Goal: Task Accomplishment & Management: Use online tool/utility

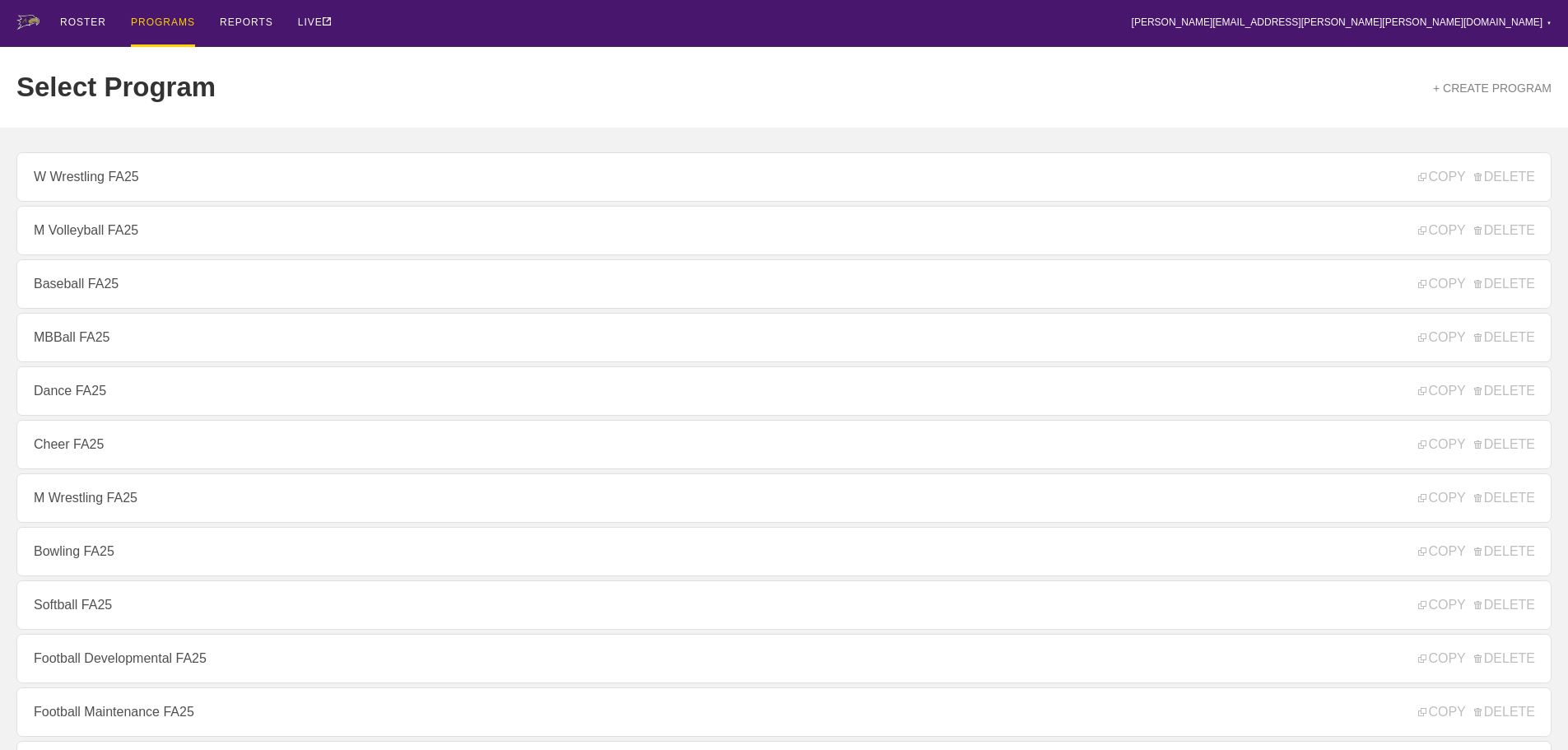
click at [635, 16] on div "ROSTER PROGRAMS REPORTS LIVE [PERSON_NAME][EMAIL_ADDRESS][PERSON_NAME][PERSON_N…" at bounding box center [784, 23] width 1535 height 47
click at [504, 17] on div "ROSTER PROGRAMS REPORTS LIVE [PERSON_NAME][EMAIL_ADDRESS][PERSON_NAME][PERSON_N…" at bounding box center [784, 23] width 1535 height 47
click at [408, 15] on div "ROSTER PROGRAMS REPORTS LIVE [PERSON_NAME][EMAIL_ADDRESS][PERSON_NAME][PERSON_N…" at bounding box center [784, 23] width 1535 height 47
click at [385, 22] on div "ROSTER PROGRAMS REPORTS LIVE [PERSON_NAME][EMAIL_ADDRESS][PERSON_NAME][PERSON_N…" at bounding box center [784, 23] width 1535 height 47
click at [390, 29] on div "ROSTER PROGRAMS REPORTS LIVE [PERSON_NAME][EMAIL_ADDRESS][PERSON_NAME][PERSON_N…" at bounding box center [784, 23] width 1535 height 47
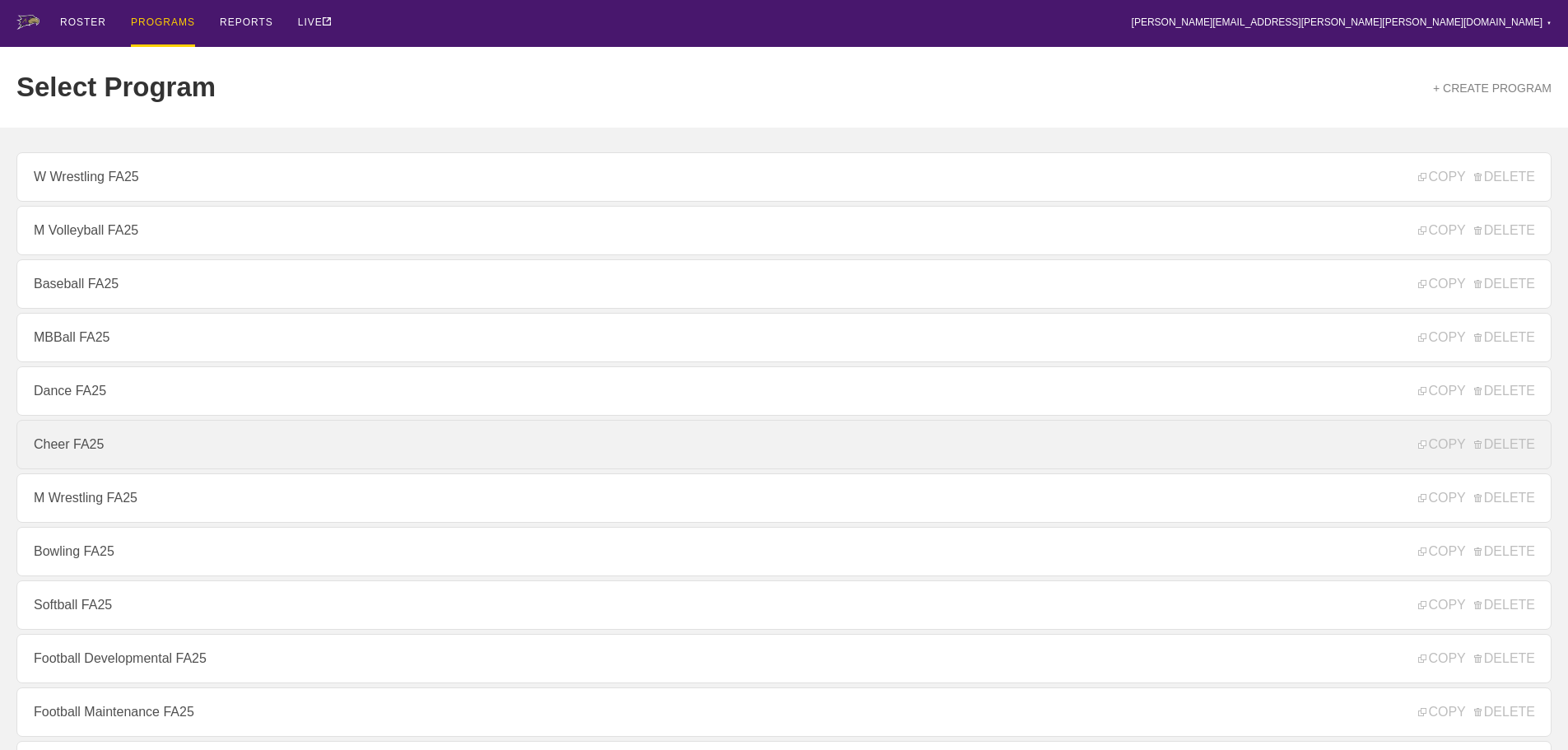
click at [56, 446] on link "Cheer FA25" at bounding box center [784, 445] width 1535 height 50
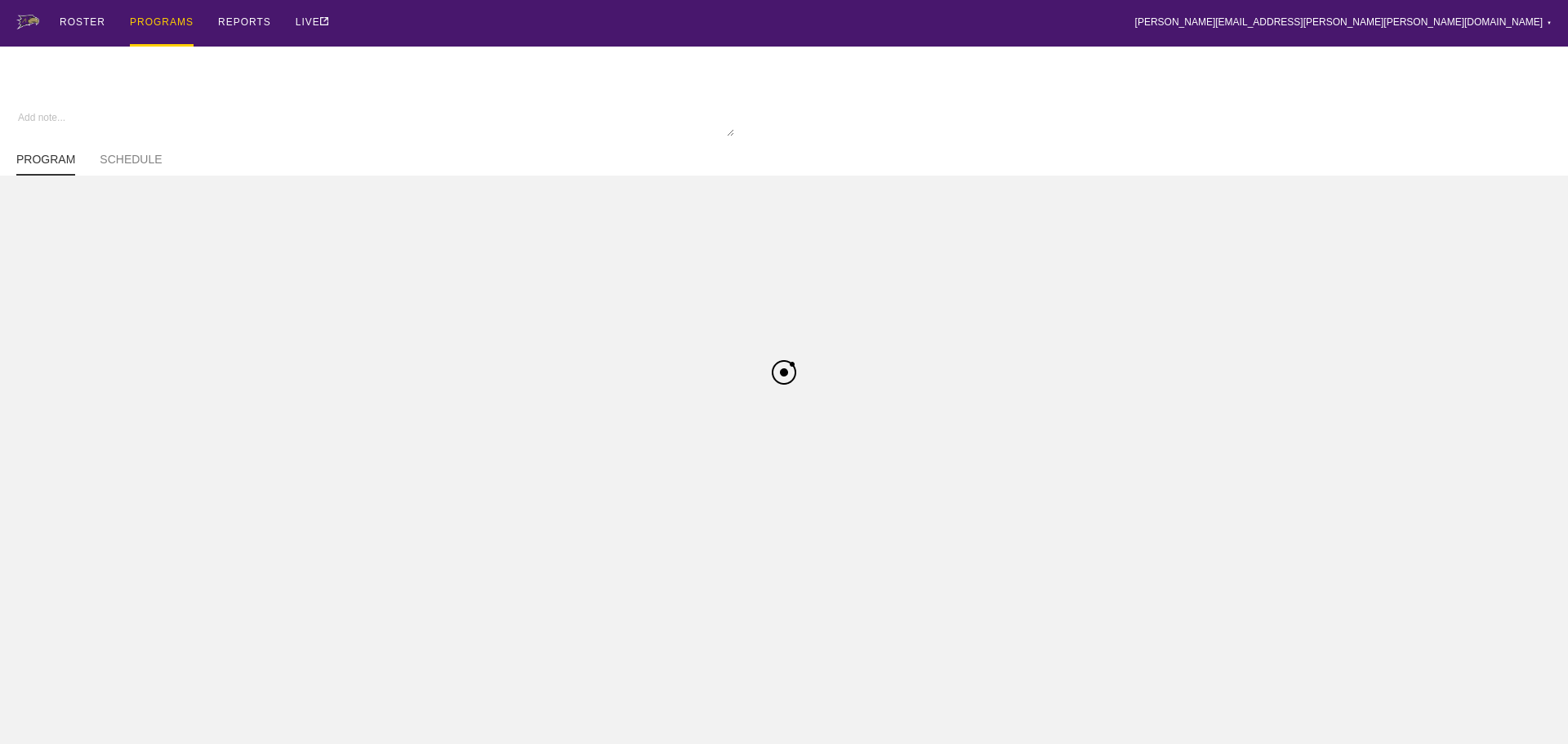
type textarea "x"
type input "Cheer FA25"
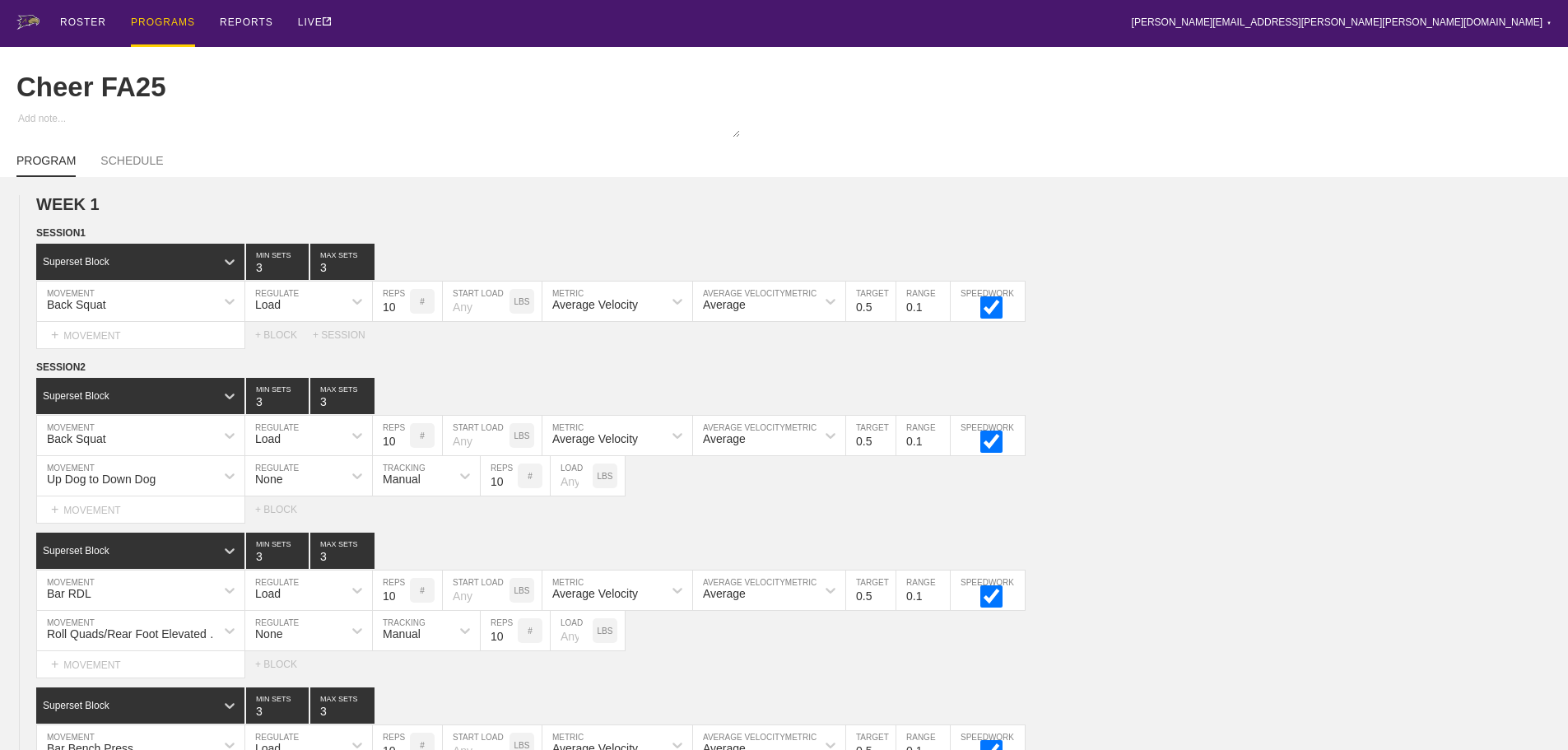
click at [865, 31] on div "ROSTER PROGRAMS REPORTS LIVE [PERSON_NAME][EMAIL_ADDRESS][PERSON_NAME][PERSON_N…" at bounding box center [784, 23] width 1535 height 47
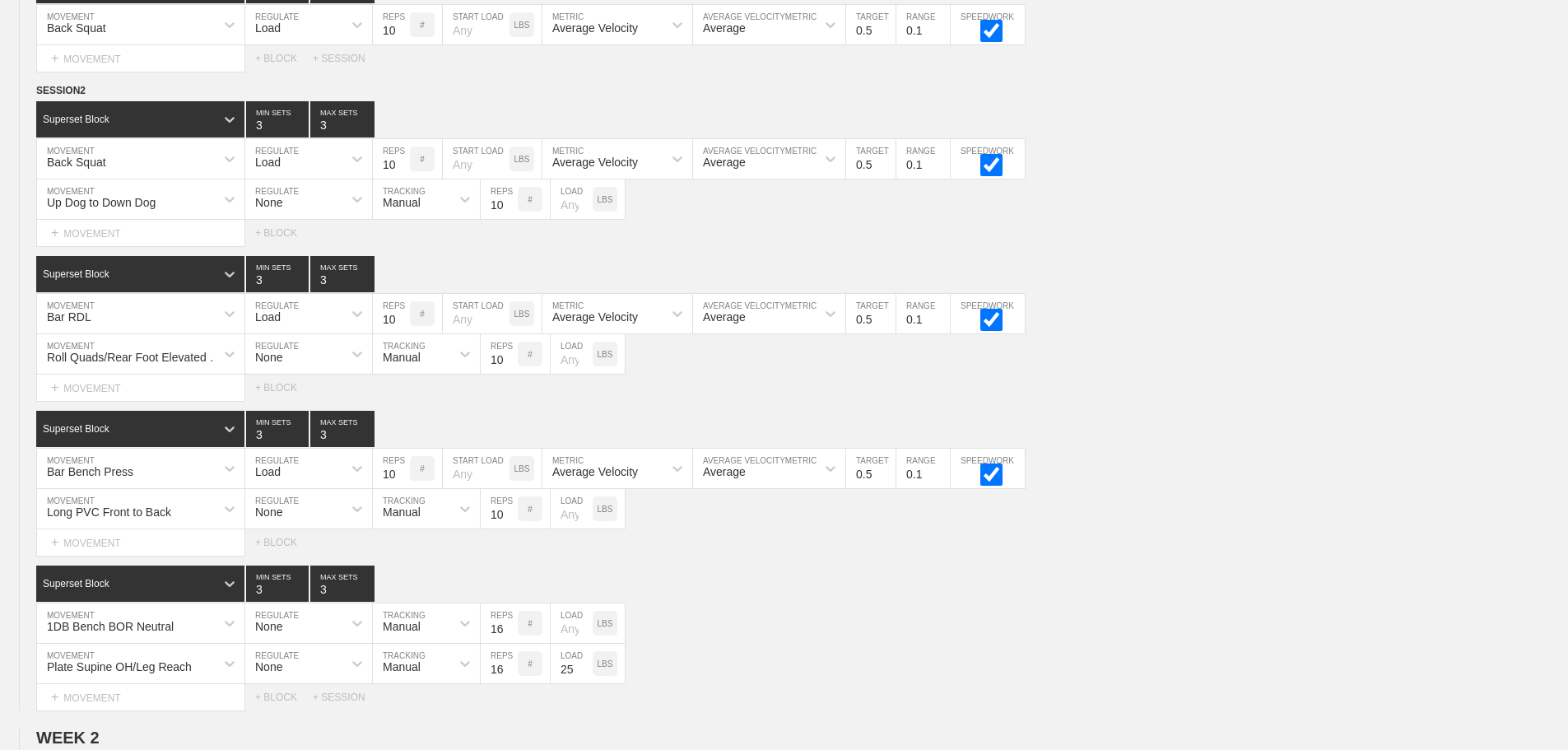
scroll to position [1854, 0]
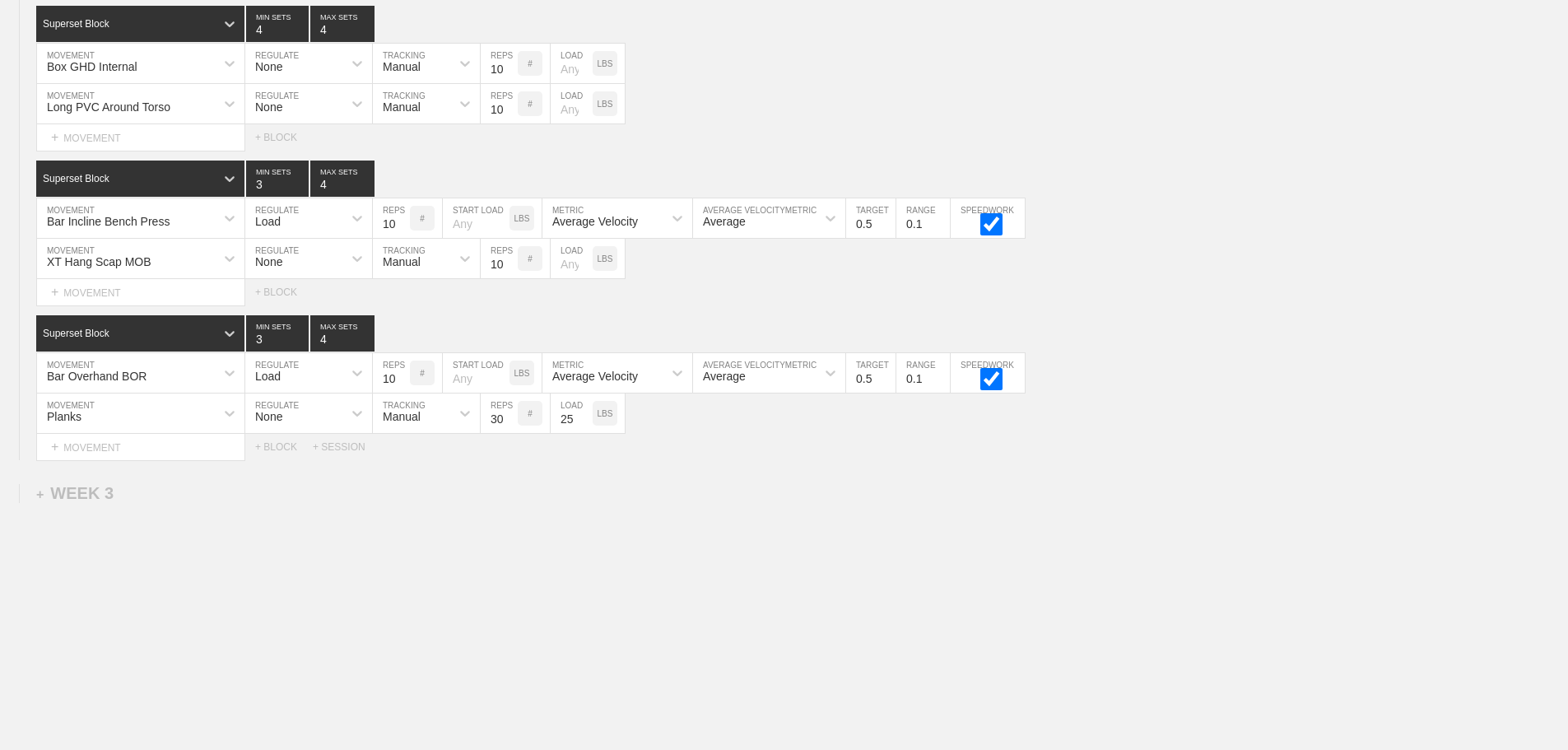
drag, startPoint x: 1061, startPoint y: 562, endPoint x: 914, endPoint y: 553, distance: 147.3
click at [343, 447] on div "+ SESSION" at bounding box center [346, 447] width 65 height 12
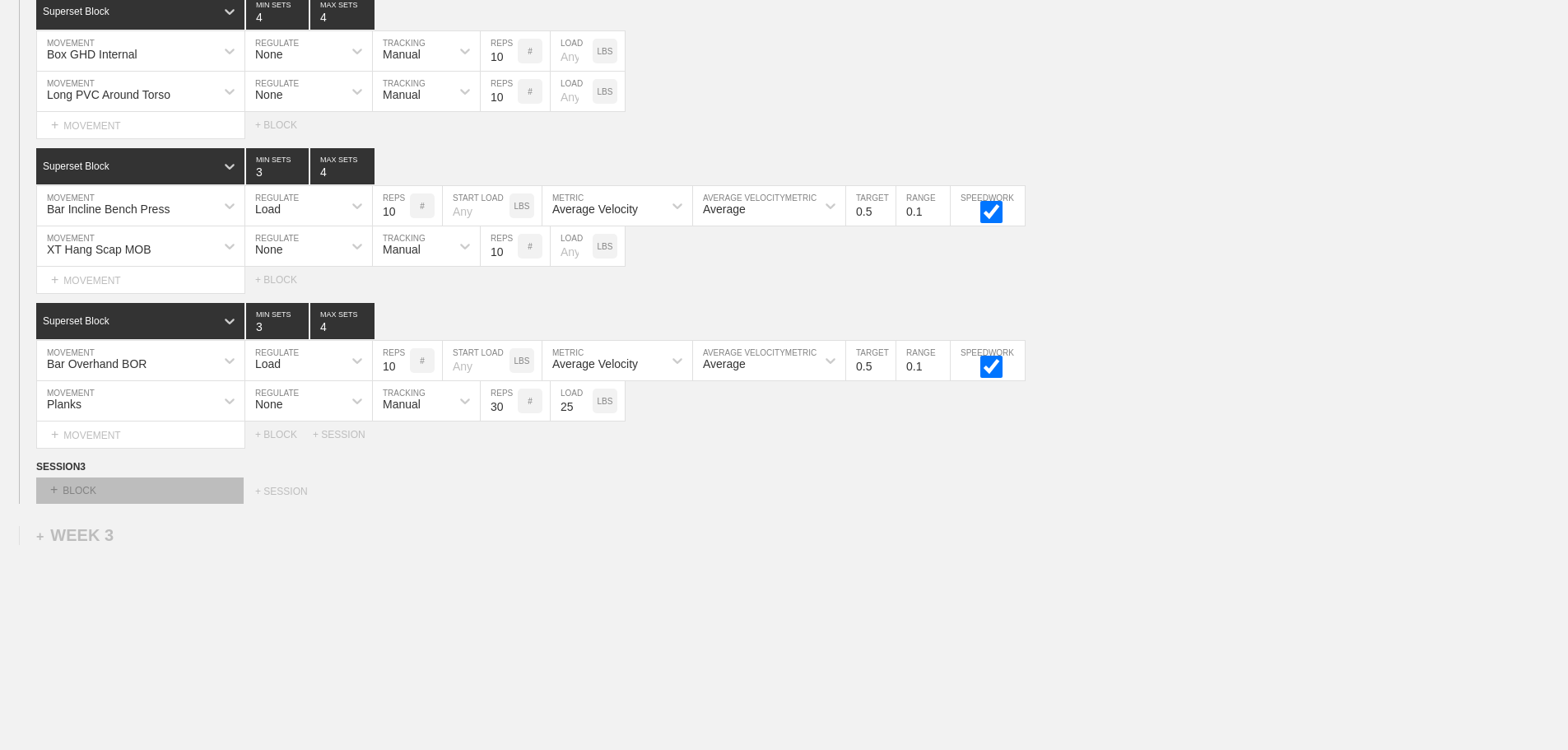
click at [192, 504] on div "+ BLOCK" at bounding box center [140, 490] width 207 height 27
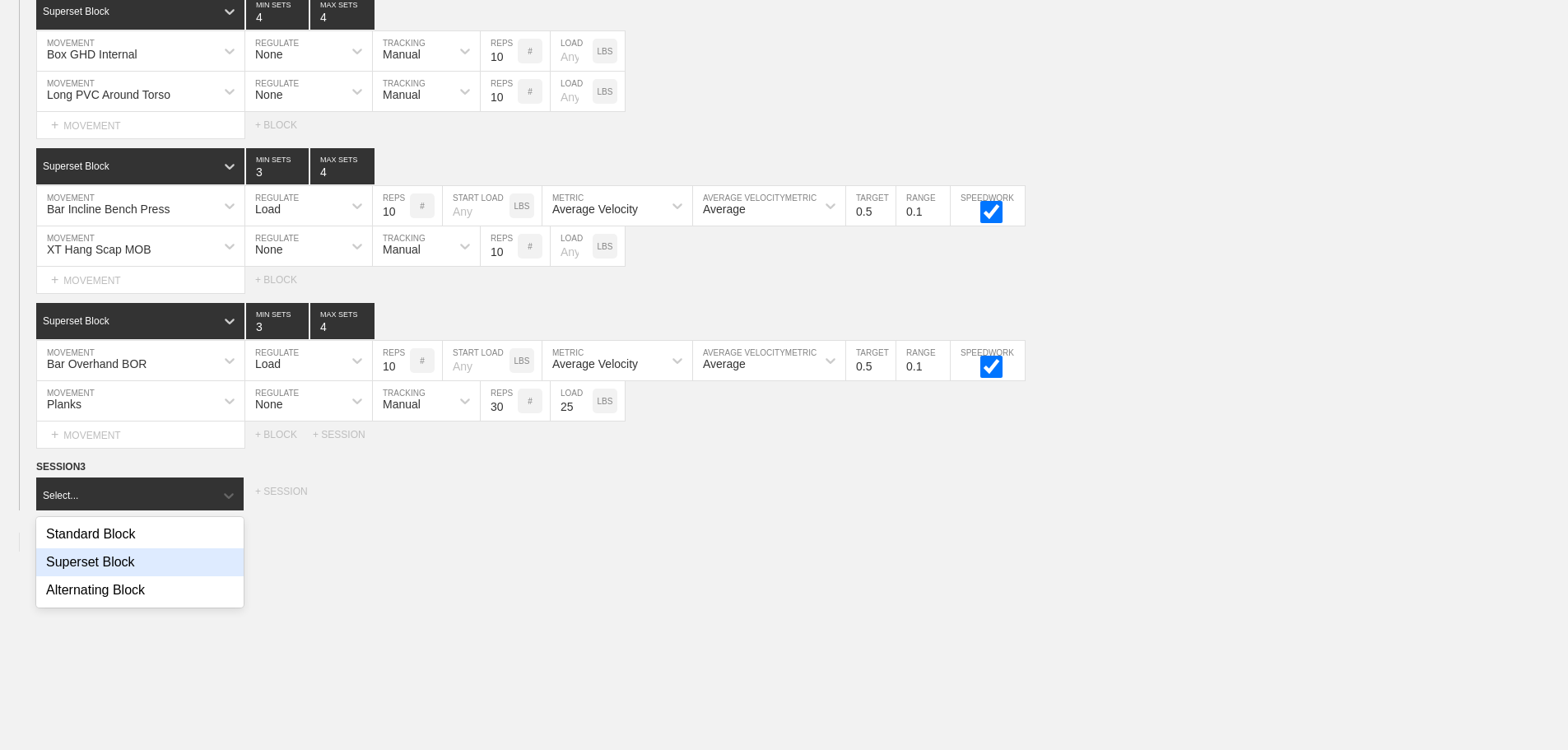
click at [103, 576] on div "Superset Block" at bounding box center [140, 562] width 207 height 28
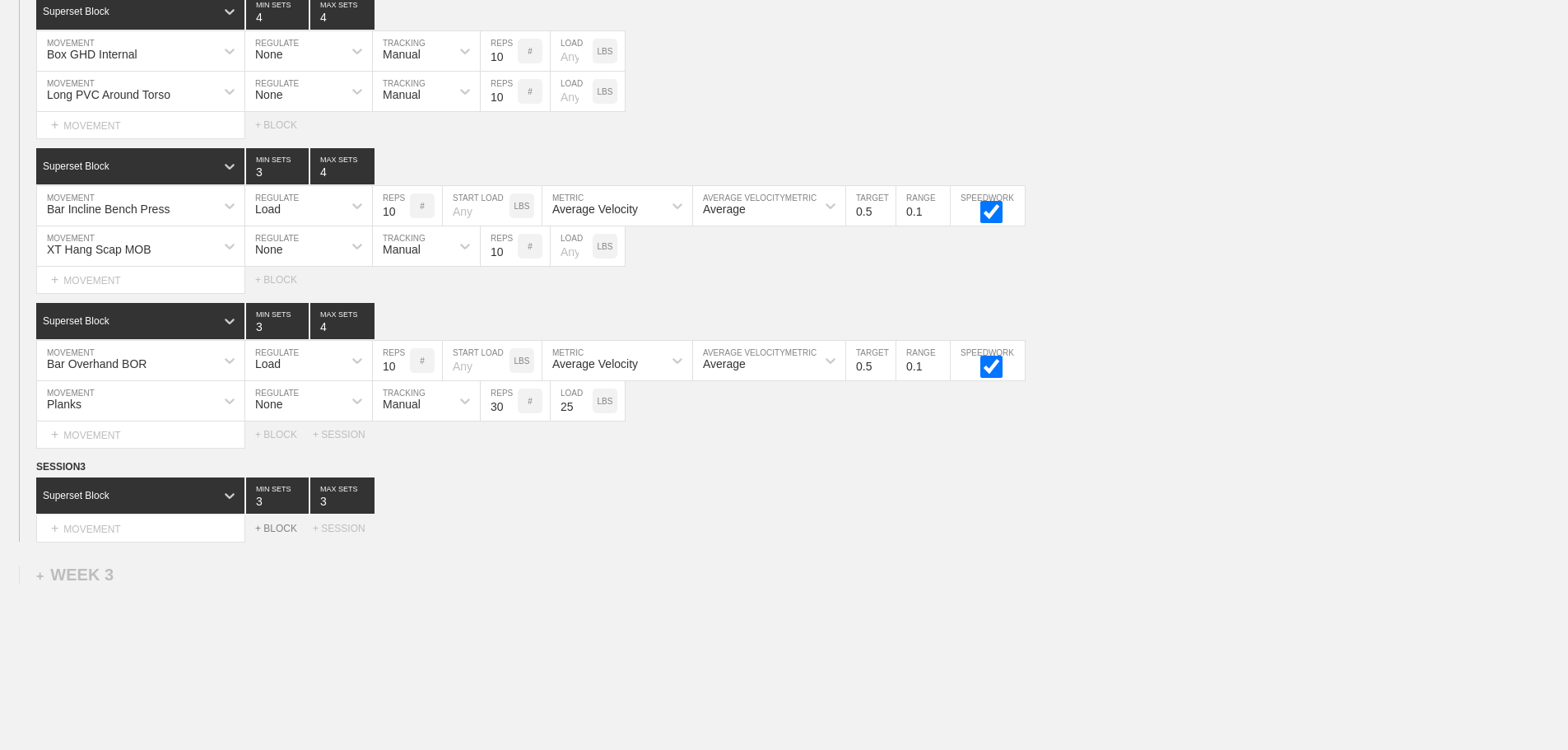
click at [266, 534] on div "+ BLOCK" at bounding box center [284, 529] width 57 height 12
click at [289, 534] on div "+ BLOCK" at bounding box center [284, 529] width 57 height 12
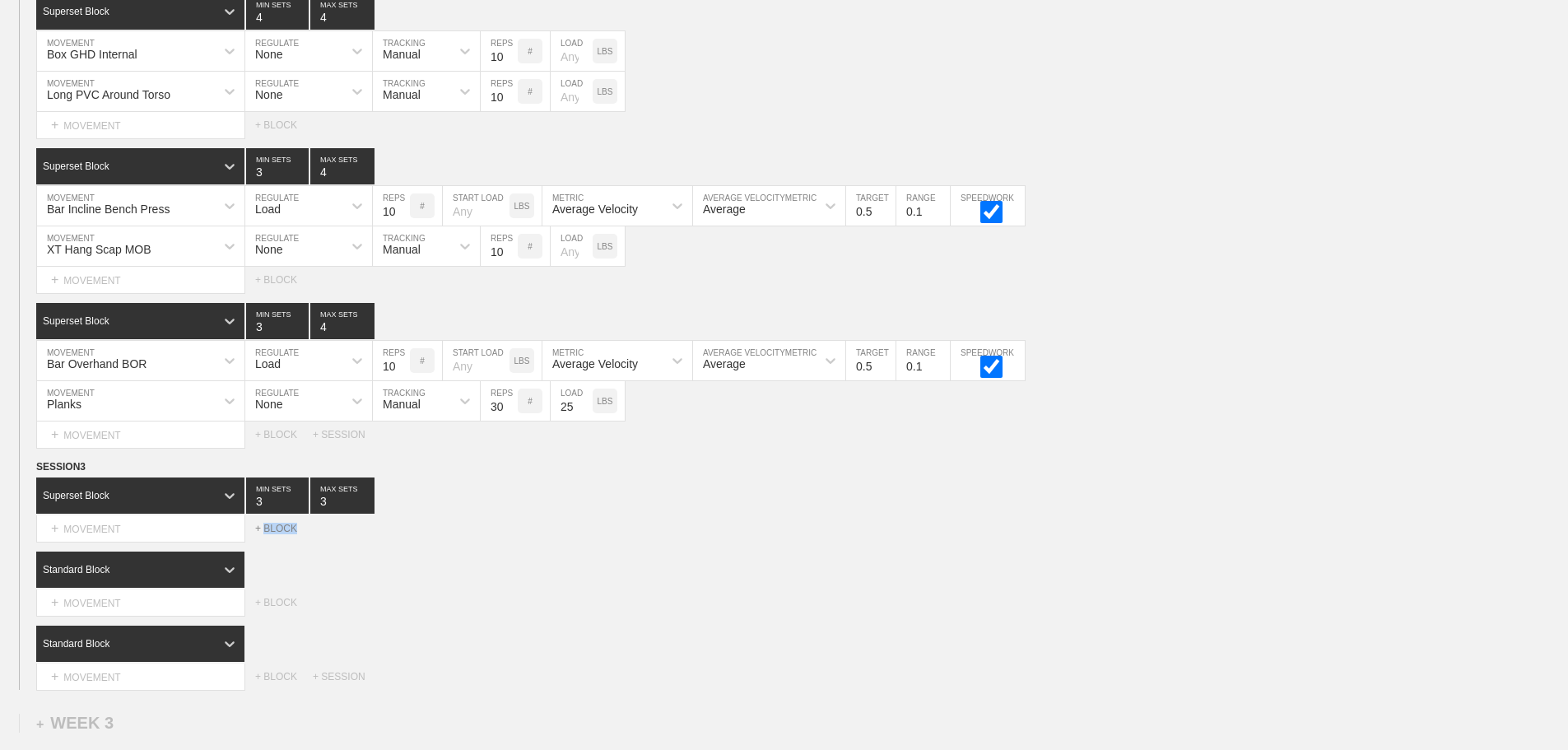
click at [289, 534] on div "+ BLOCK" at bounding box center [284, 529] width 57 height 12
click at [545, 563] on div "SESSION 3 Superset Block 3 MIN SETS 3 MAX SETS DUPLICATE INSERT MOVEMENT AFTER …" at bounding box center [784, 611] width 1568 height 305
click at [207, 577] on div "Standard Block" at bounding box center [126, 569] width 178 height 15
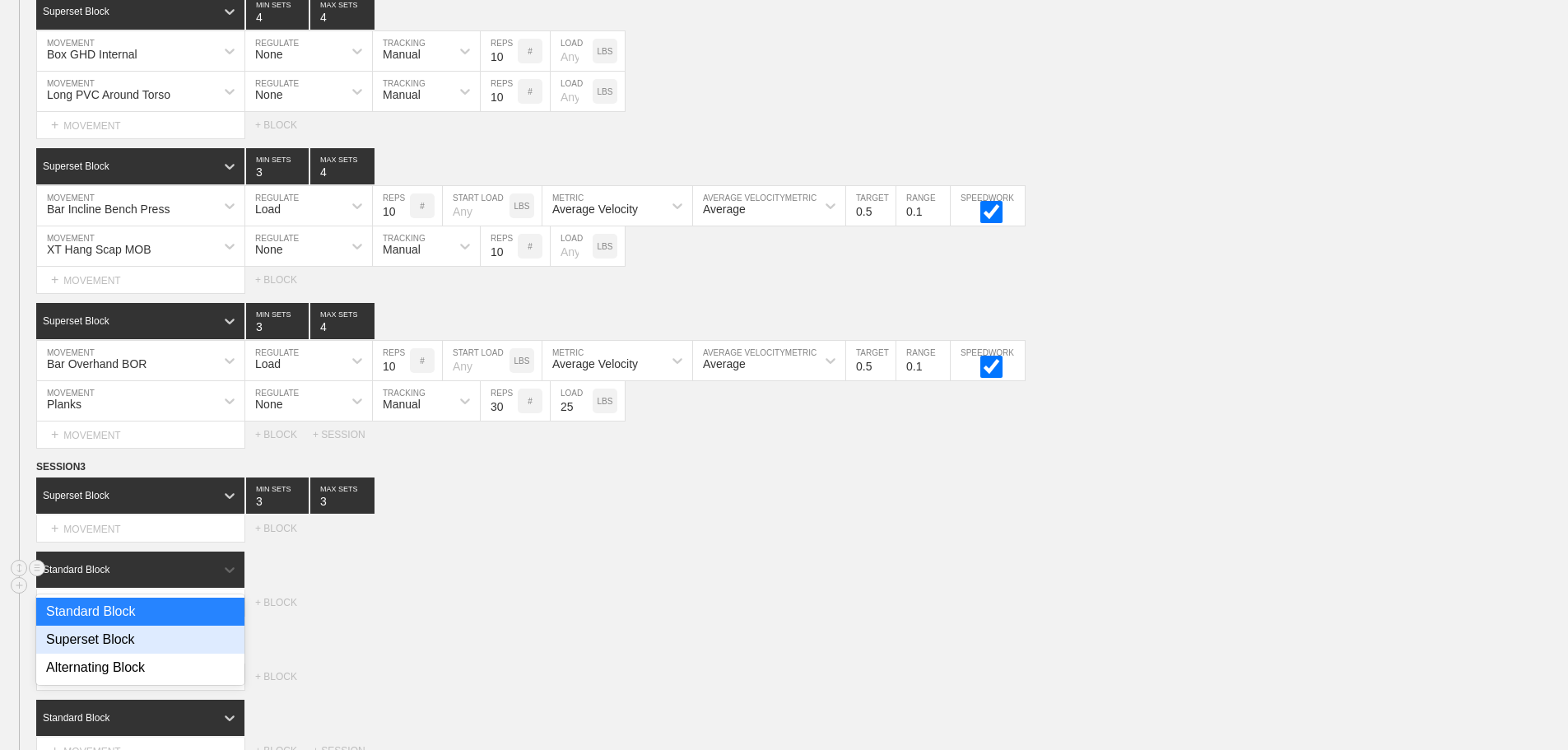
click at [115, 654] on div "Superset Block" at bounding box center [141, 639] width 208 height 28
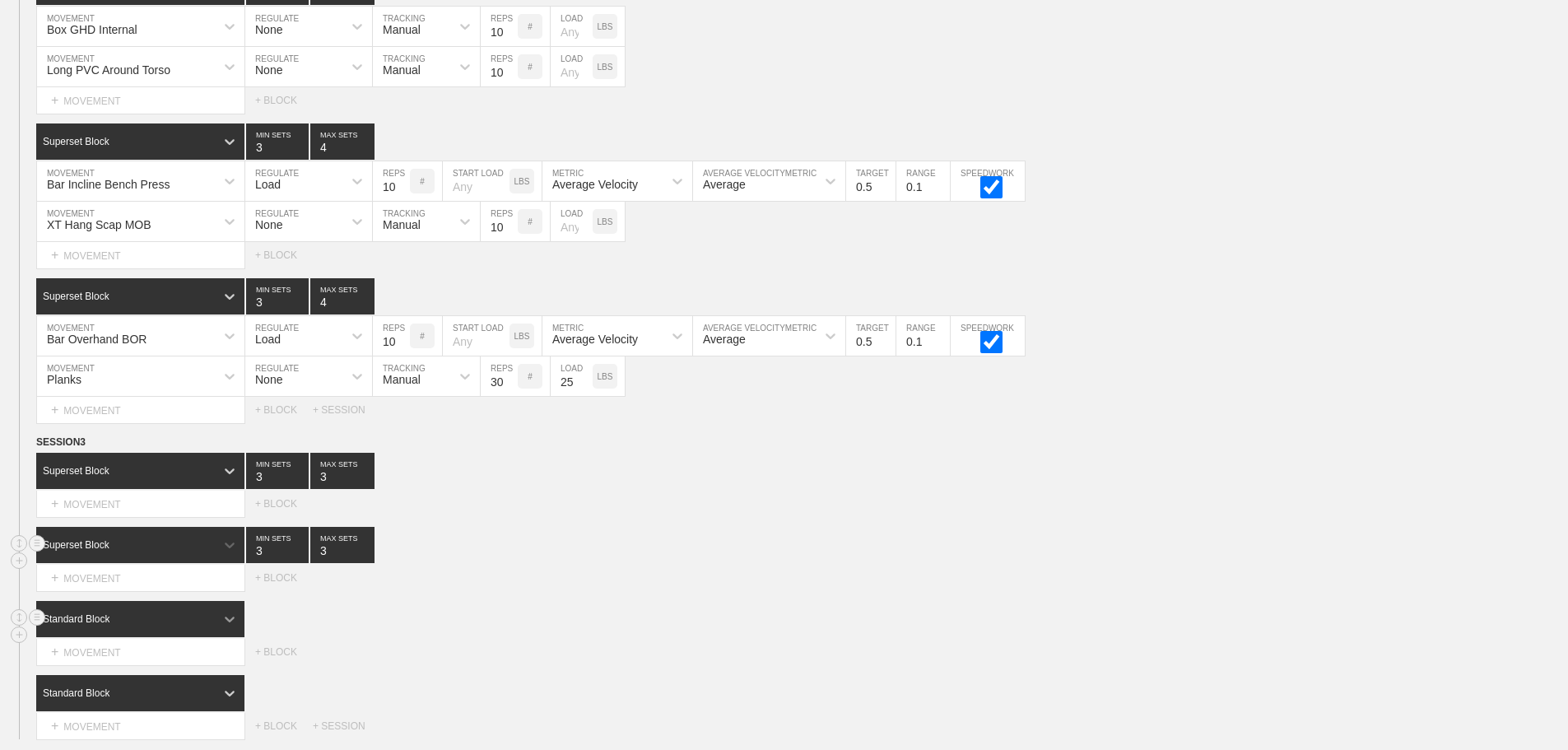
click at [215, 637] on div "Standard Block" at bounding box center [142, 619] width 210 height 37
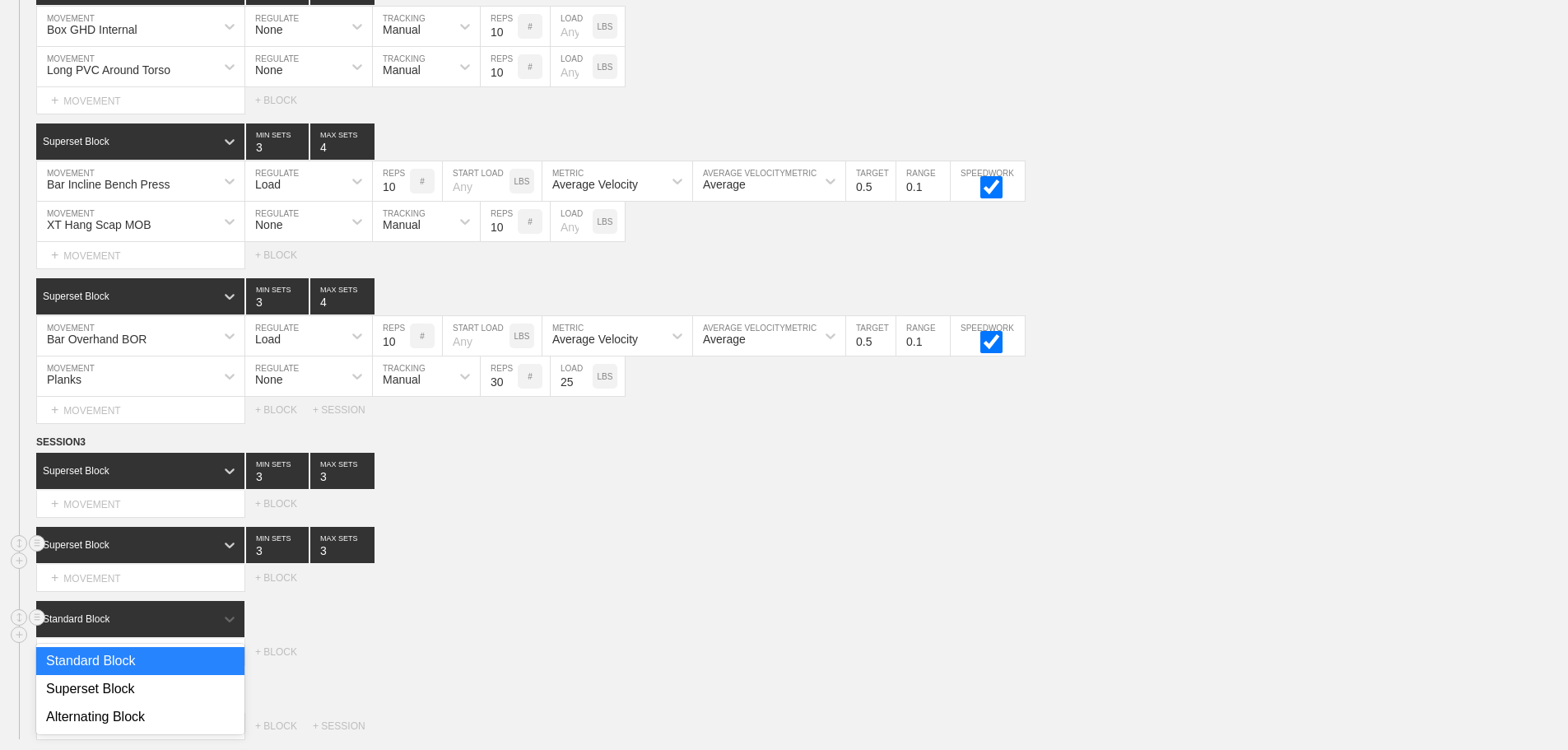
scroll to position [1881, 0]
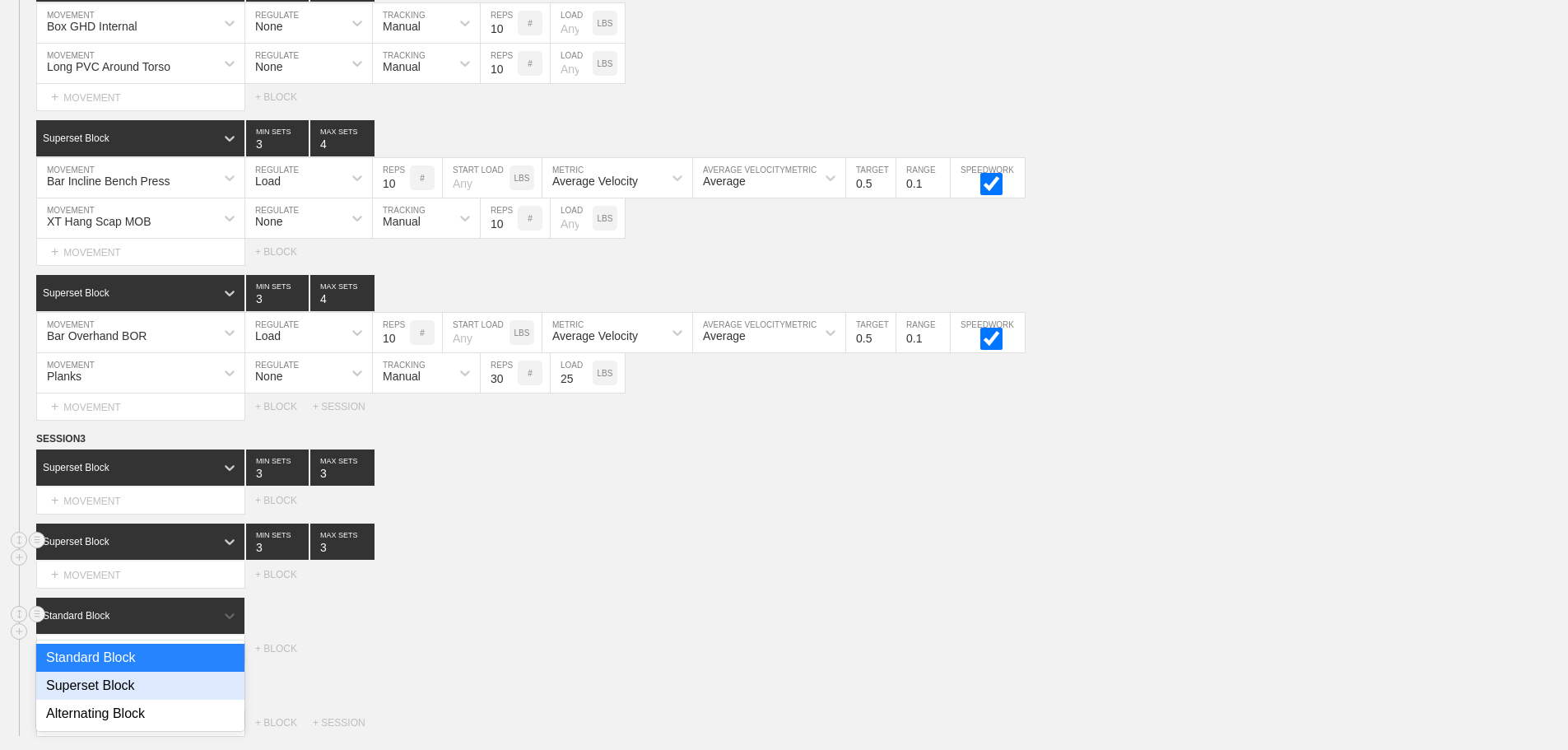
click at [137, 699] on div "Superset Block" at bounding box center [141, 686] width 208 height 28
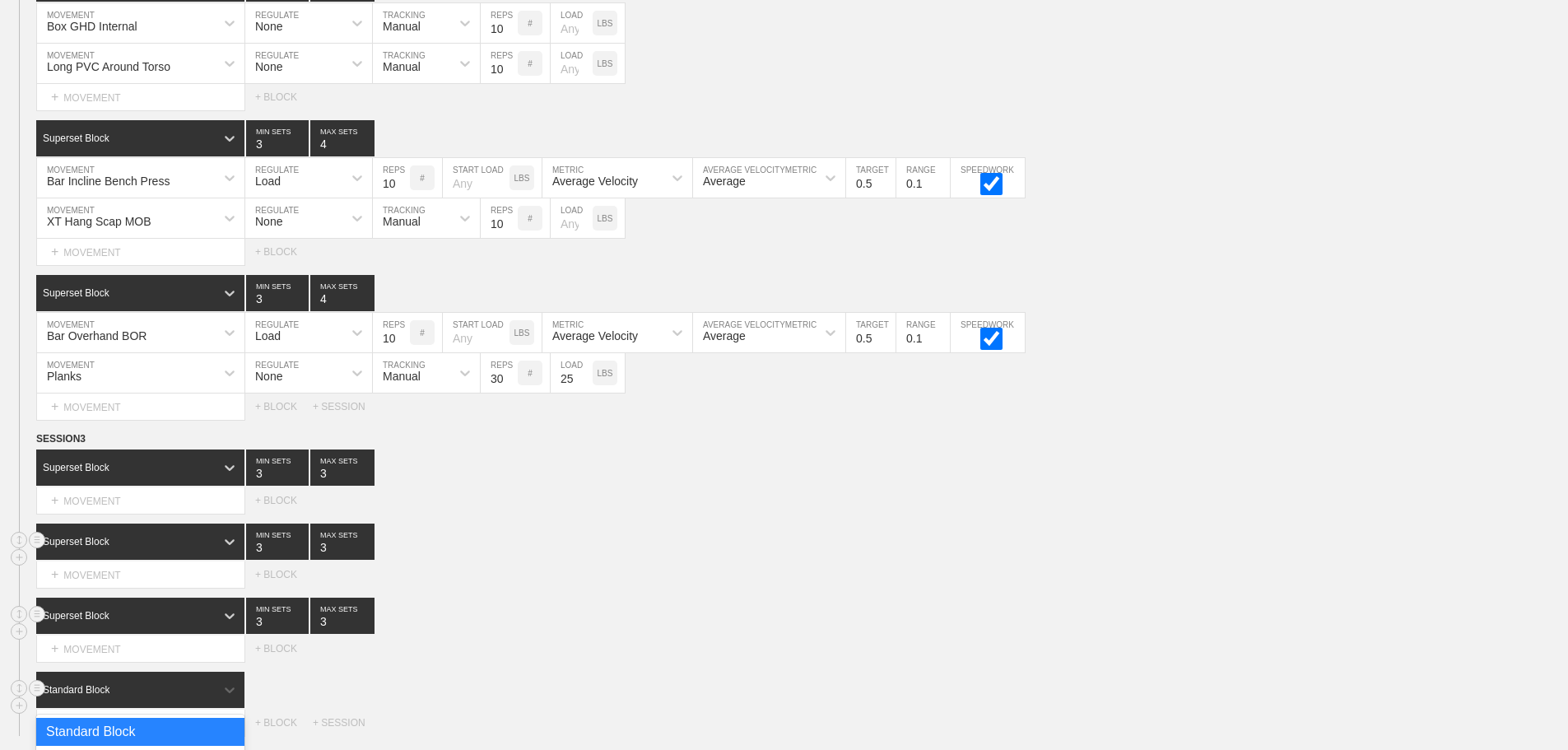
click at [207, 701] on div "option Standard Block focused, 1 of 3. 3 results available. Use Up and Down to …" at bounding box center [142, 690] width 210 height 37
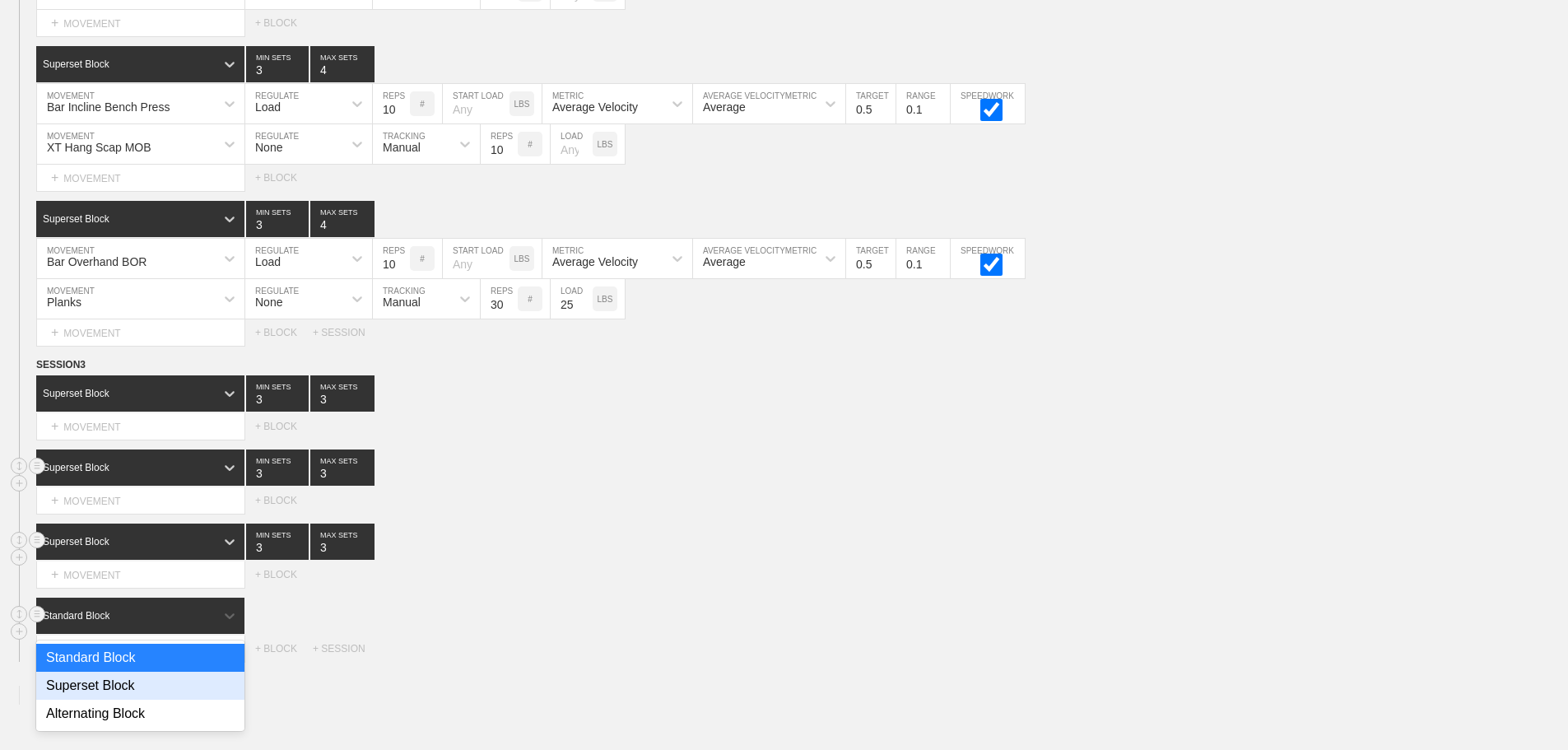
click at [115, 699] on div "Superset Block" at bounding box center [141, 686] width 208 height 28
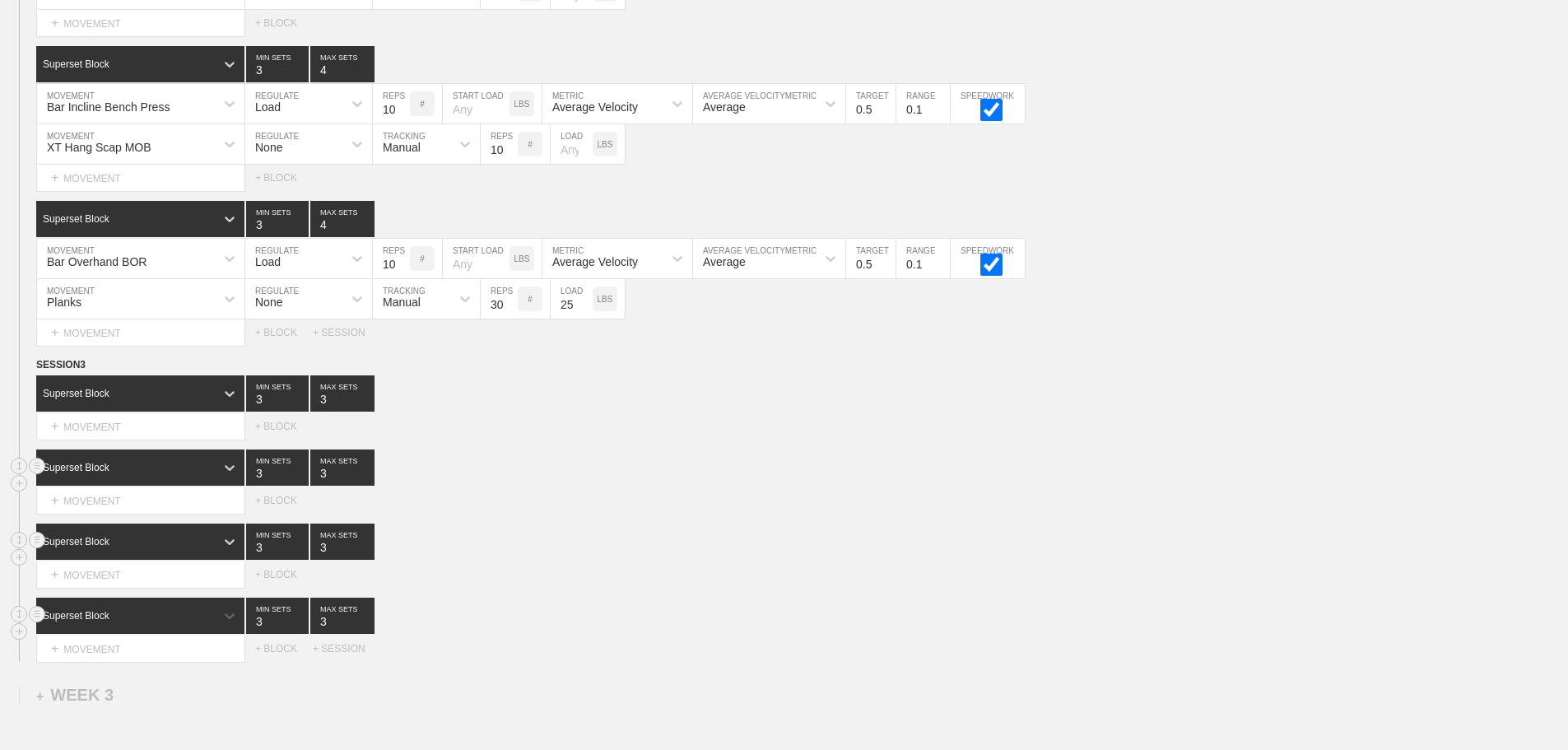
click at [607, 634] on div "option Superset Block, selected. 0 results available. Select is focused ,type t…" at bounding box center [802, 615] width 1531 height 37
click at [611, 473] on div "Superset Block 3 MIN SETS 3 MAX SETS" at bounding box center [802, 468] width 1531 height 37
click at [1324, 476] on div "Superset Block 3 MIN SETS 3 MAX SETS" at bounding box center [802, 468] width 1531 height 37
click at [1258, 508] on div "Select... MOVEMENT + MOVEMENT + BLOCK" at bounding box center [784, 500] width 1568 height 27
type input "4"
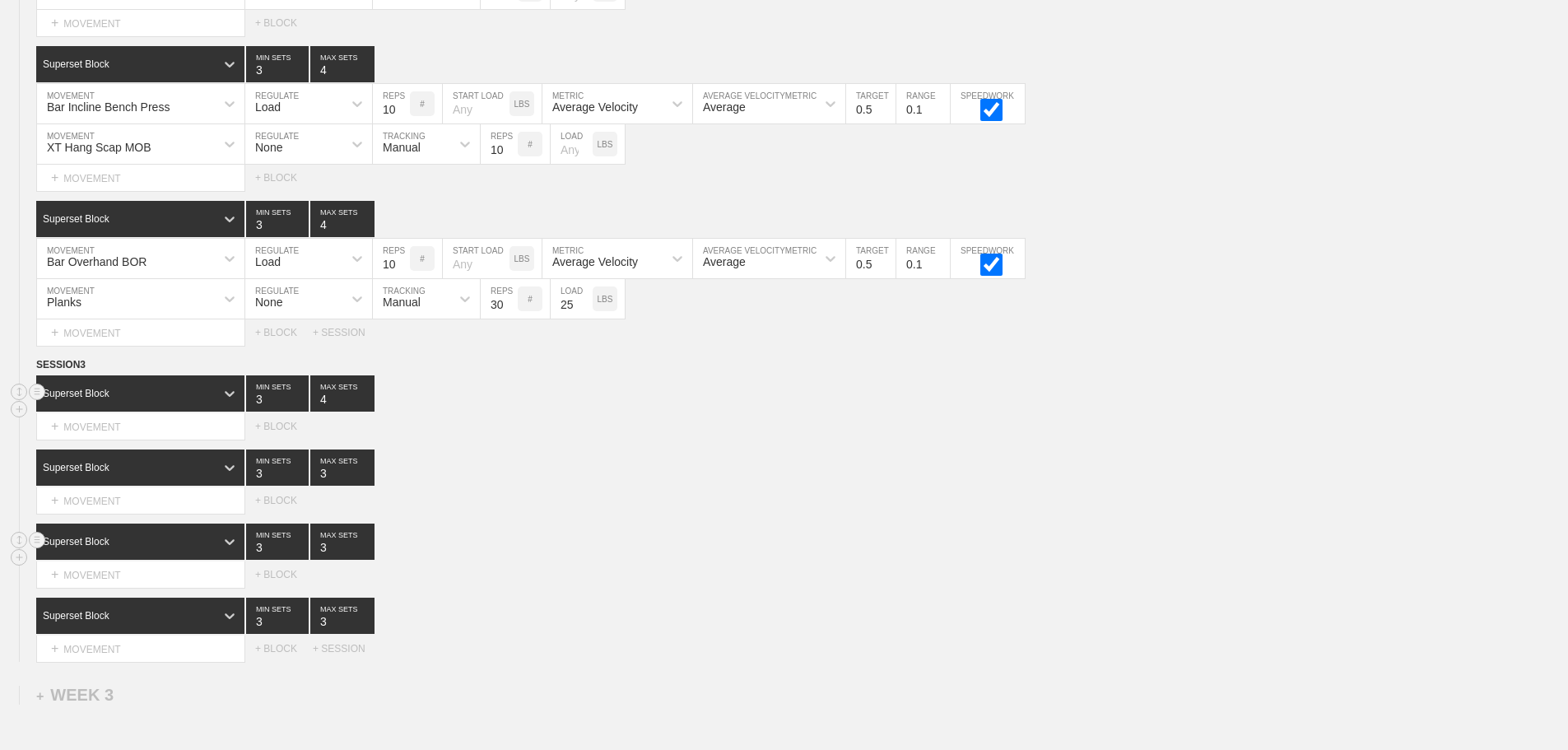
click at [364, 406] on input "4" at bounding box center [342, 393] width 64 height 37
drag, startPoint x: 559, startPoint y: 452, endPoint x: 394, endPoint y: 481, distance: 167.5
click at [538, 457] on div "SESSION 3 Superset Block 3 MIN SETS 4 MAX SETS DUPLICATE INSERT MOVEMENT AFTER …" at bounding box center [784, 509] width 1568 height 305
type input "4"
click at [366, 481] on input "4" at bounding box center [342, 468] width 64 height 37
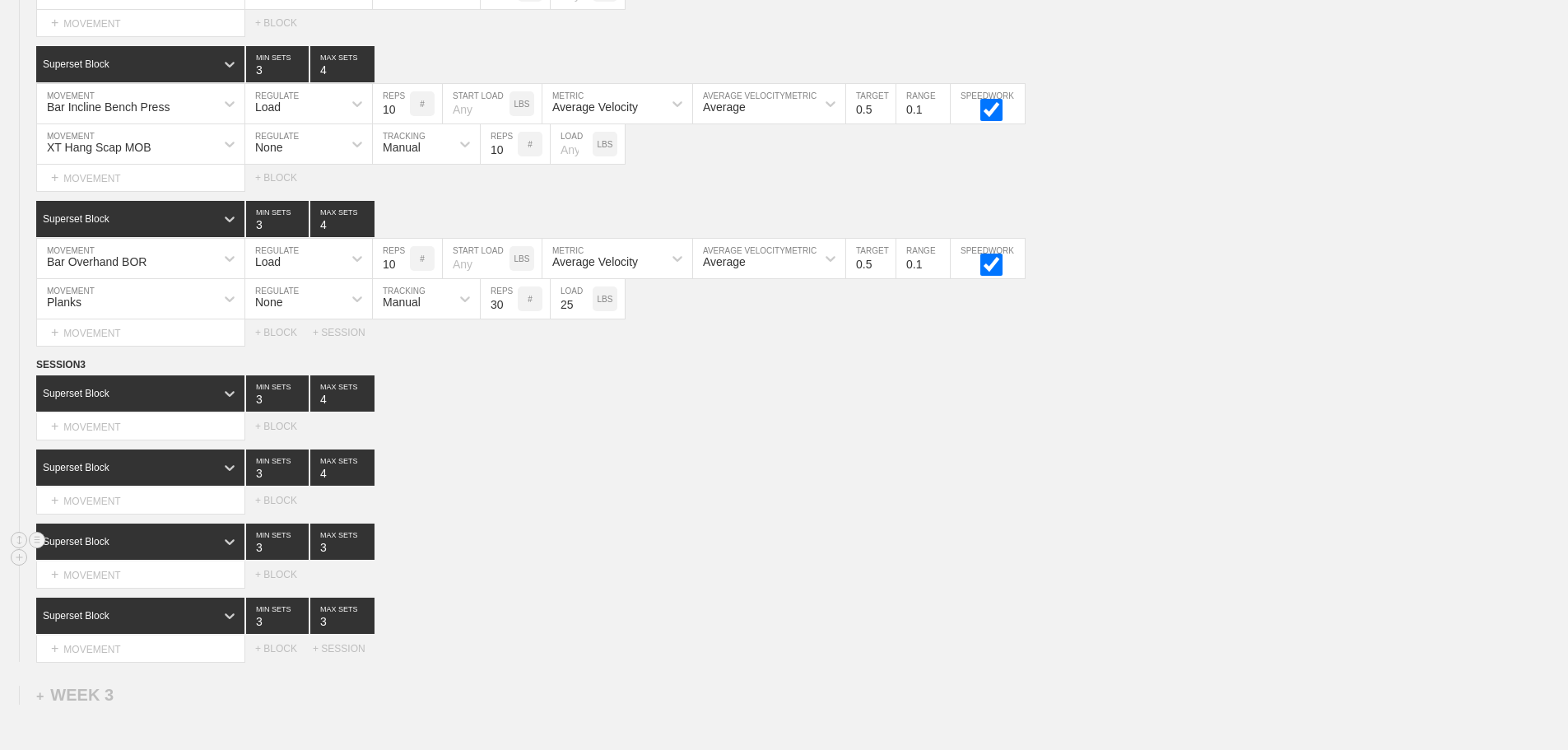
click at [531, 513] on div "Select... MOVEMENT + MOVEMENT + BLOCK" at bounding box center [784, 500] width 1568 height 27
type input "4"
click at [366, 554] on input "4" at bounding box center [342, 541] width 64 height 37
type input "4"
click at [367, 632] on input "4" at bounding box center [342, 615] width 64 height 37
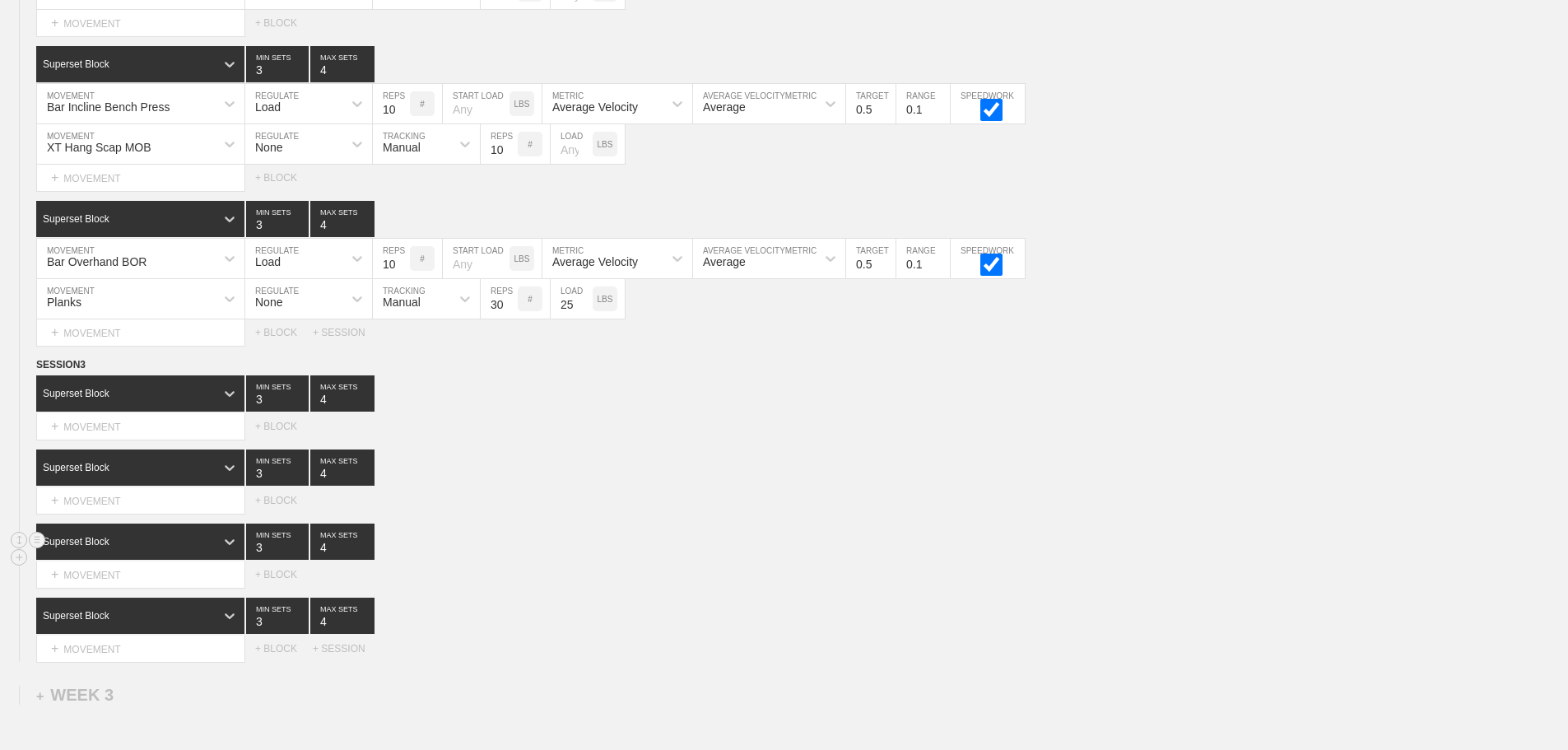
click at [728, 550] on div "Superset Block 3 MIN SETS 4 MAX SETS" at bounding box center [802, 541] width 1531 height 37
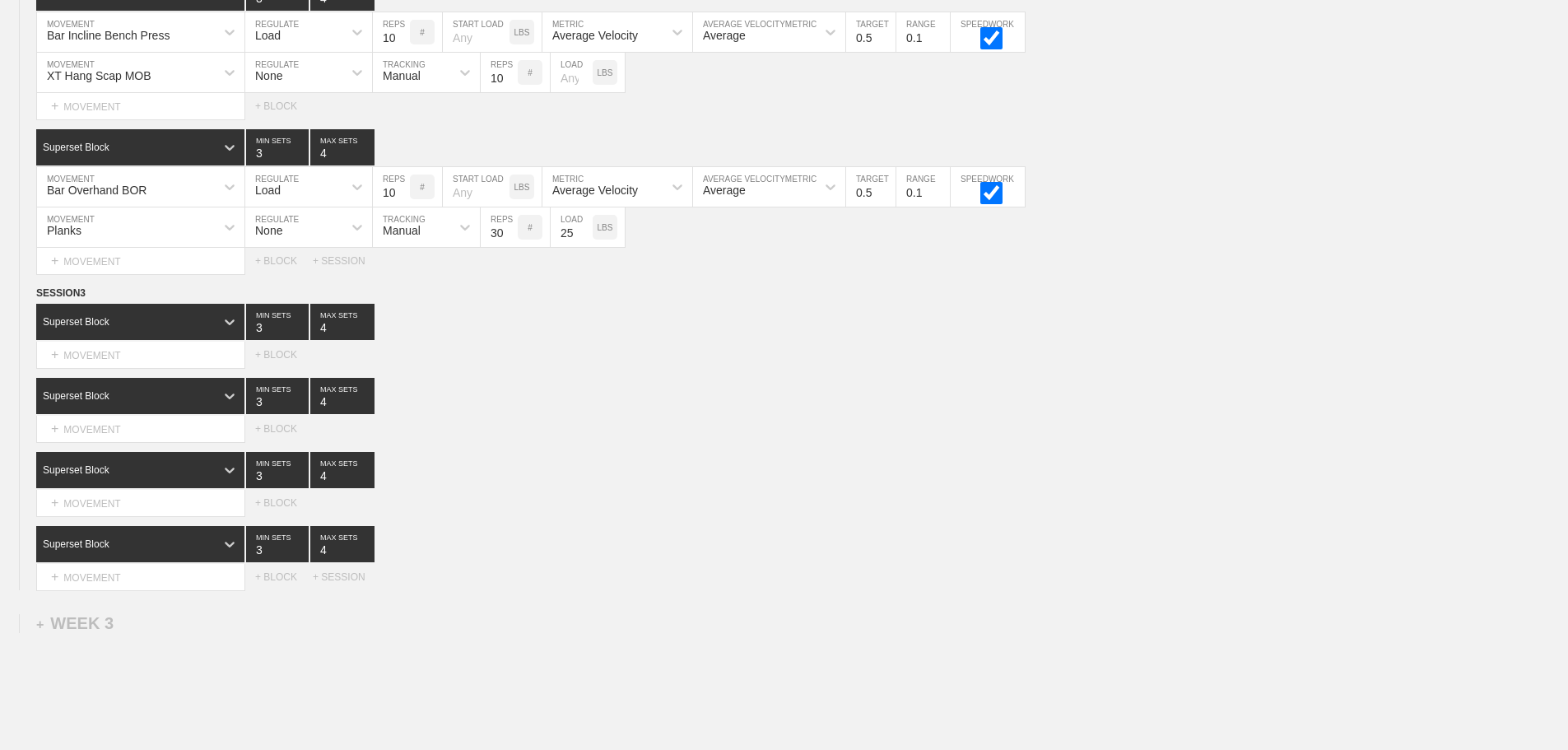
scroll to position [2170, 0]
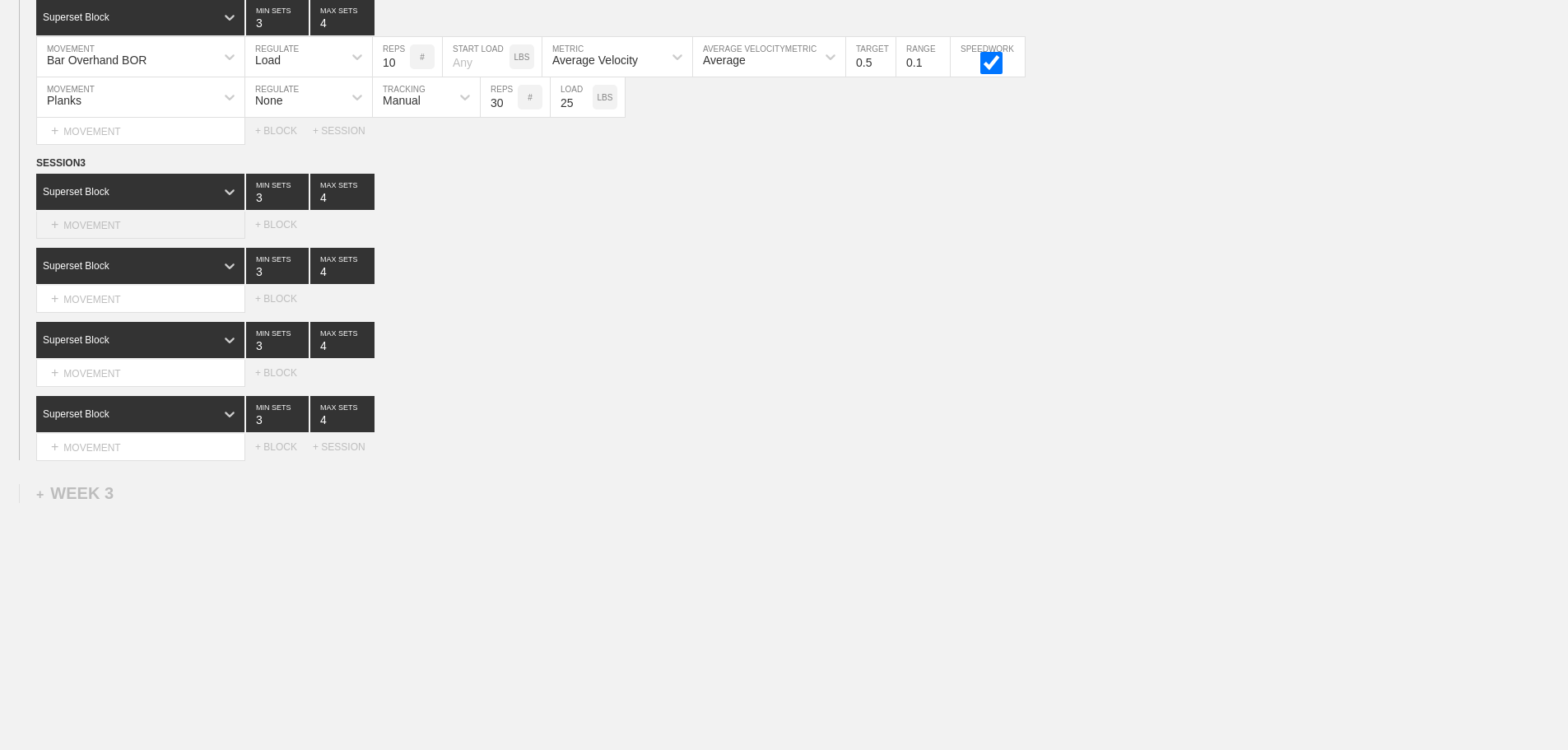
click at [127, 224] on div "+ MOVEMENT" at bounding box center [141, 225] width 209 height 27
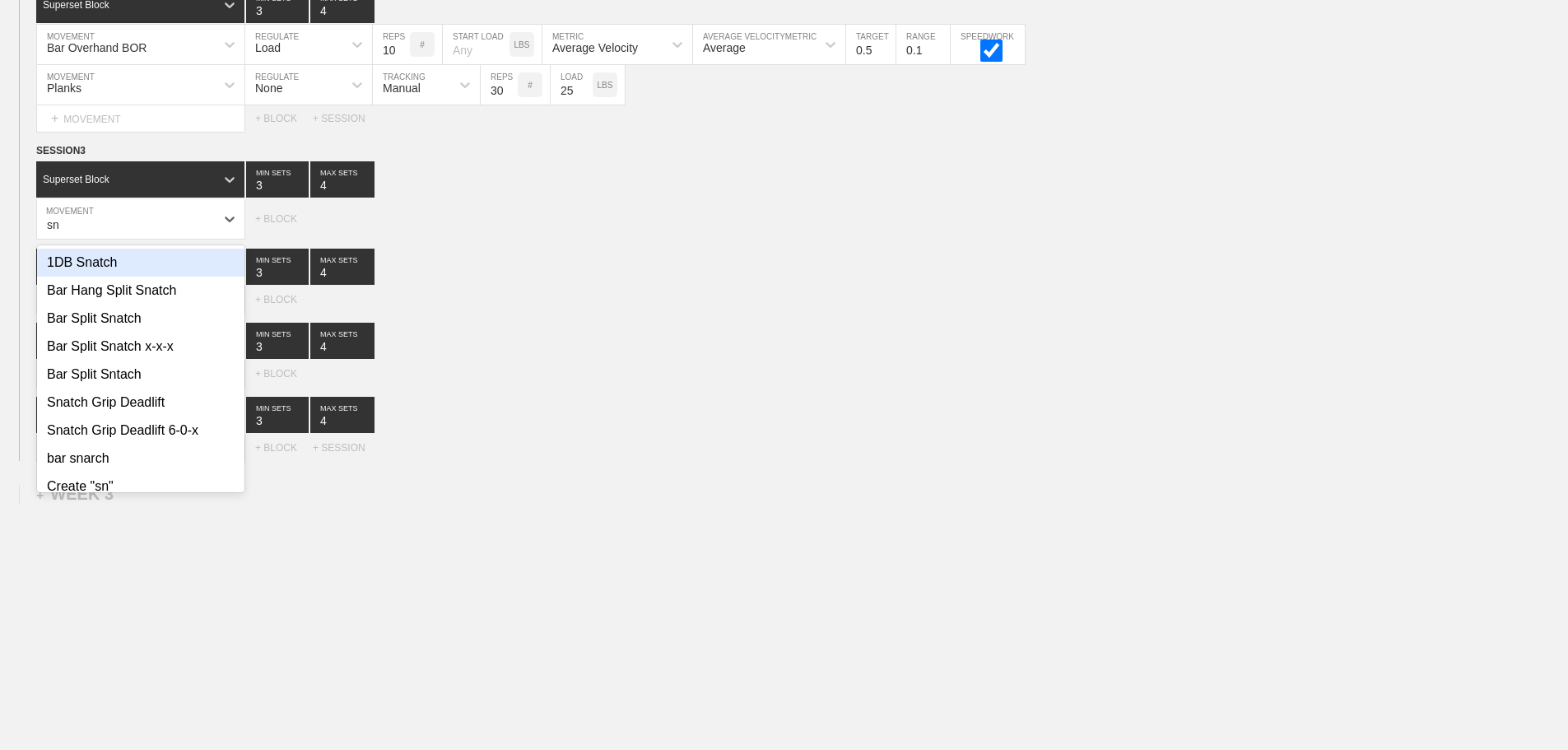
type input "s"
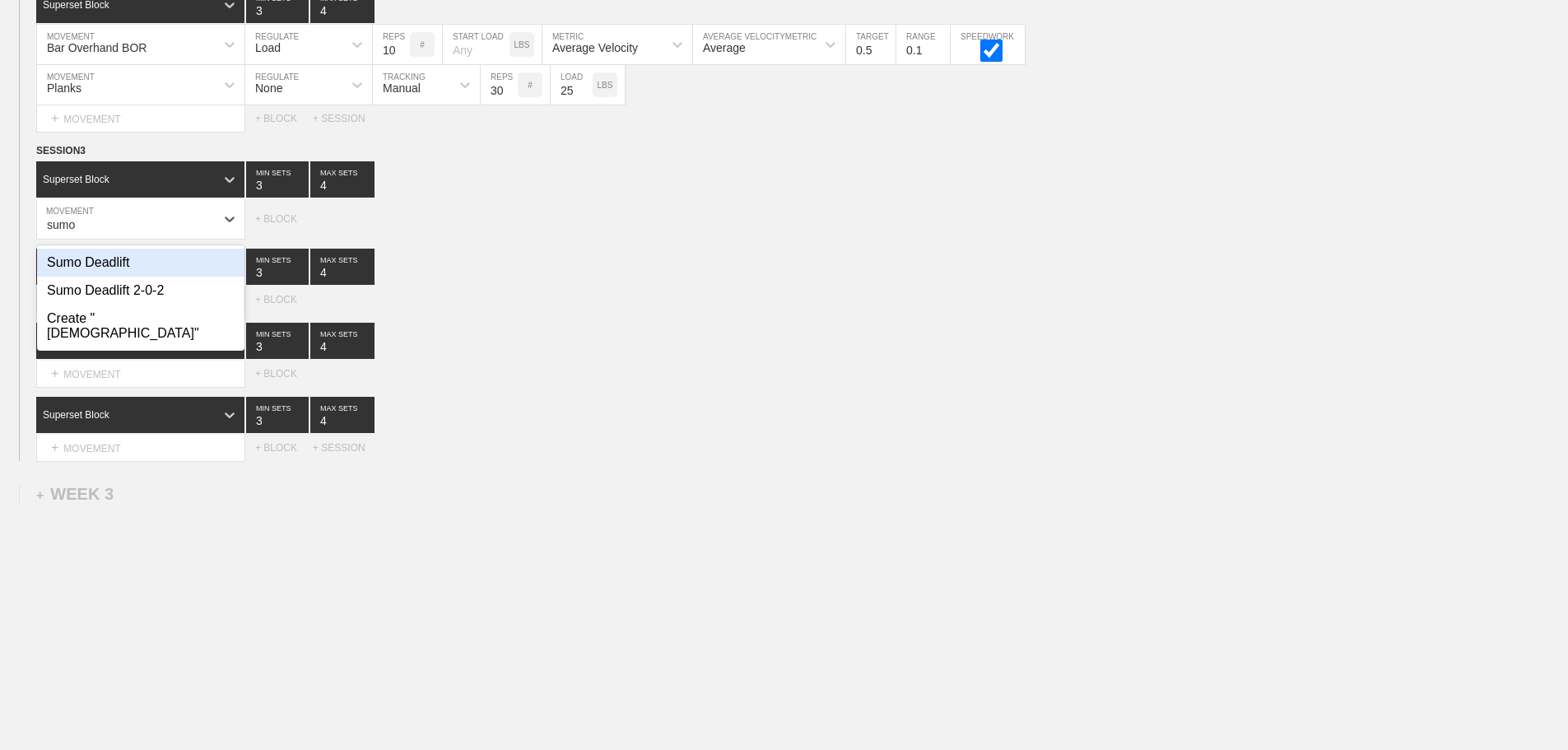
click at [119, 276] on div "Sumo Deadlift" at bounding box center [140, 263] width 207 height 28
type input "sumo"
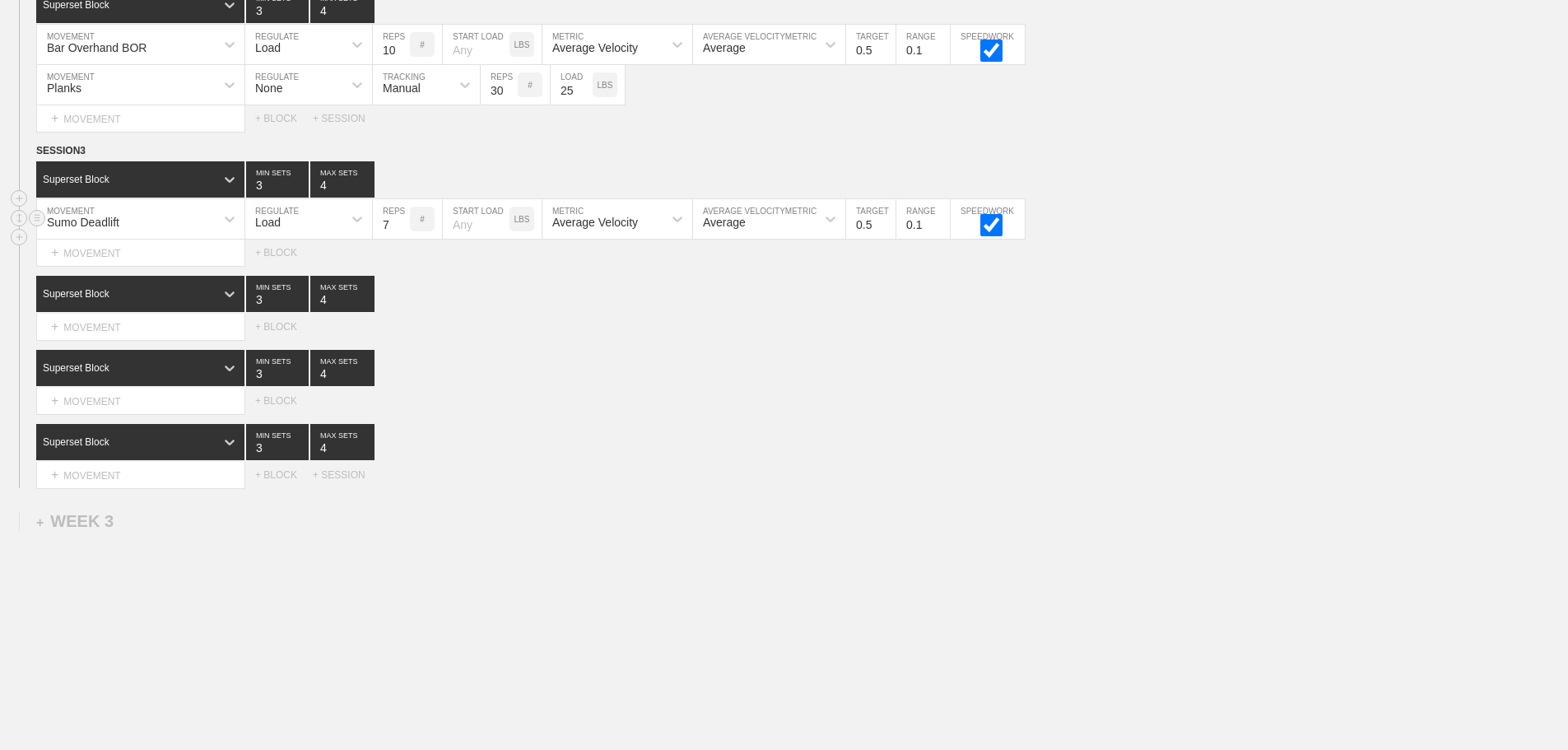
click at [401, 232] on input "7" at bounding box center [390, 219] width 37 height 40
click at [401, 232] on input "8" at bounding box center [390, 219] width 37 height 40
click at [401, 232] on input "9" at bounding box center [390, 219] width 37 height 40
type input "10"
click at [401, 232] on input "10" at bounding box center [390, 219] width 37 height 40
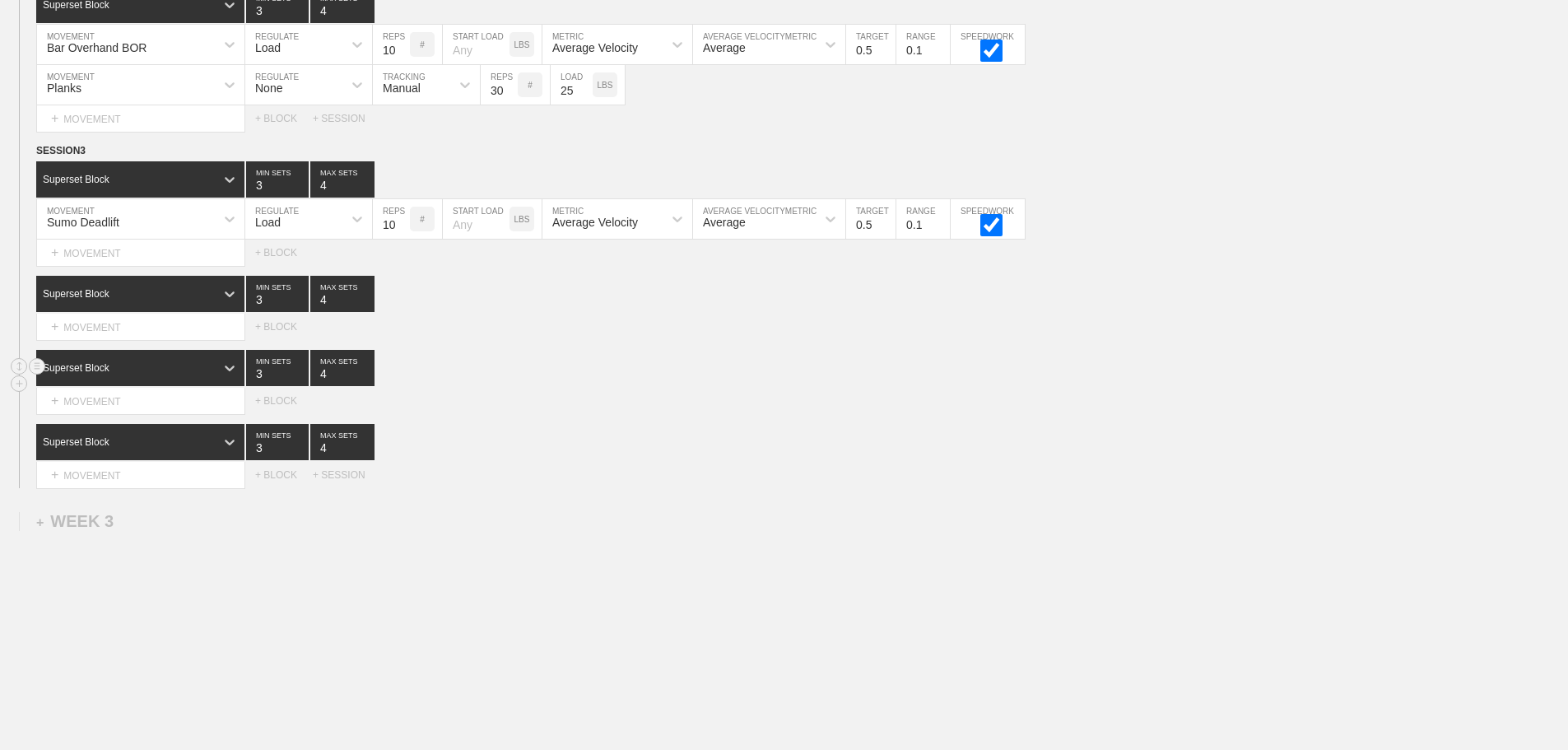
click at [536, 373] on div "Superset Block 3 MIN SETS 4 MAX SETS" at bounding box center [802, 368] width 1531 height 37
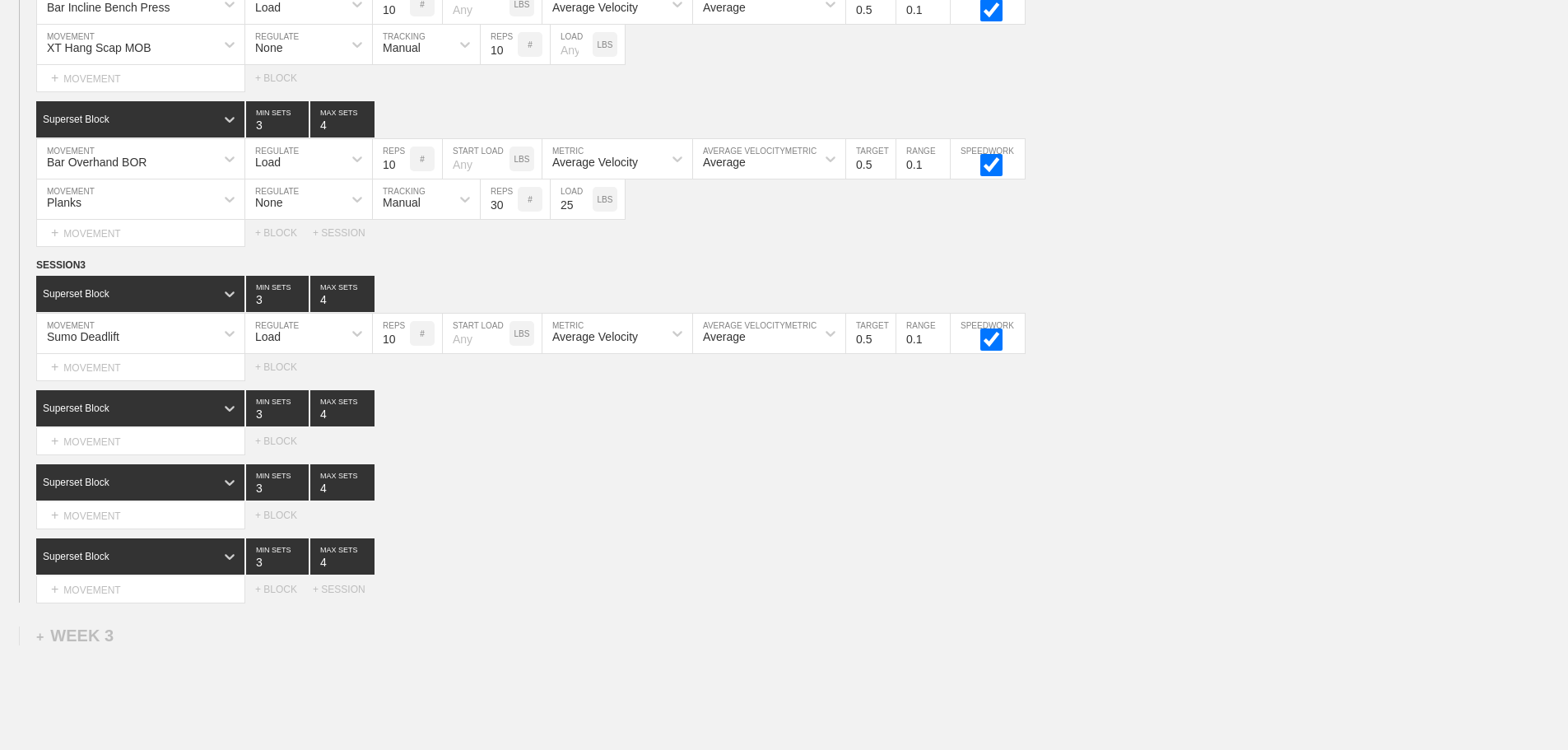
scroll to position [2058, 0]
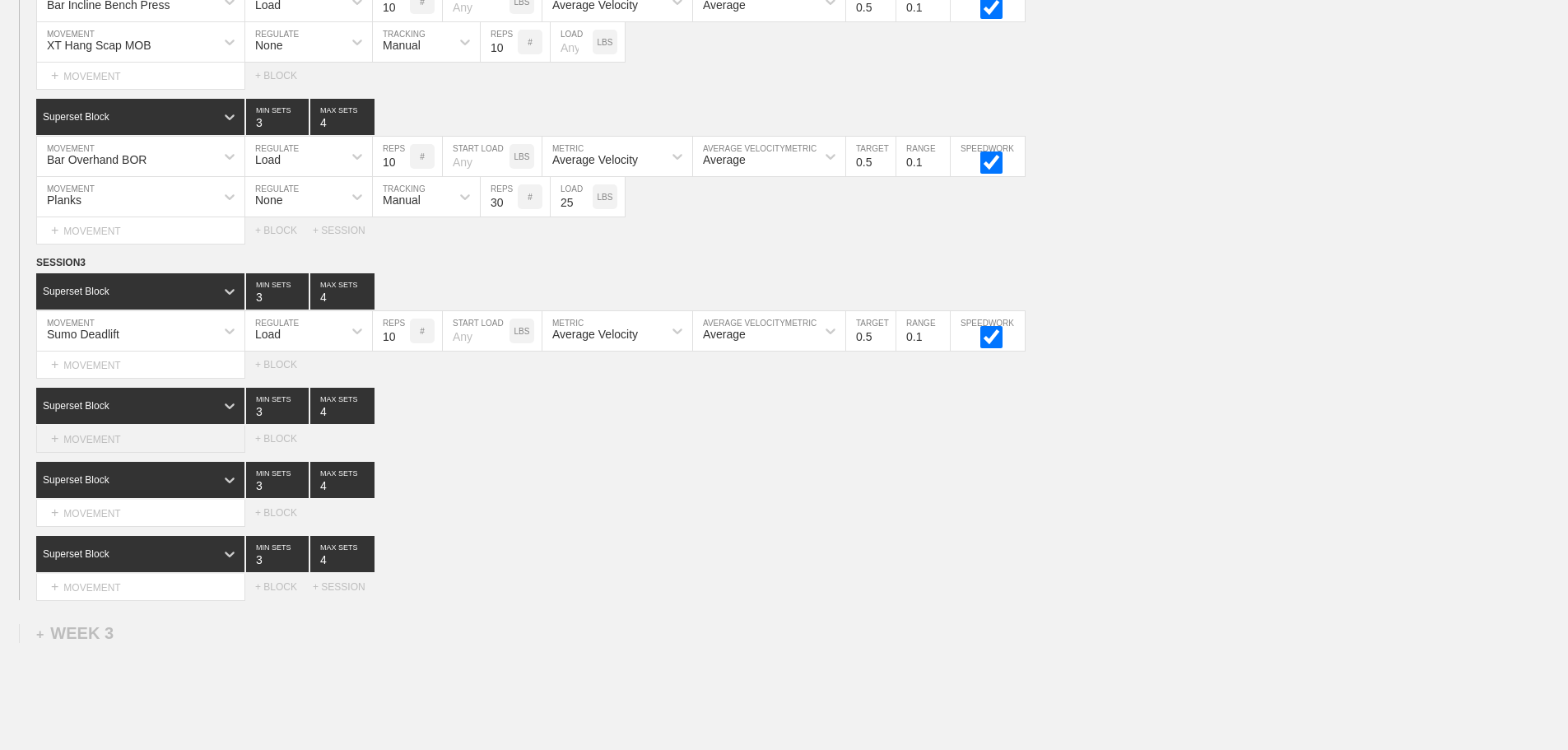
click at [154, 453] on div "+ MOVEMENT" at bounding box center [141, 439] width 209 height 27
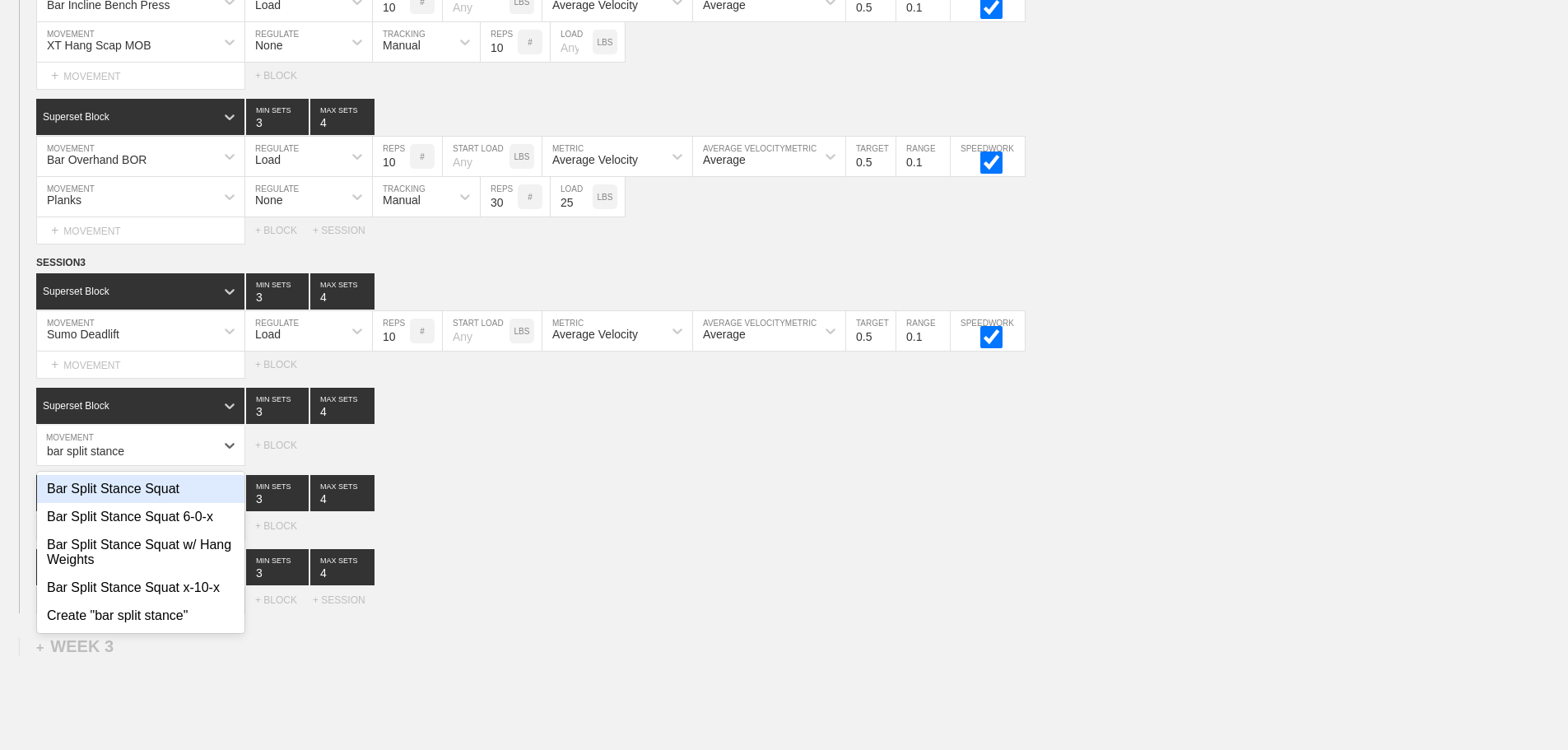
click at [159, 497] on div "Bar Split Stance Squat" at bounding box center [140, 488] width 207 height 28
type input "bar split stance"
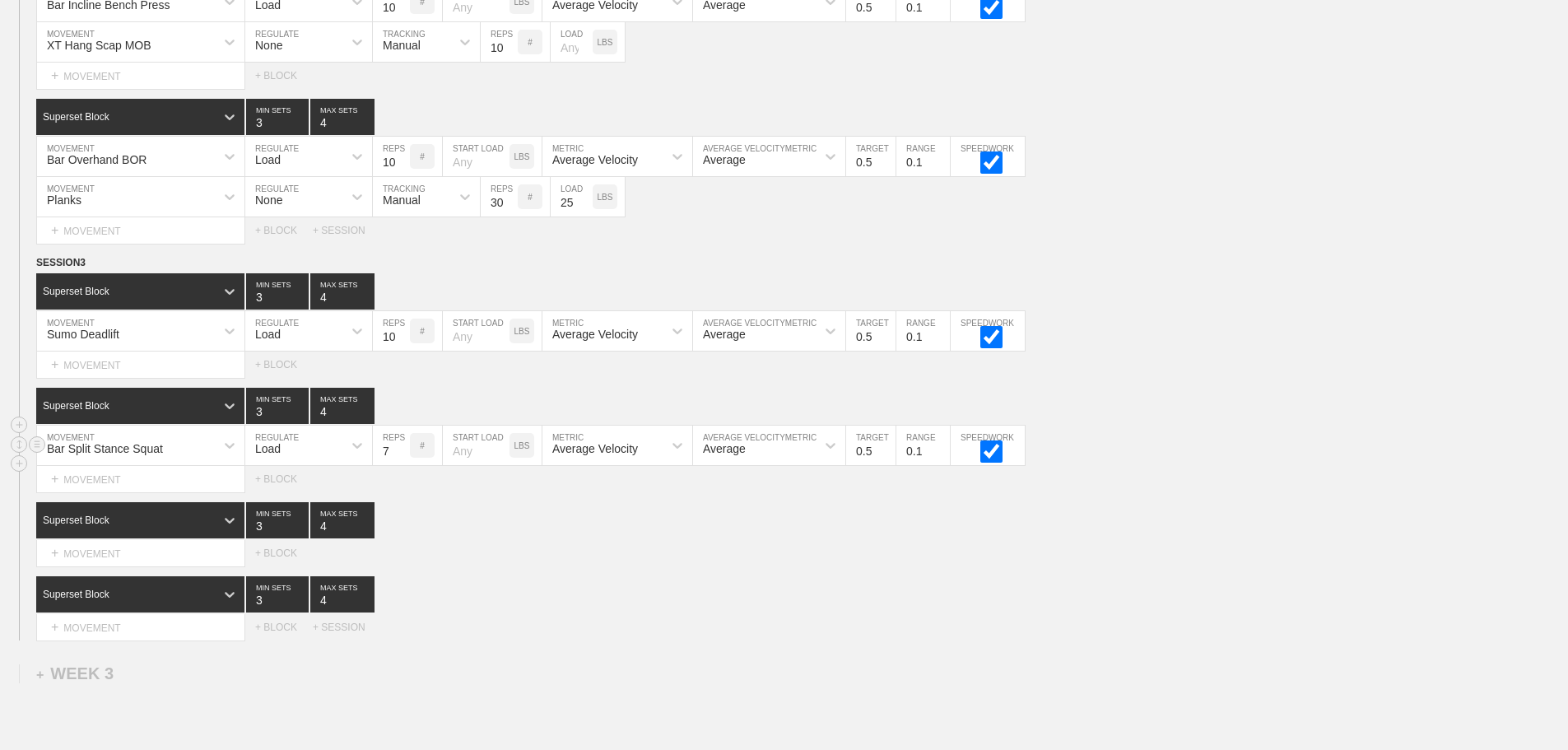
click at [401, 459] on input "7" at bounding box center [390, 446] width 37 height 40
click at [401, 459] on input "8" at bounding box center [390, 446] width 37 height 40
click at [401, 459] on input "9" at bounding box center [390, 446] width 37 height 40
click at [401, 459] on input "10" at bounding box center [390, 446] width 37 height 40
click at [401, 459] on input "11" at bounding box center [390, 446] width 37 height 40
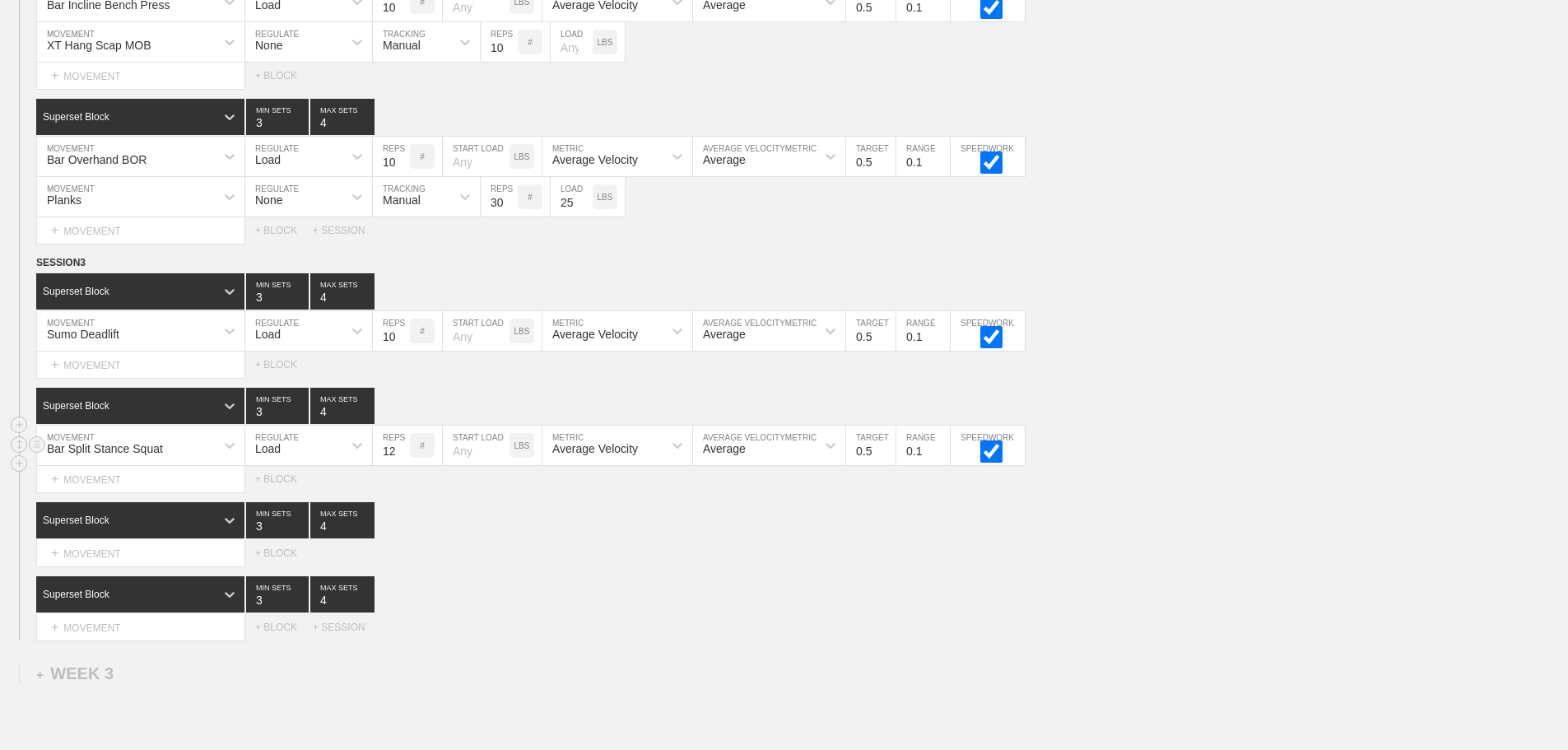
click at [401, 459] on input "12" at bounding box center [390, 446] width 37 height 40
click at [401, 459] on input "13" at bounding box center [390, 446] width 37 height 40
click at [401, 459] on input "14" at bounding box center [390, 446] width 37 height 40
click at [401, 459] on input "15" at bounding box center [390, 446] width 37 height 40
type input "16"
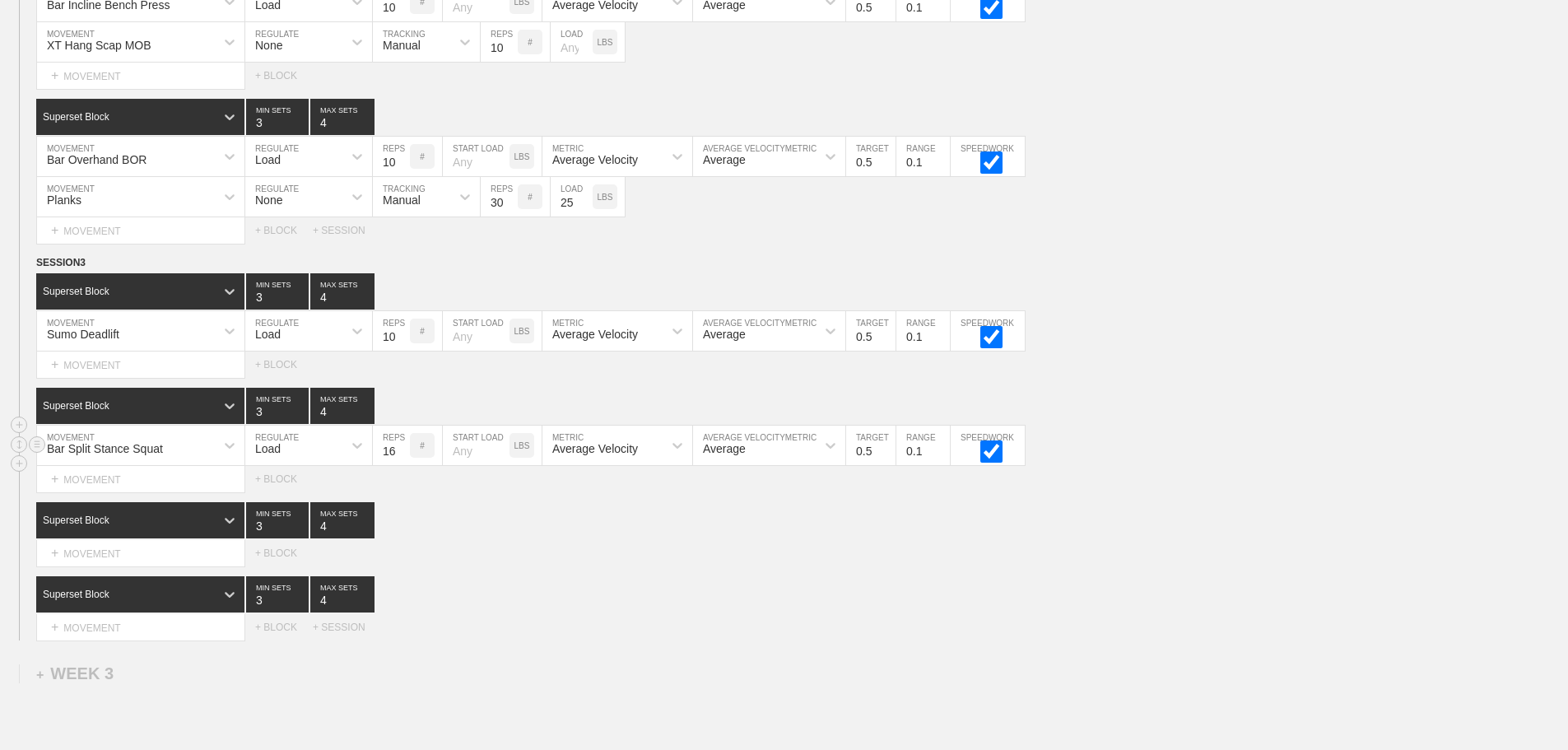
click at [401, 459] on input "16" at bounding box center [390, 446] width 37 height 40
click at [548, 589] on div "Superset Block 3 MIN SETS 4 MAX SETS" at bounding box center [802, 594] width 1531 height 37
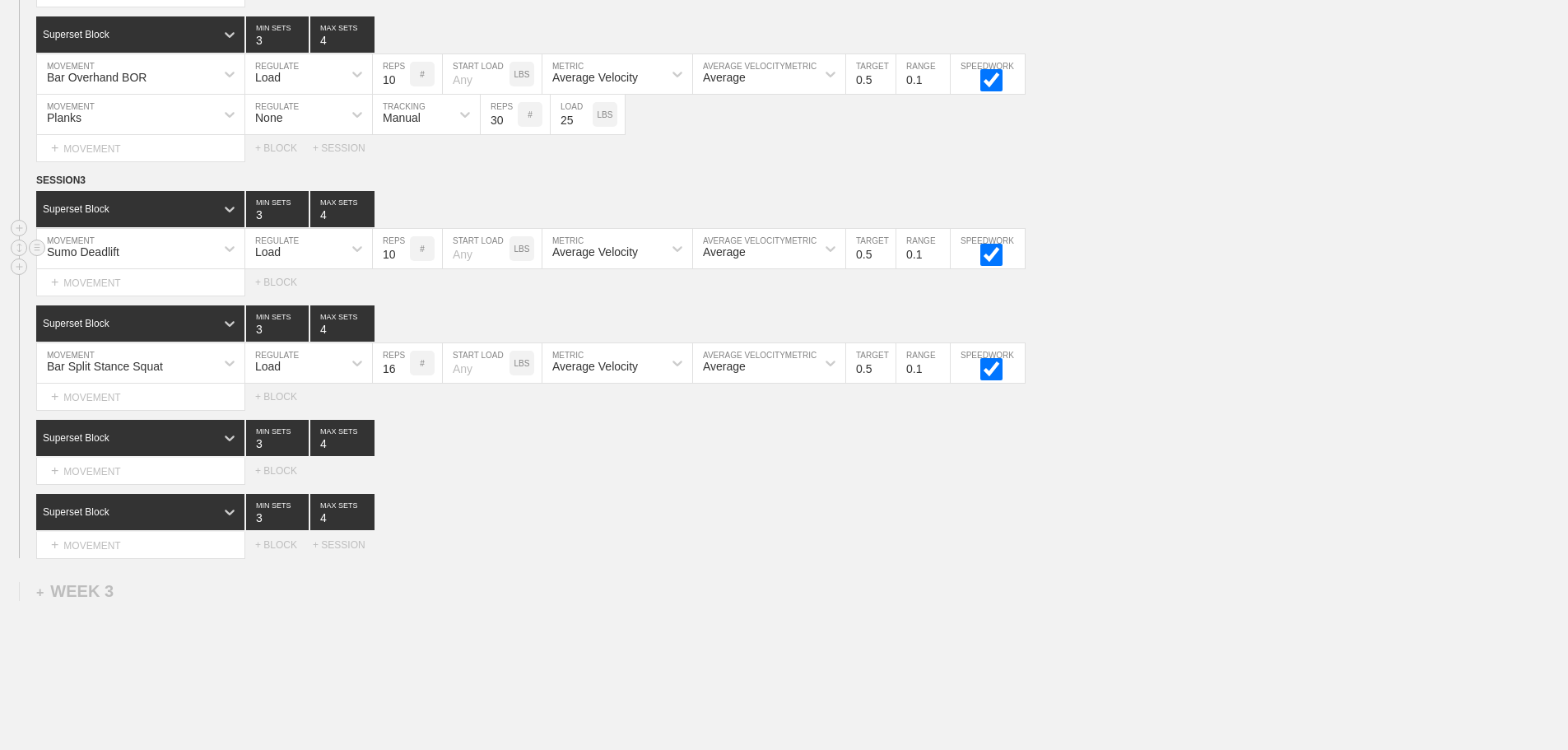
scroll to position [2222, 0]
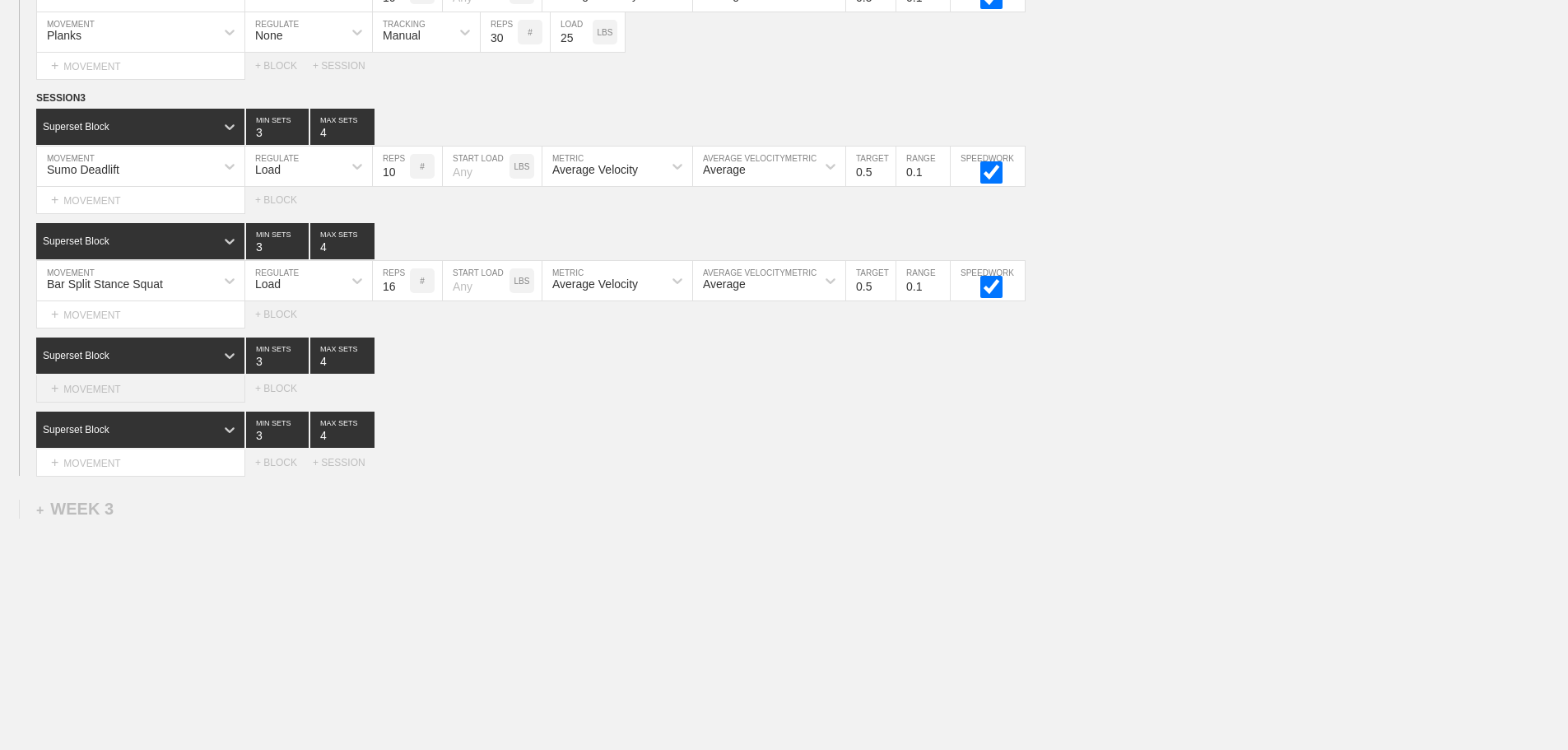
click at [149, 401] on div "+ MOVEMENT" at bounding box center [141, 388] width 209 height 27
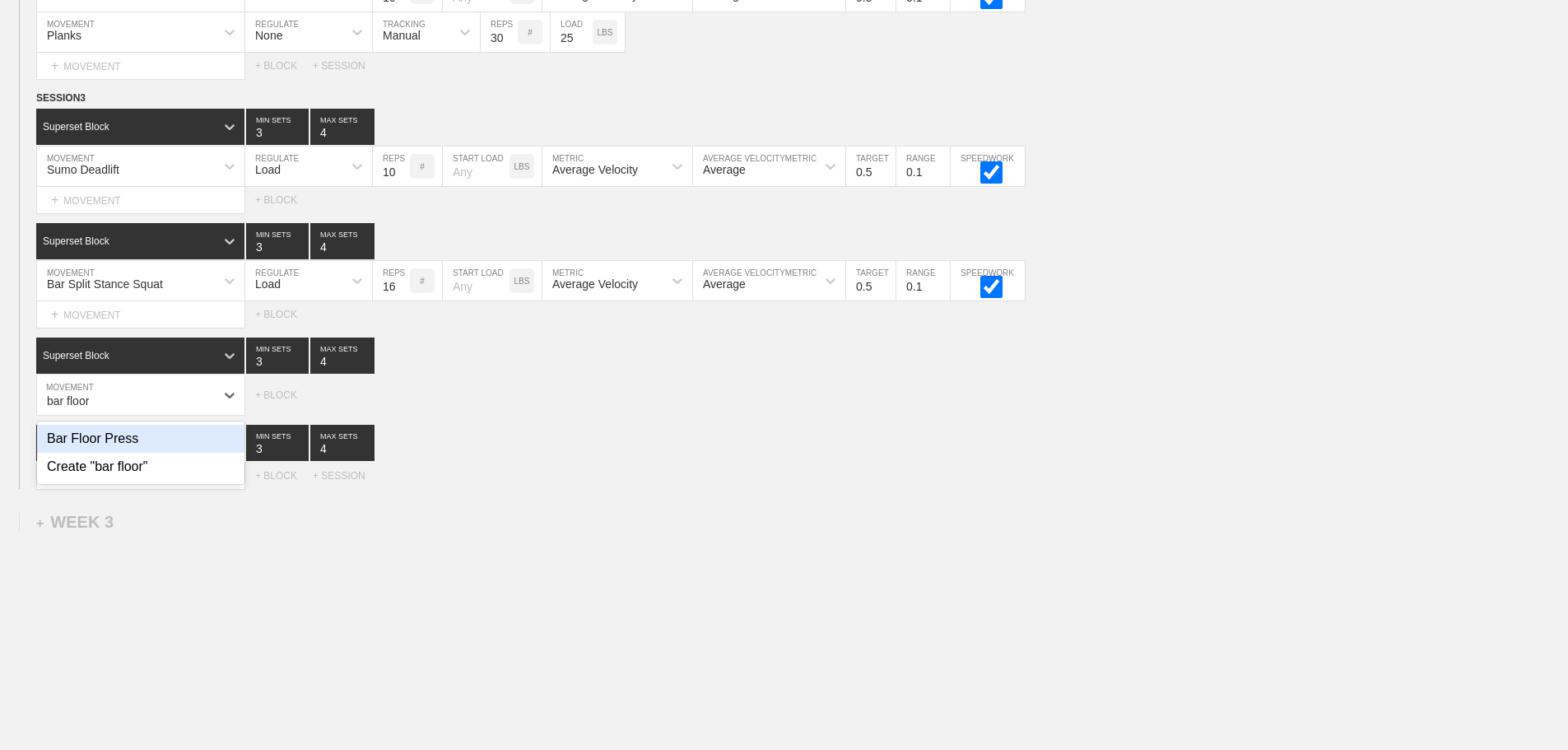
click at [126, 446] on div "Bar Floor Press" at bounding box center [140, 439] width 207 height 28
type input "bar floor"
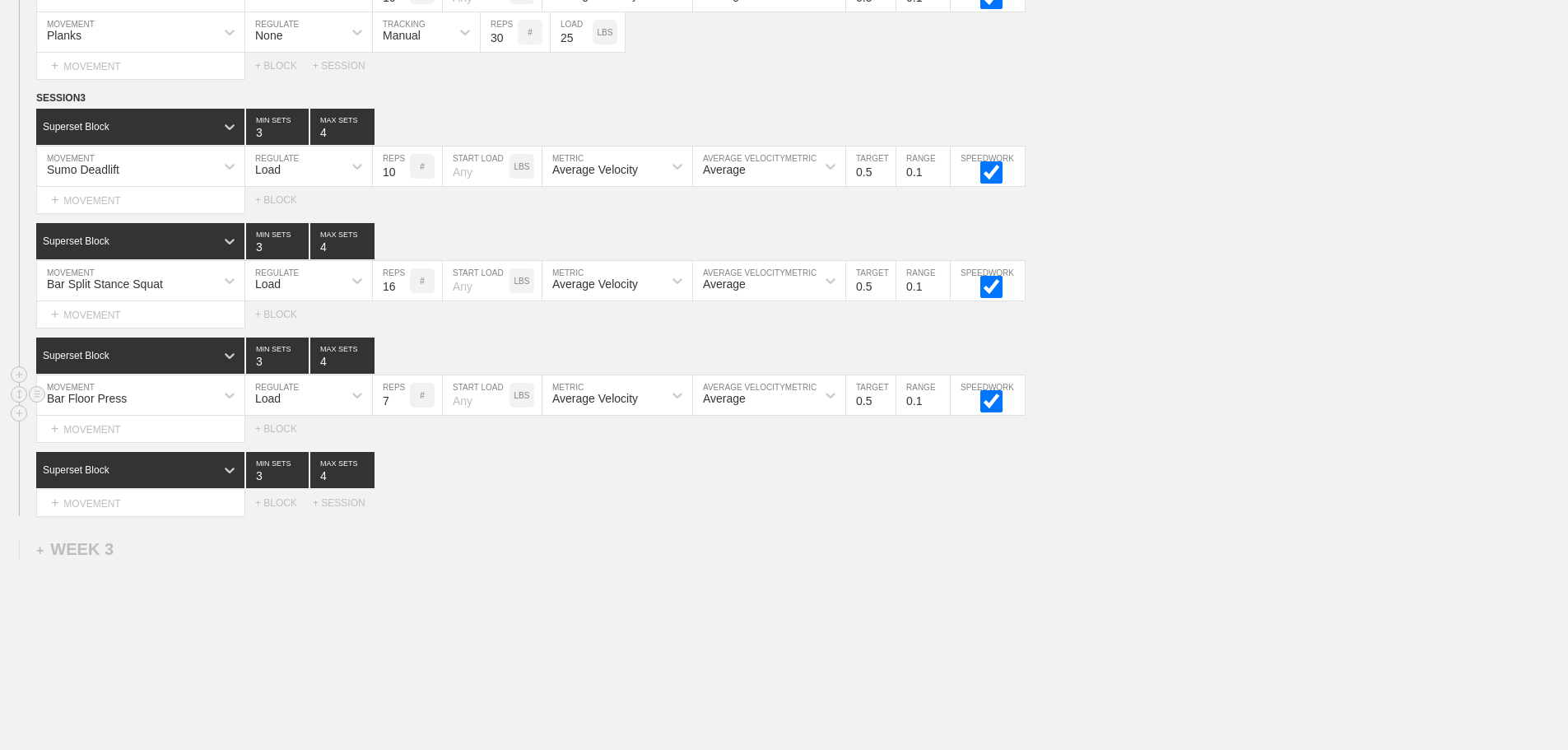
click at [401, 406] on input "7" at bounding box center [390, 395] width 37 height 40
click at [401, 406] on input "8" at bounding box center [390, 395] width 37 height 40
click at [401, 406] on input "9" at bounding box center [390, 395] width 37 height 40
type input "10"
click at [401, 406] on input "10" at bounding box center [390, 395] width 37 height 40
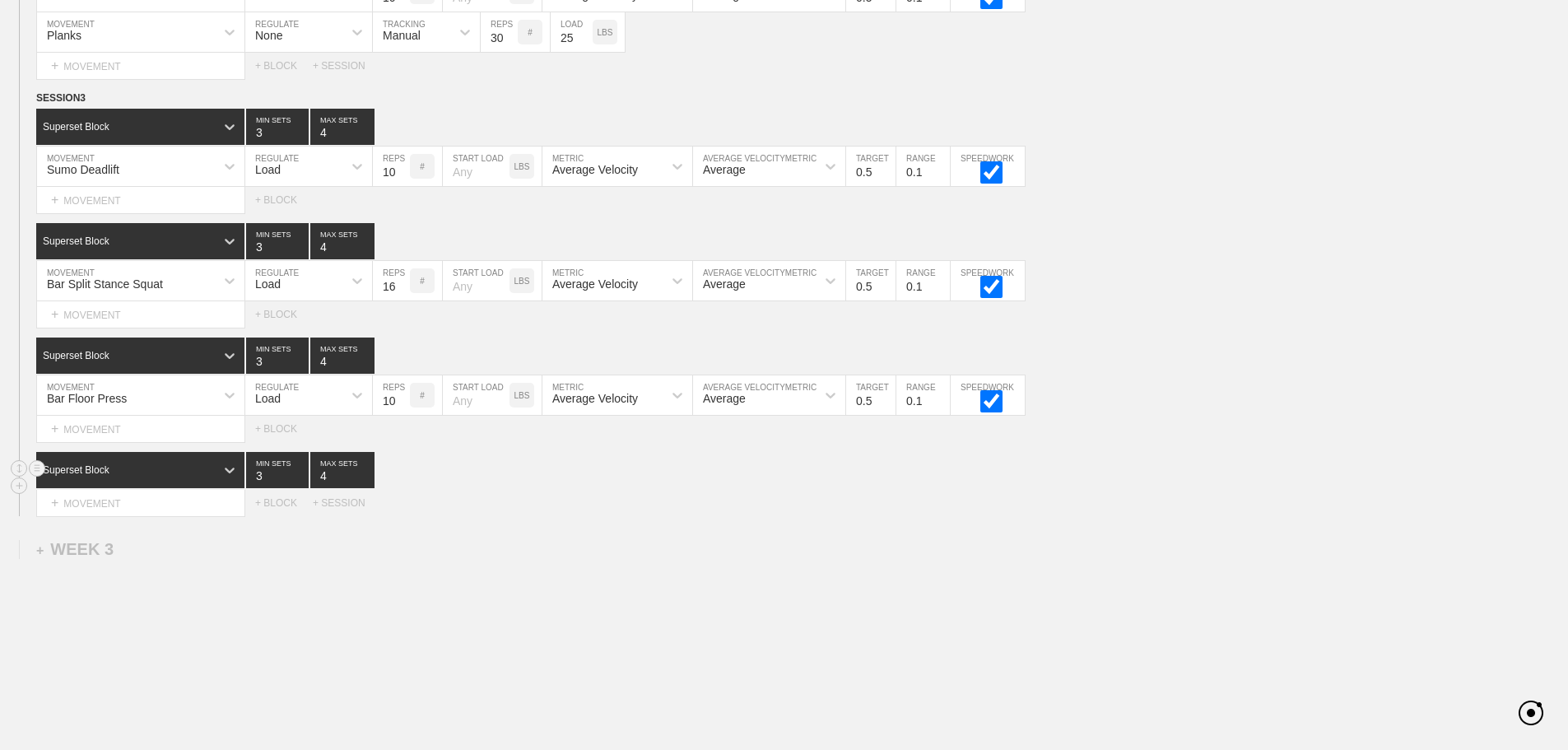
click at [464, 476] on div "Superset Block 3 MIN SETS 4 MAX SETS" at bounding box center [802, 470] width 1531 height 37
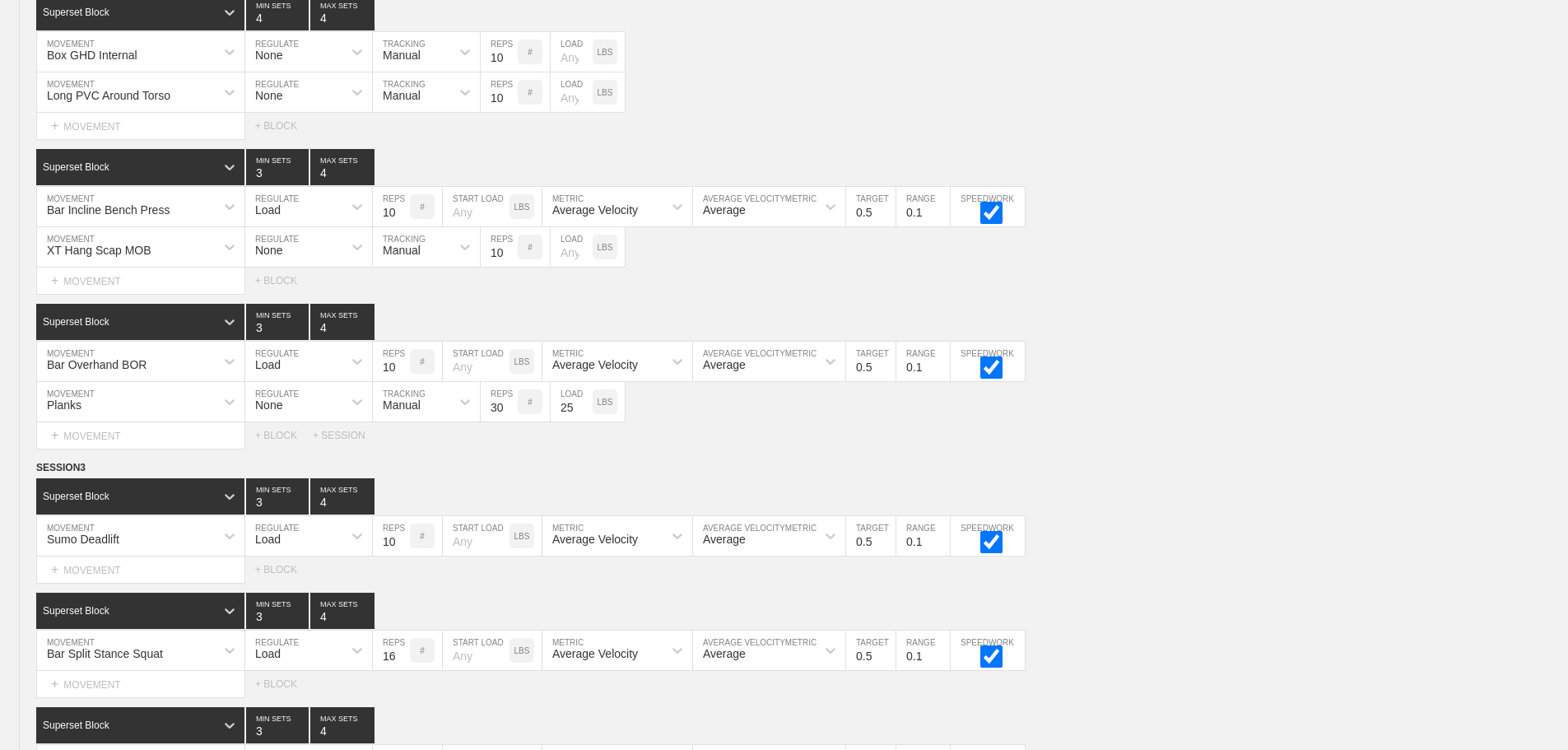
scroll to position [2291, 0]
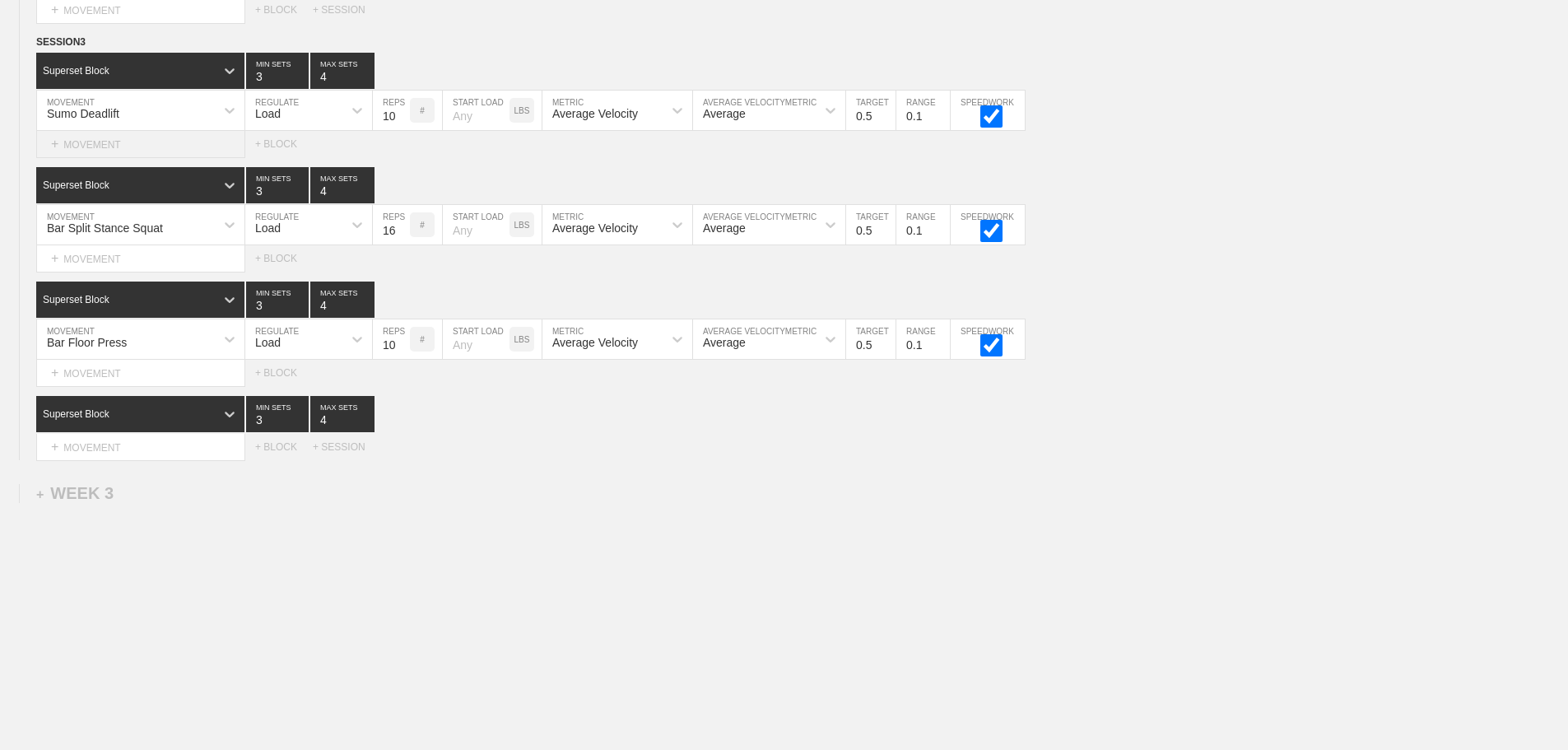
click at [95, 143] on div "+ MOVEMENT" at bounding box center [141, 144] width 209 height 27
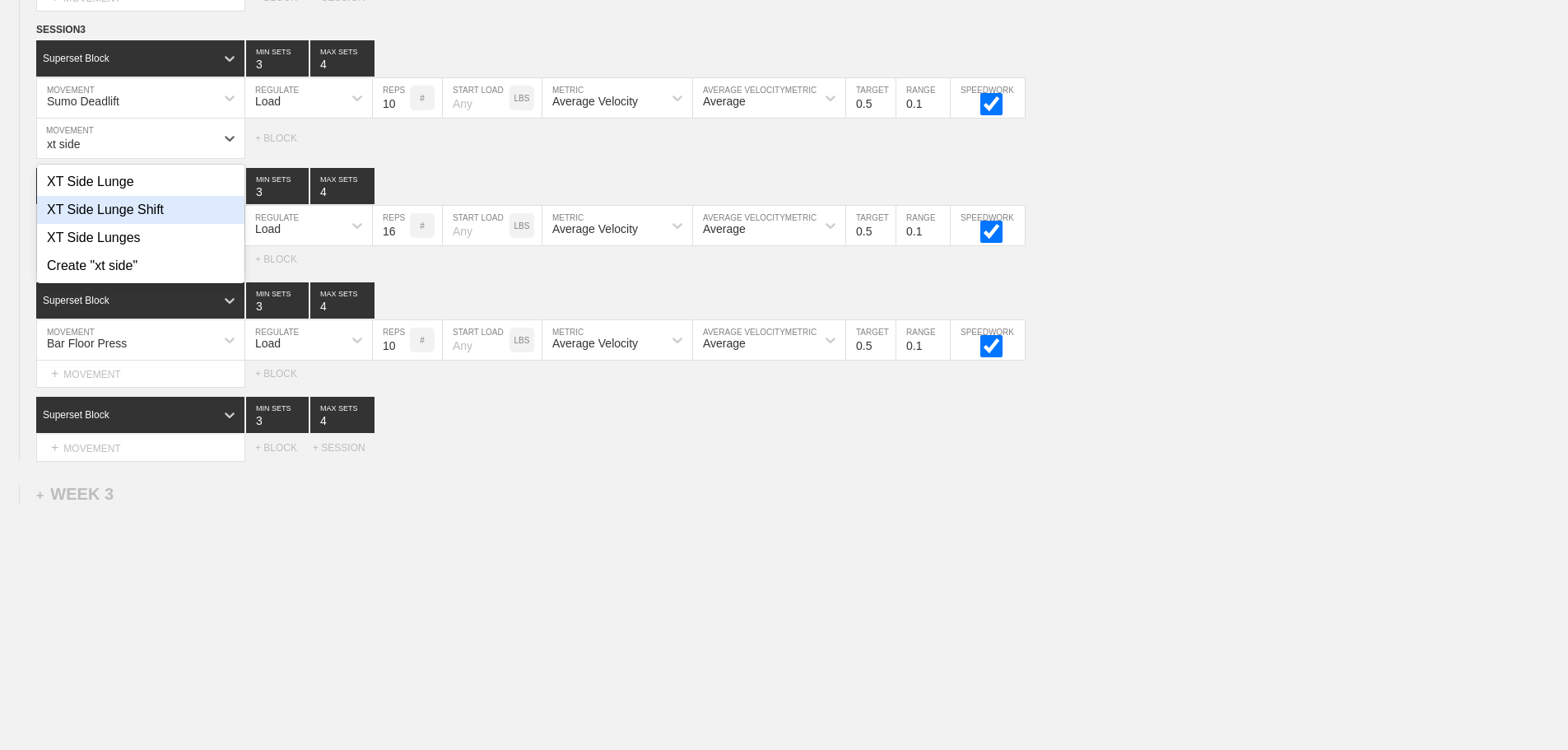
click at [166, 217] on div "XT Side Lunge Shift" at bounding box center [140, 210] width 207 height 28
type input "xt side"
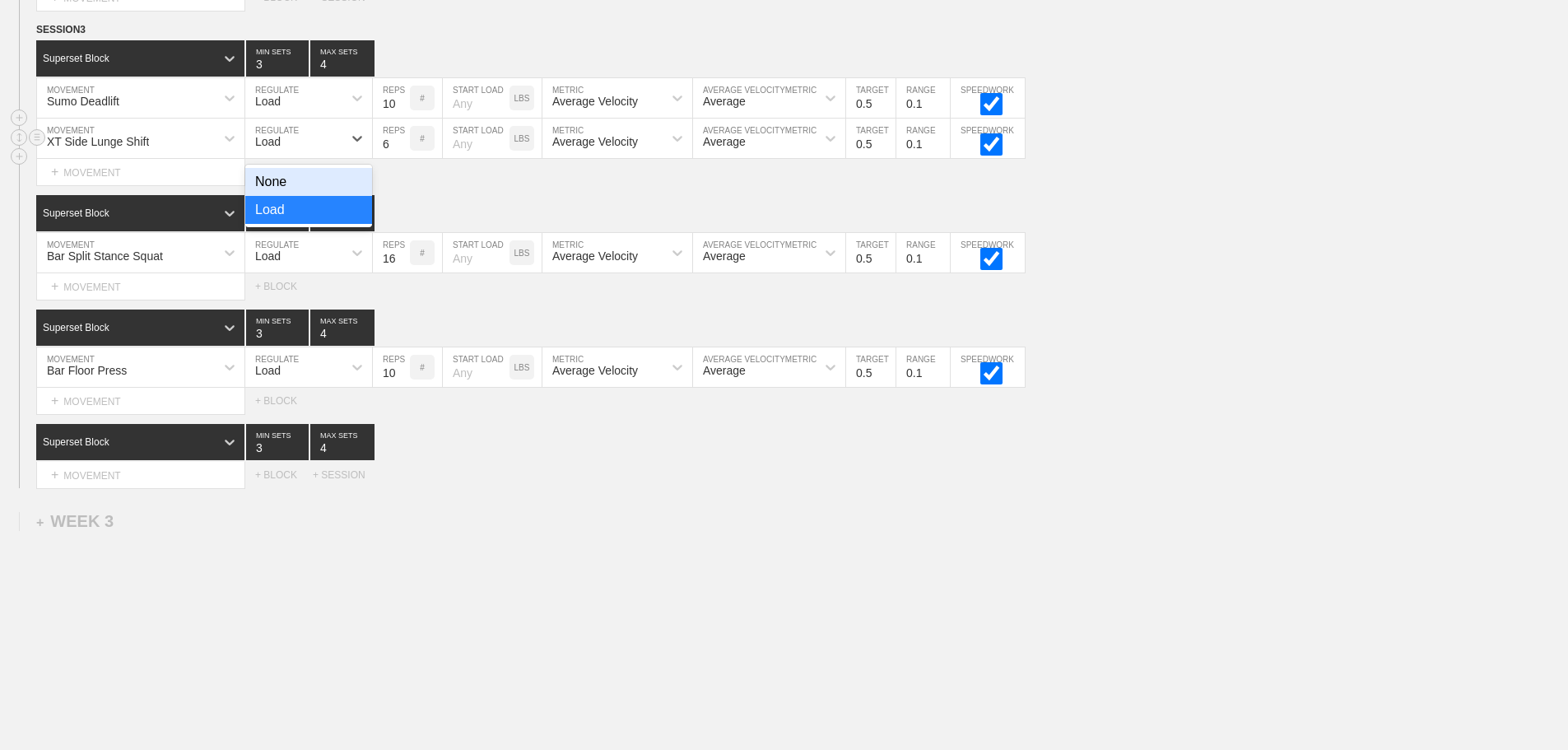
click at [299, 144] on div "Load" at bounding box center [294, 138] width 97 height 28
click at [296, 196] on div "None" at bounding box center [309, 182] width 127 height 28
click at [391, 153] on div "Sensor" at bounding box center [411, 138] width 77 height 28
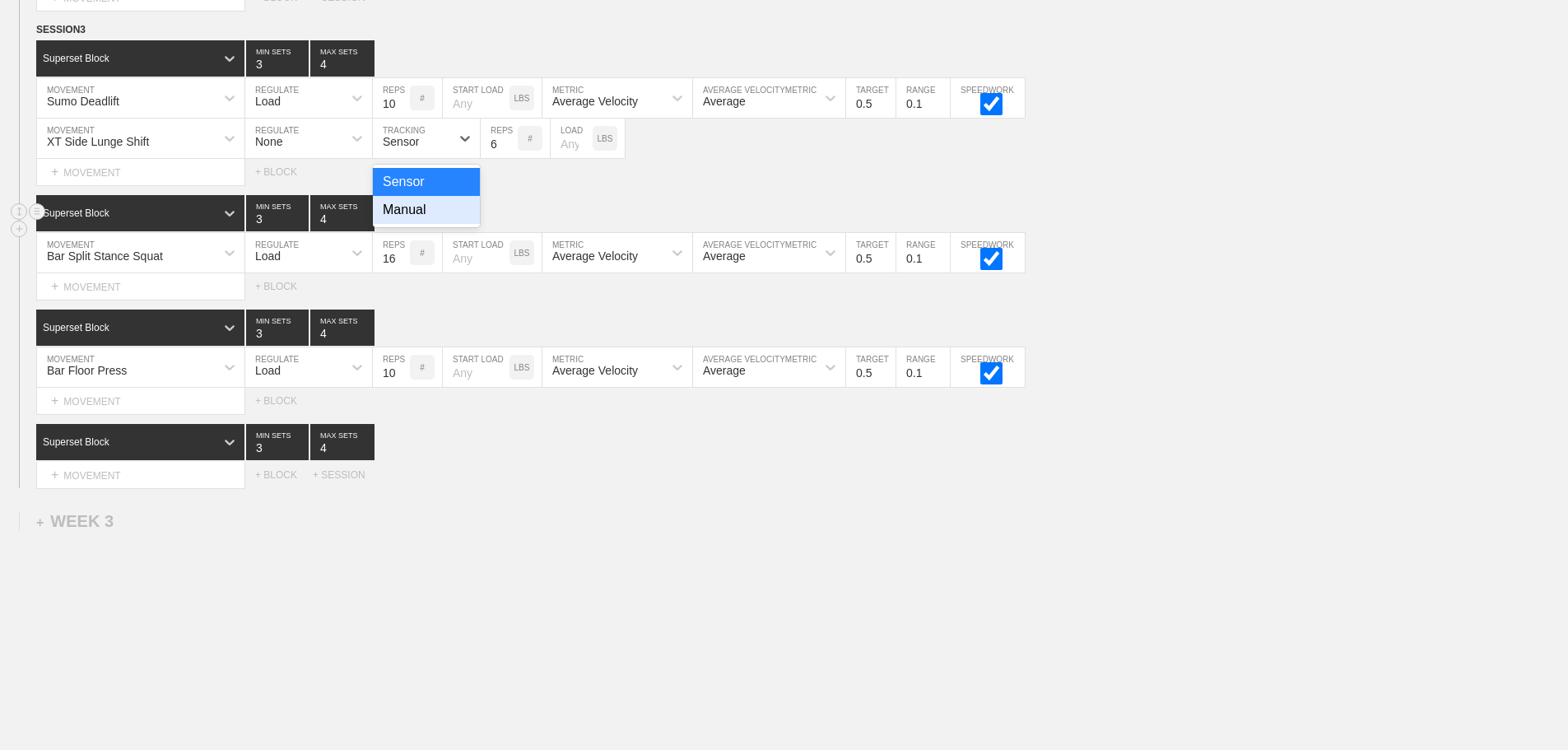
drag, startPoint x: 407, startPoint y: 226, endPoint x: 432, endPoint y: 207, distance: 31.4
click at [410, 224] on div "Manual" at bounding box center [426, 210] width 107 height 28
click at [508, 151] on input "7" at bounding box center [498, 139] width 37 height 40
click at [508, 151] on input "8" at bounding box center [498, 139] width 37 height 40
click at [508, 151] on input "9" at bounding box center [498, 139] width 37 height 40
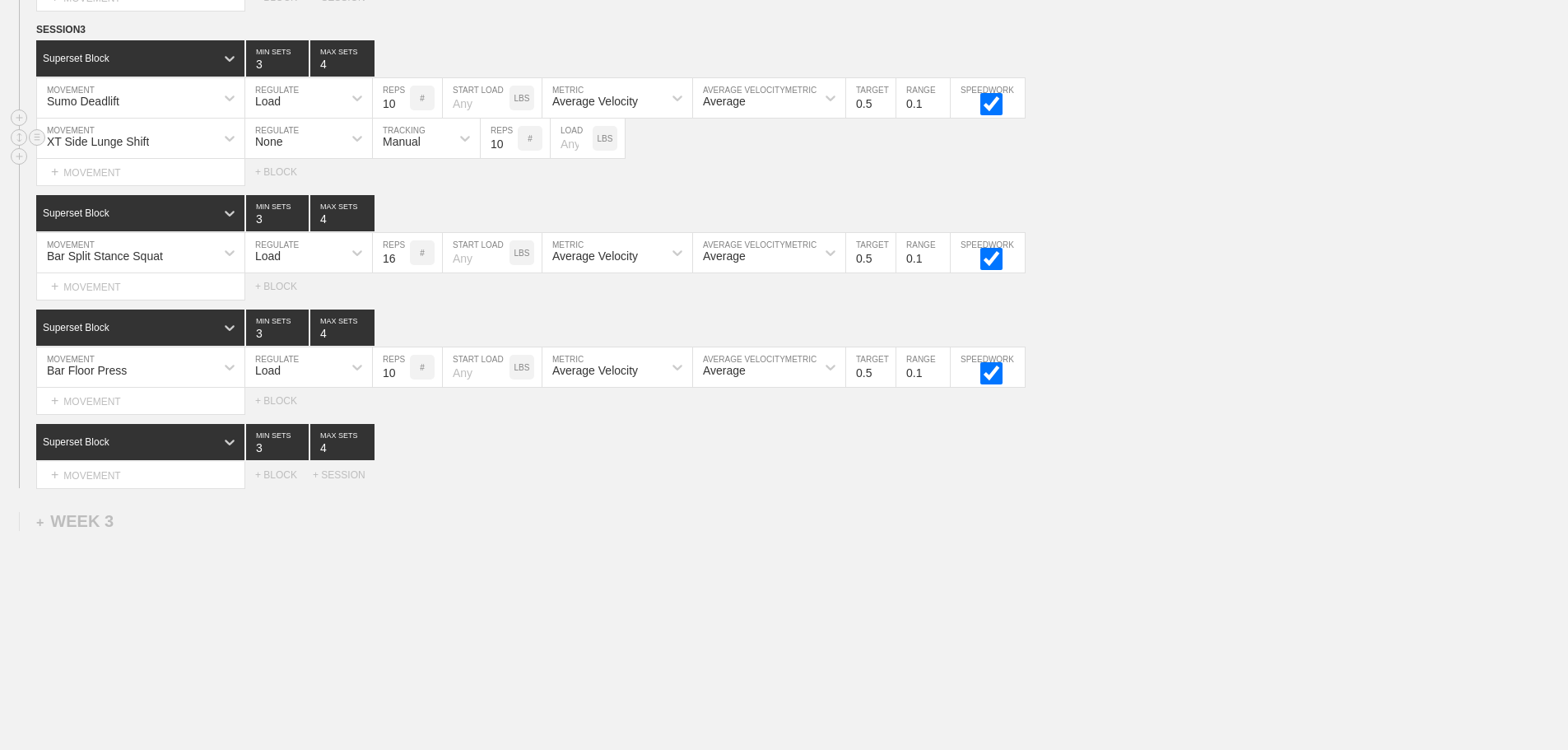
type input "10"
click at [508, 151] on input "10" at bounding box center [498, 139] width 37 height 40
click at [1301, 256] on div "Bar Split Stance Squat MOVEMENT Load REGULATE 16 REPS # START LOAD LBS Average …" at bounding box center [784, 253] width 1568 height 41
click at [130, 299] on div "+ MOVEMENT" at bounding box center [141, 286] width 209 height 27
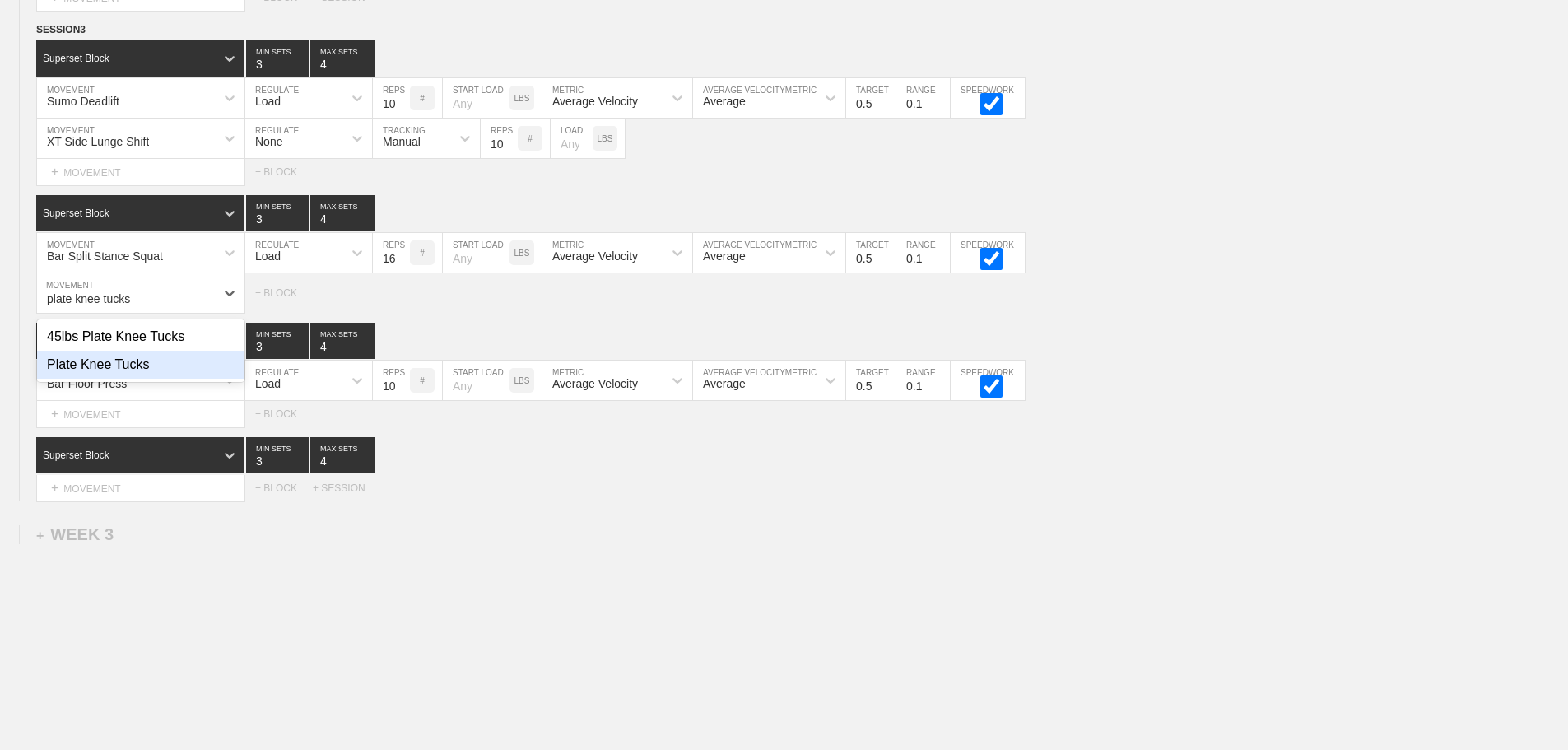
click at [134, 378] on div "Plate Knee Tucks" at bounding box center [140, 365] width 207 height 28
type input "plate knee tucks"
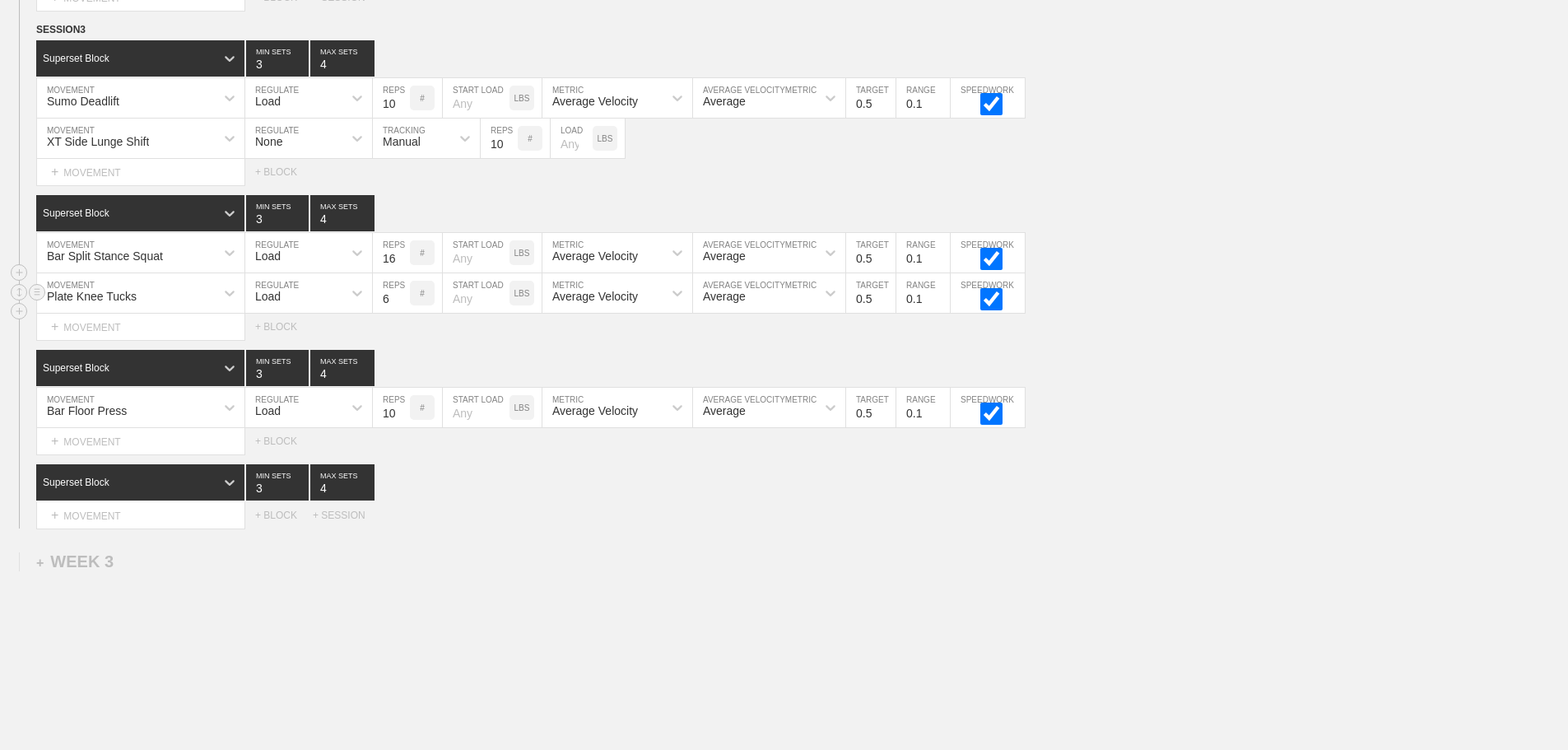
click at [324, 307] on div "Load" at bounding box center [294, 293] width 97 height 28
click at [291, 351] on div "None" at bounding box center [309, 337] width 127 height 28
click at [421, 294] on div "Sensor" at bounding box center [411, 293] width 77 height 28
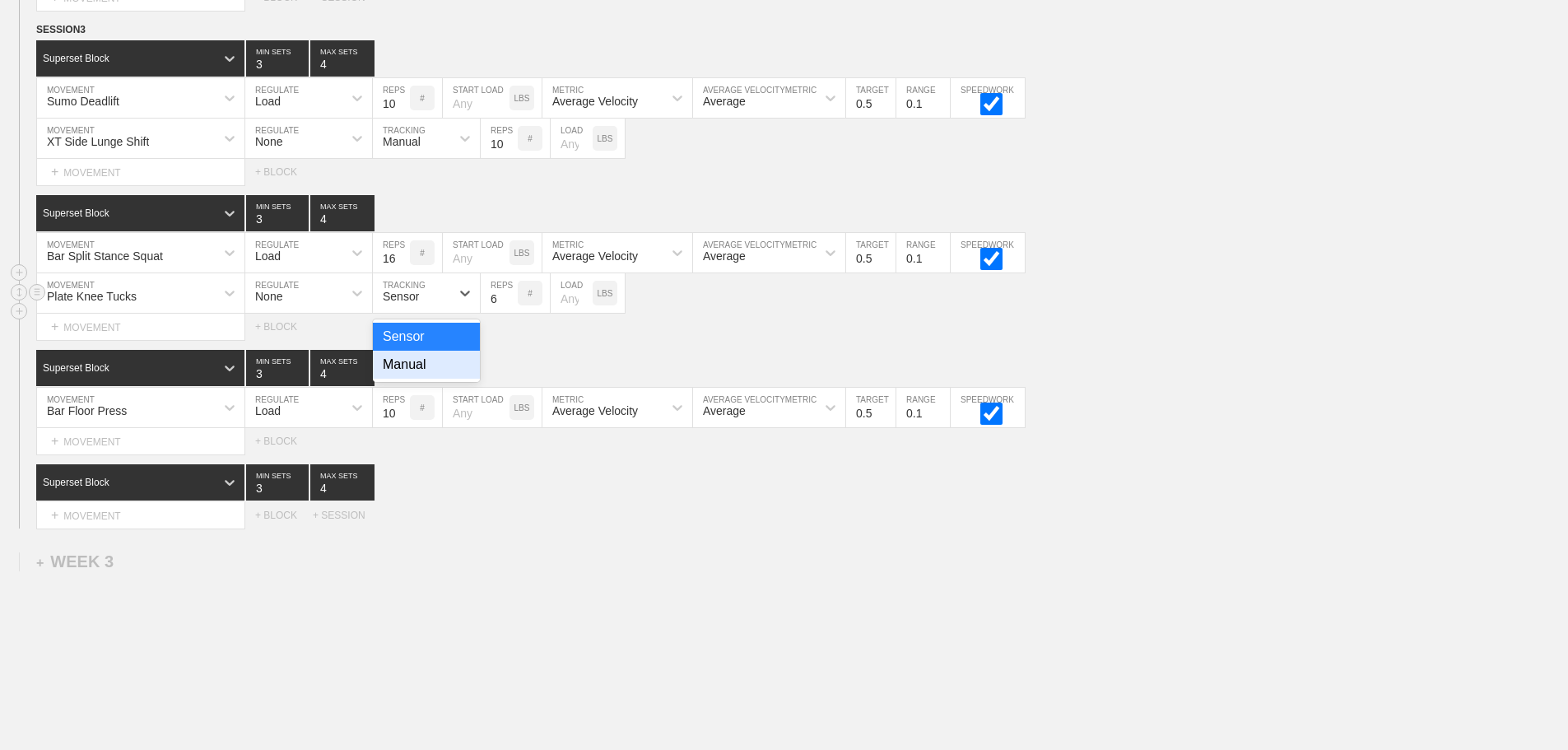
click at [419, 378] on div "Manual" at bounding box center [426, 365] width 107 height 28
click at [508, 307] on input "7" at bounding box center [498, 293] width 37 height 40
click at [508, 307] on input "8" at bounding box center [498, 293] width 37 height 40
click at [508, 307] on input "9" at bounding box center [498, 293] width 37 height 40
click at [508, 307] on input "10" at bounding box center [498, 293] width 37 height 40
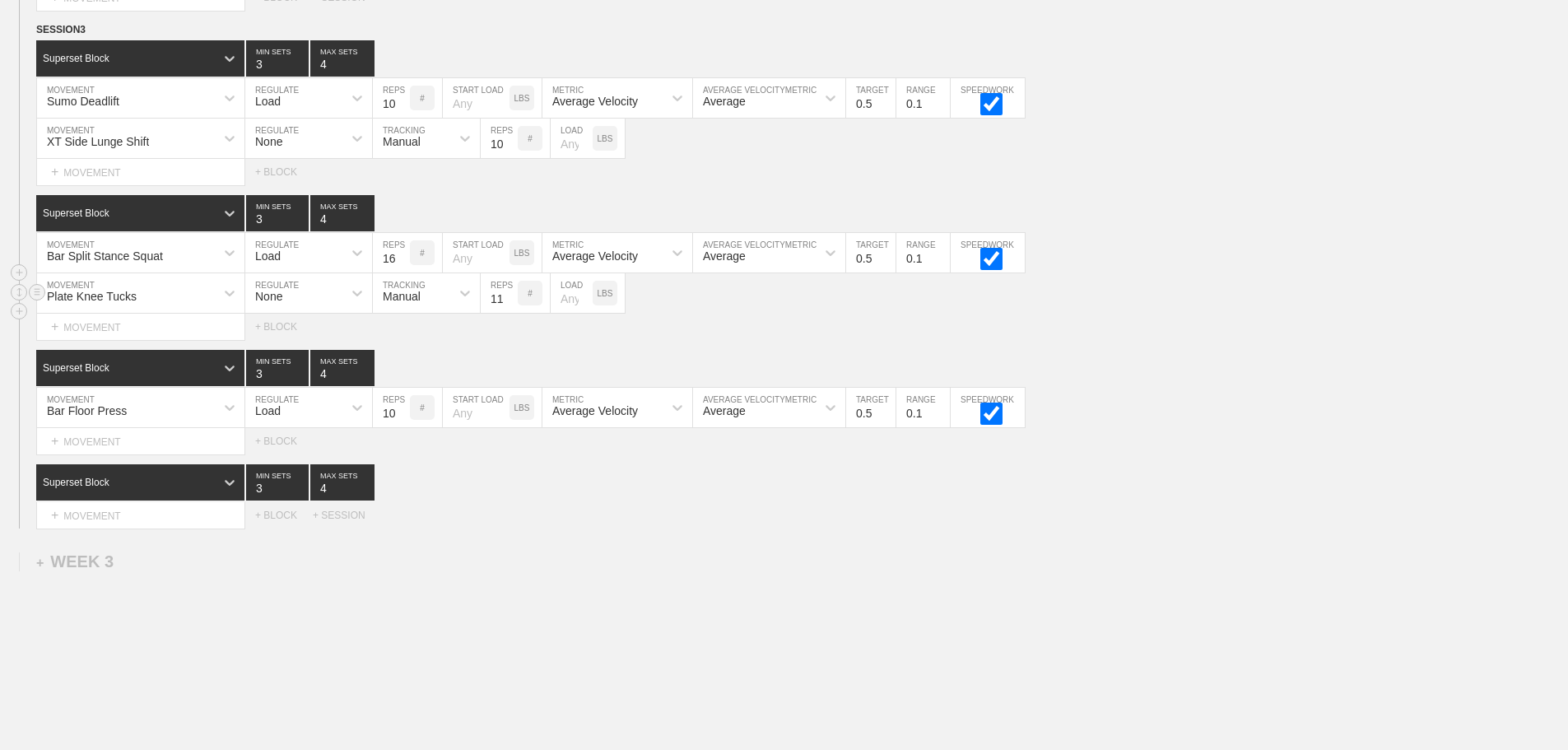
click at [508, 307] on input "11" at bounding box center [498, 293] width 37 height 40
click at [508, 307] on input "12" at bounding box center [498, 293] width 37 height 40
click at [508, 307] on input "13" at bounding box center [498, 293] width 37 height 40
type input "12"
click at [508, 313] on input "12" at bounding box center [498, 293] width 37 height 40
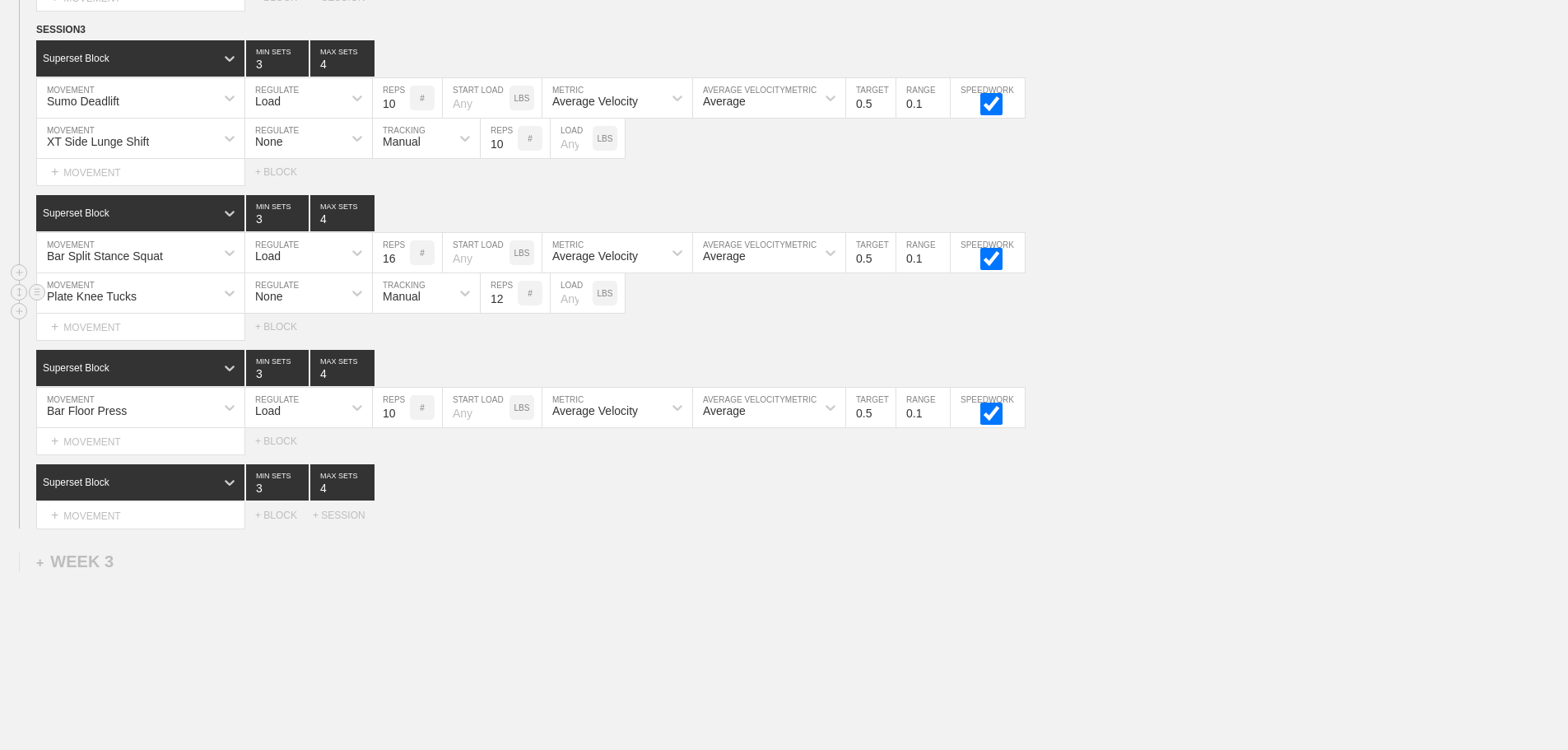
click at [567, 313] on input "number" at bounding box center [572, 293] width 42 height 40
type input "25"
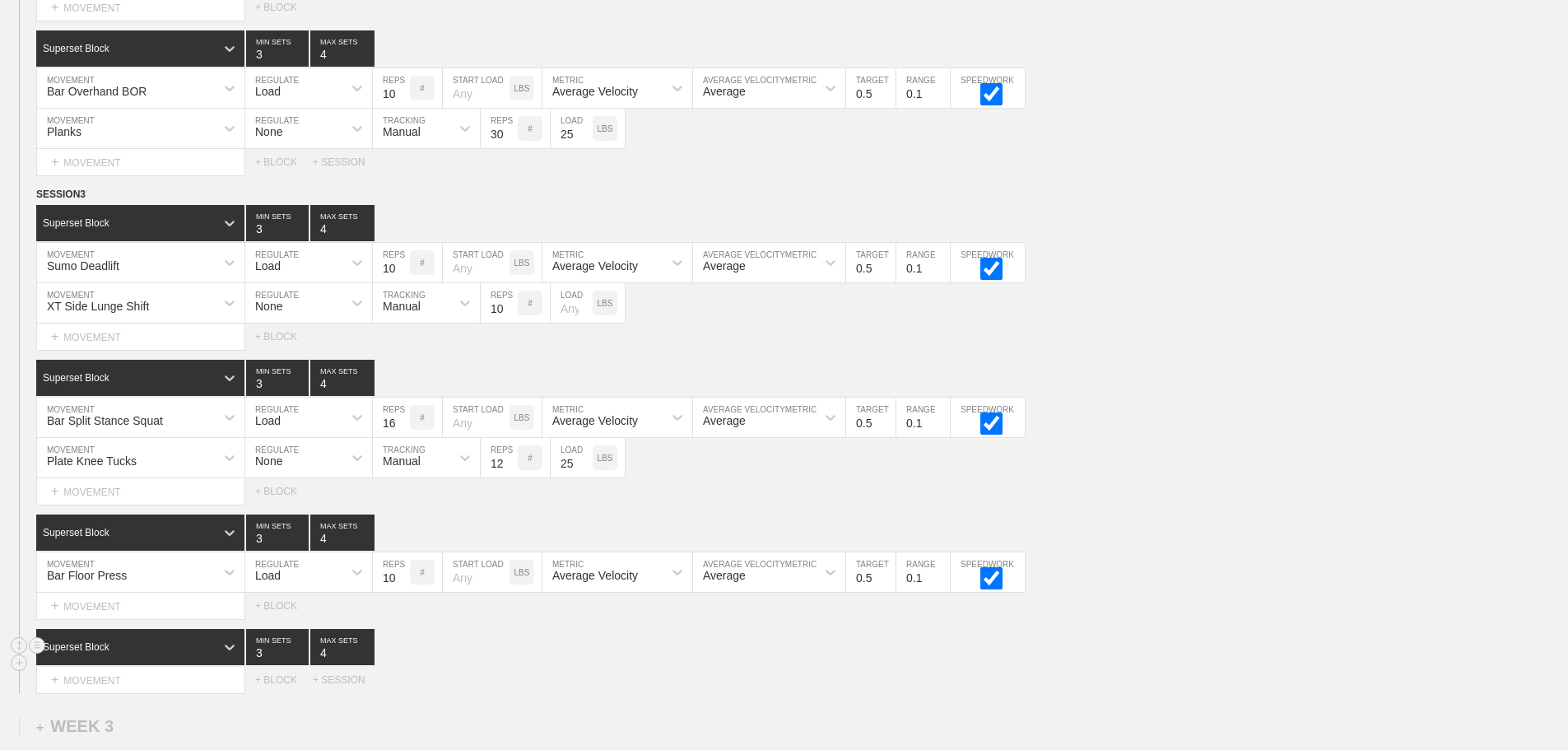
scroll to position [2372, 0]
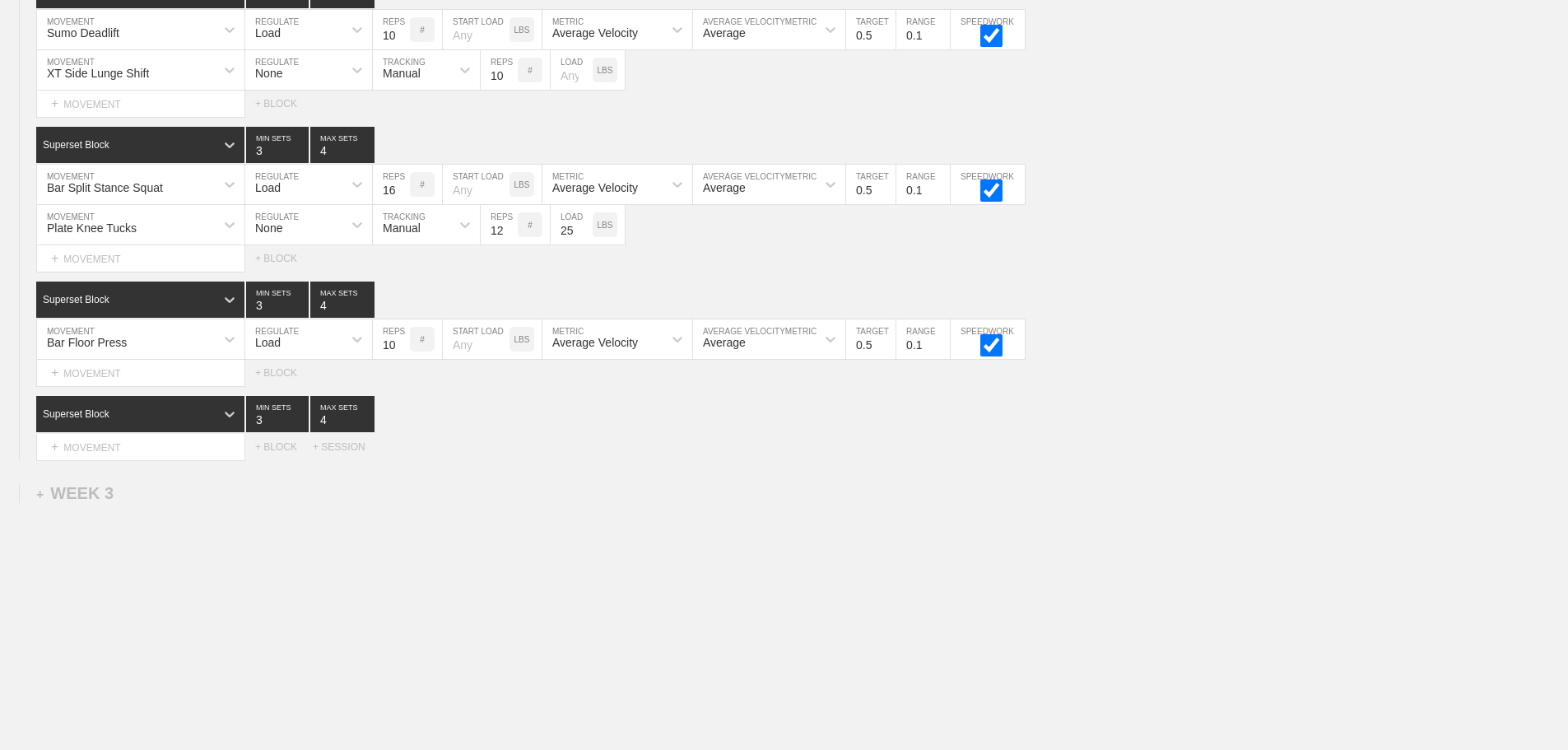
click at [126, 374] on div "+ MOVEMENT" at bounding box center [141, 373] width 209 height 27
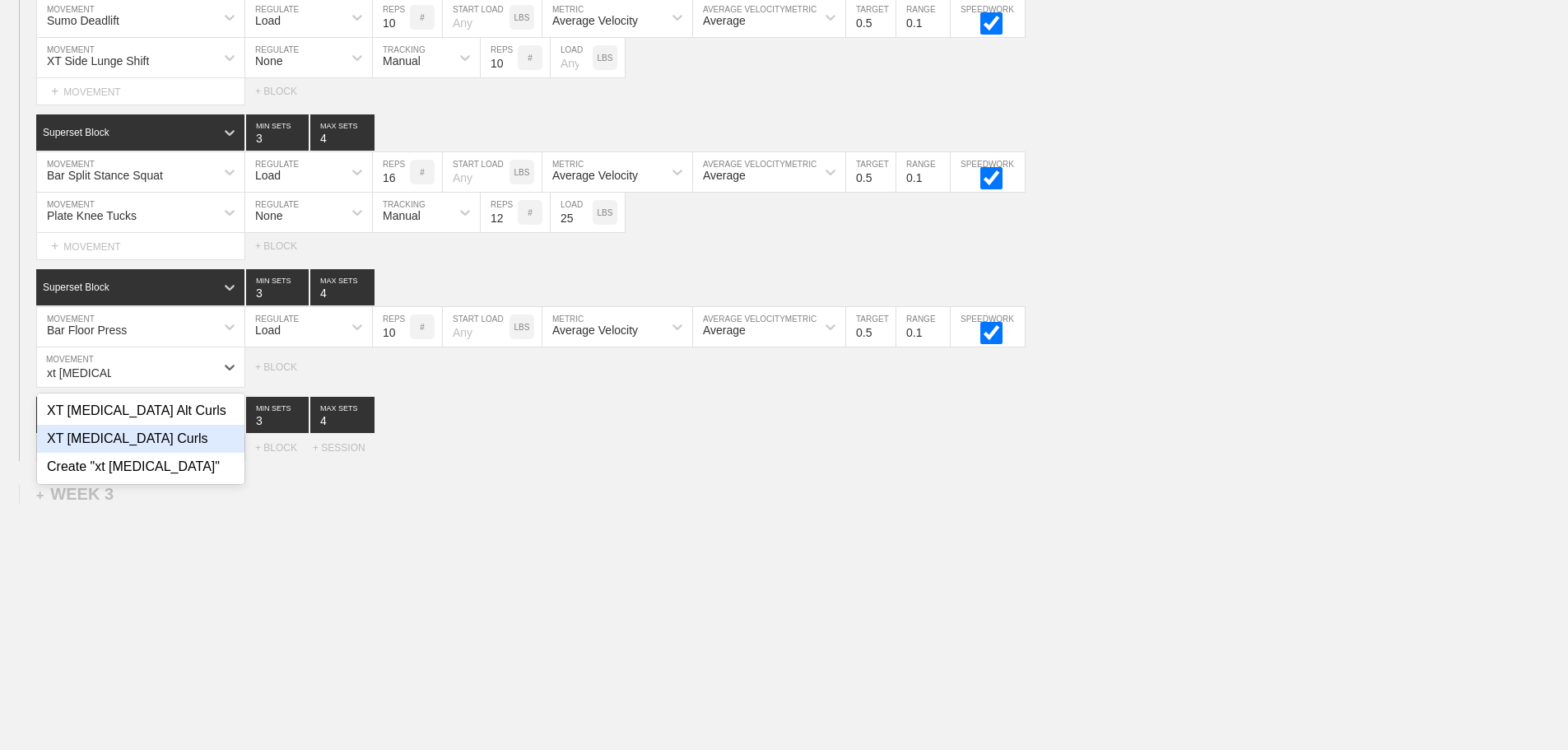
click at [168, 450] on div "XT [MEDICAL_DATA] Curls" at bounding box center [140, 439] width 207 height 28
type input "xt [MEDICAL_DATA]"
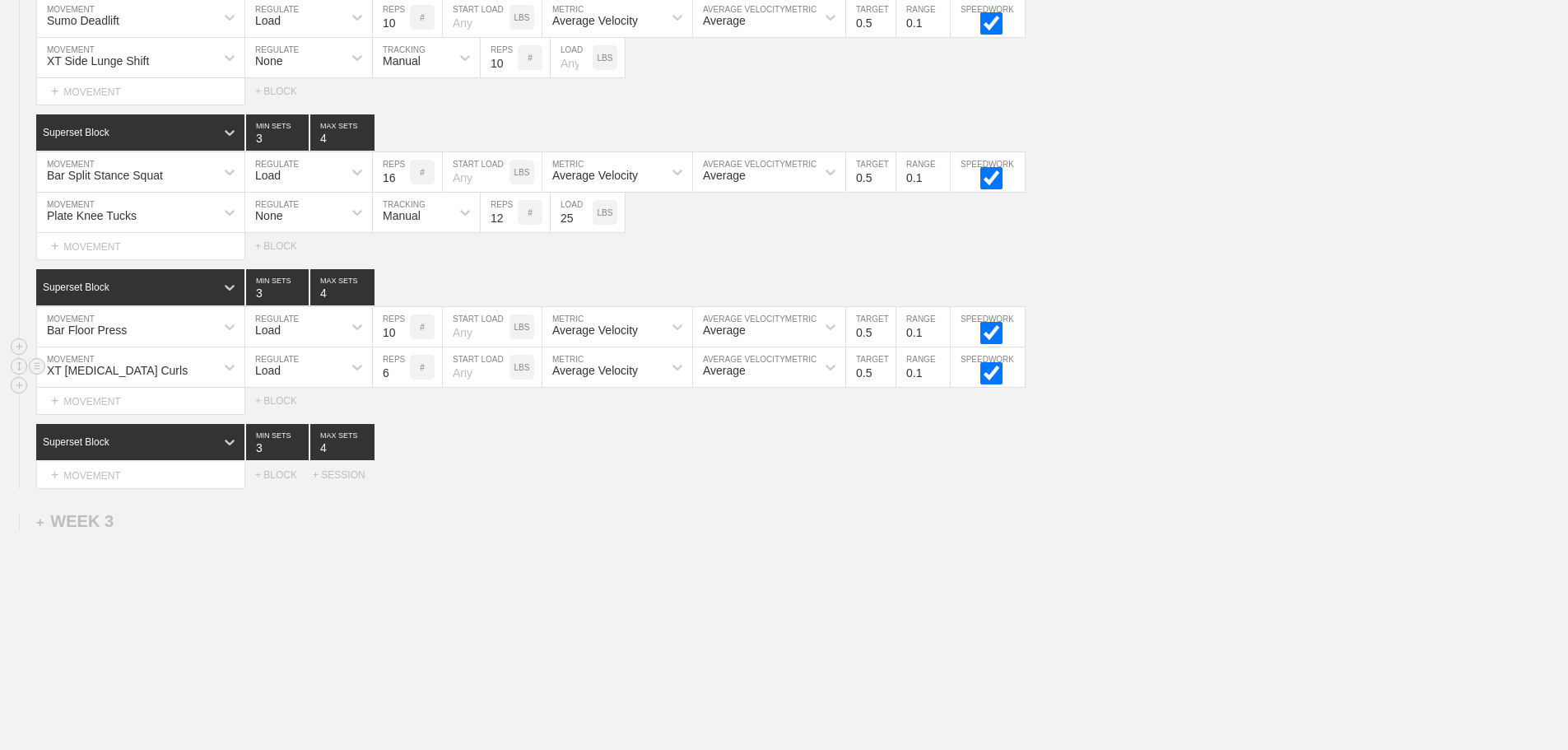
click at [298, 378] on div "Load" at bounding box center [294, 367] width 97 height 28
click at [280, 421] on div "None" at bounding box center [309, 410] width 127 height 28
click at [433, 379] on div "Sensor" at bounding box center [411, 367] width 77 height 28
click at [426, 453] on div "Manual" at bounding box center [426, 439] width 107 height 28
click at [508, 382] on input "7" at bounding box center [498, 368] width 37 height 40
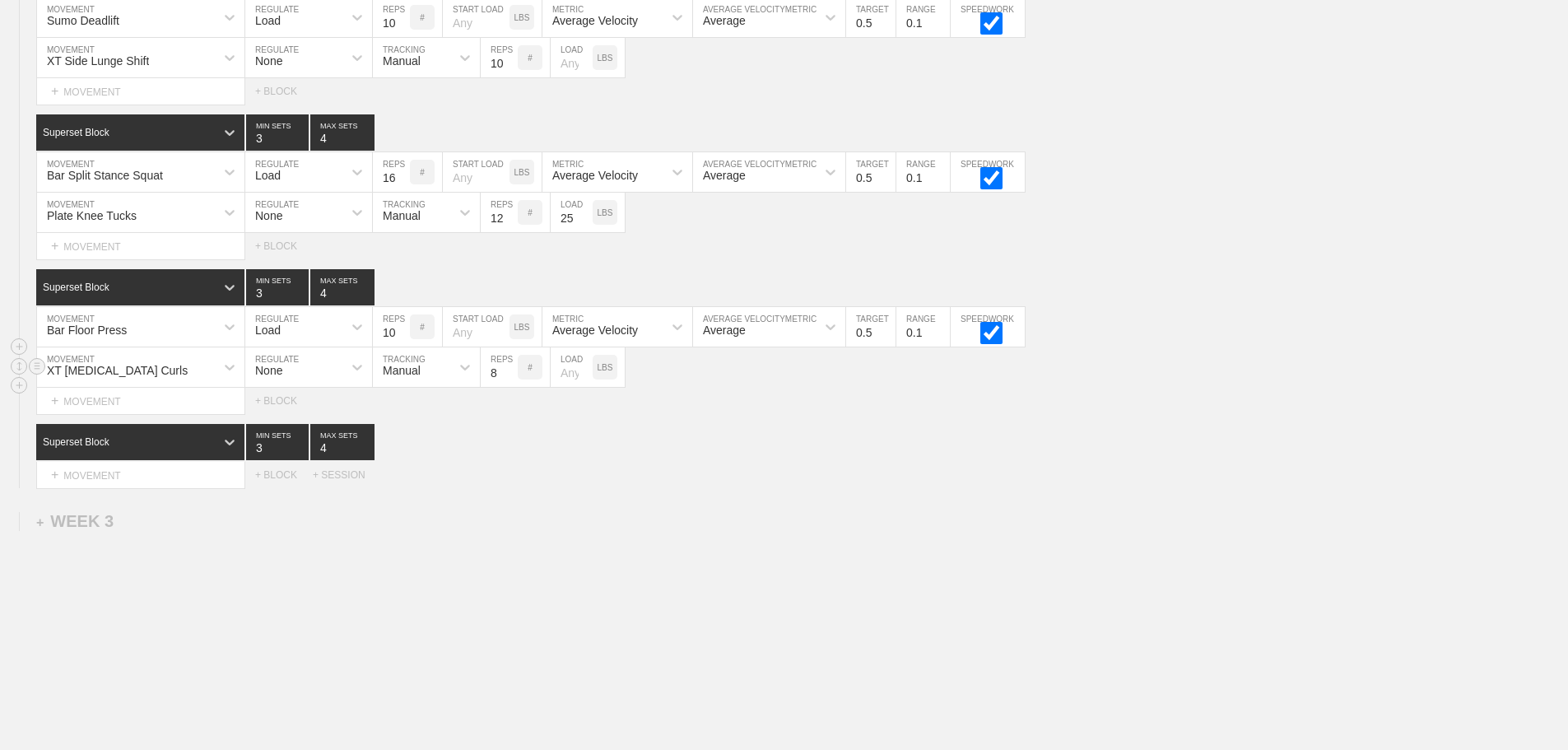
click at [508, 382] on input "8" at bounding box center [498, 368] width 37 height 40
click at [508, 382] on input "9" at bounding box center [498, 368] width 37 height 40
click at [508, 382] on input "10" at bounding box center [498, 368] width 37 height 40
click at [508, 382] on input "11" at bounding box center [498, 368] width 37 height 40
click at [508, 382] on input "12" at bounding box center [498, 368] width 37 height 40
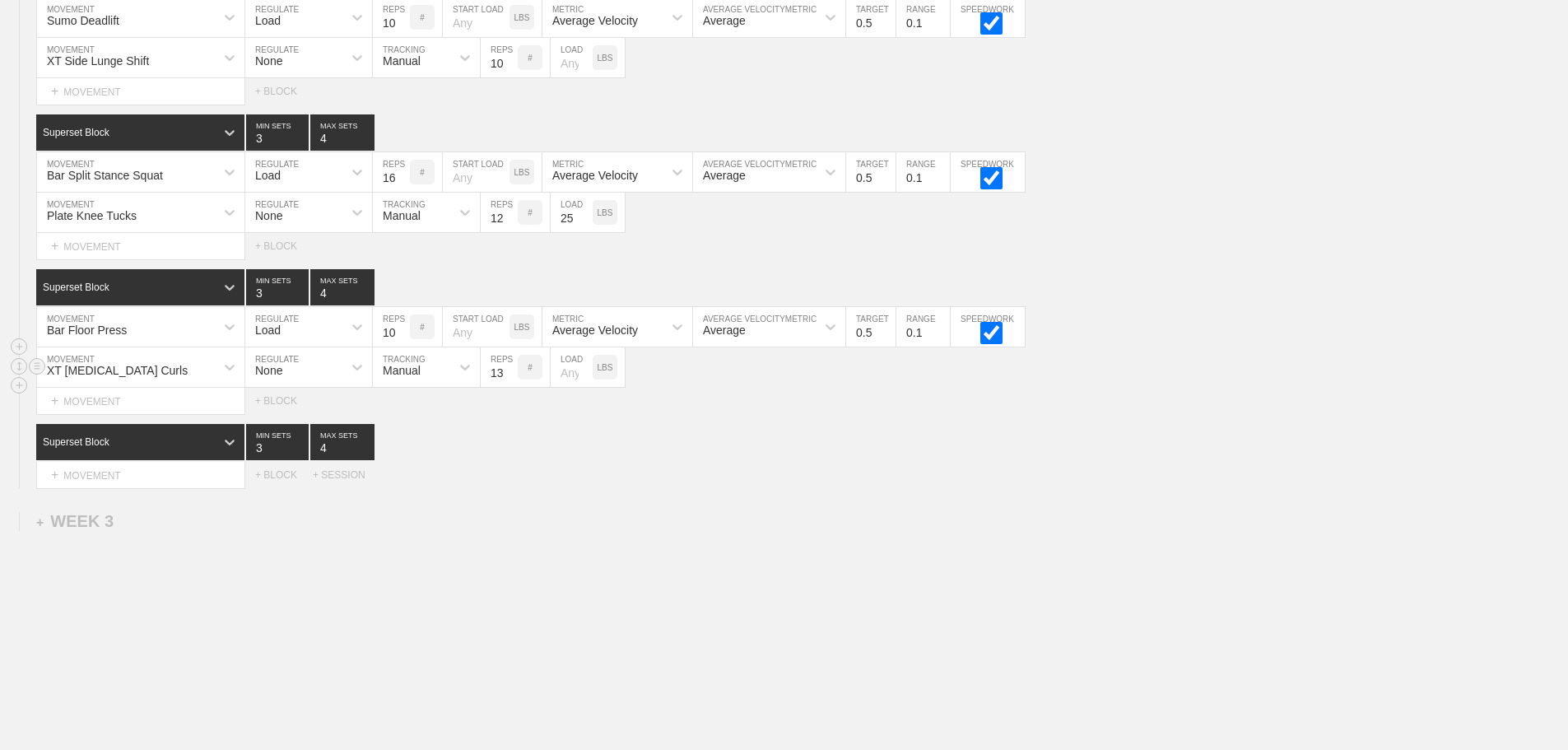
click at [508, 382] on input "13" at bounding box center [498, 368] width 37 height 40
click at [508, 382] on input "14" at bounding box center [498, 368] width 37 height 40
type input "15"
click at [508, 382] on input "15" at bounding box center [498, 368] width 37 height 40
click at [783, 454] on div "Superset Block 3 MIN SETS 4 MAX SETS" at bounding box center [802, 442] width 1531 height 37
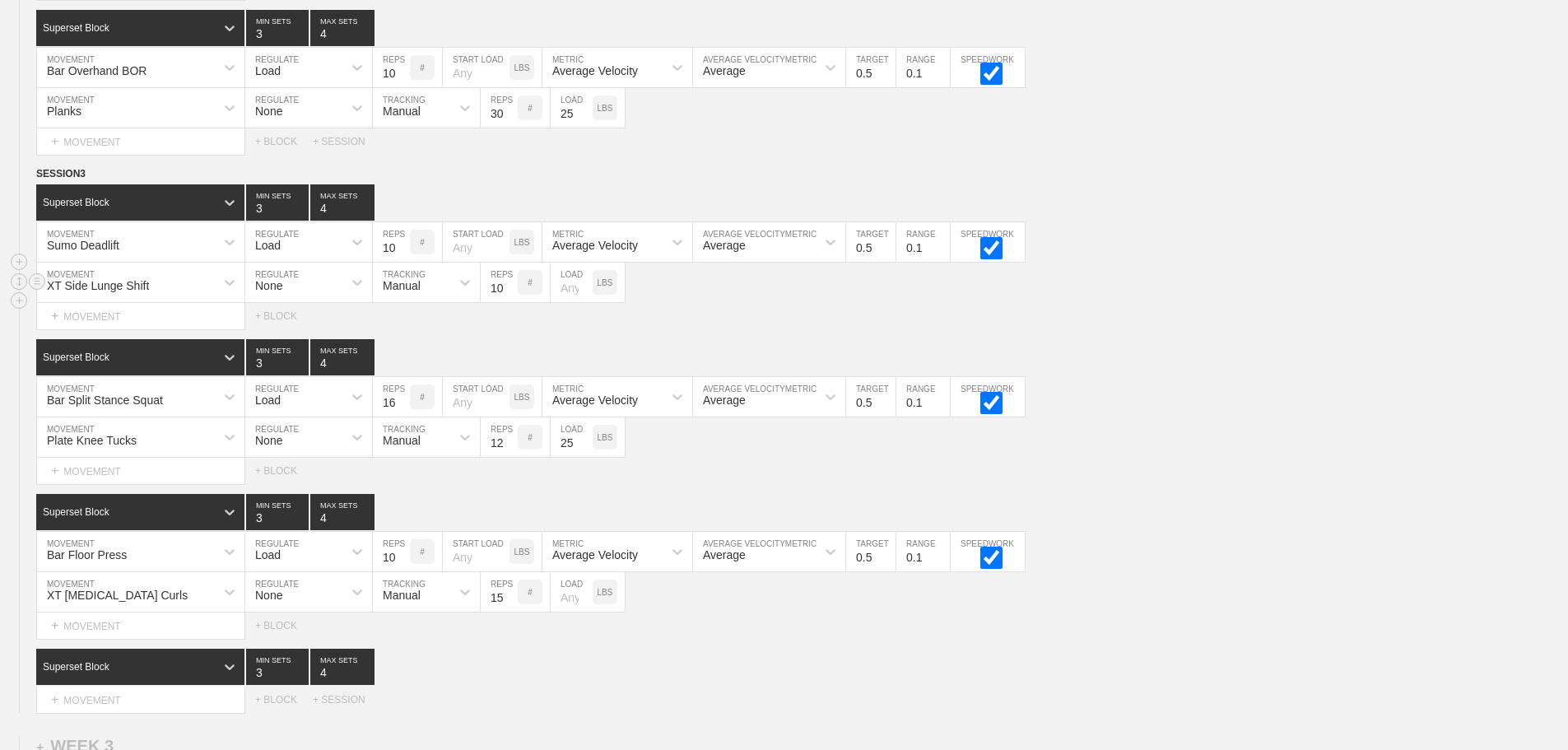
scroll to position [2411, 0]
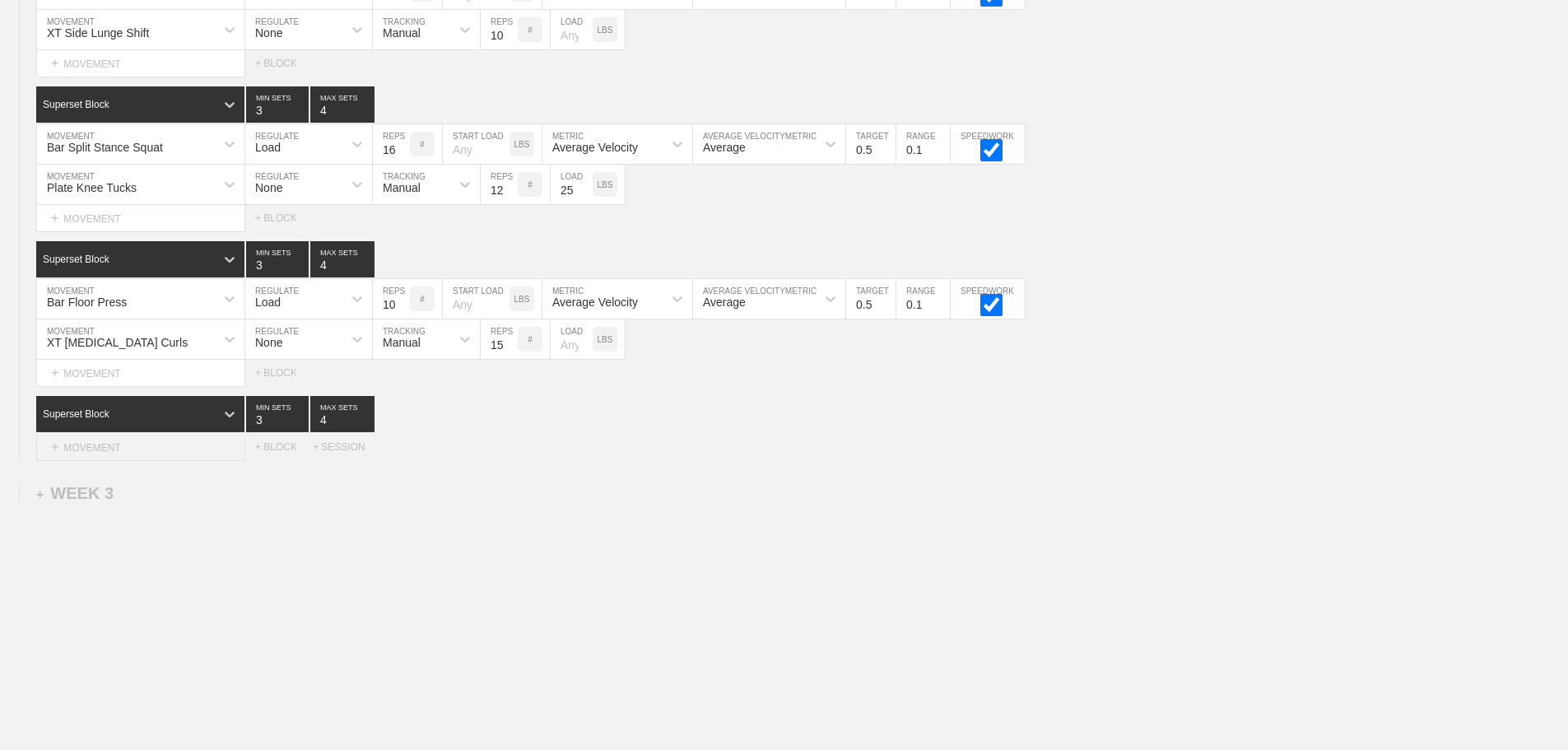
click at [133, 447] on div "+ MOVEMENT" at bounding box center [141, 447] width 209 height 27
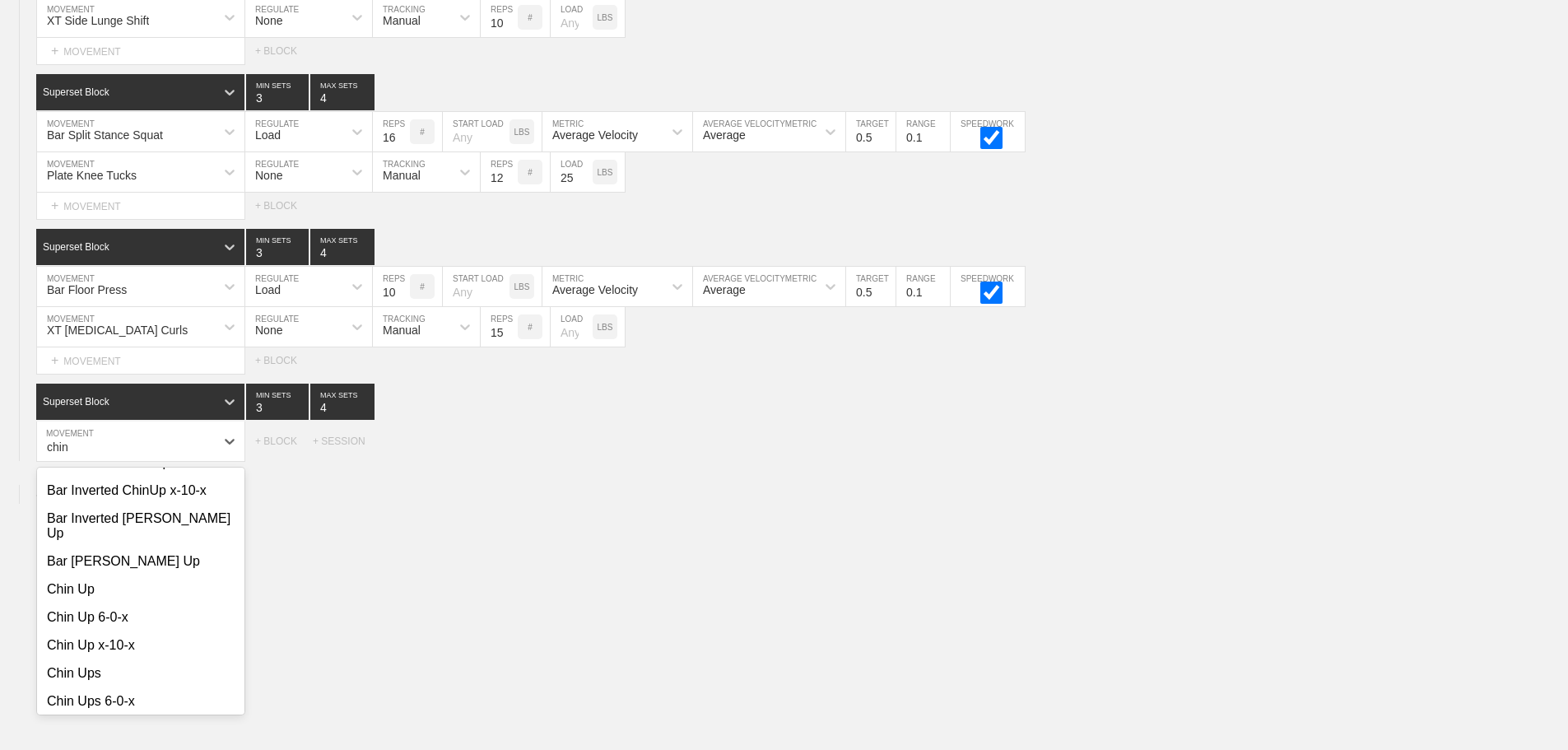
scroll to position [164, 0]
click at [70, 582] on div "Chin Up" at bounding box center [140, 587] width 207 height 28
type input "chin"
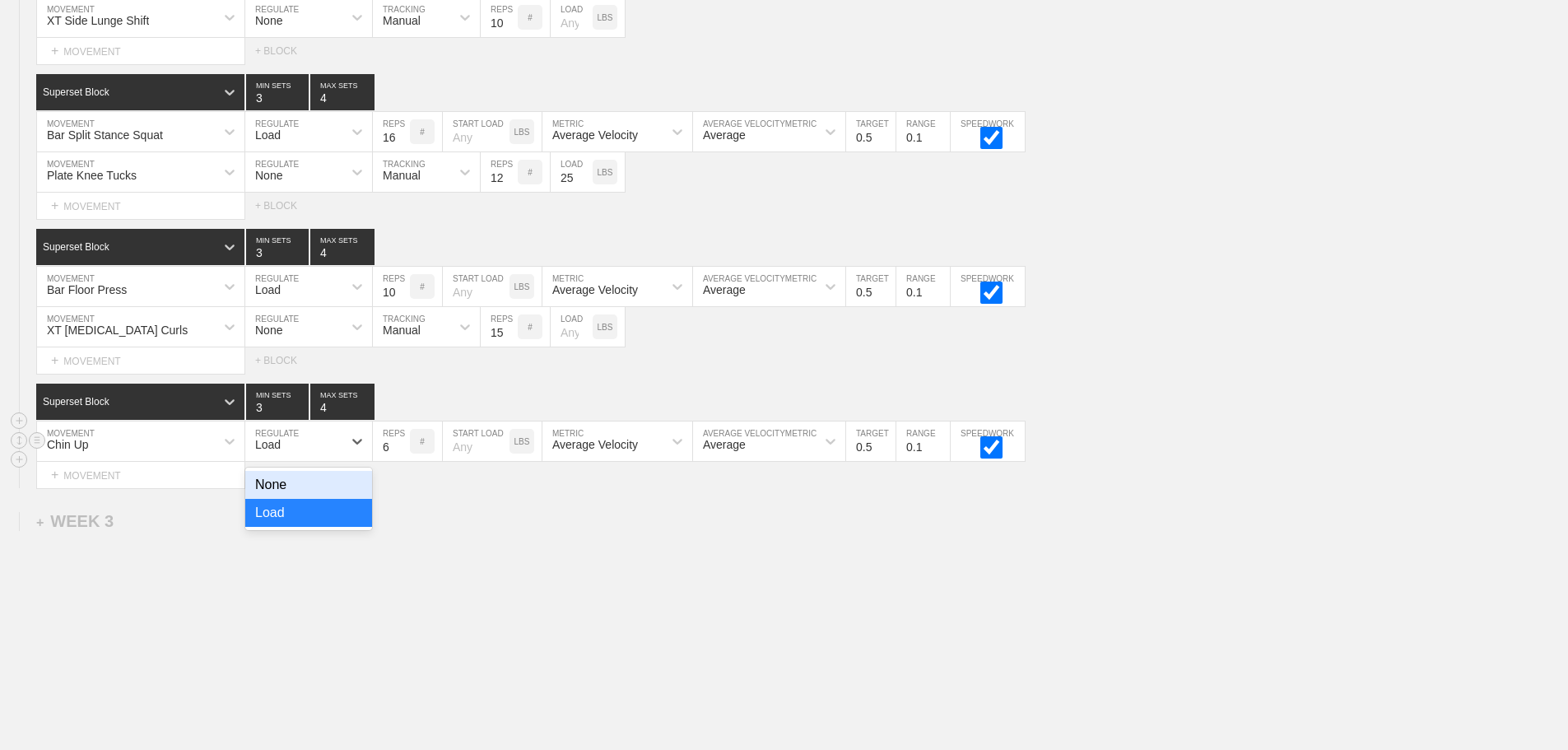
click at [299, 455] on div "Load" at bounding box center [294, 441] width 97 height 28
click at [280, 499] on div "None" at bounding box center [309, 484] width 127 height 28
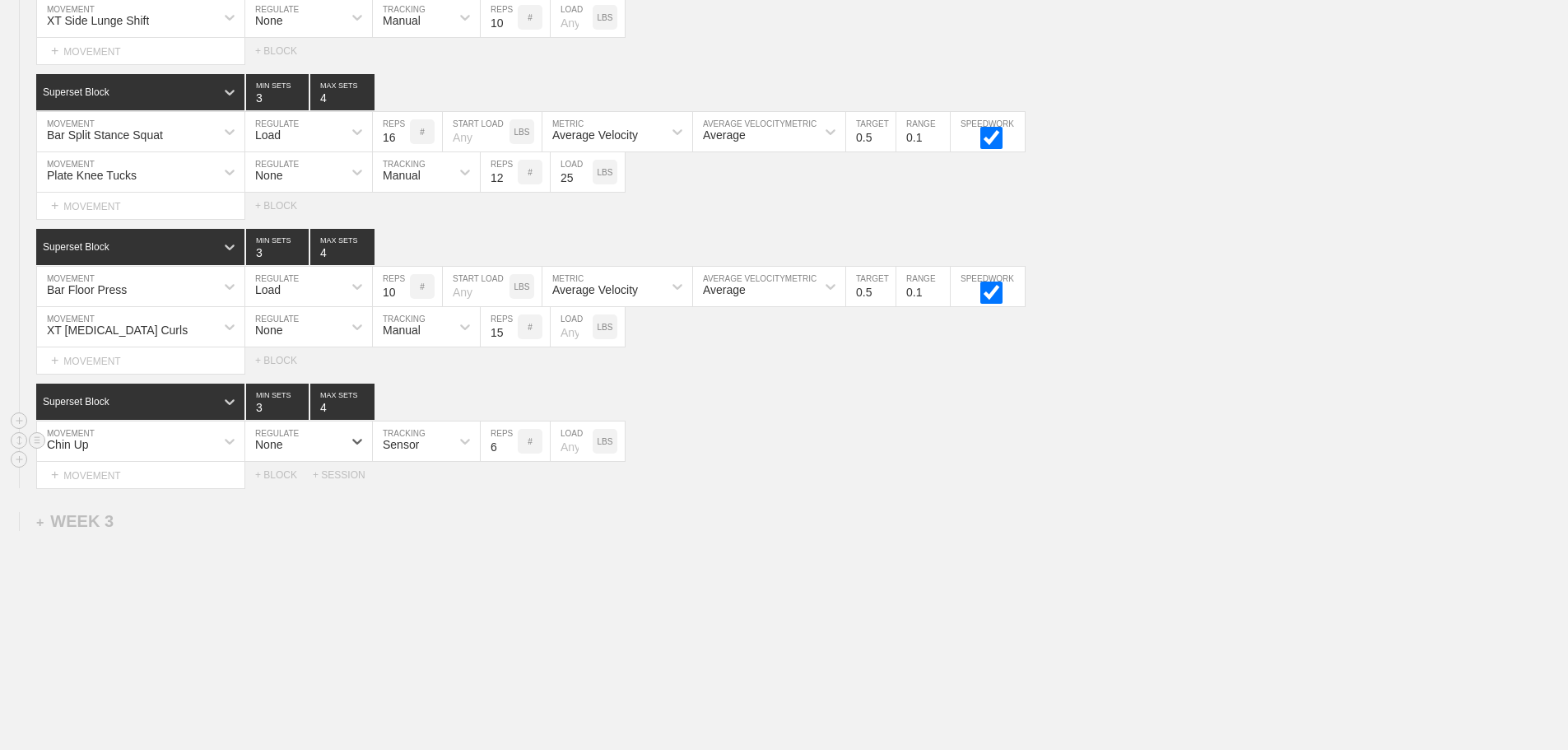
click at [405, 451] on div "Sensor" at bounding box center [400, 444] width 37 height 13
click at [421, 521] on div "Manual" at bounding box center [426, 513] width 107 height 28
type input "4"
click at [299, 416] on input "4" at bounding box center [276, 401] width 62 height 37
drag, startPoint x: 733, startPoint y: 470, endPoint x: 615, endPoint y: 480, distance: 118.4
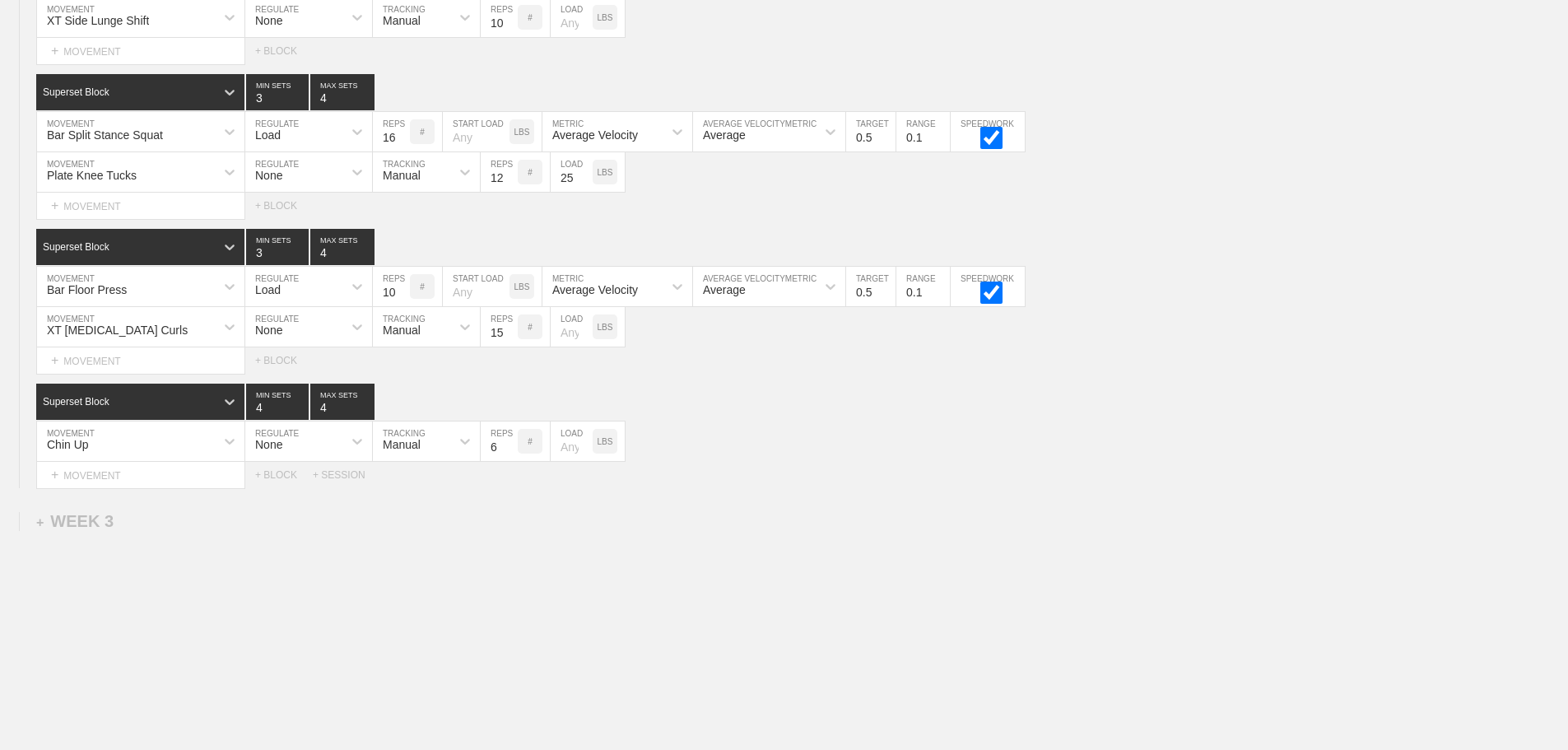
click at [731, 462] on div "Chin Up MOVEMENT None REGULATE Manual TRACKING 6 REPS # LOAD LBS" at bounding box center [784, 441] width 1568 height 41
type input "5"
click at [507, 460] on input "5" at bounding box center [498, 441] width 37 height 40
click at [812, 481] on div "Select... MOVEMENT + MOVEMENT + BLOCK + SESSION" at bounding box center [784, 475] width 1568 height 27
click at [744, 488] on div "Select... MOVEMENT + MOVEMENT + BLOCK + SESSION" at bounding box center [784, 475] width 1568 height 27
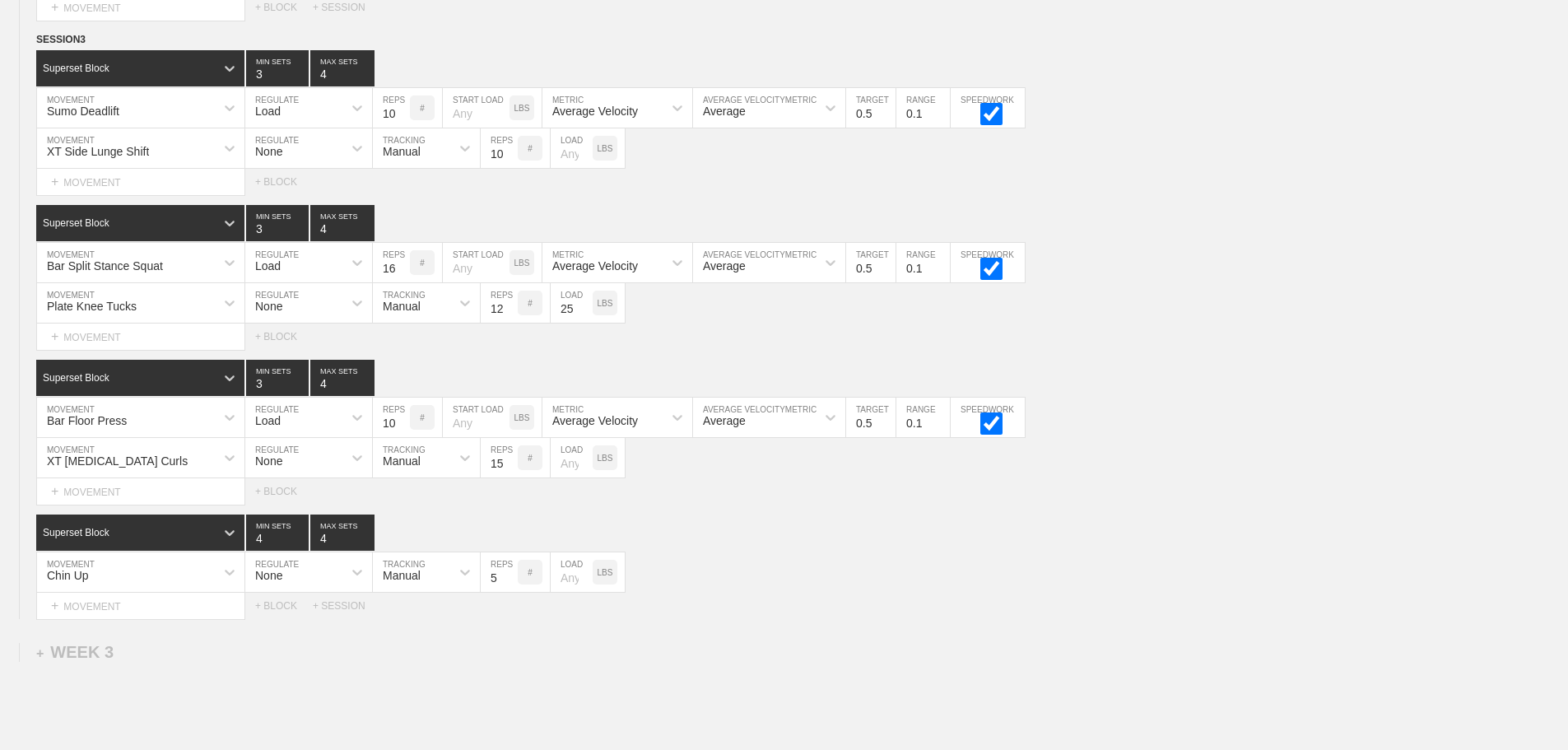
scroll to position [2329, 0]
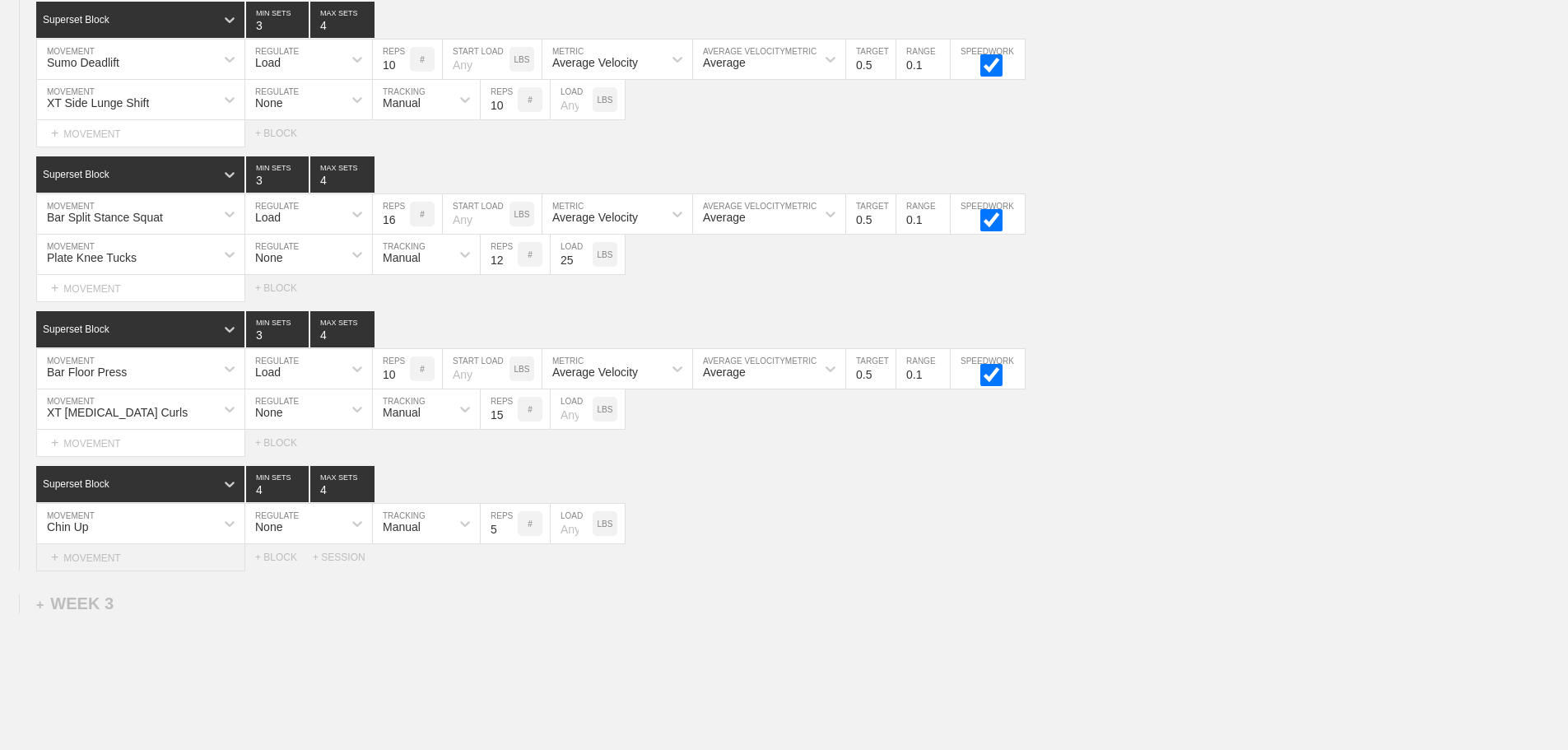
click at [95, 572] on div "+ MOVEMENT" at bounding box center [141, 557] width 209 height 27
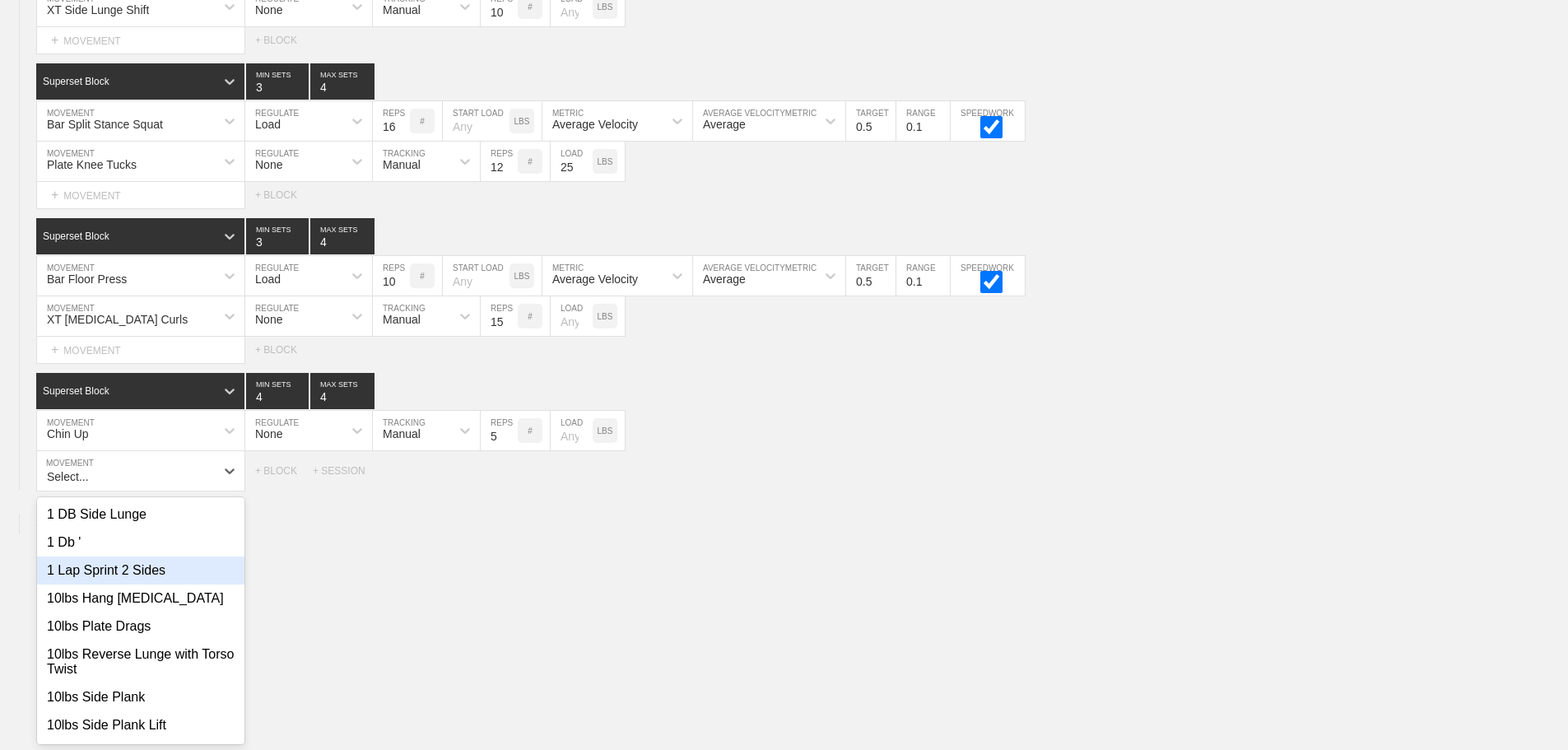
scroll to position [2436, 0]
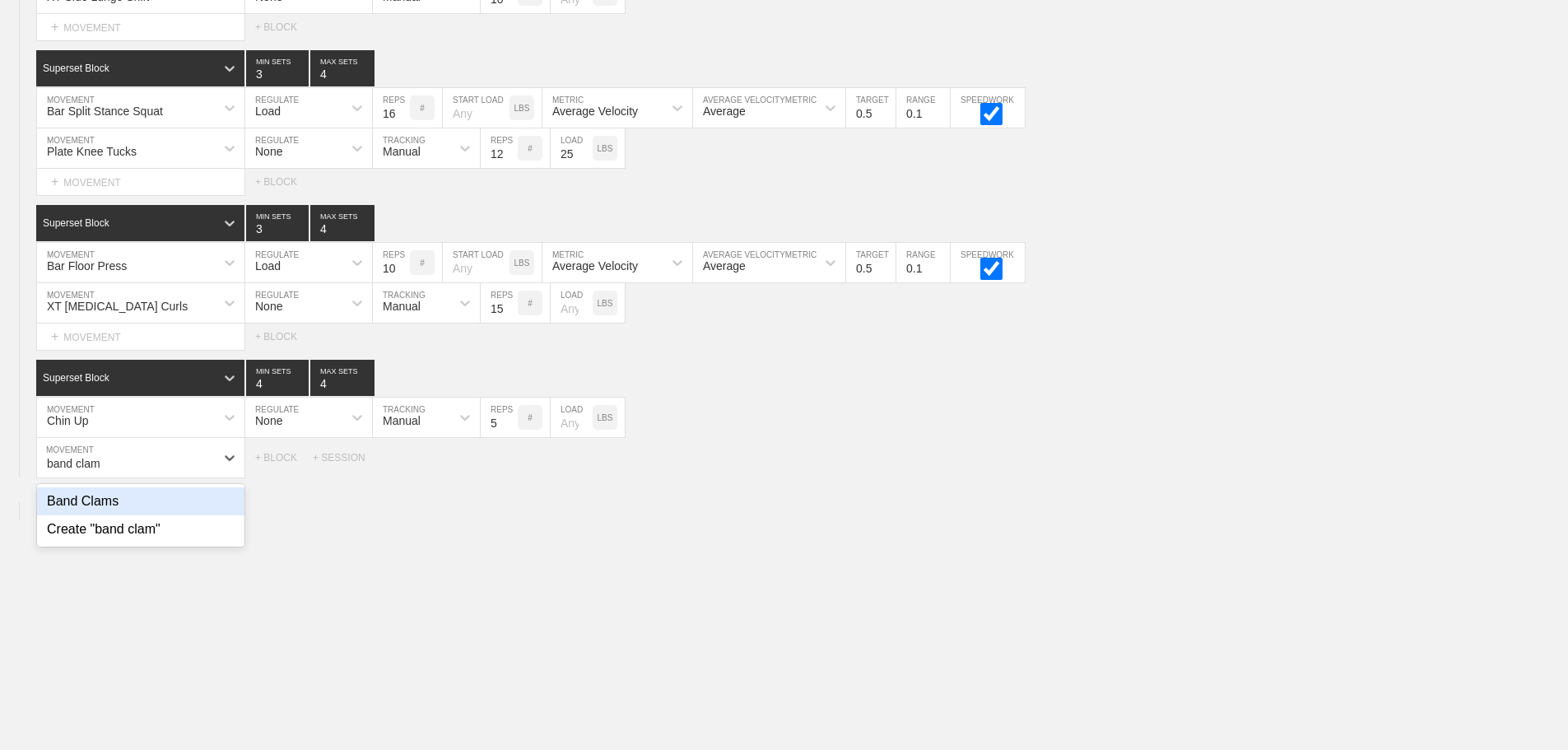
click at [112, 510] on div "Band Clams" at bounding box center [140, 501] width 207 height 28
type input "band clam"
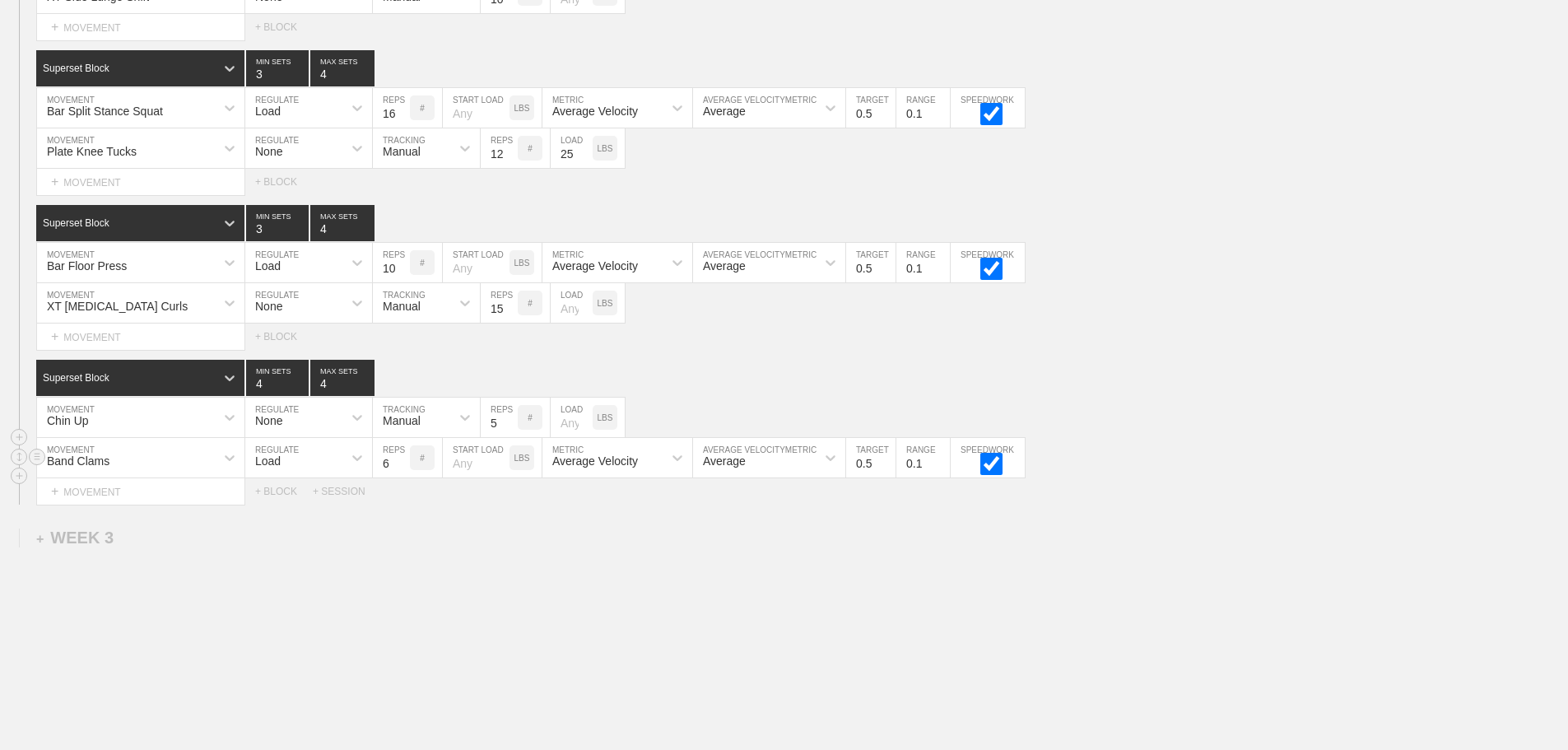
click at [303, 472] on div "Load" at bounding box center [294, 458] width 97 height 28
click at [287, 515] on div "None" at bounding box center [309, 501] width 127 height 28
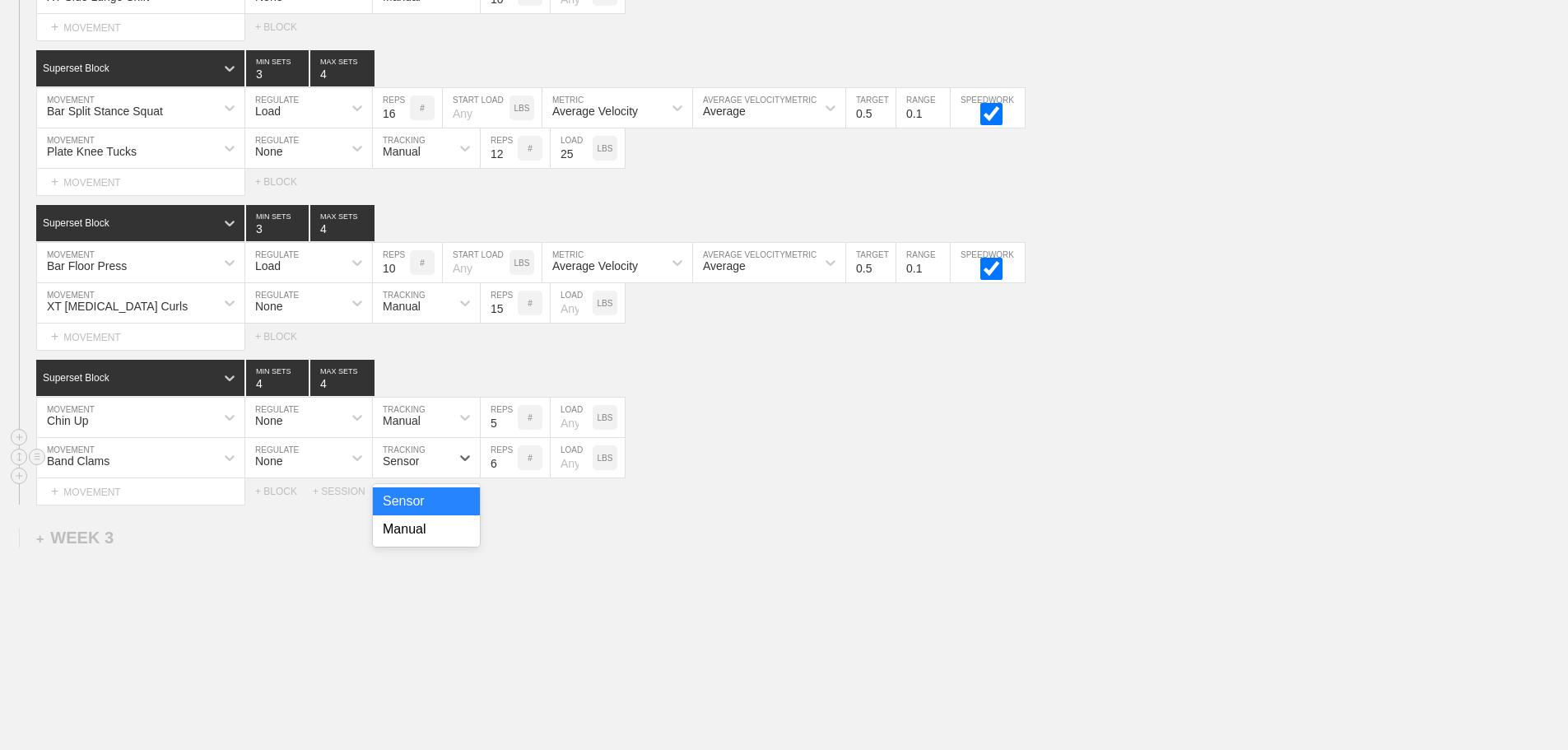
click at [411, 468] on div "Sensor" at bounding box center [400, 461] width 37 height 13
drag, startPoint x: 416, startPoint y: 548, endPoint x: 479, endPoint y: 494, distance: 83.0
click at [421, 541] on div "Manual" at bounding box center [426, 529] width 107 height 28
click at [506, 472] on input "7" at bounding box center [498, 458] width 37 height 40
click at [506, 472] on input "8" at bounding box center [498, 458] width 37 height 40
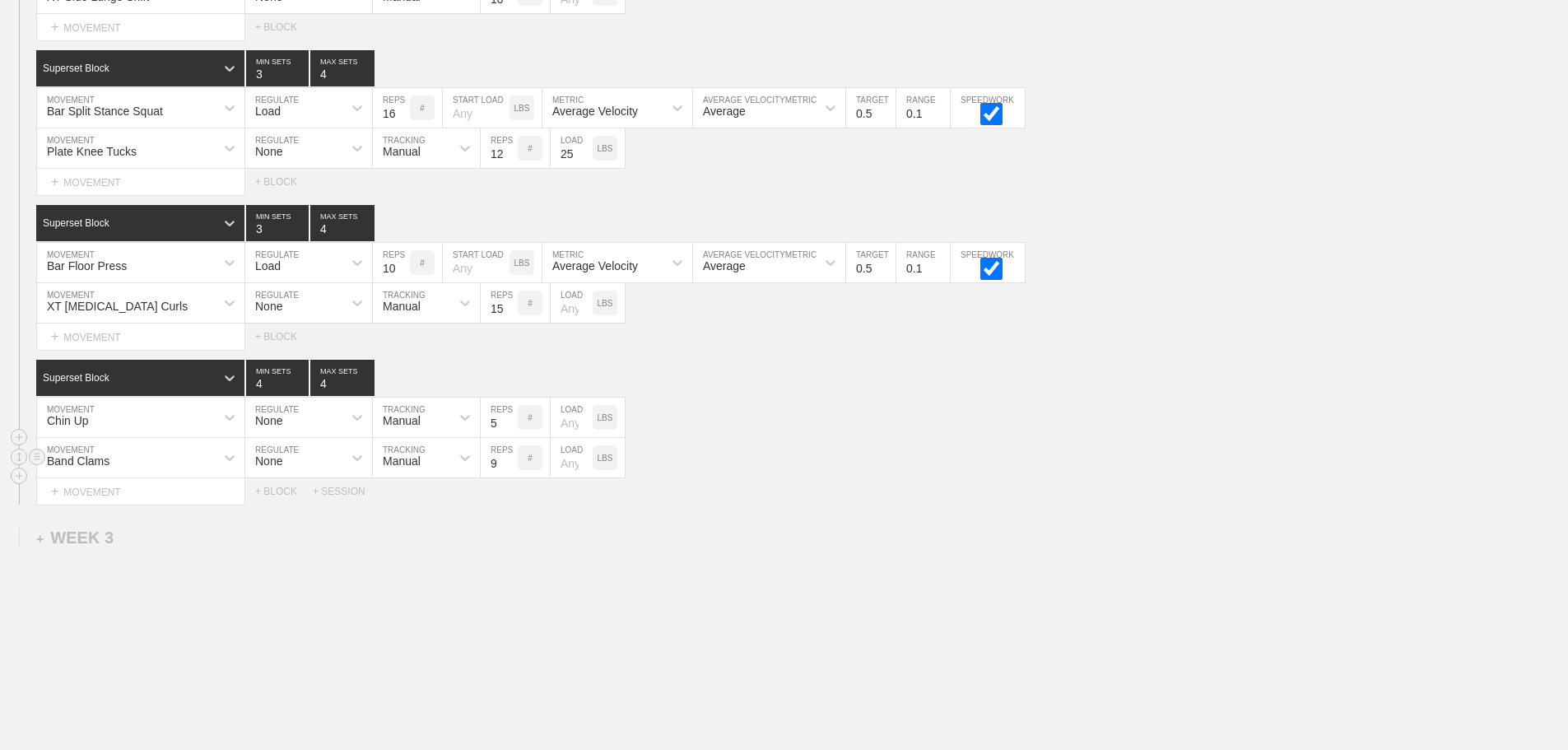
click at [506, 472] on input "9" at bounding box center [498, 458] width 37 height 40
click at [506, 472] on input "10" at bounding box center [498, 458] width 37 height 40
click at [506, 472] on input "11" at bounding box center [498, 458] width 37 height 40
click at [506, 472] on input "12" at bounding box center [498, 458] width 37 height 40
click at [506, 472] on input "13" at bounding box center [498, 458] width 37 height 40
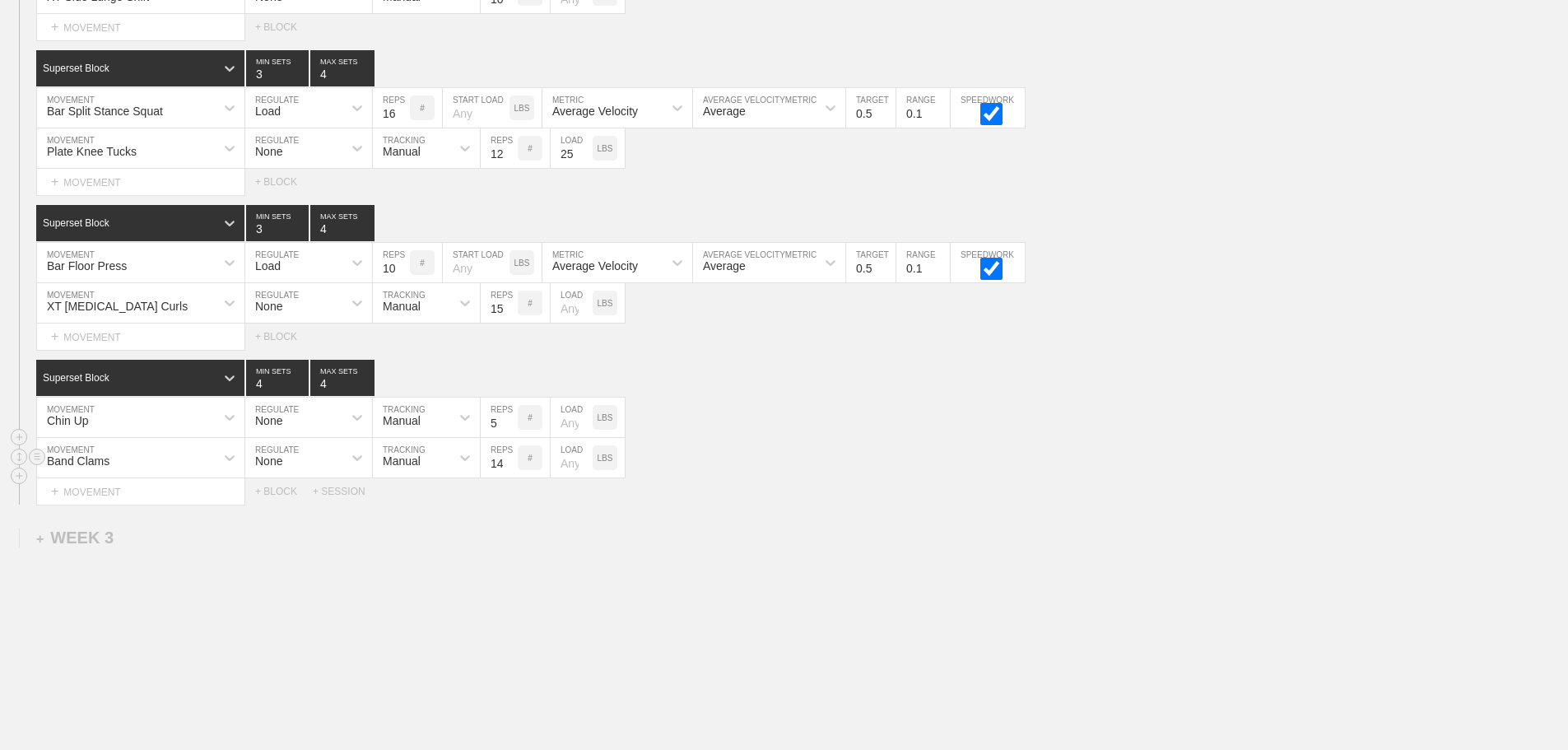
click at [506, 472] on input "14" at bounding box center [498, 458] width 37 height 40
click at [506, 472] on input "15" at bounding box center [498, 458] width 37 height 40
type input "16"
click at [506, 472] on input "16" at bounding box center [498, 458] width 37 height 40
click at [797, 504] on div "Select... MOVEMENT + MOVEMENT + BLOCK + SESSION" at bounding box center [784, 491] width 1568 height 27
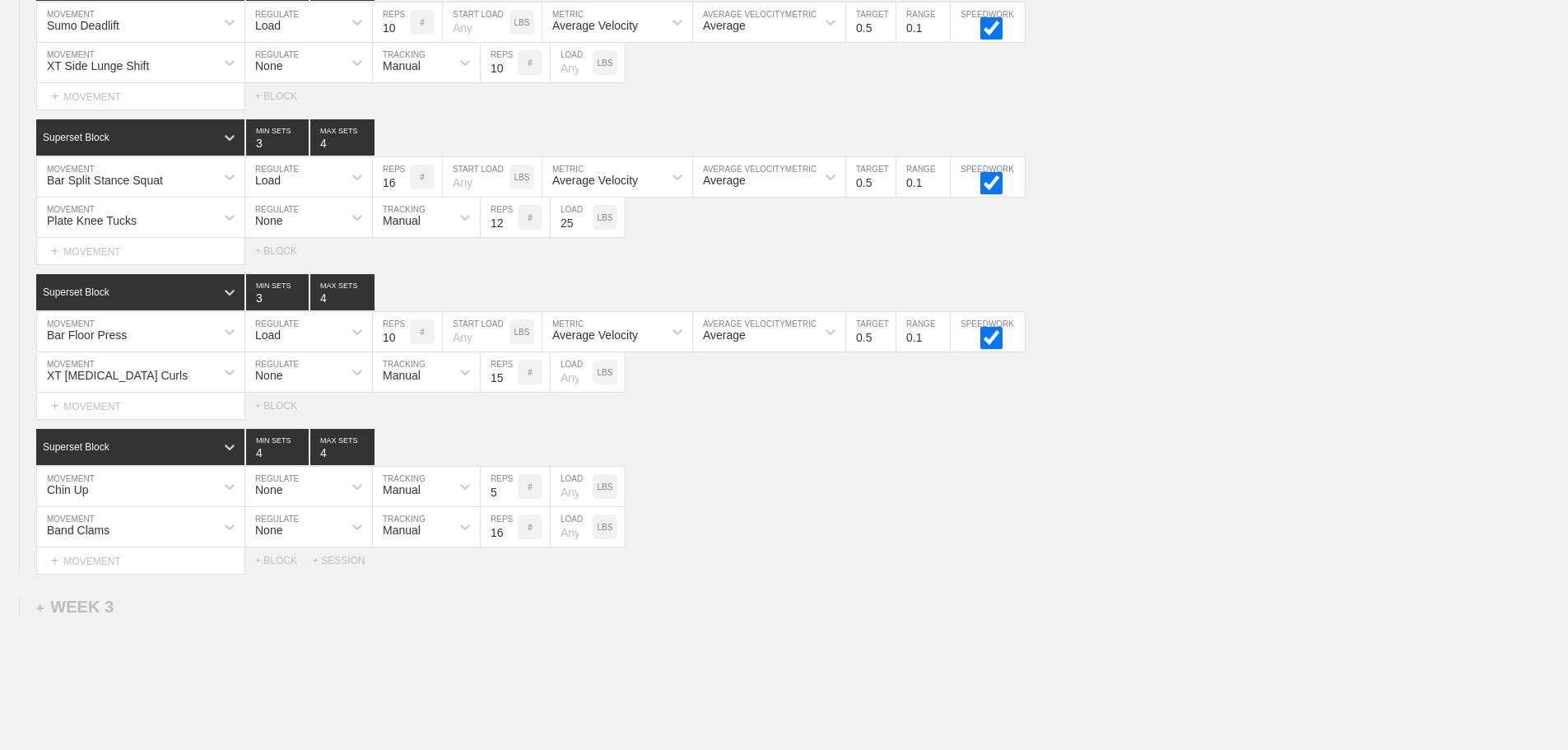
scroll to position [2493, 0]
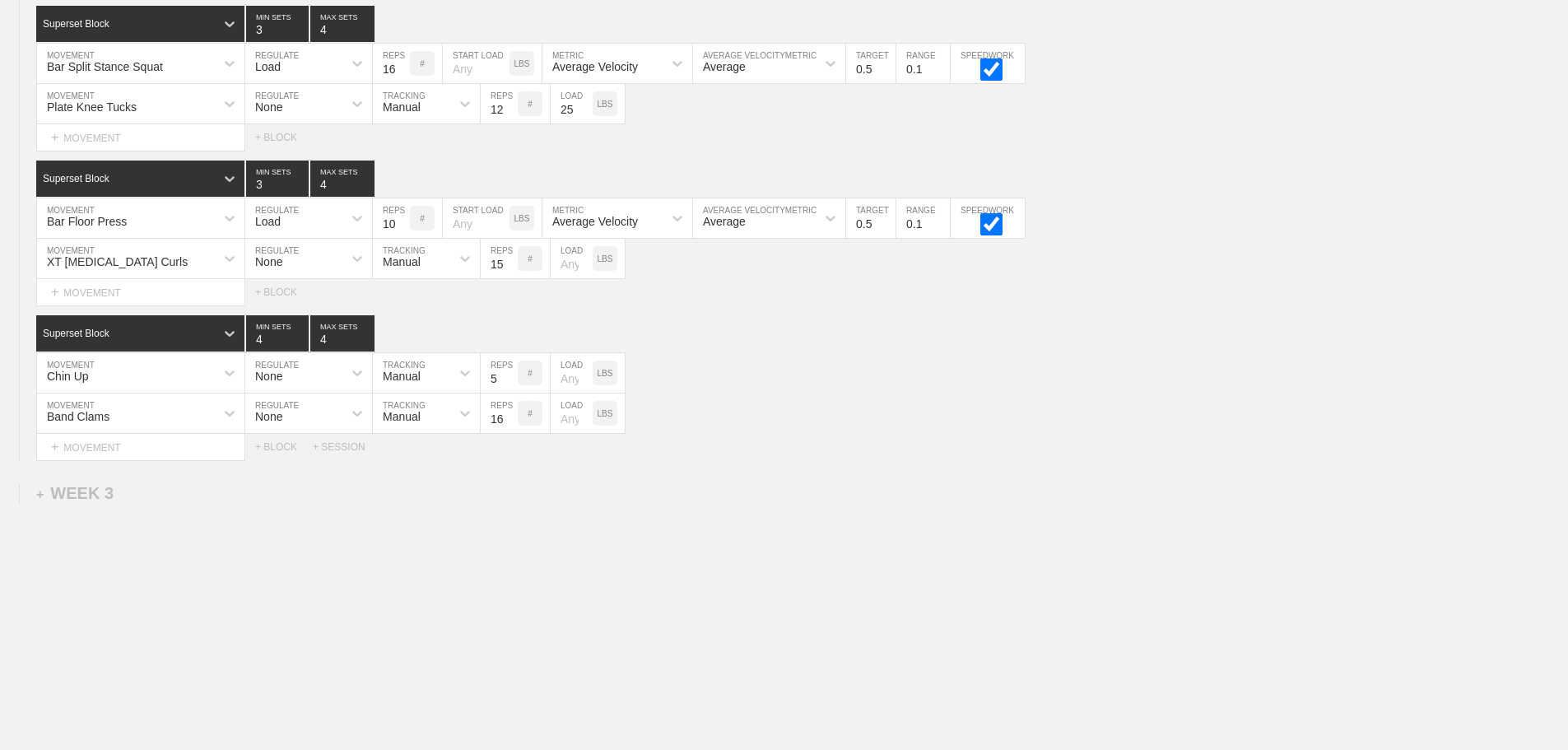
drag, startPoint x: 1119, startPoint y: 484, endPoint x: 1105, endPoint y: 488, distance: 14.6
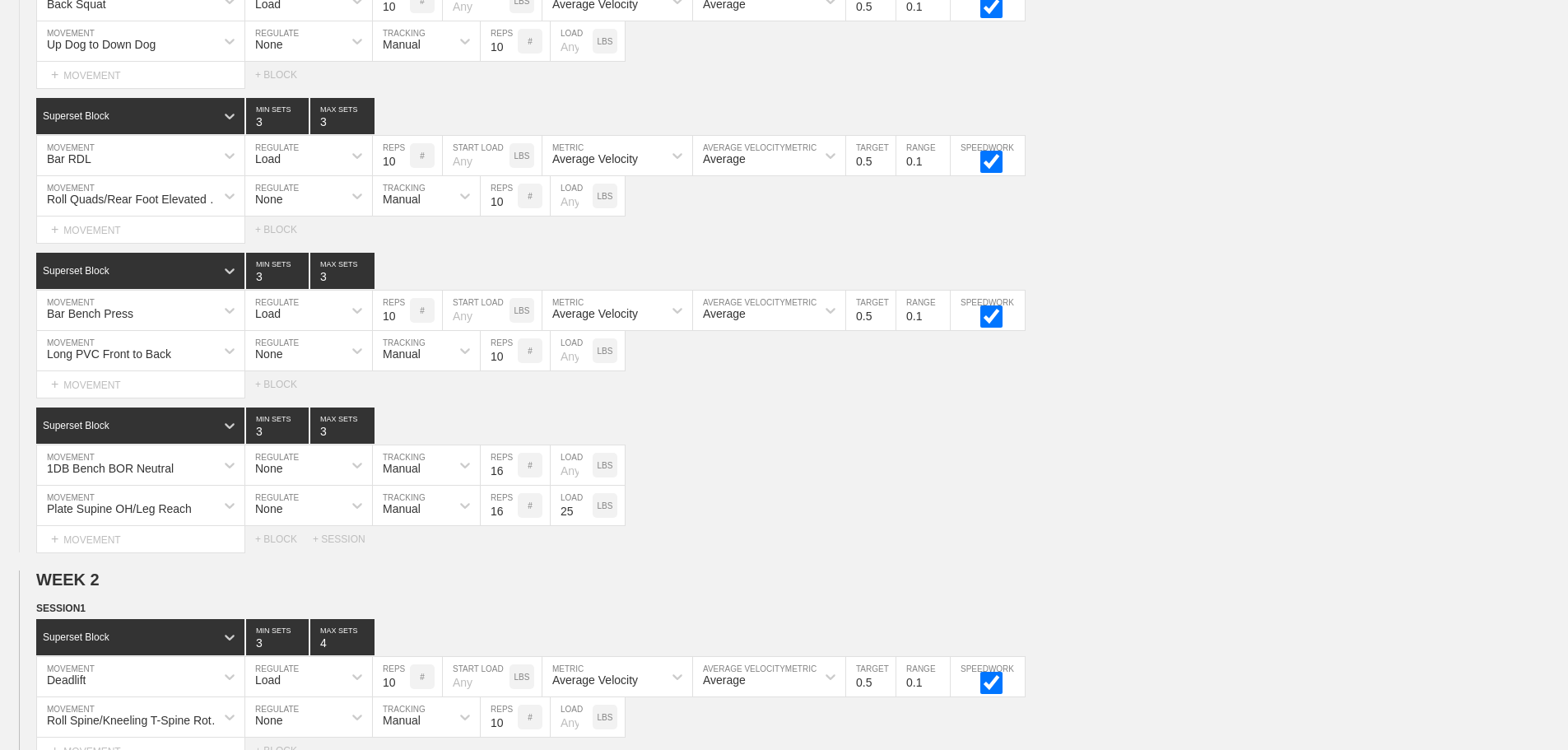
scroll to position [0, 0]
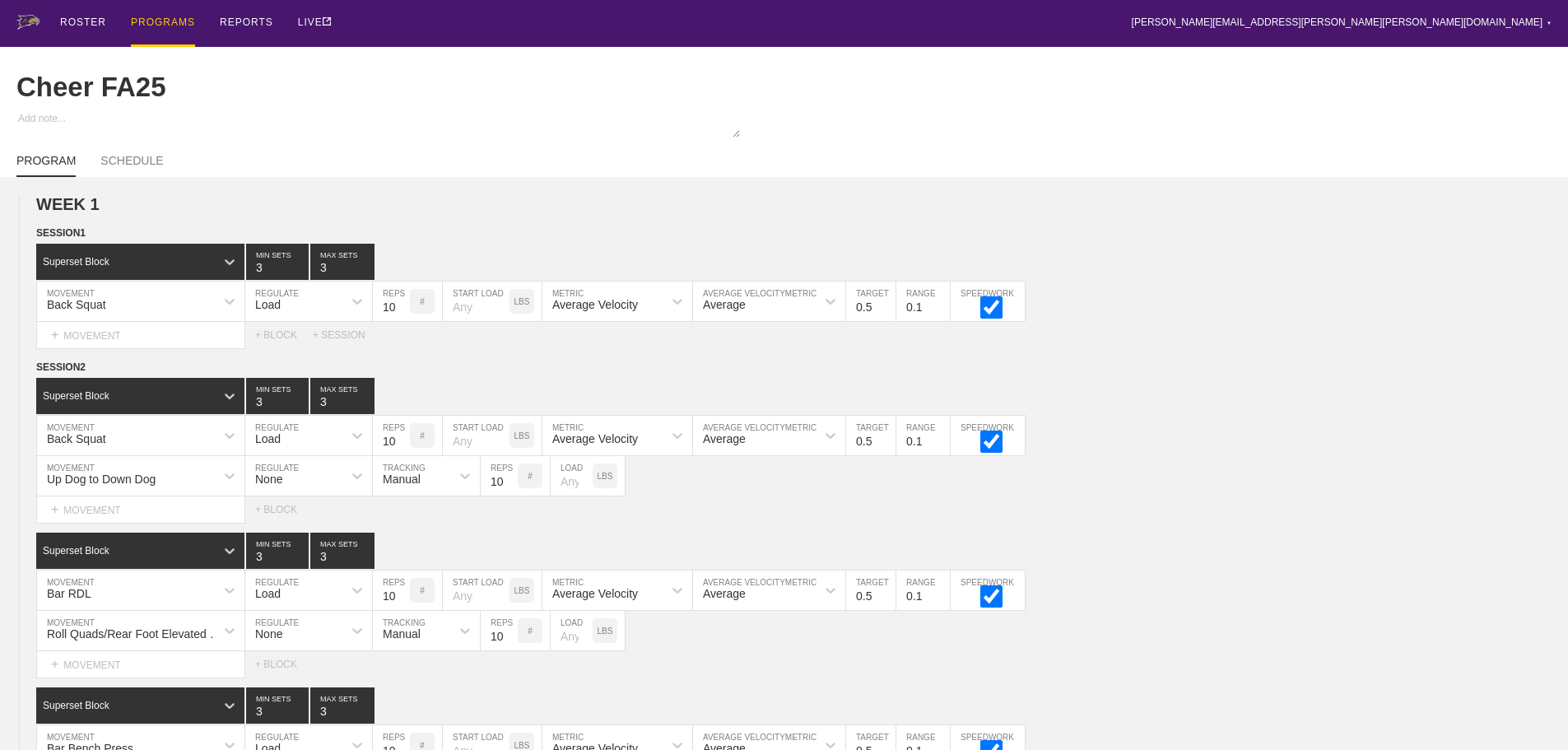
click at [163, 19] on div "PROGRAMS" at bounding box center [162, 23] width 64 height 47
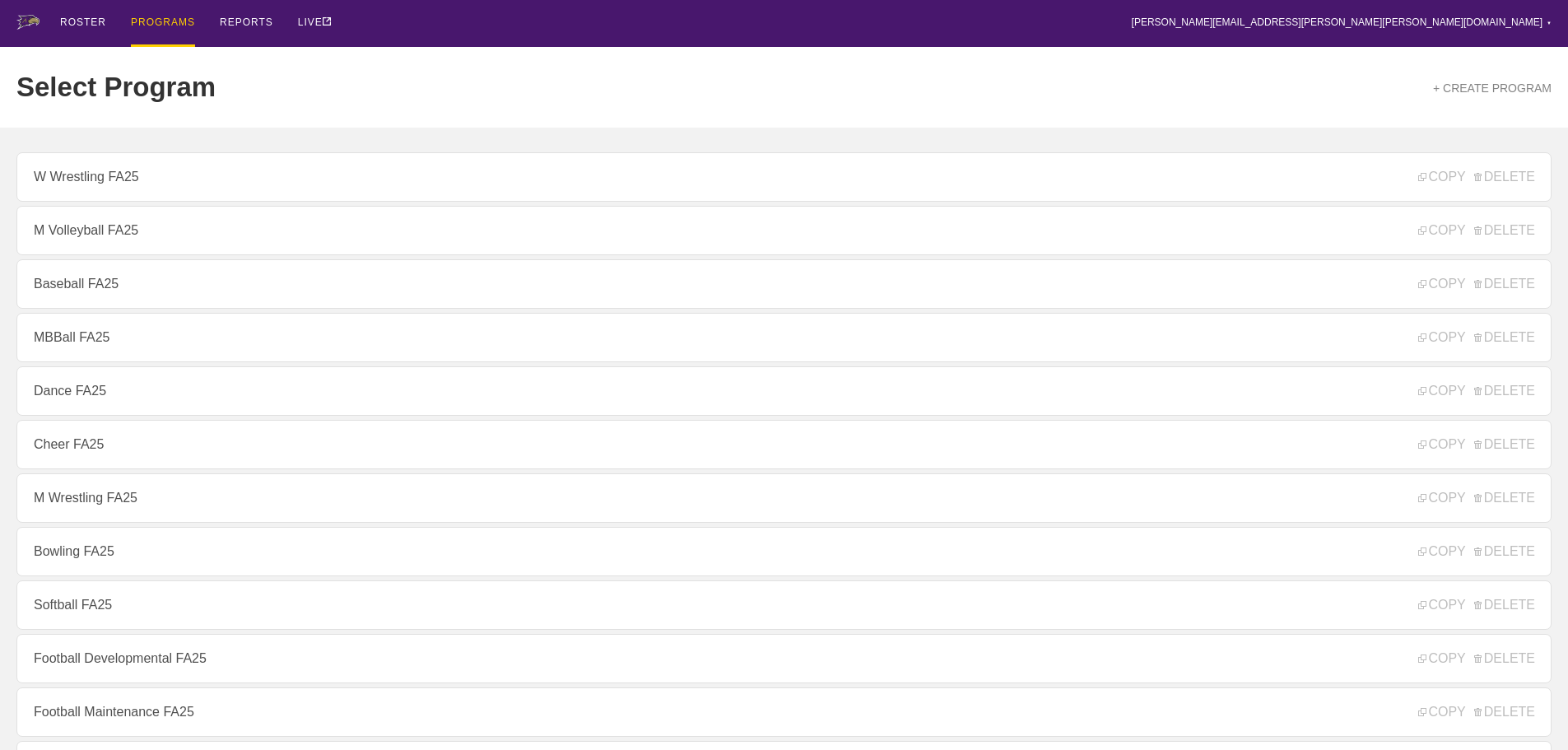
click at [683, 26] on div "ROSTER PROGRAMS REPORTS LIVE [PERSON_NAME][EMAIL_ADDRESS][PERSON_NAME][PERSON_N…" at bounding box center [784, 23] width 1535 height 47
click at [767, 64] on div "Select Program + CREATE PROGRAM" at bounding box center [784, 86] width 1535 height 80
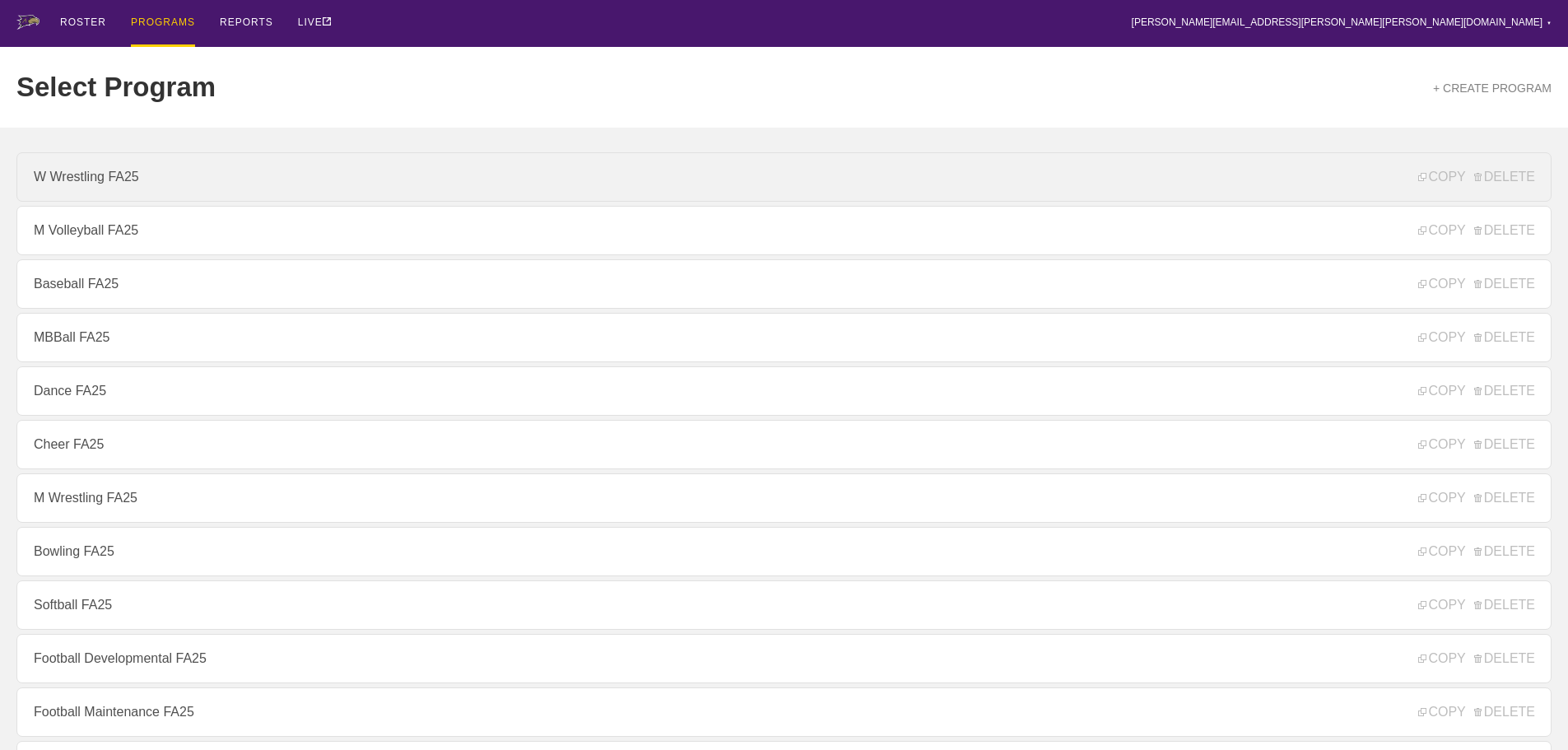
click at [104, 182] on link "W Wrestling FA25" at bounding box center [784, 177] width 1535 height 50
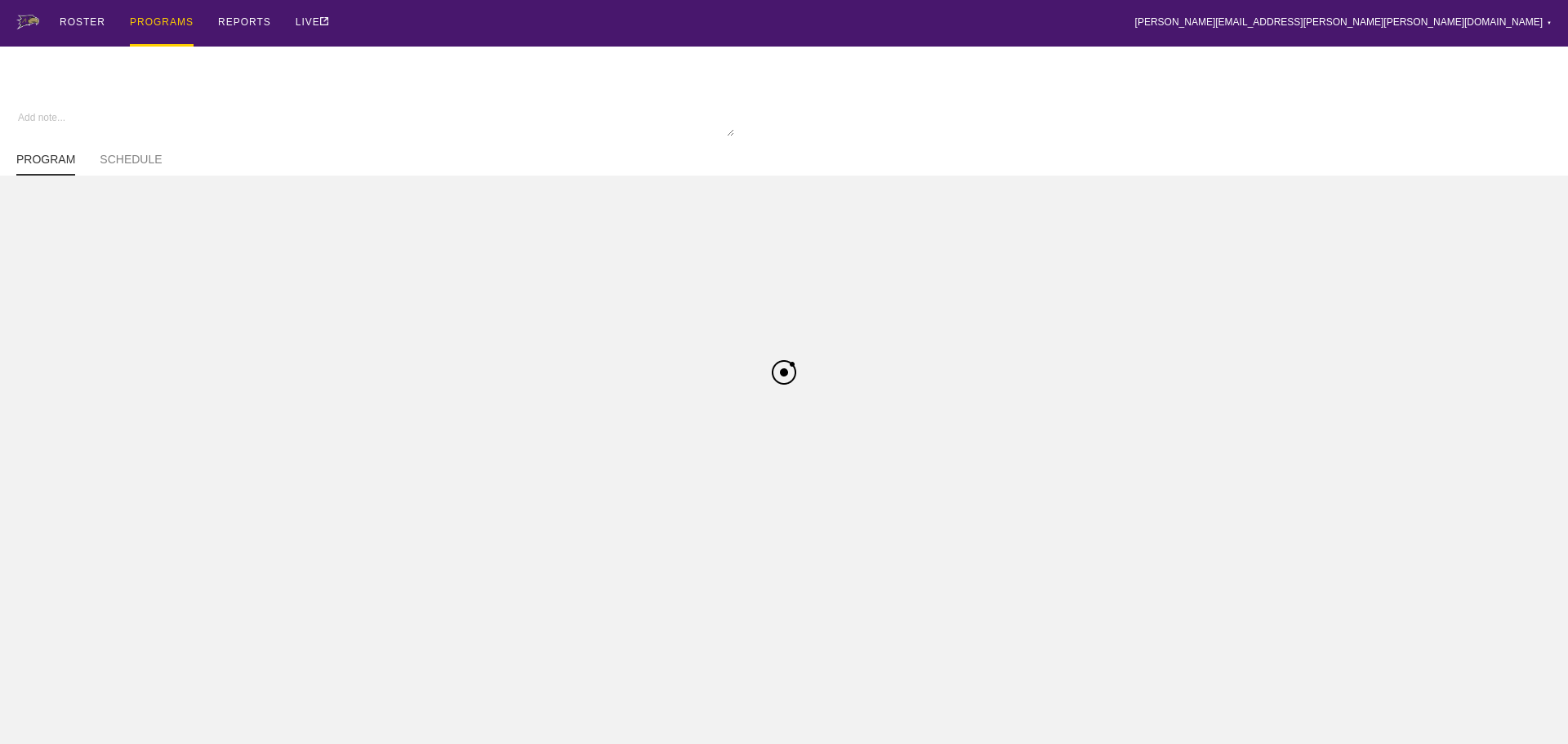
type textarea "x"
type input "W Wrestling FA25"
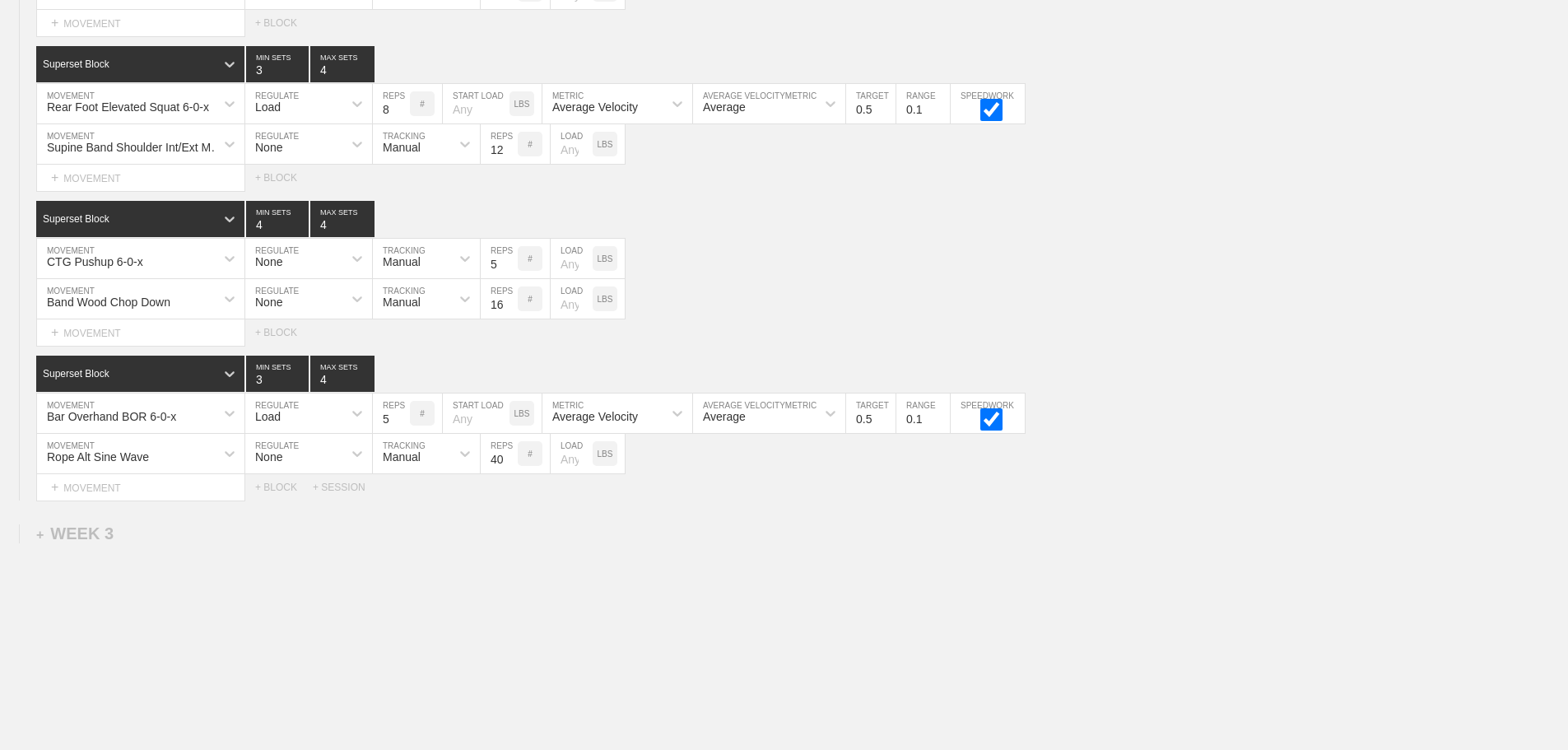
scroll to position [1771, 0]
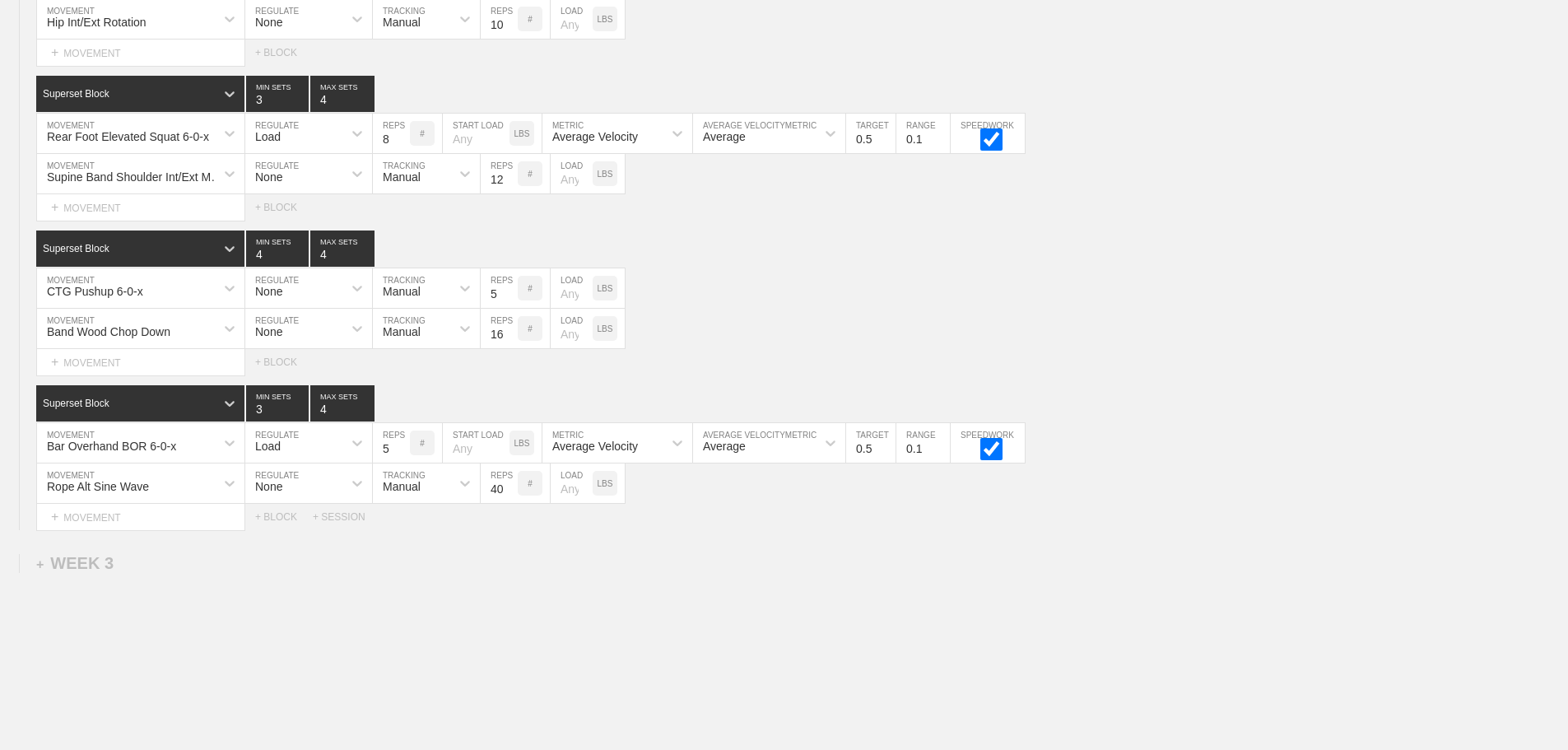
click at [339, 523] on div "+ SESSION" at bounding box center [346, 517] width 65 height 12
click at [183, 587] on div "+ BLOCK" at bounding box center [140, 573] width 207 height 27
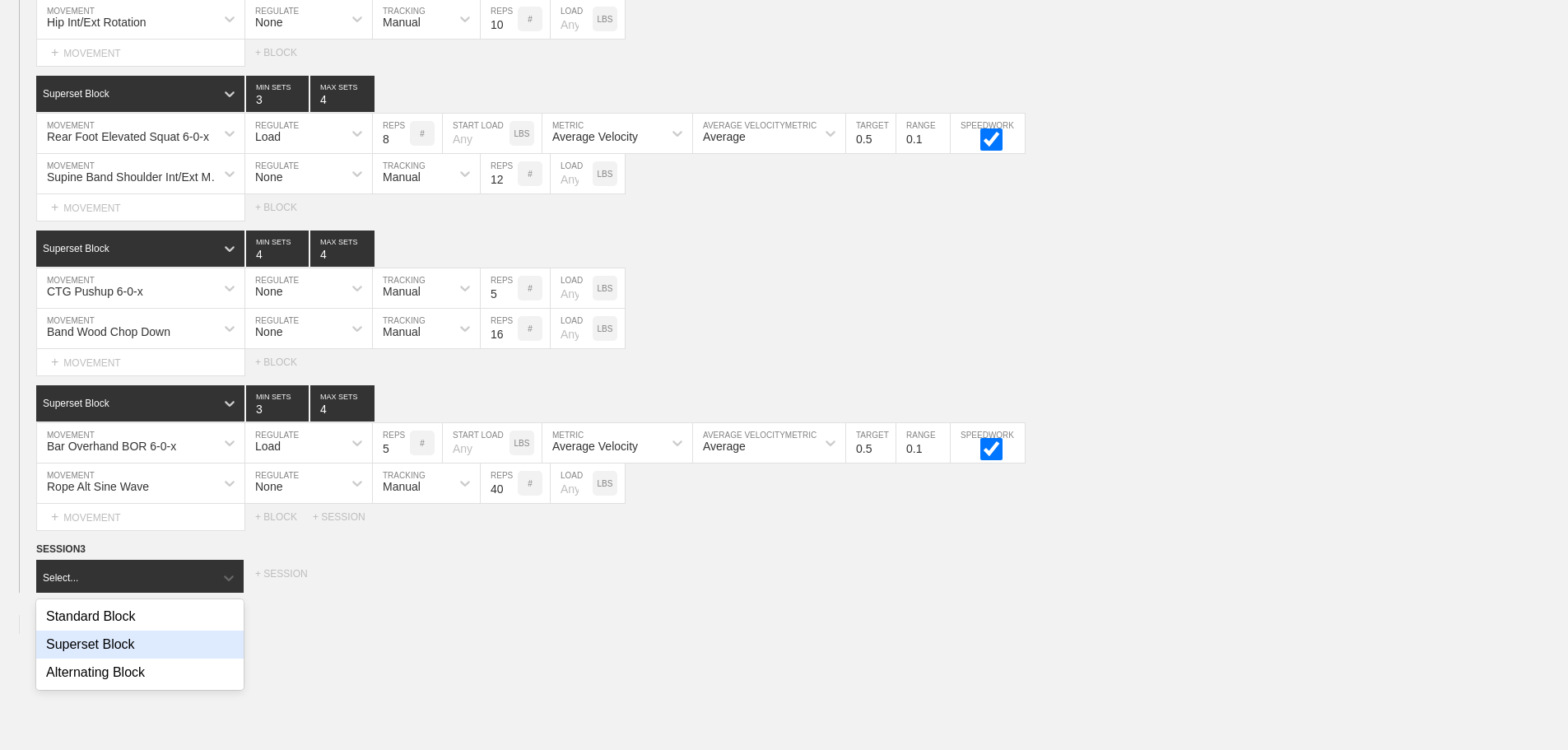
click at [121, 659] on div "Superset Block" at bounding box center [140, 644] width 207 height 28
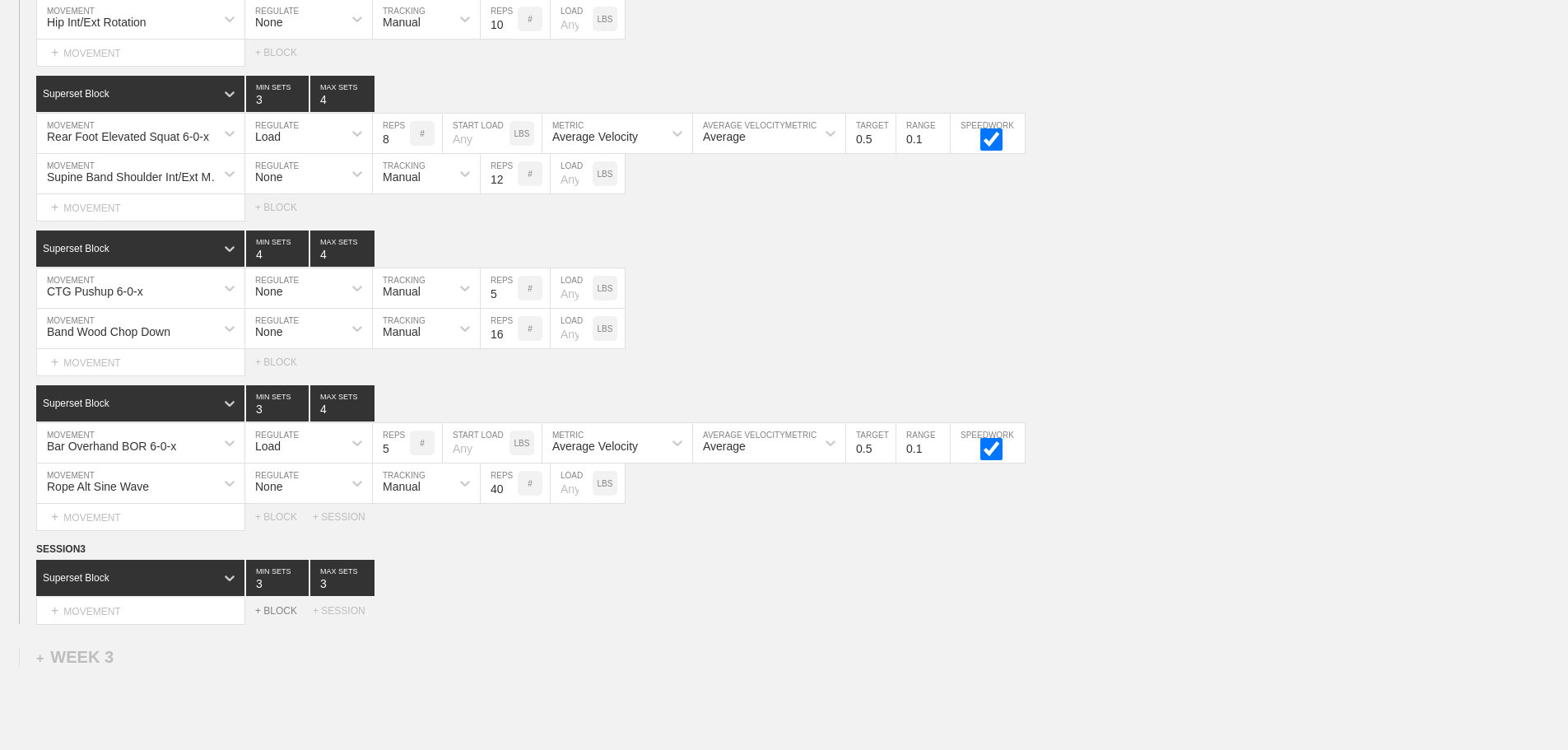
click at [281, 616] on div "+ BLOCK" at bounding box center [284, 611] width 57 height 12
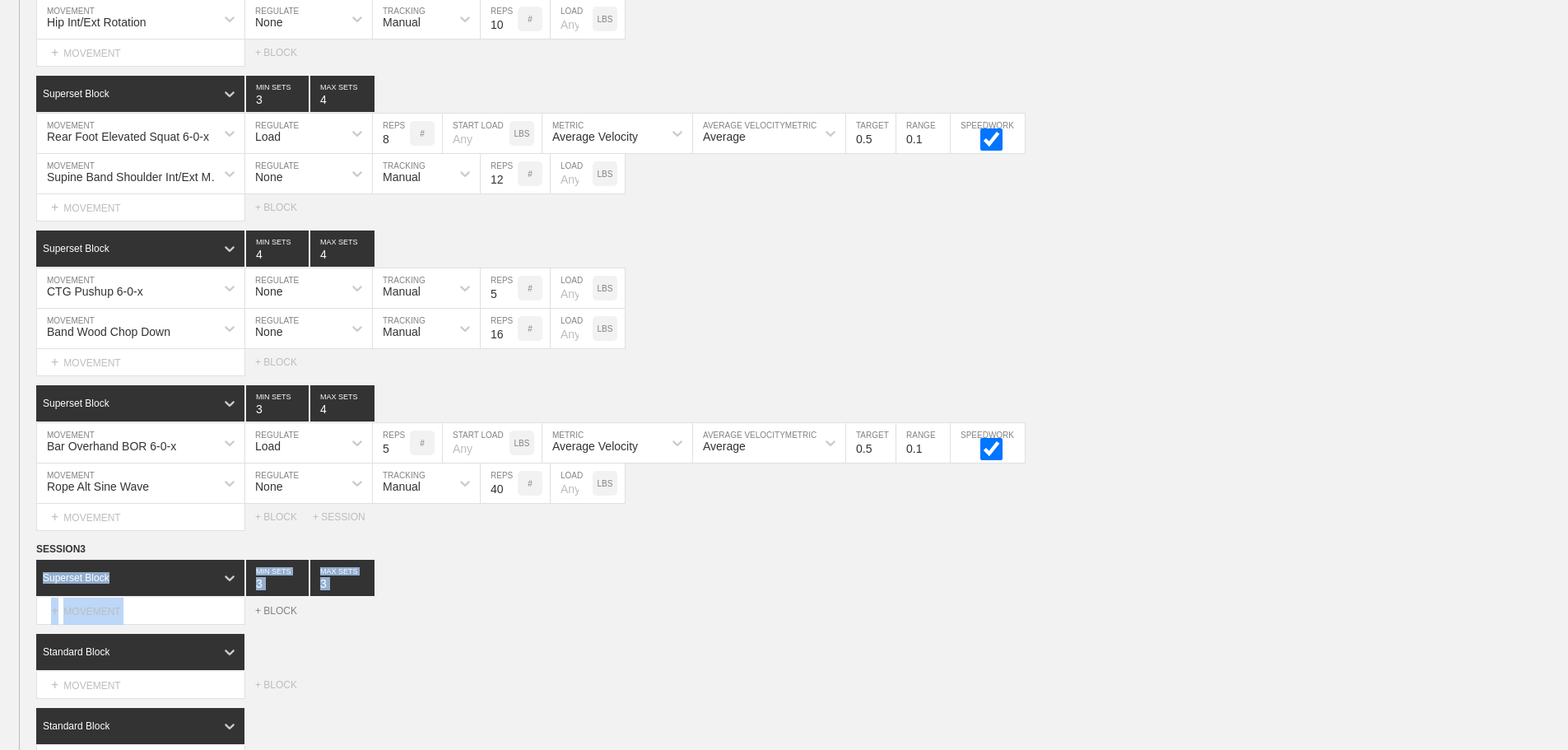
click at [281, 616] on div "+ BLOCK" at bounding box center [284, 611] width 57 height 12
type input "4"
click at [367, 591] on input "4" at bounding box center [342, 578] width 64 height 37
click at [468, 596] on div "Superset Block 3 MIN SETS 4 MAX SETS" at bounding box center [802, 578] width 1531 height 37
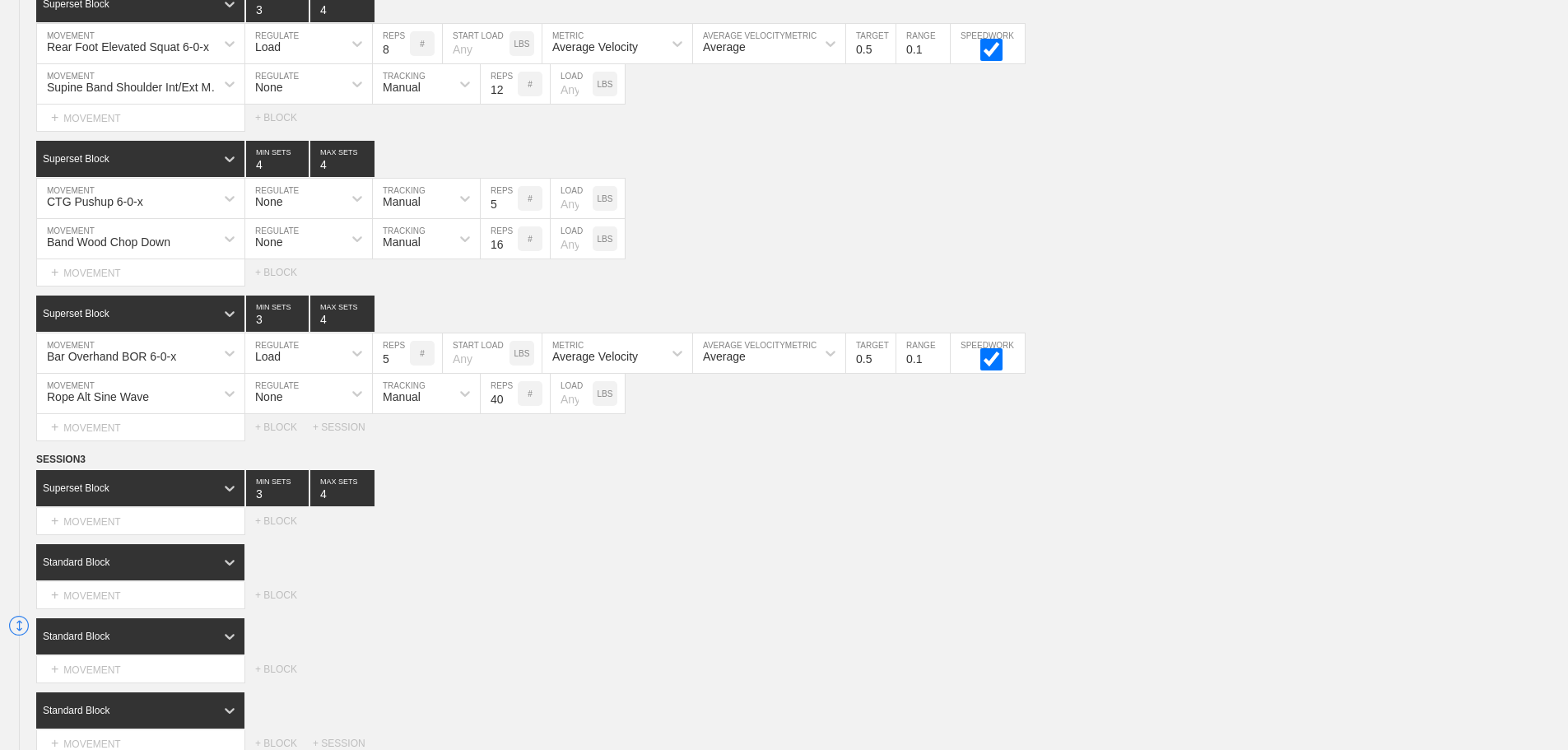
scroll to position [2018, 0]
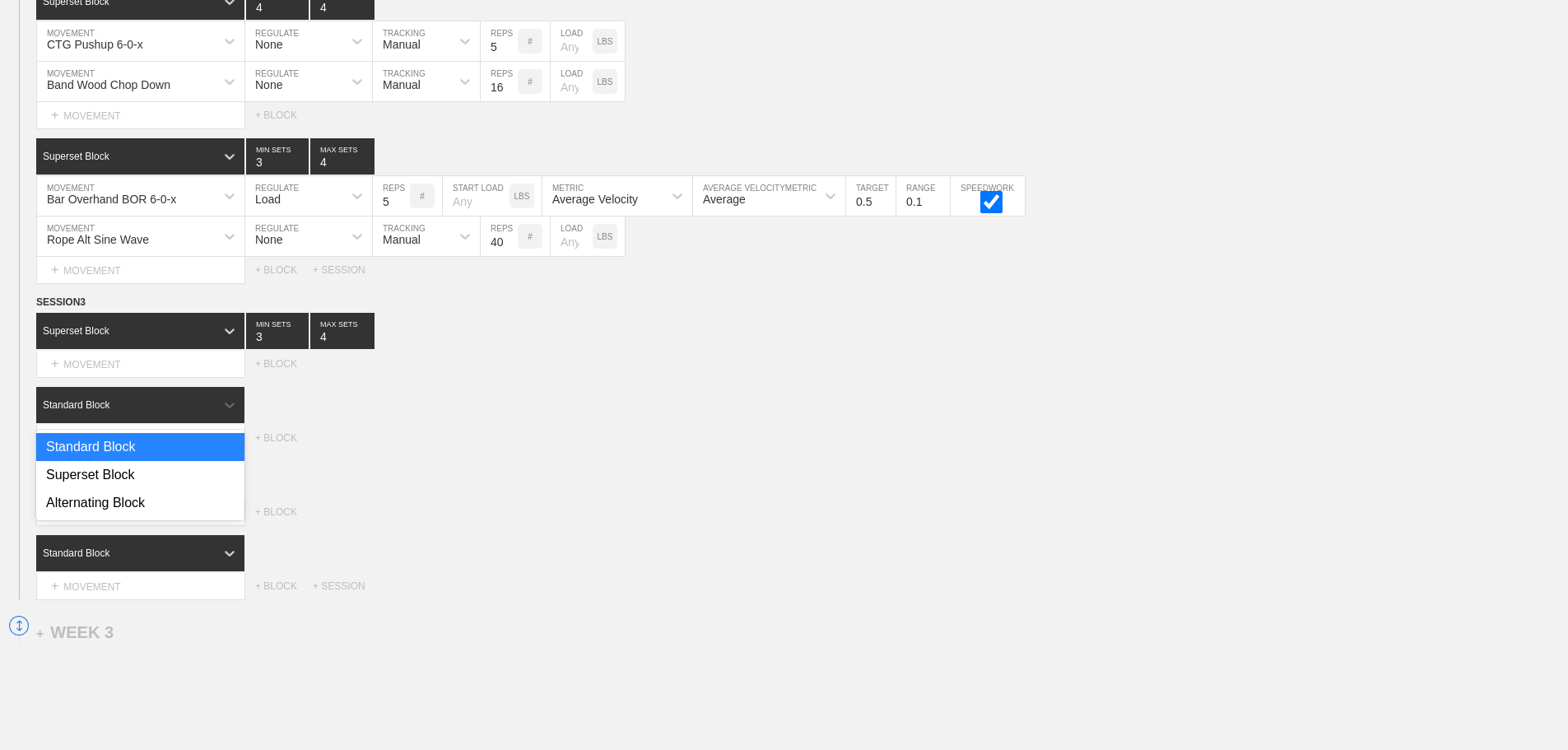
click at [192, 412] on div "Standard Block" at bounding box center [126, 404] width 178 height 15
click at [128, 488] on div "Superset Block" at bounding box center [141, 475] width 208 height 28
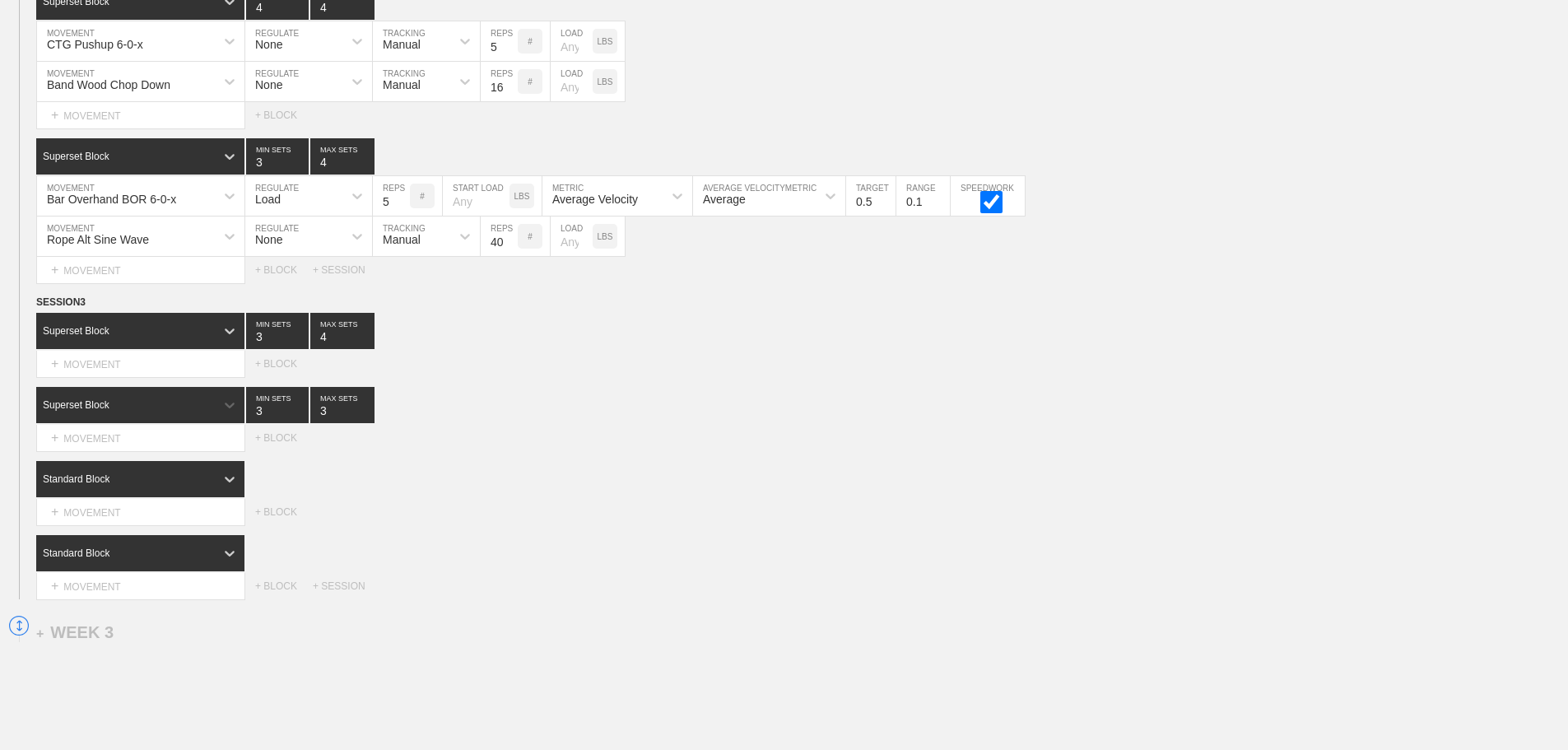
click at [192, 486] on div "Standard Block" at bounding box center [126, 479] width 178 height 15
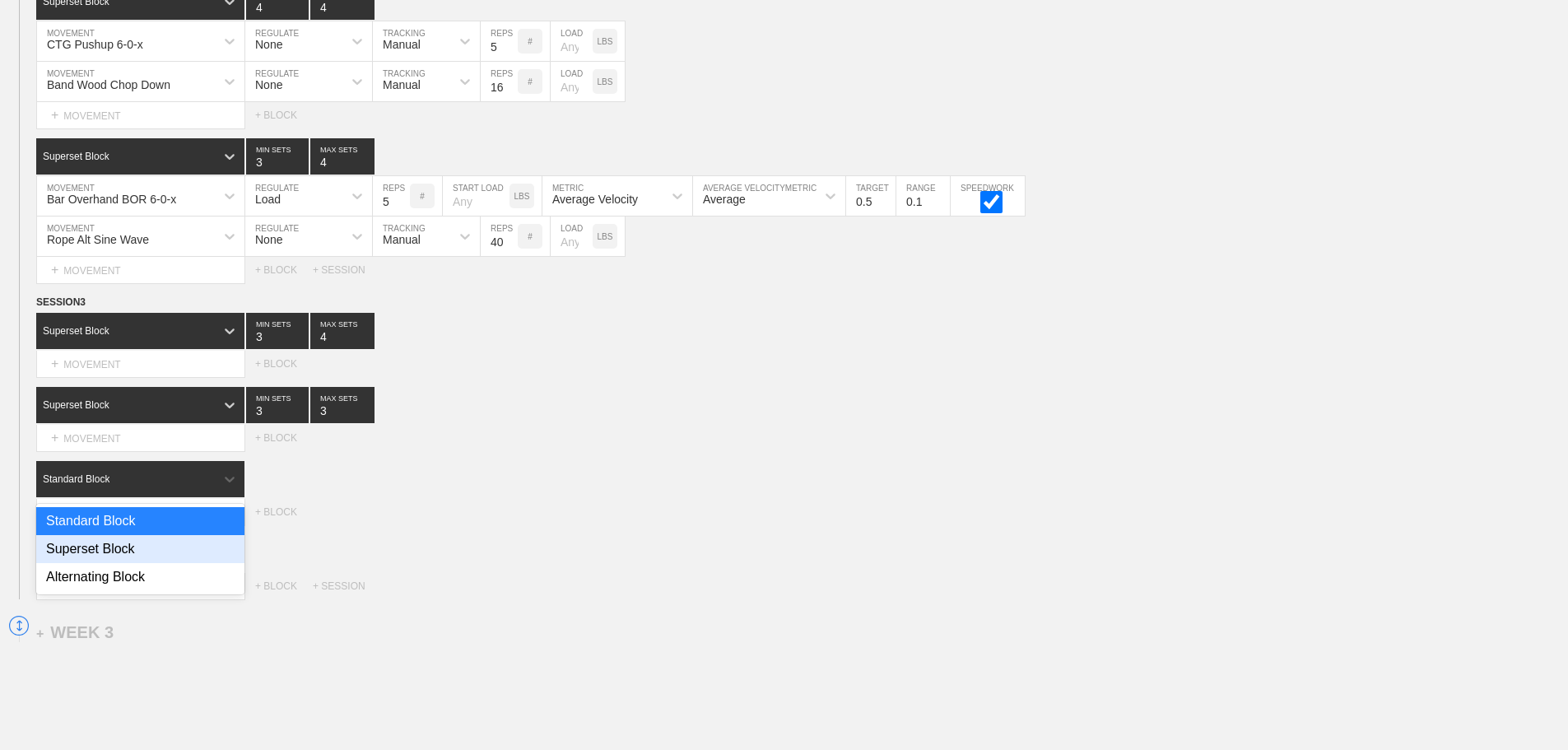
click at [108, 560] on div "Superset Block" at bounding box center [141, 549] width 208 height 28
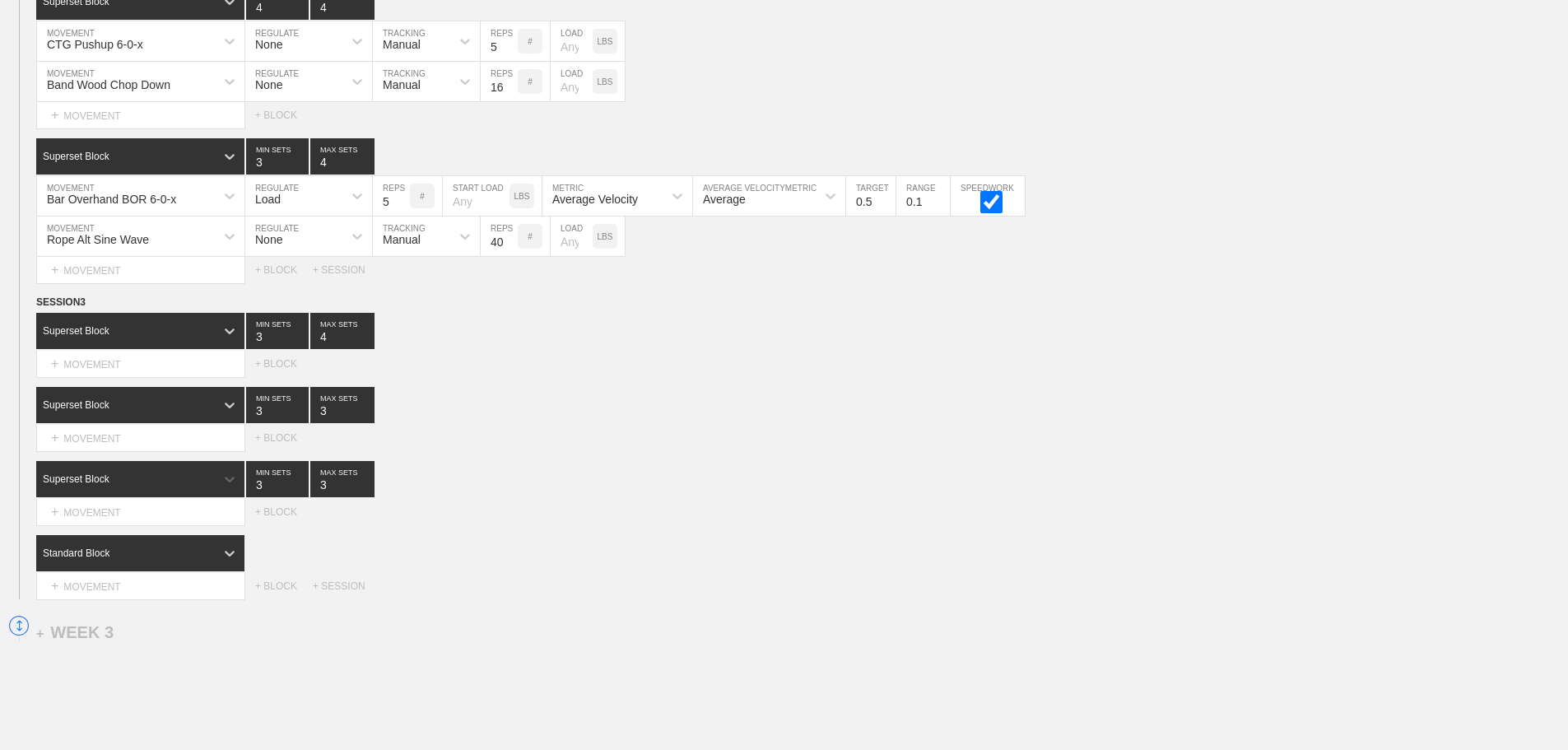
click at [181, 560] on div "Standard Block" at bounding box center [126, 553] width 178 height 15
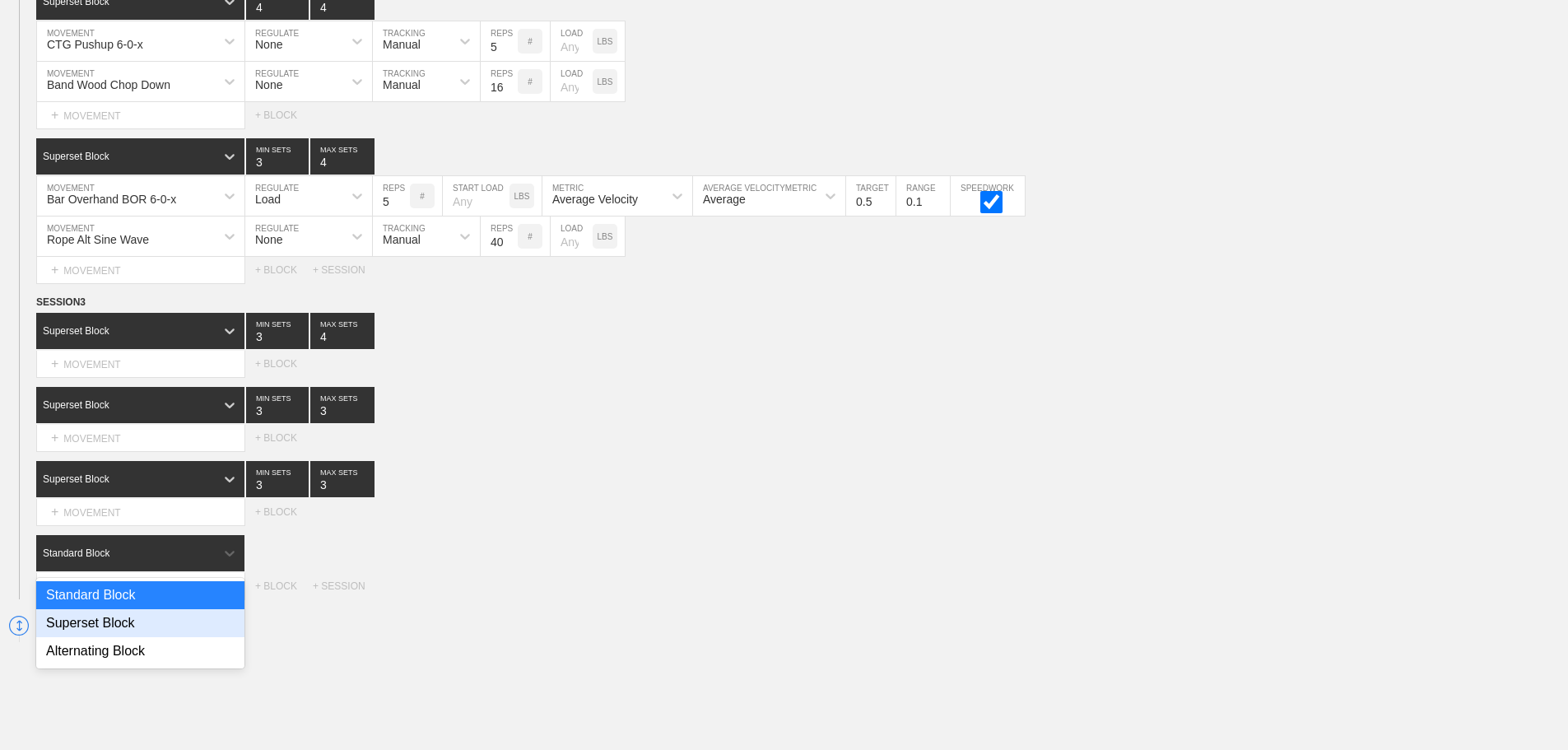
click at [130, 629] on div "Superset Block" at bounding box center [141, 623] width 208 height 28
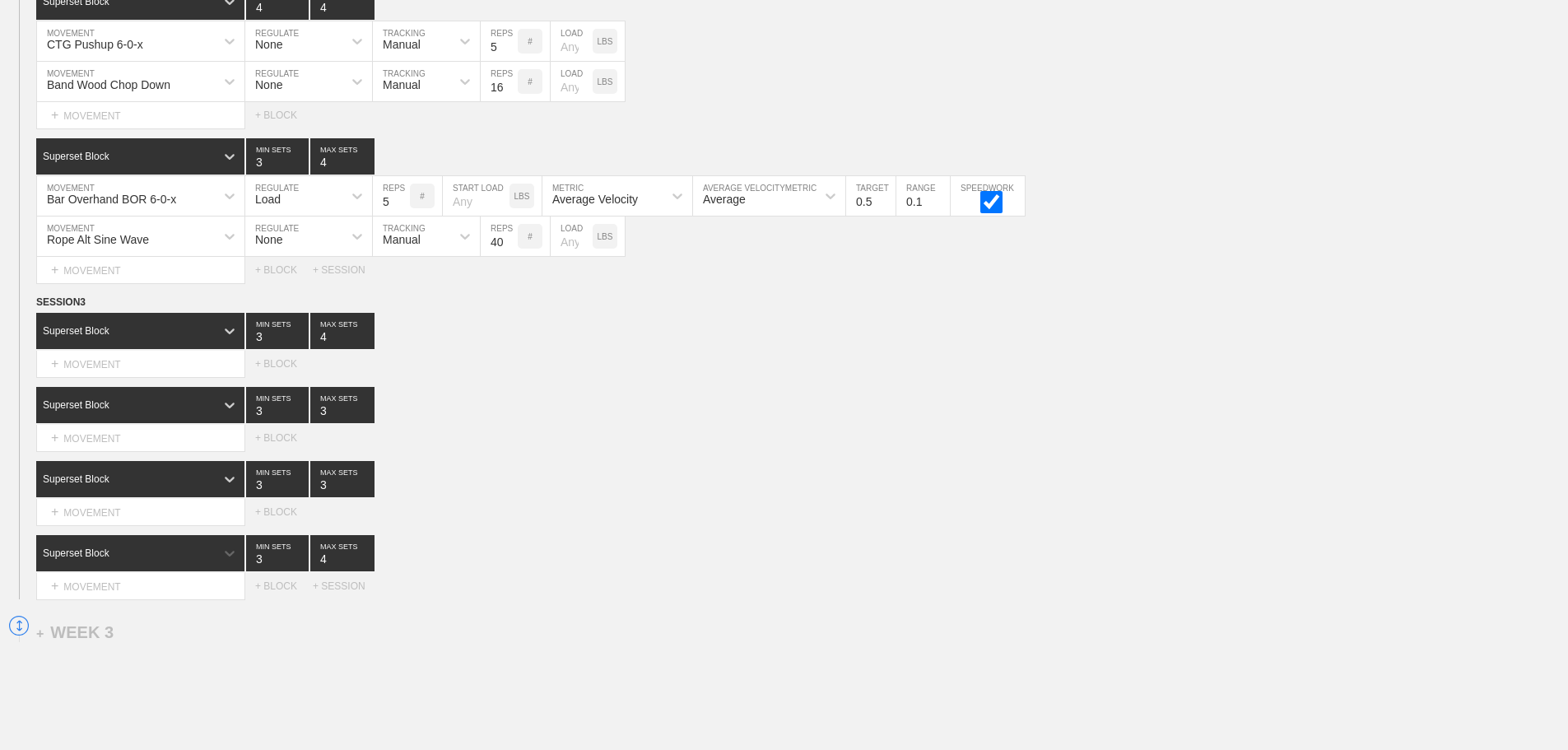
type input "4"
click at [367, 567] on input "4" at bounding box center [342, 553] width 64 height 37
type input "4"
click at [367, 493] on input "4" at bounding box center [342, 479] width 64 height 37
drag, startPoint x: 820, startPoint y: 543, endPoint x: 808, endPoint y: 552, distance: 15.0
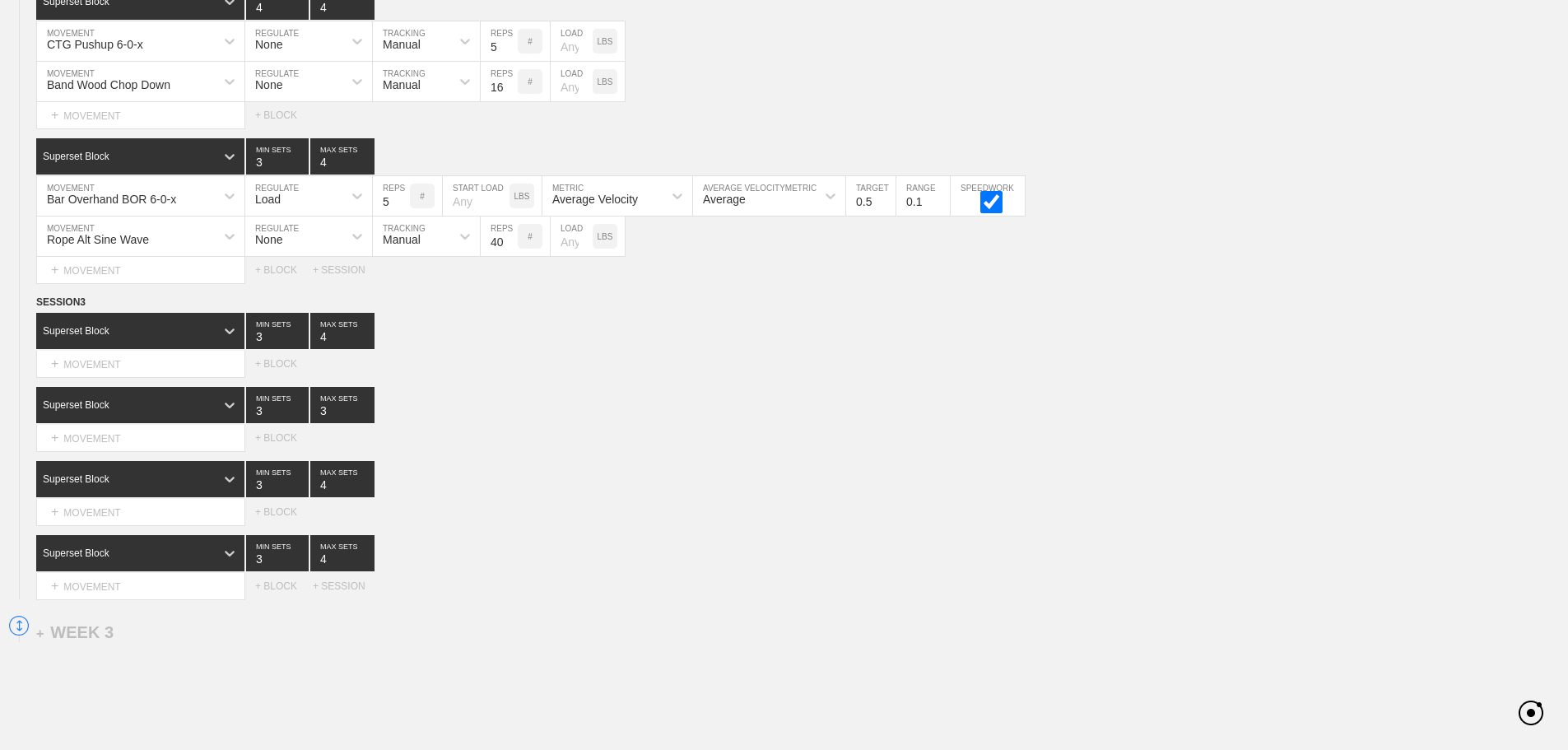
click at [833, 552] on div "SESSION 3 Superset Block 3 MIN SETS 4 MAX SETS Select... MOVEMENT + MOVEMENT + …" at bounding box center [784, 447] width 1568 height 305
type input "4"
click at [367, 416] on input "4" at bounding box center [342, 405] width 64 height 37
drag, startPoint x: 679, startPoint y: 437, endPoint x: 630, endPoint y: 444, distance: 49.5
click at [679, 438] on div "Select... MOVEMENT + MOVEMENT + BLOCK" at bounding box center [784, 438] width 1568 height 27
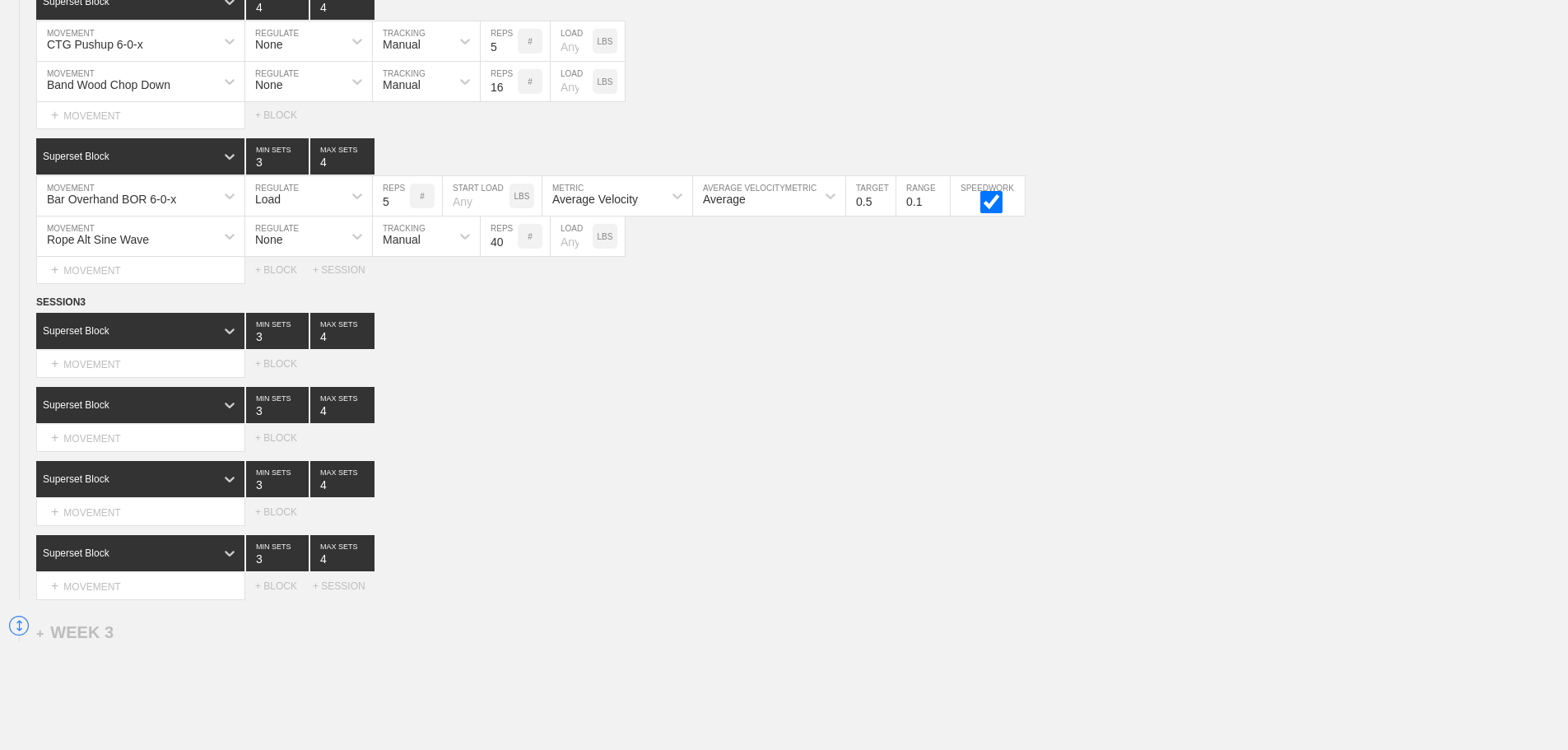
click at [635, 511] on div "Select... MOVEMENT + MOVEMENT + BLOCK" at bounding box center [784, 512] width 1568 height 27
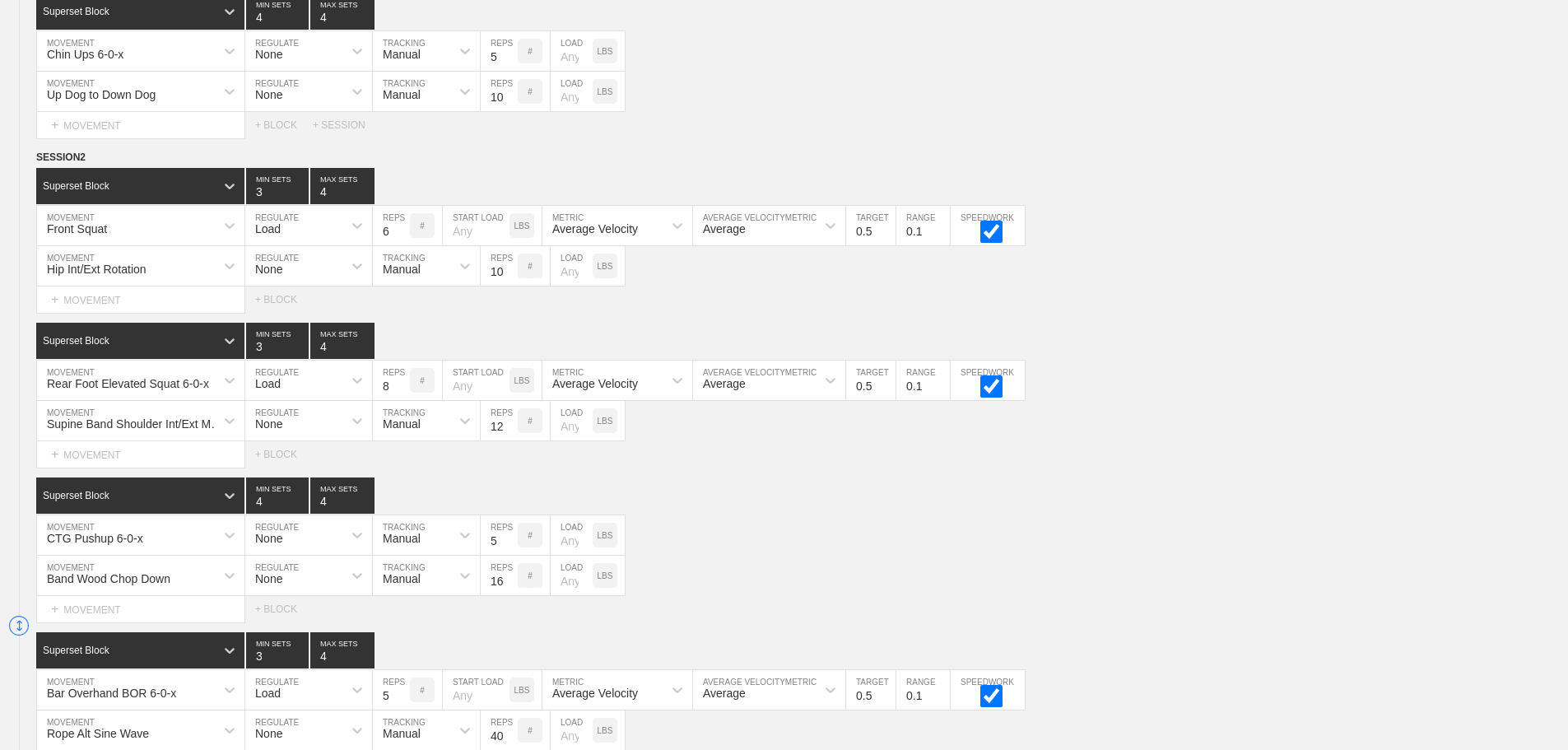
scroll to position [2100, 0]
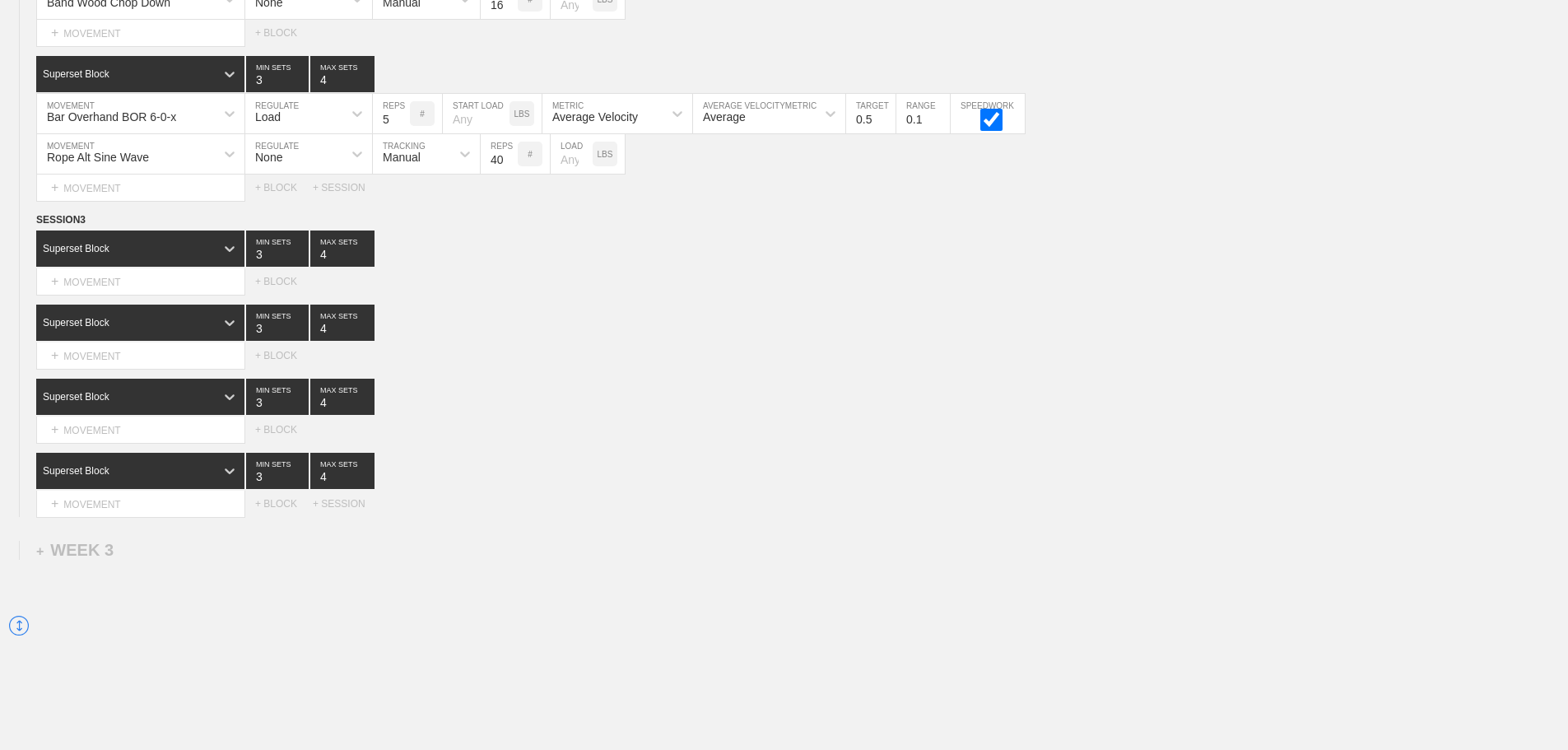
click at [650, 489] on div "Superset Block 3 MIN SETS 4 MAX SETS" at bounding box center [802, 471] width 1531 height 37
click at [581, 431] on div "Select... MOVEMENT + MOVEMENT + BLOCK" at bounding box center [784, 429] width 1568 height 27
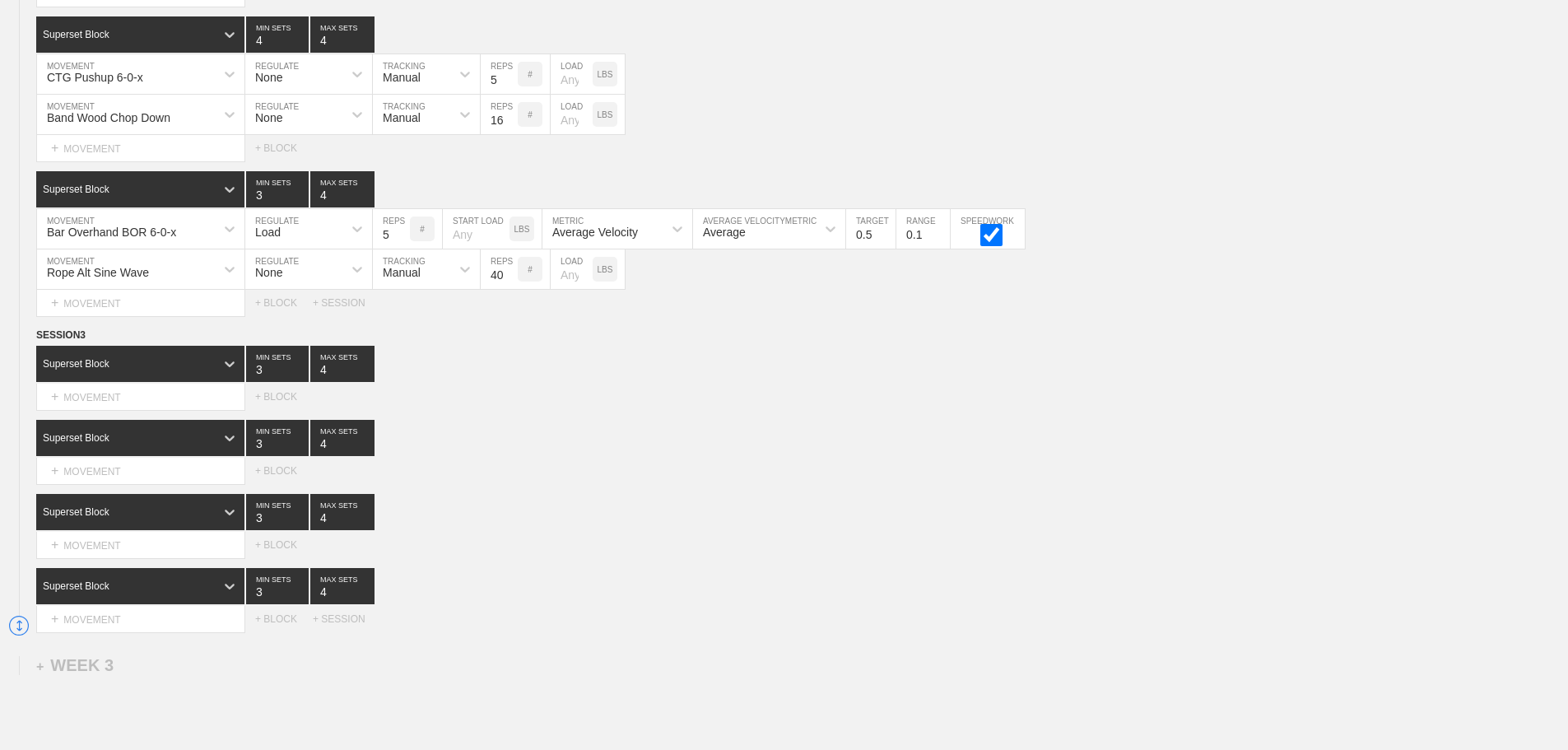
scroll to position [2140, 0]
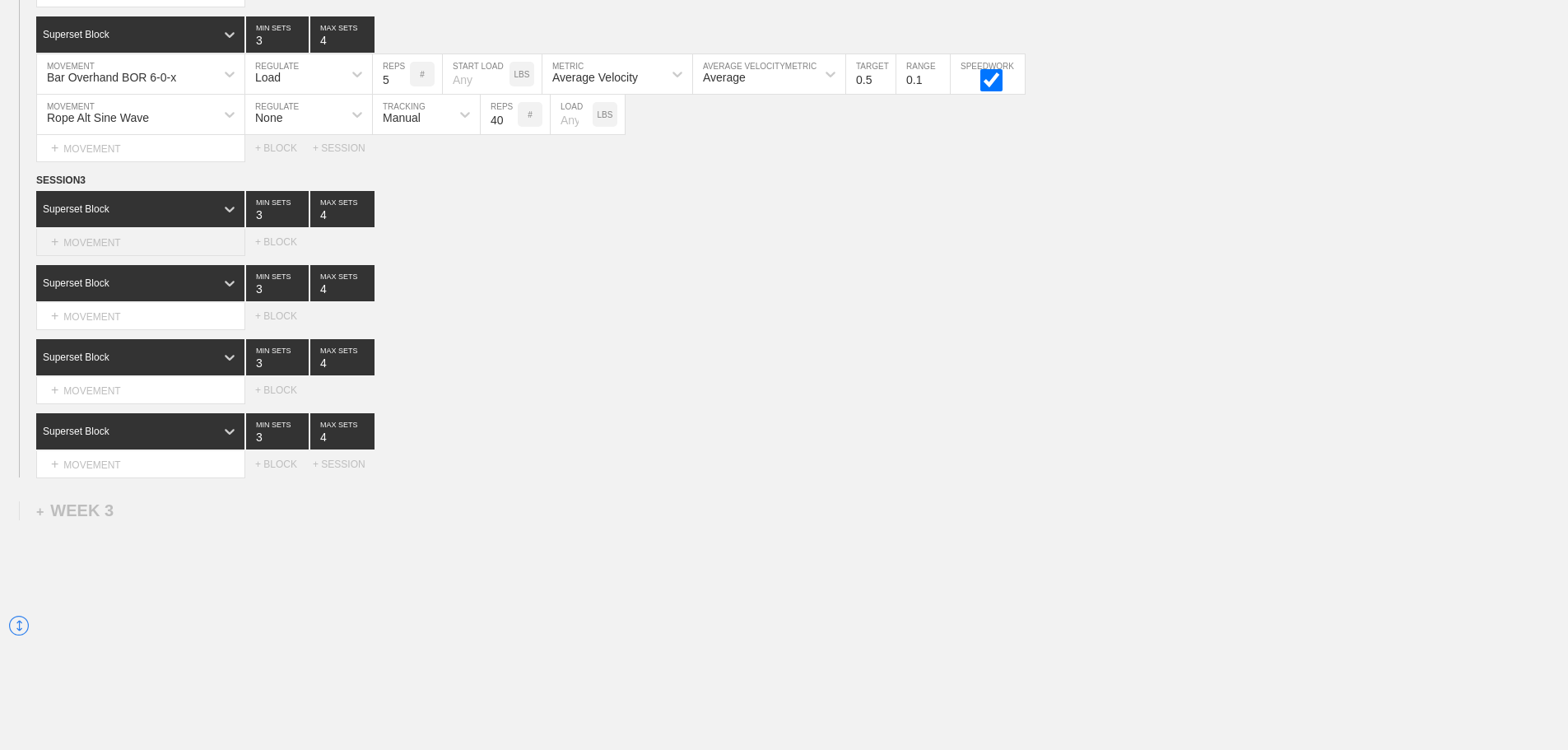
click at [90, 256] on div "+ MOVEMENT" at bounding box center [141, 242] width 209 height 27
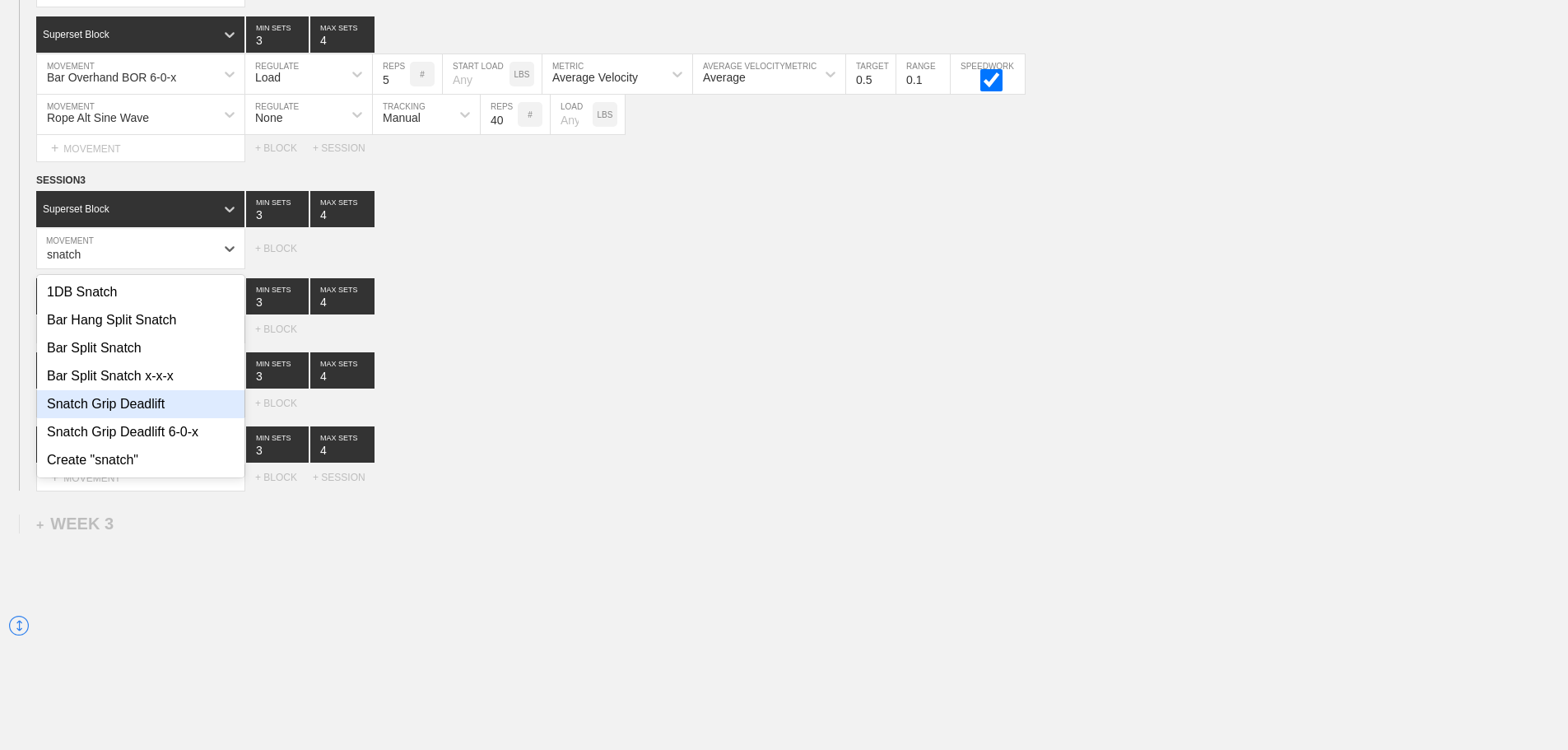
click at [151, 418] on div "Snatch Grip Deadlift" at bounding box center [140, 404] width 207 height 28
type input "snatch"
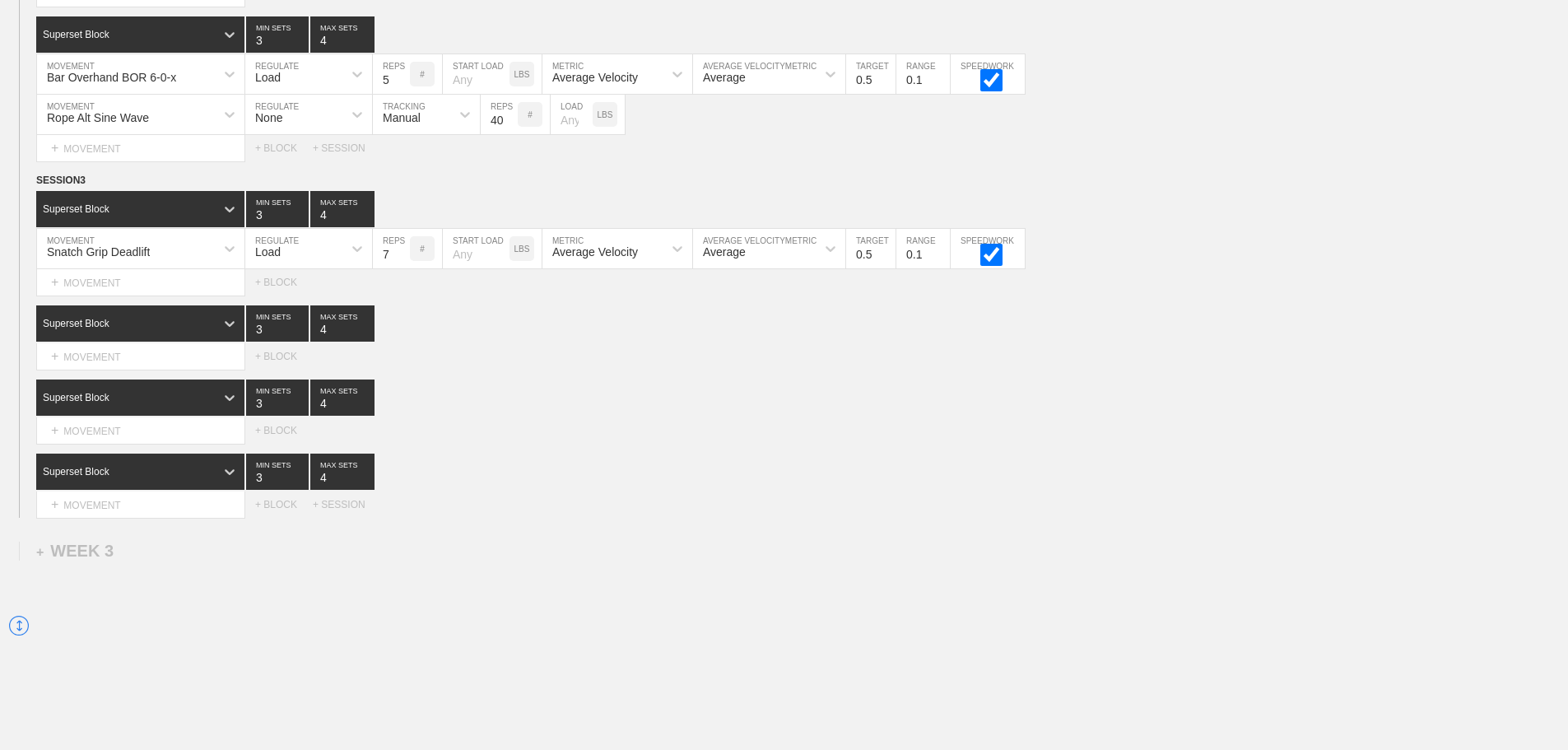
click at [403, 261] on input "7" at bounding box center [390, 249] width 37 height 40
click at [403, 261] on input "8" at bounding box center [390, 249] width 37 height 40
click at [403, 261] on input "9" at bounding box center [390, 249] width 37 height 40
type input "10"
click at [403, 261] on input "10" at bounding box center [390, 249] width 37 height 40
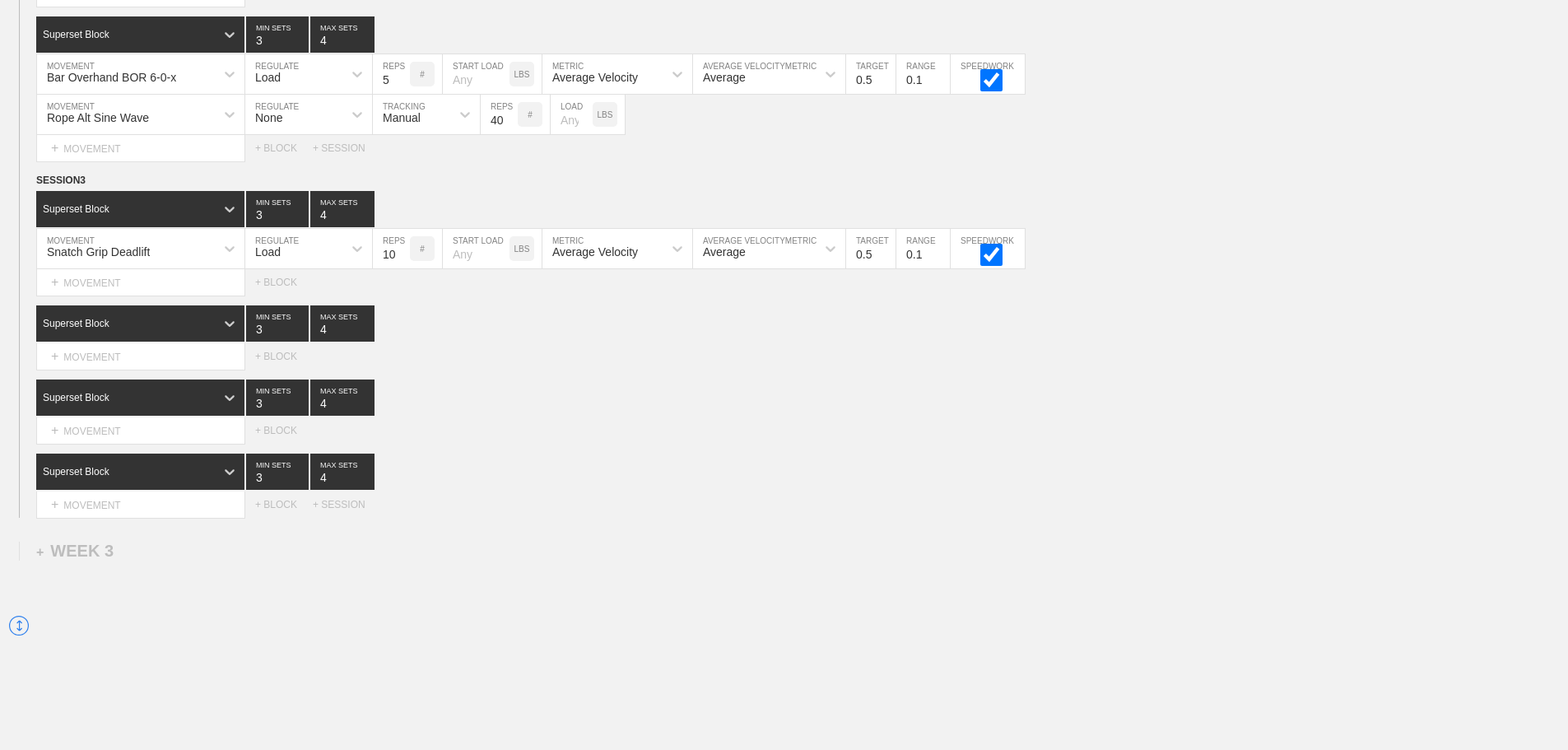
click at [492, 342] on div "Superset Block 3 MIN SETS 4 MAX SETS" at bounding box center [802, 323] width 1531 height 37
click at [1162, 444] on div "Select... MOVEMENT + MOVEMENT + BLOCK" at bounding box center [784, 430] width 1568 height 27
click at [1137, 444] on div "Select... MOVEMENT + MOVEMENT + BLOCK" at bounding box center [784, 430] width 1568 height 27
click at [505, 416] on div "Superset Block 3 MIN SETS 4 MAX SETS" at bounding box center [802, 397] width 1531 height 37
click at [141, 371] on div "+ MOVEMENT" at bounding box center [141, 356] width 209 height 27
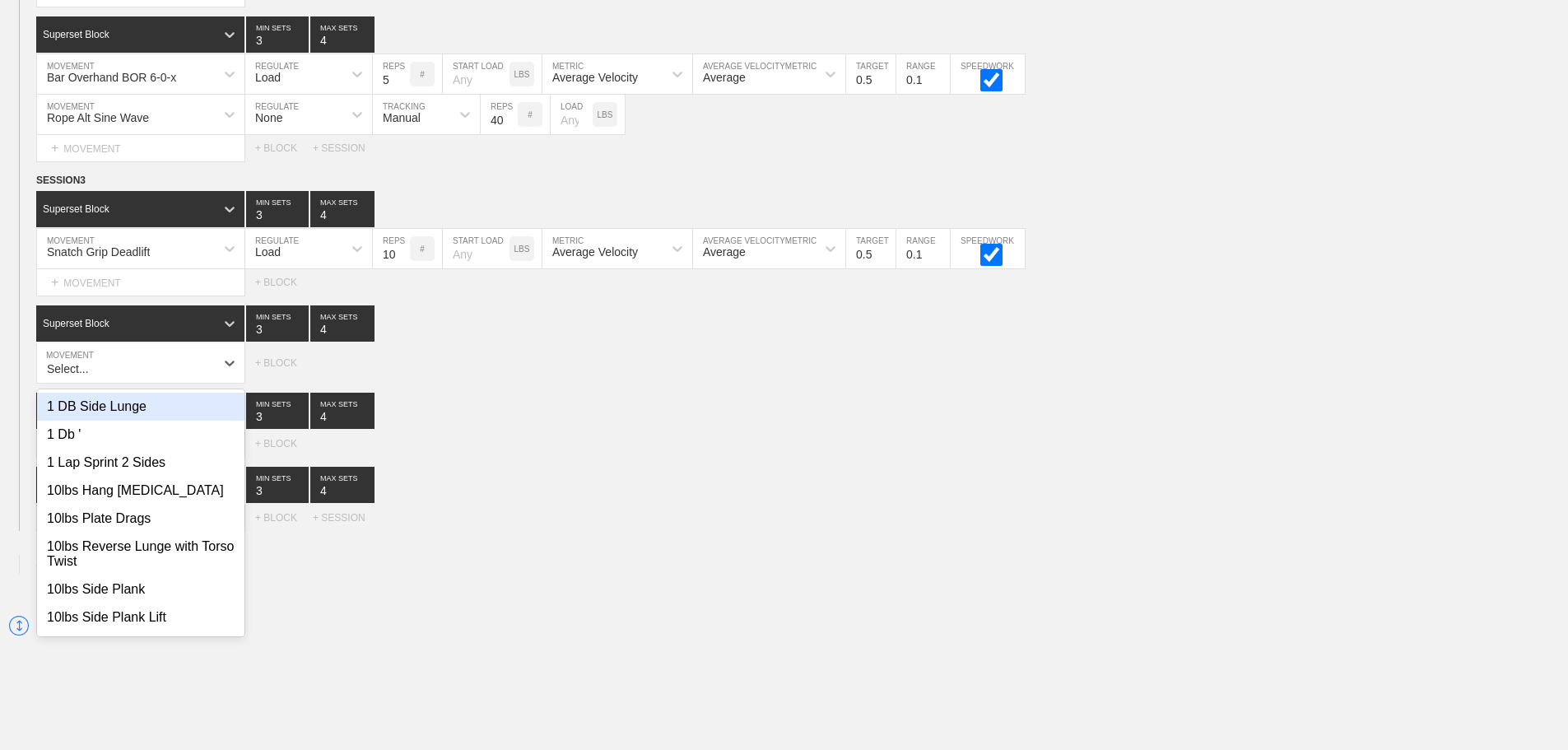
drag, startPoint x: 711, startPoint y: 465, endPoint x: 693, endPoint y: 472, distance: 19.3
click at [711, 465] on div "SESSION 3 Superset Block 3 MIN SETS 4 MAX SETS Snatch Grip Deadlift MOVEMENT Lo…" at bounding box center [784, 352] width 1568 height 359
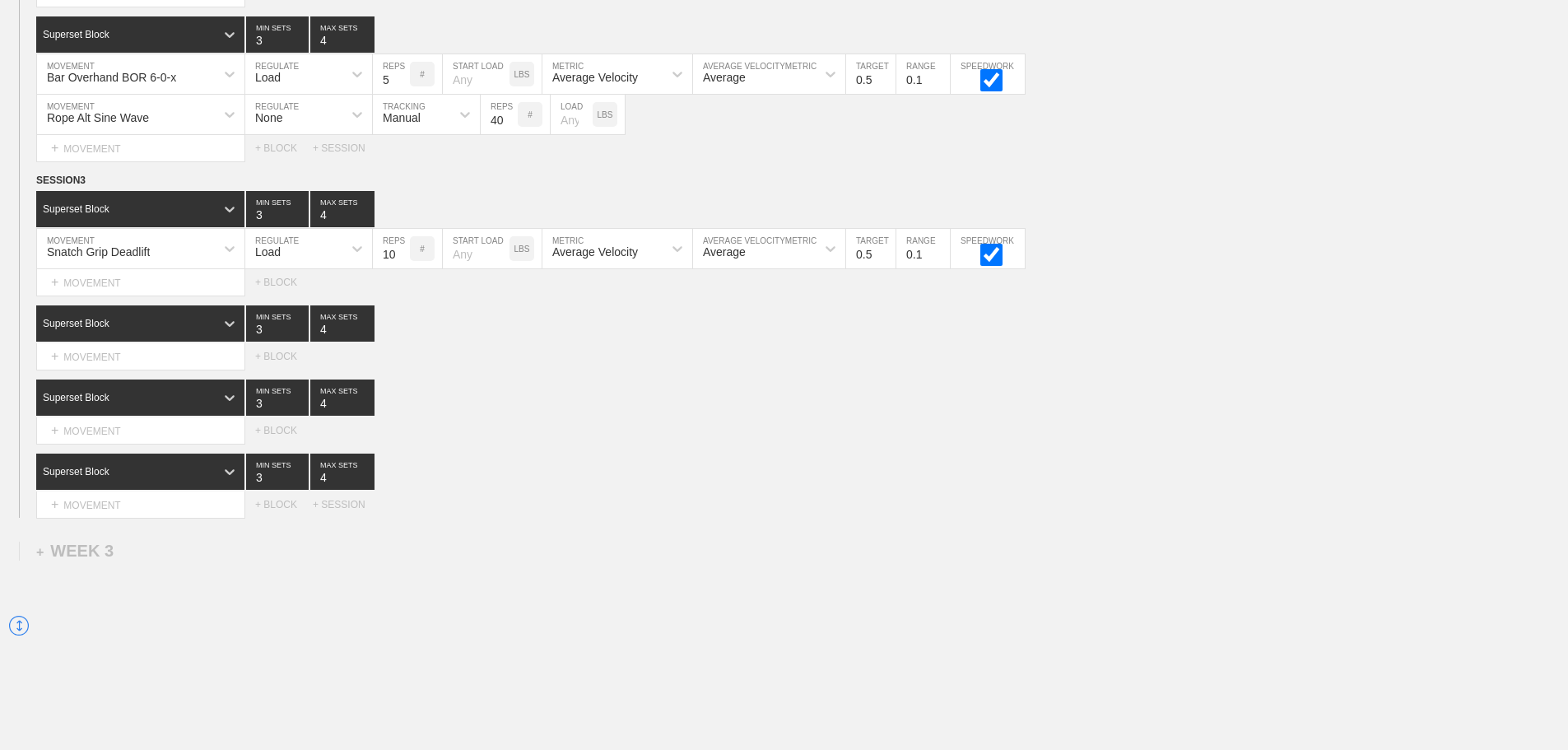
click at [782, 475] on div "Superset Block 3 MIN SETS 4 MAX SETS" at bounding box center [802, 472] width 1531 height 37
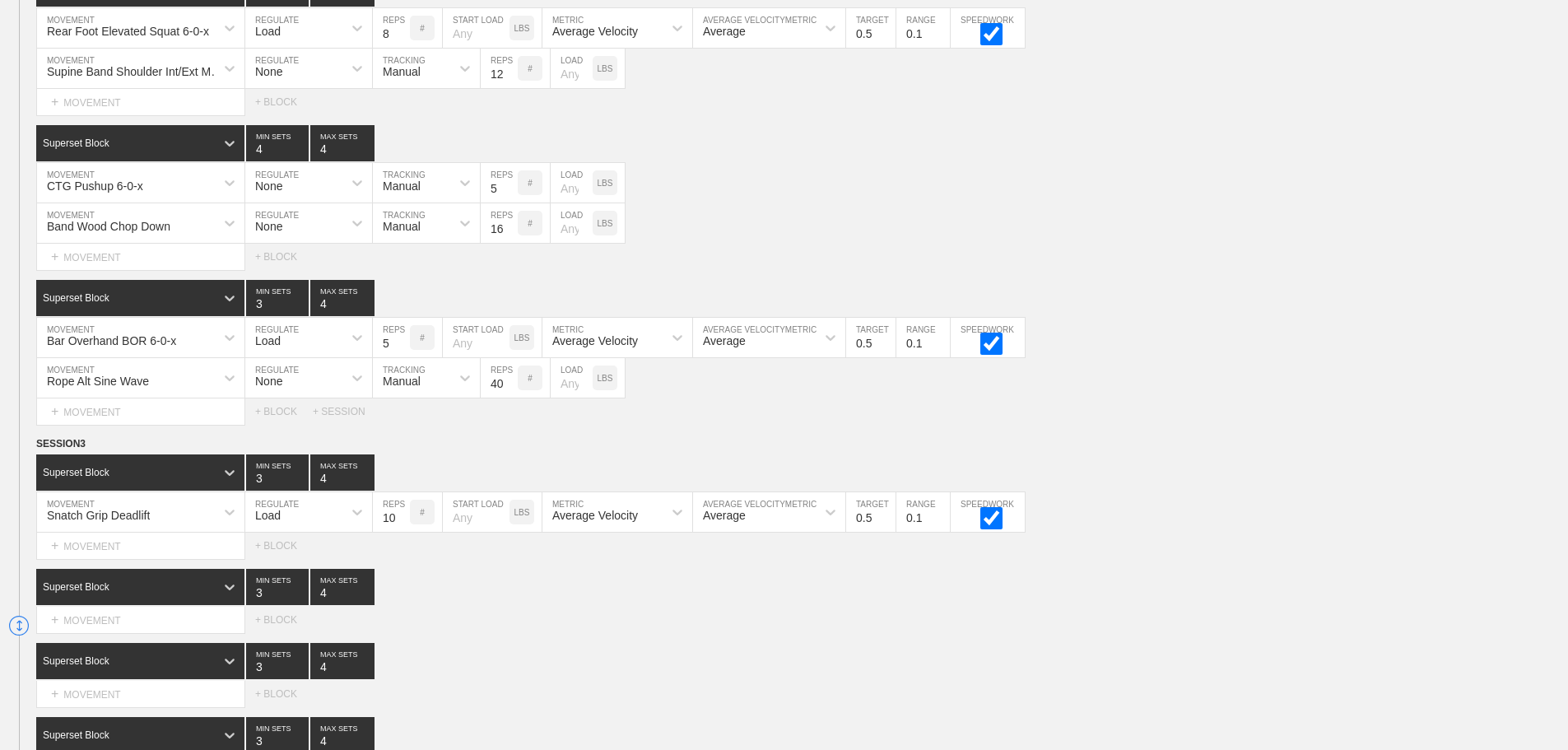
scroll to position [2210, 0]
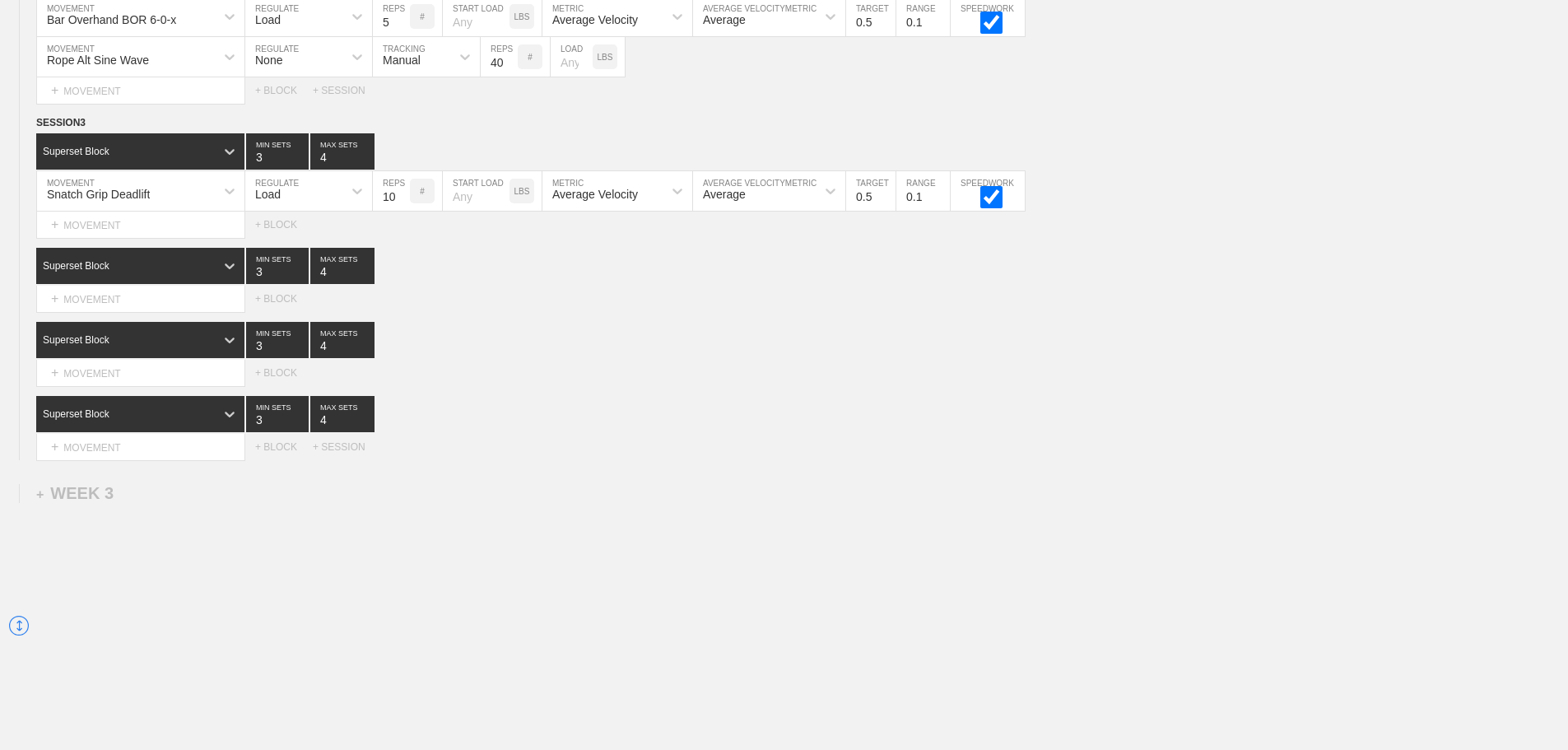
click at [154, 309] on div "+ MOVEMENT" at bounding box center [141, 298] width 209 height 27
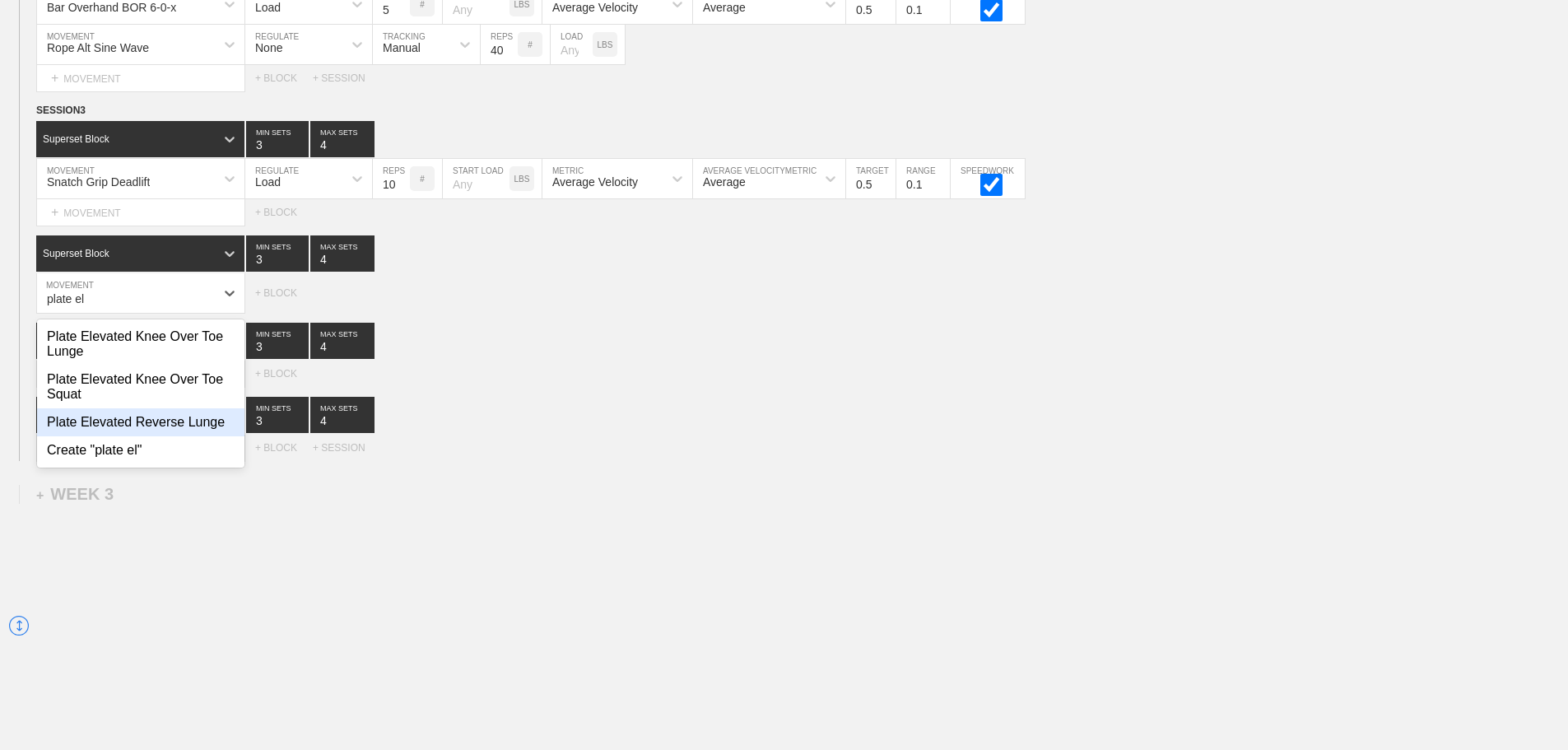
click at [199, 436] on div "Plate Elevated Reverse Lunge" at bounding box center [140, 422] width 207 height 28
type input "plate el"
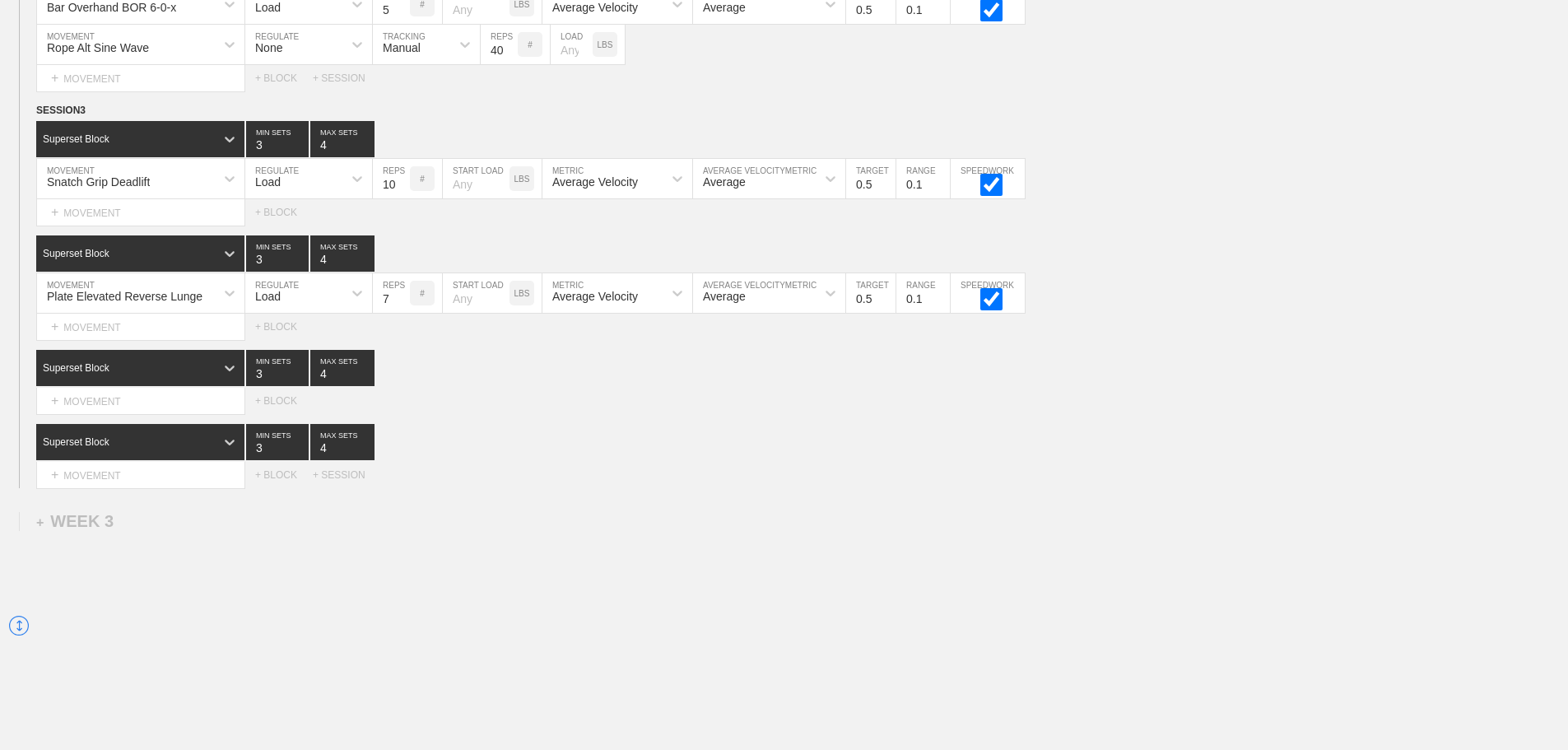
click at [401, 304] on input "7" at bounding box center [390, 293] width 37 height 40
click at [401, 304] on input "8" at bounding box center [390, 293] width 37 height 40
click at [401, 304] on input "9" at bounding box center [390, 293] width 37 height 40
type input "10"
click at [401, 304] on input "10" at bounding box center [390, 293] width 37 height 40
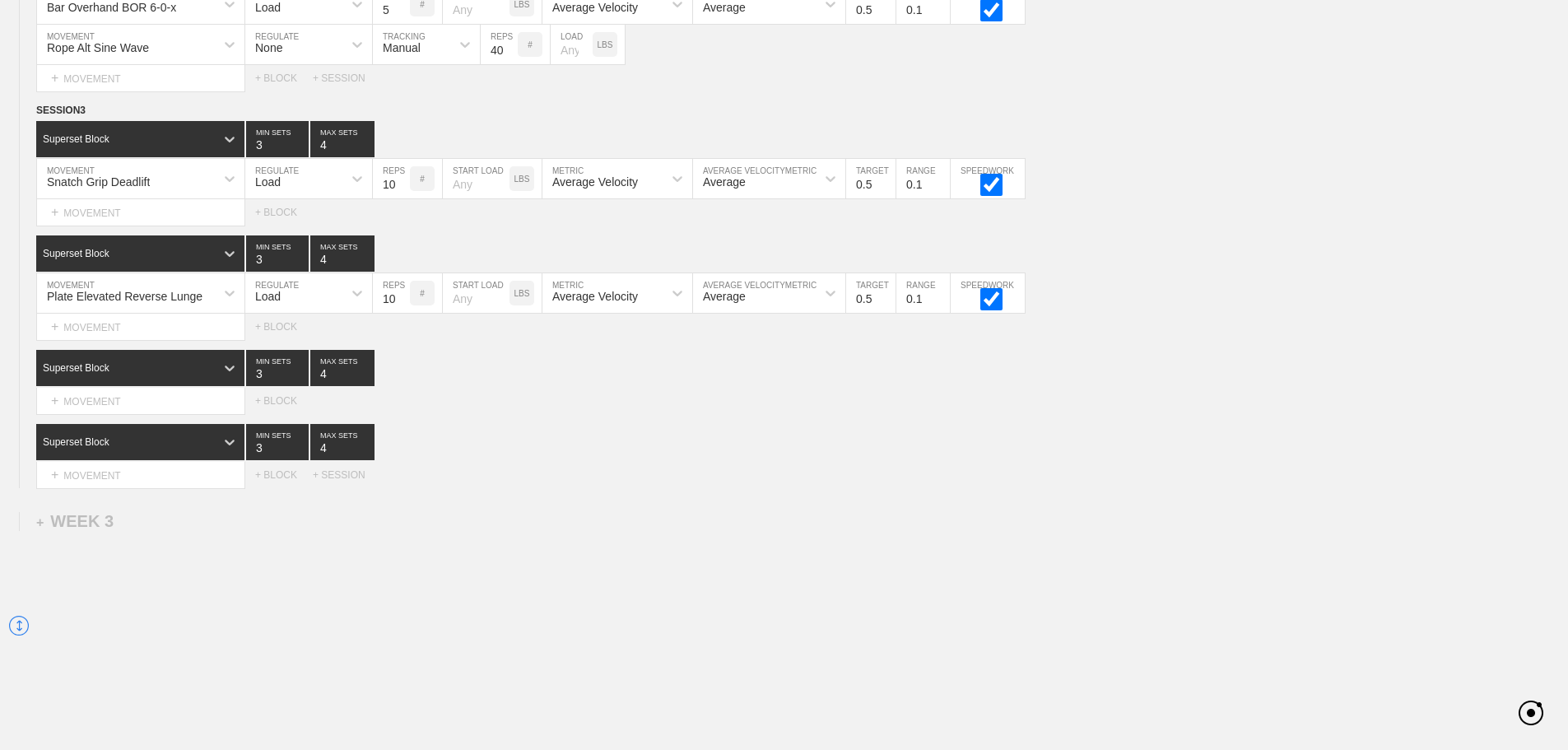
click at [1193, 460] on div "Superset Block 3 MIN SETS 4 MAX SETS" at bounding box center [802, 442] width 1531 height 37
click at [621, 460] on div "Superset Block 3 MIN SETS 4 MAX SETS" at bounding box center [802, 442] width 1531 height 37
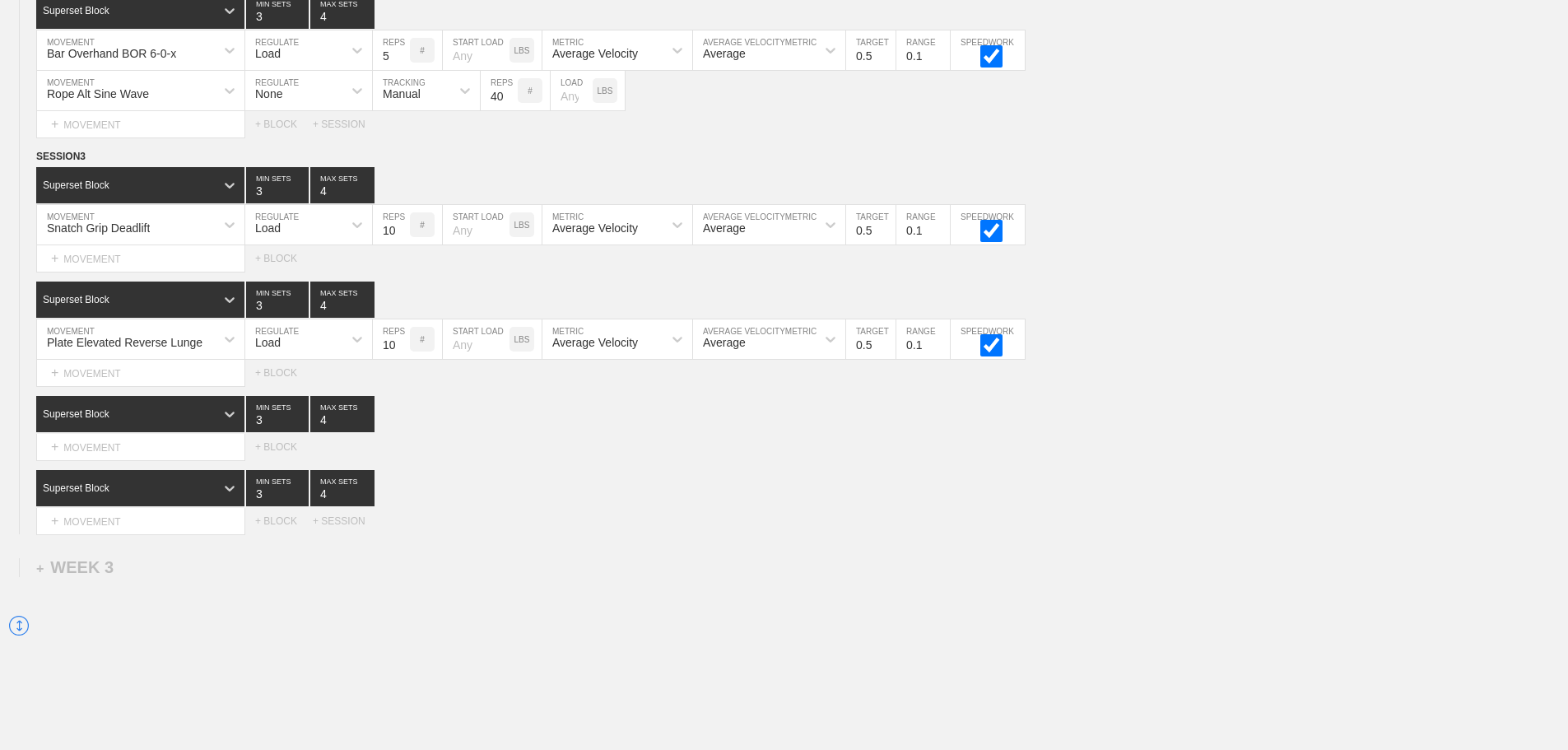
scroll to position [2251, 0]
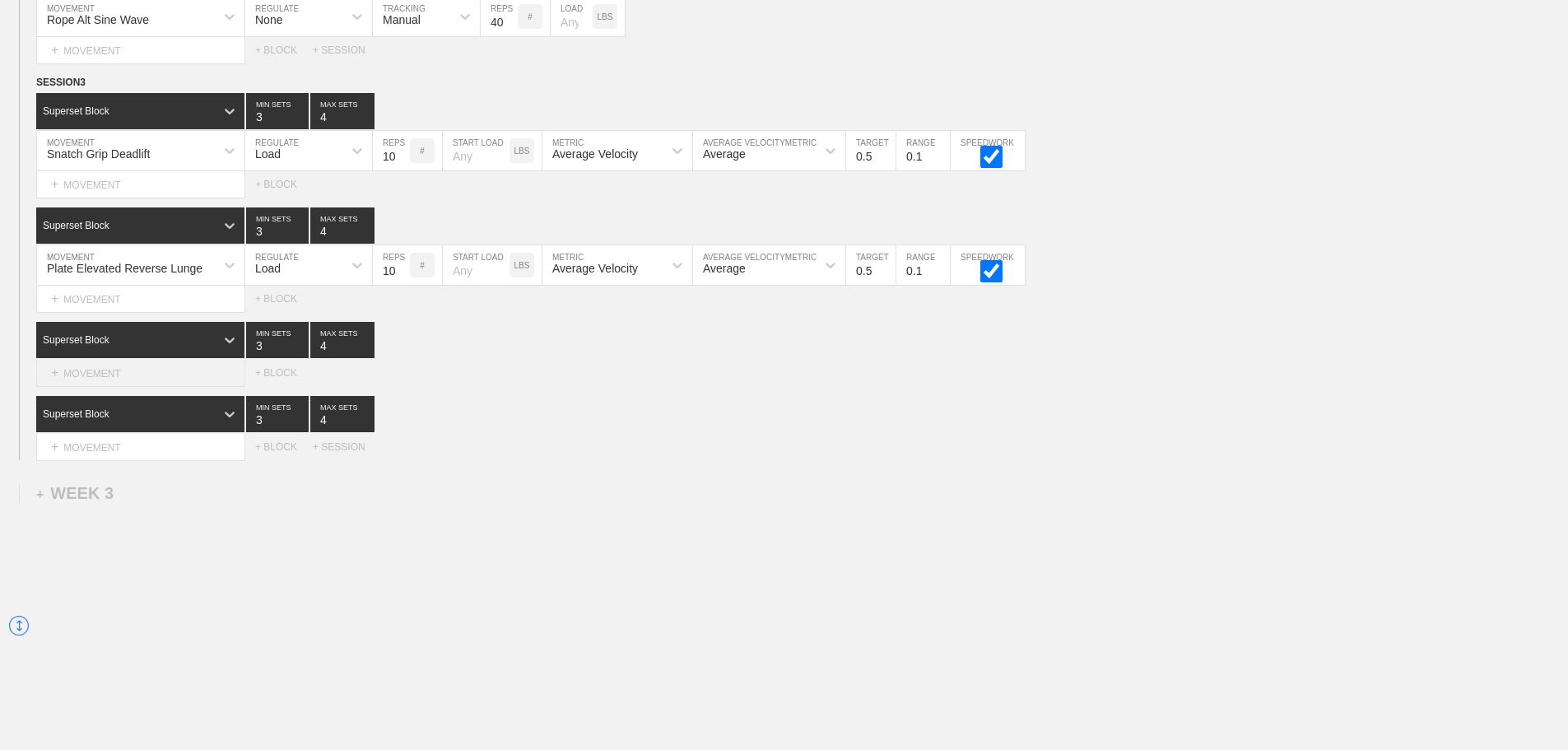
click at [163, 378] on div "+ MOVEMENT" at bounding box center [141, 373] width 209 height 27
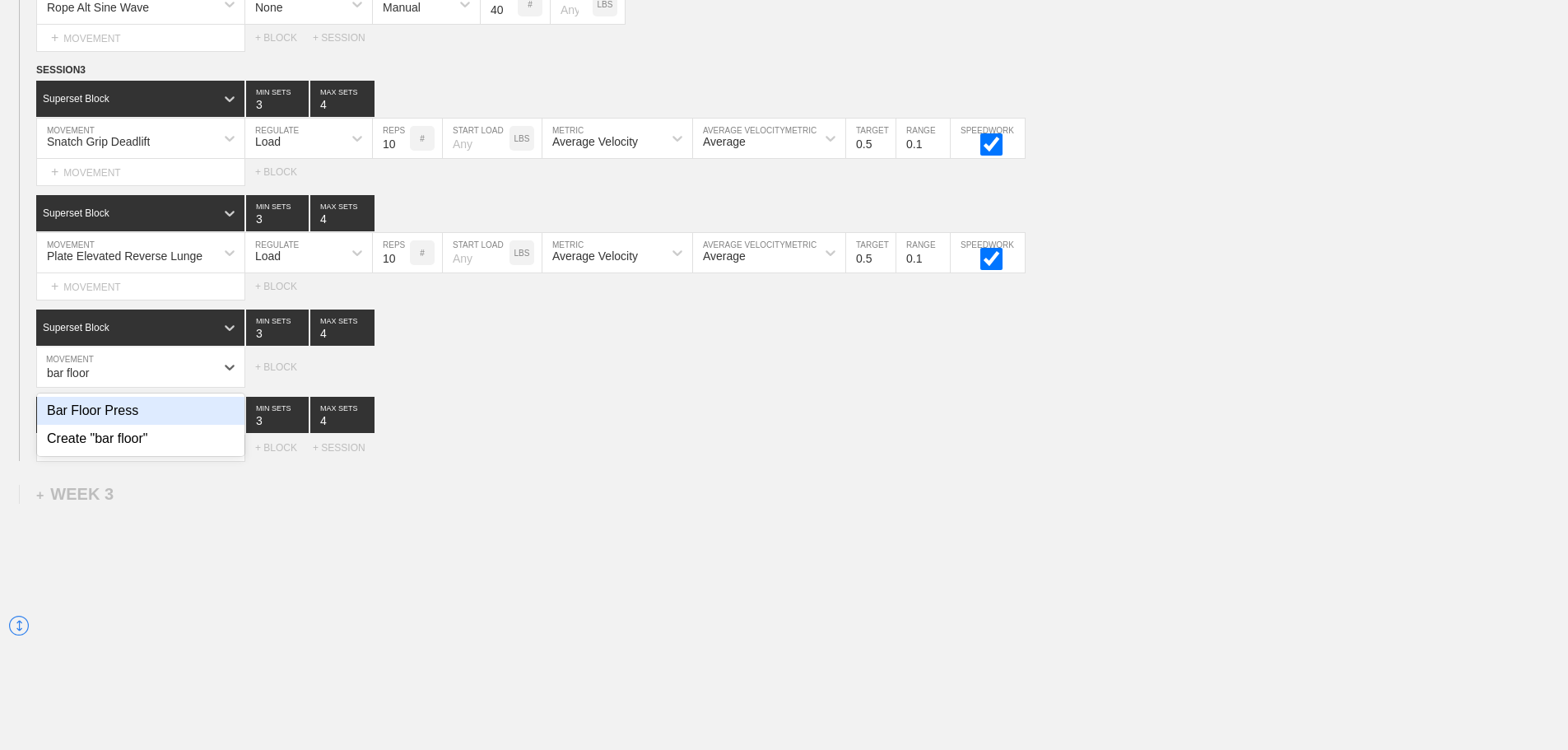
click at [126, 420] on div "Bar Floor Press" at bounding box center [140, 410] width 207 height 28
type input "bar floor"
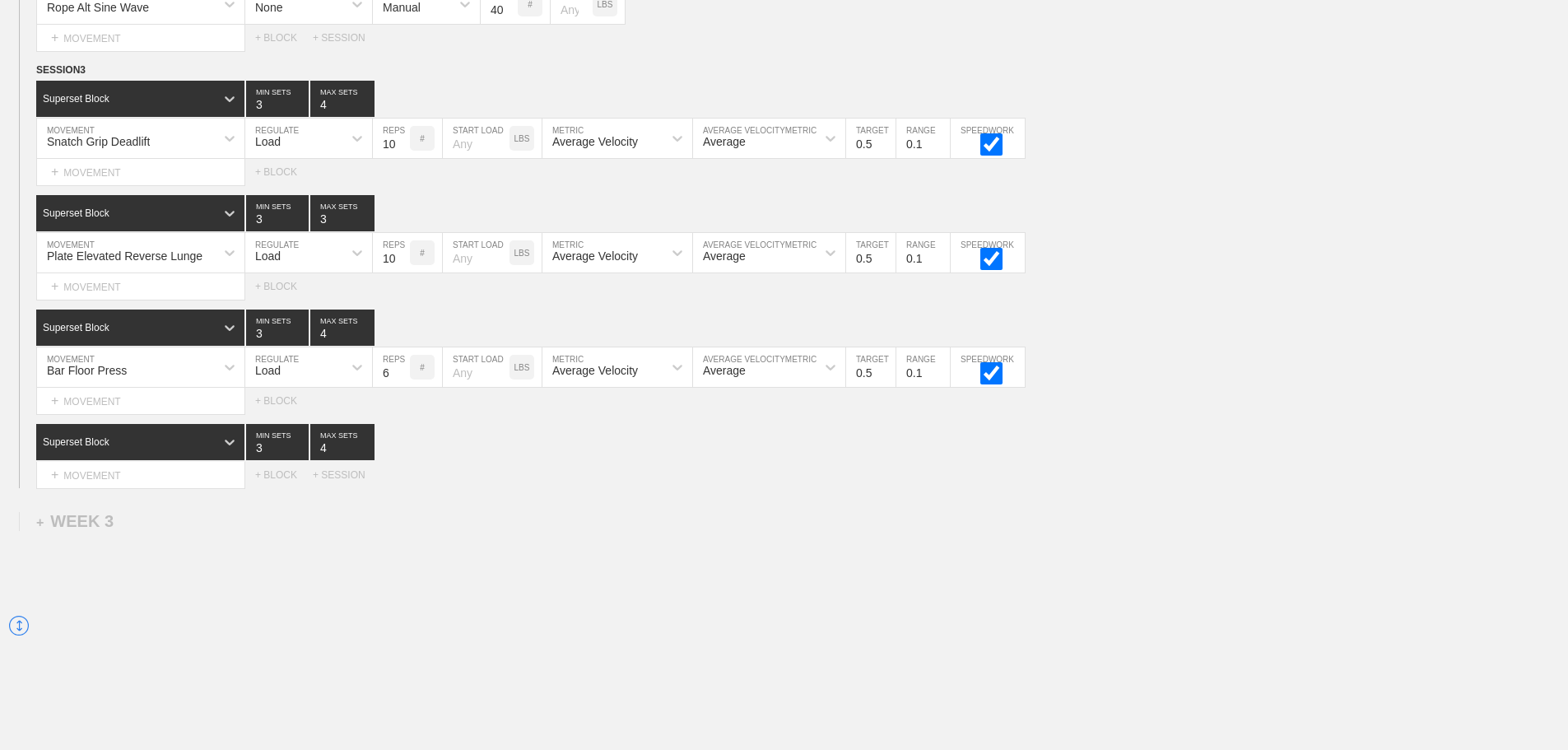
type input "3"
click at [367, 231] on input "3" at bounding box center [342, 213] width 64 height 37
type input "3"
click at [363, 346] on input "3" at bounding box center [342, 327] width 64 height 37
click at [400, 272] on input "9" at bounding box center [390, 253] width 37 height 40
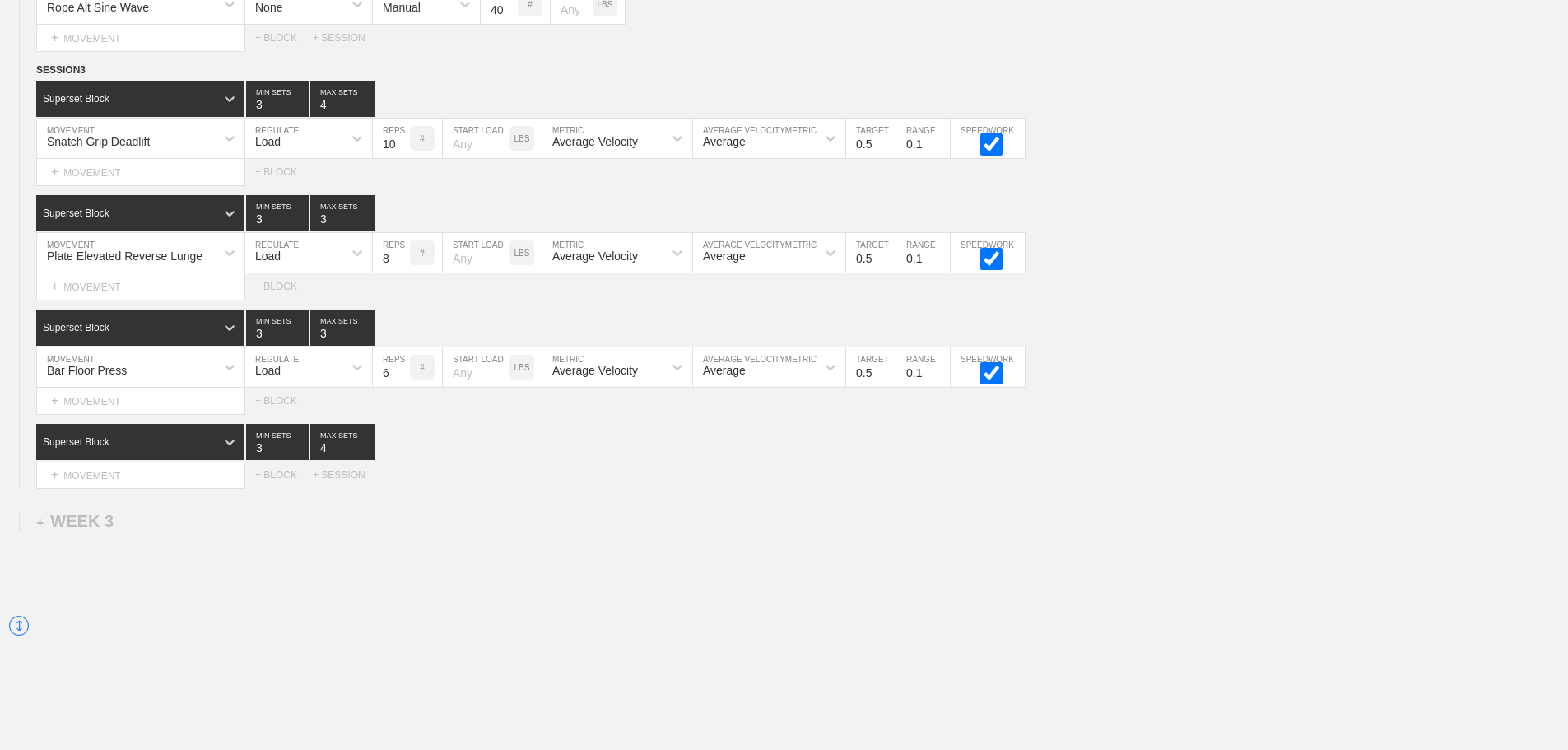
type input "8"
click at [400, 272] on input "8" at bounding box center [390, 253] width 37 height 40
type input "3"
click at [366, 117] on input "3" at bounding box center [342, 98] width 64 height 37
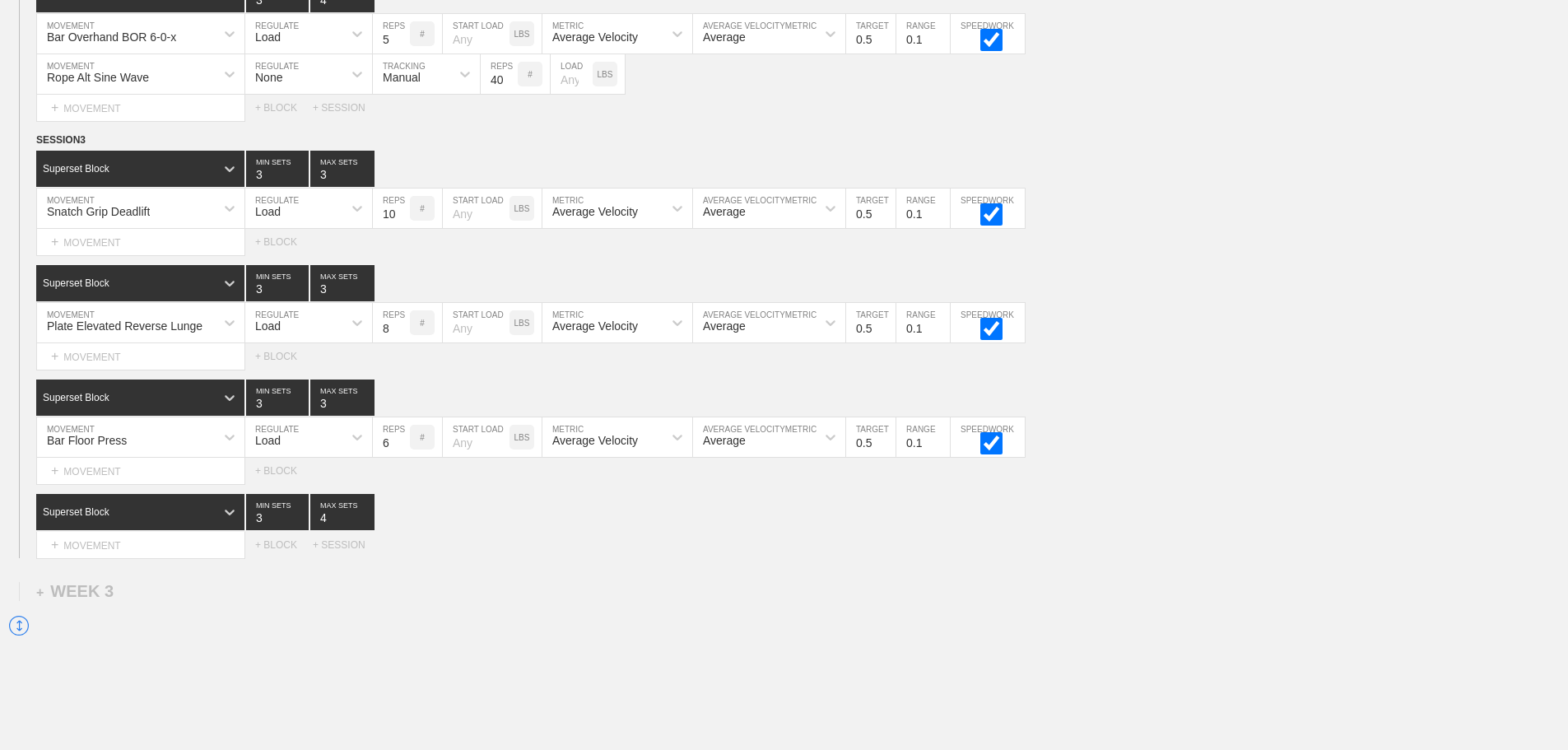
scroll to position [2291, 0]
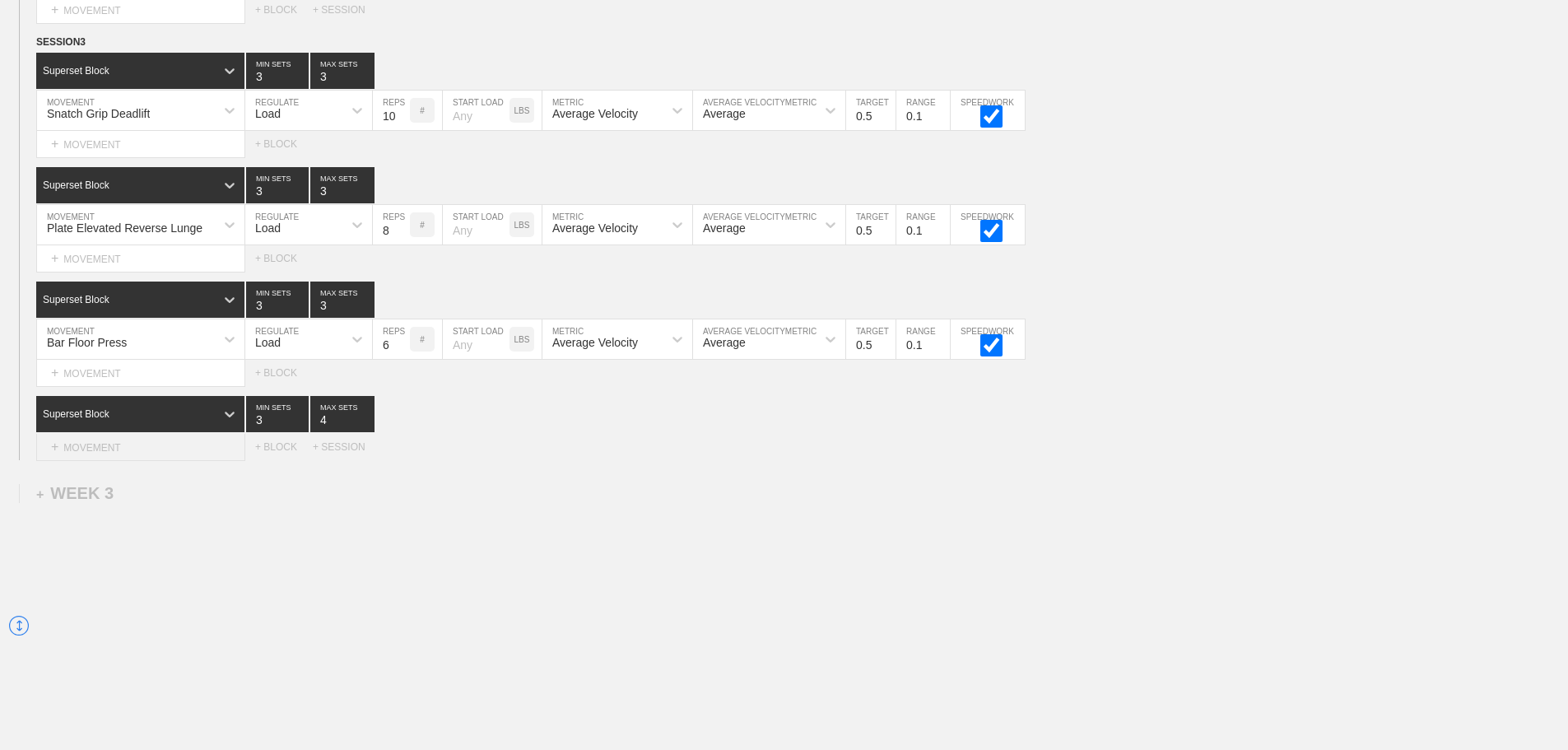
click at [117, 444] on div "+ MOVEMENT" at bounding box center [141, 447] width 209 height 27
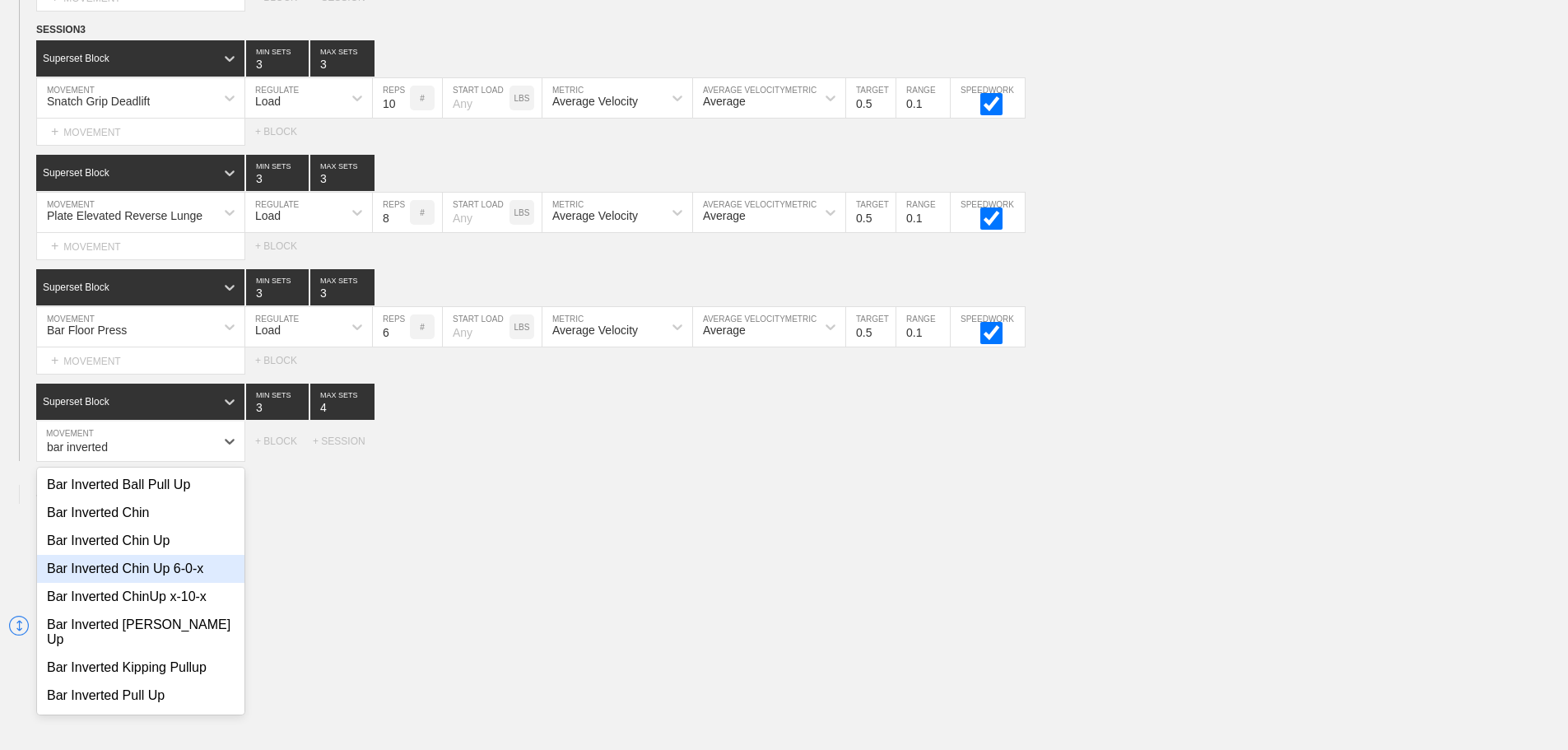
scroll to position [95, 0]
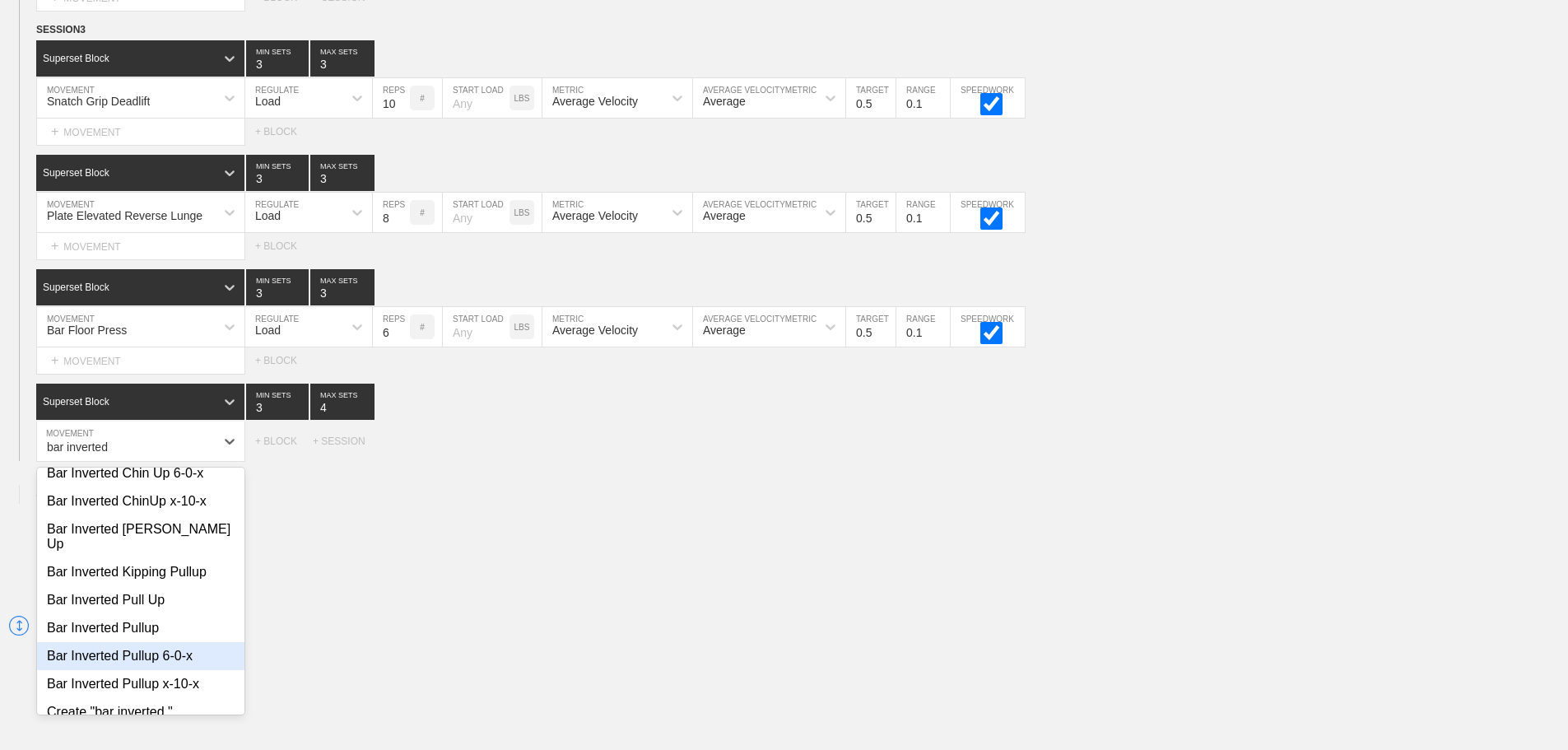
click at [159, 650] on div "Bar Inverted Pullup 6-0-x" at bounding box center [140, 656] width 207 height 28
type input "bar inverted"
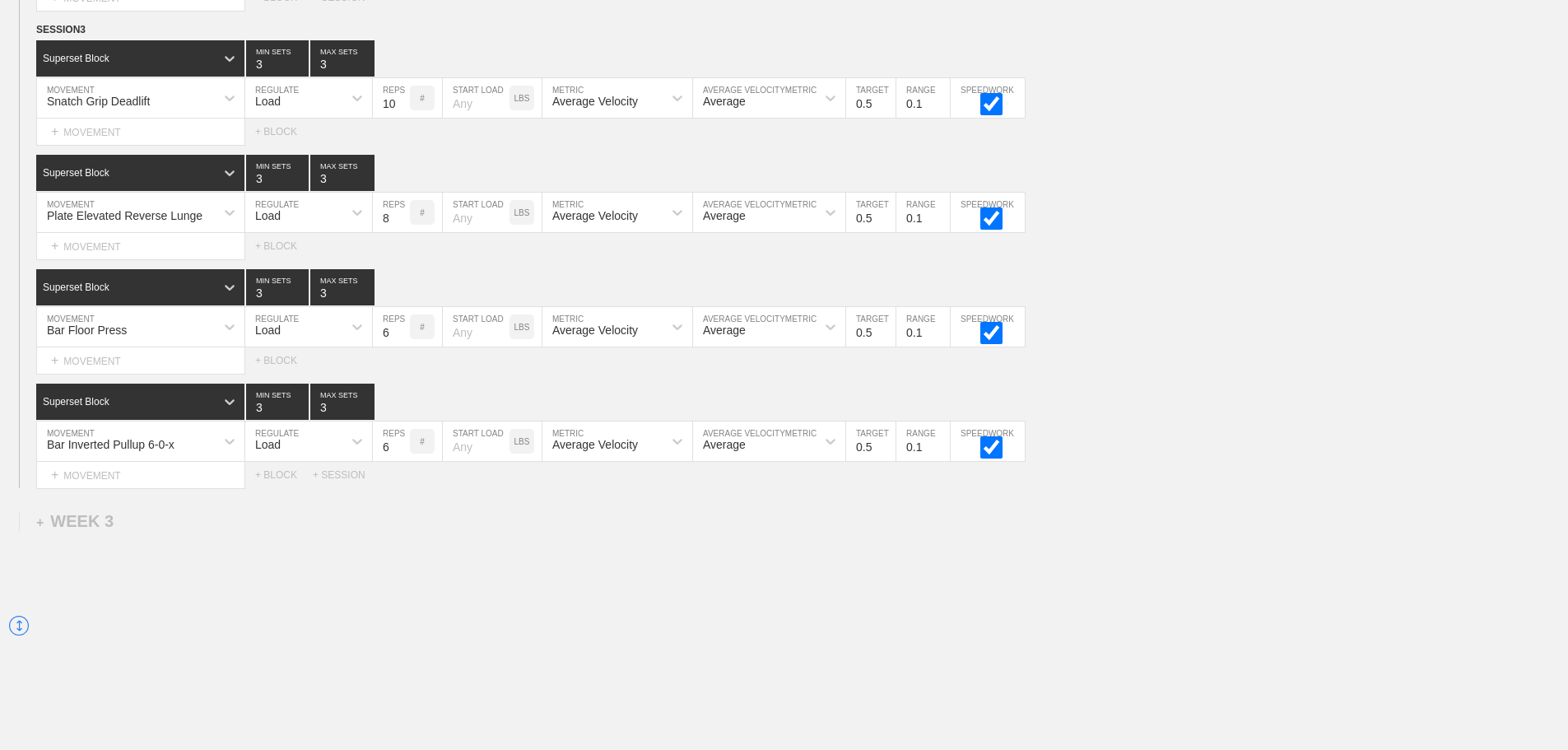
type input "3"
click at [362, 420] on input "3" at bounding box center [342, 401] width 64 height 37
click at [325, 455] on div "Load" at bounding box center [294, 441] width 97 height 28
click at [294, 494] on div "None" at bounding box center [309, 484] width 127 height 28
click at [409, 455] on div "Sensor" at bounding box center [411, 441] width 77 height 28
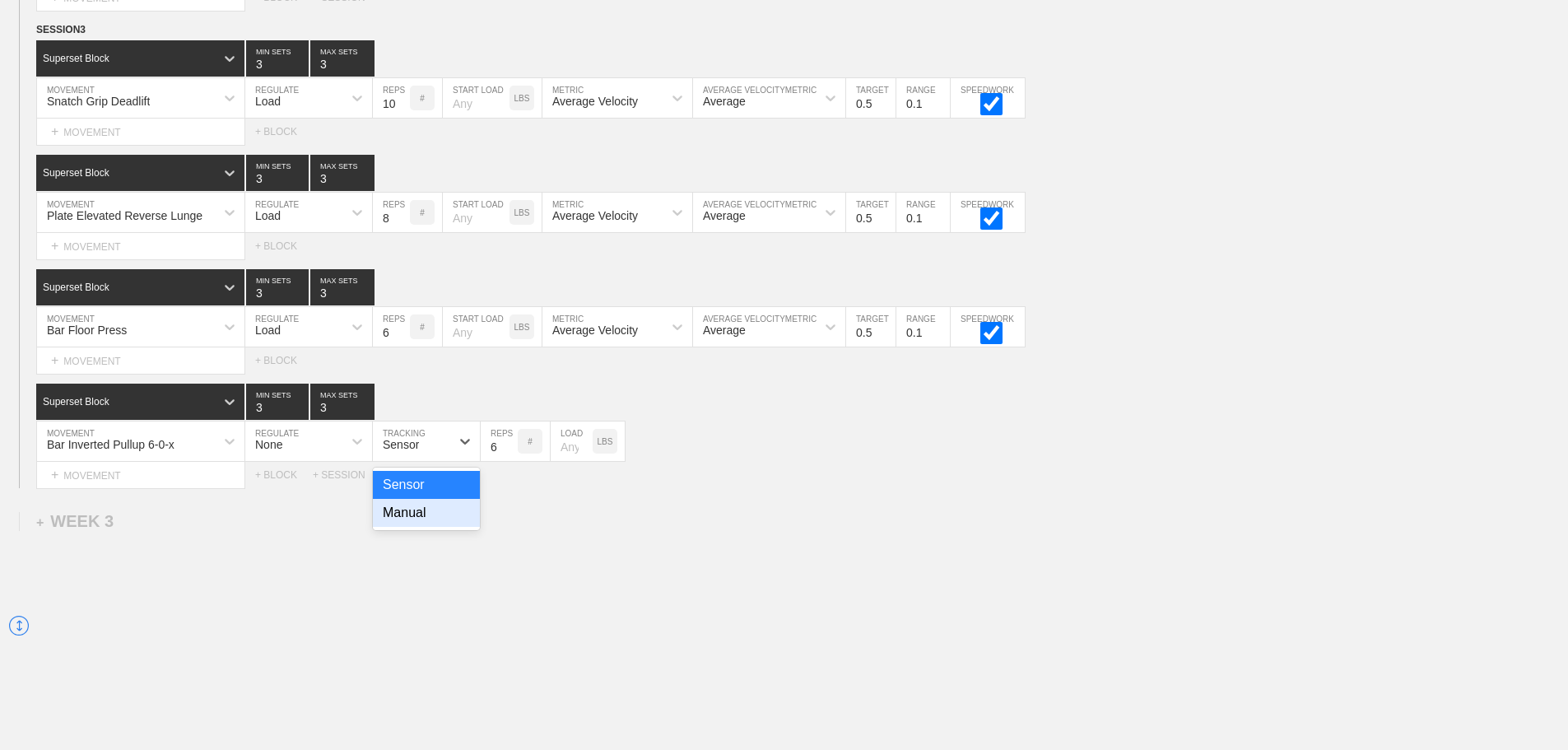
click at [405, 527] on div "Manual" at bounding box center [426, 513] width 107 height 28
type input "5"
click at [509, 461] on input "5" at bounding box center [498, 441] width 37 height 40
click at [567, 460] on input "number" at bounding box center [572, 441] width 42 height 40
type input "10"
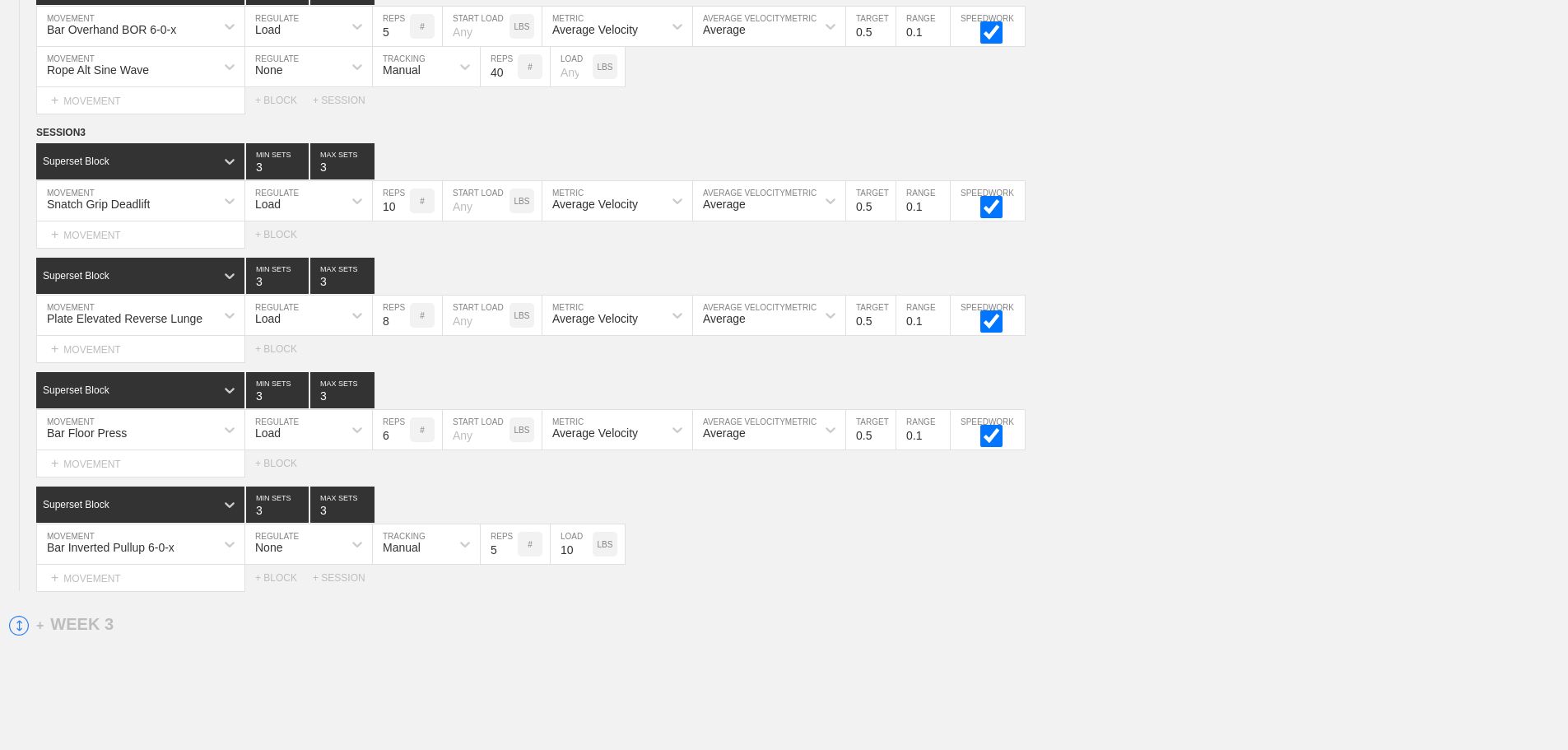
scroll to position [2331, 0]
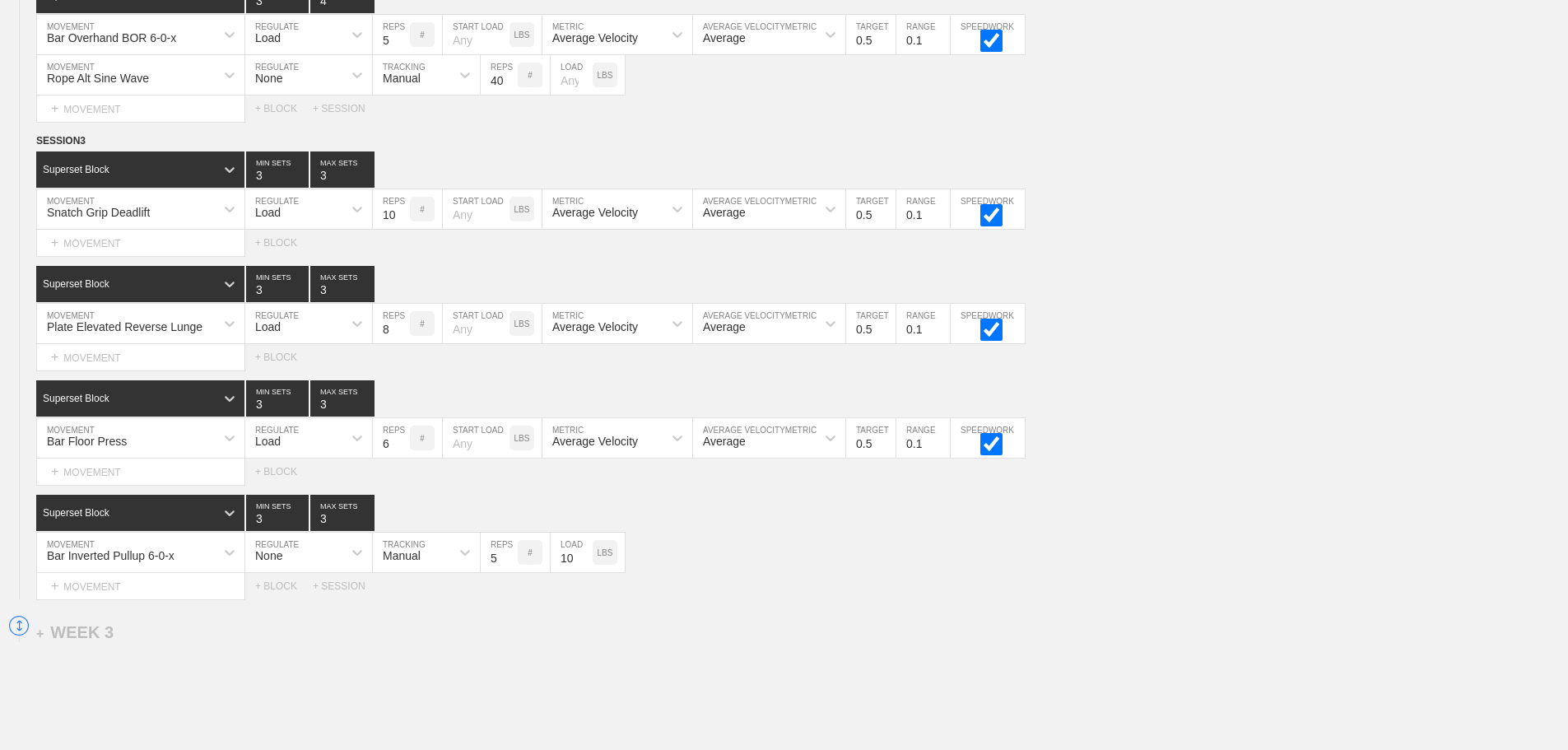
scroll to position [2167, 0]
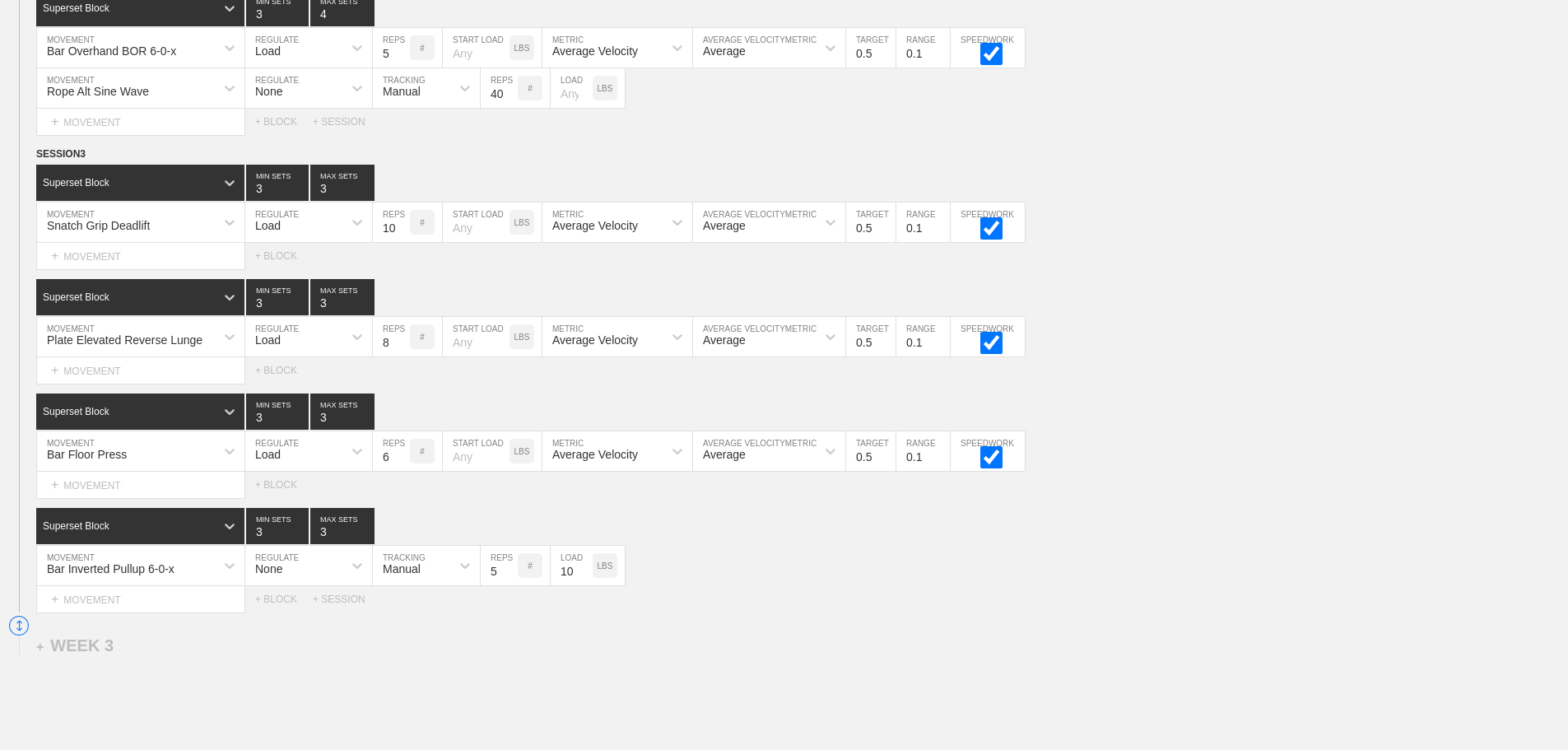
click at [775, 581] on div "Bar Inverted Pullup 6-0-x MOVEMENT None REGULATE Manual TRACKING 5 REPS # 10 LO…" at bounding box center [784, 566] width 1568 height 41
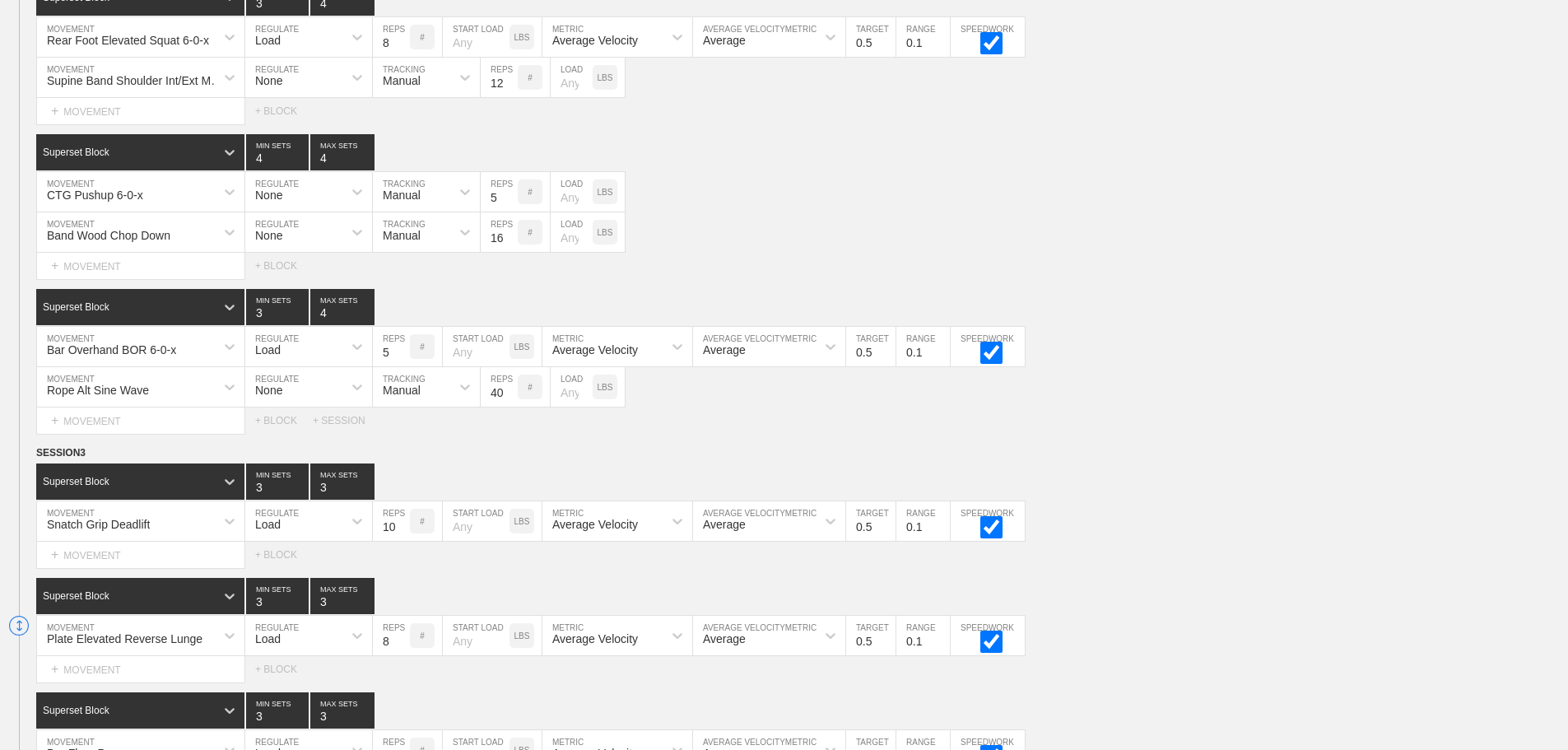
scroll to position [2331, 0]
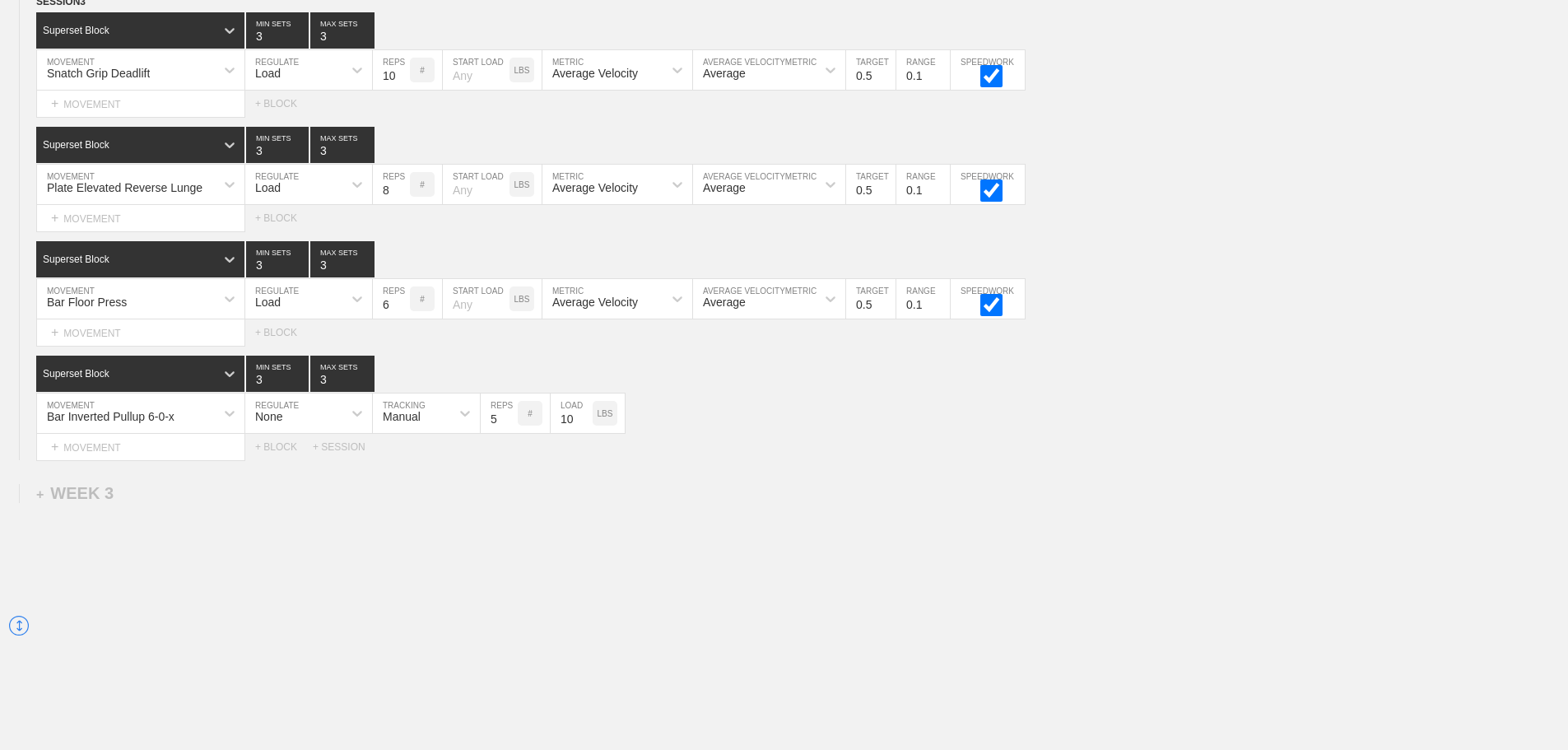
click at [134, 338] on div "+ MOVEMENT" at bounding box center [141, 332] width 209 height 27
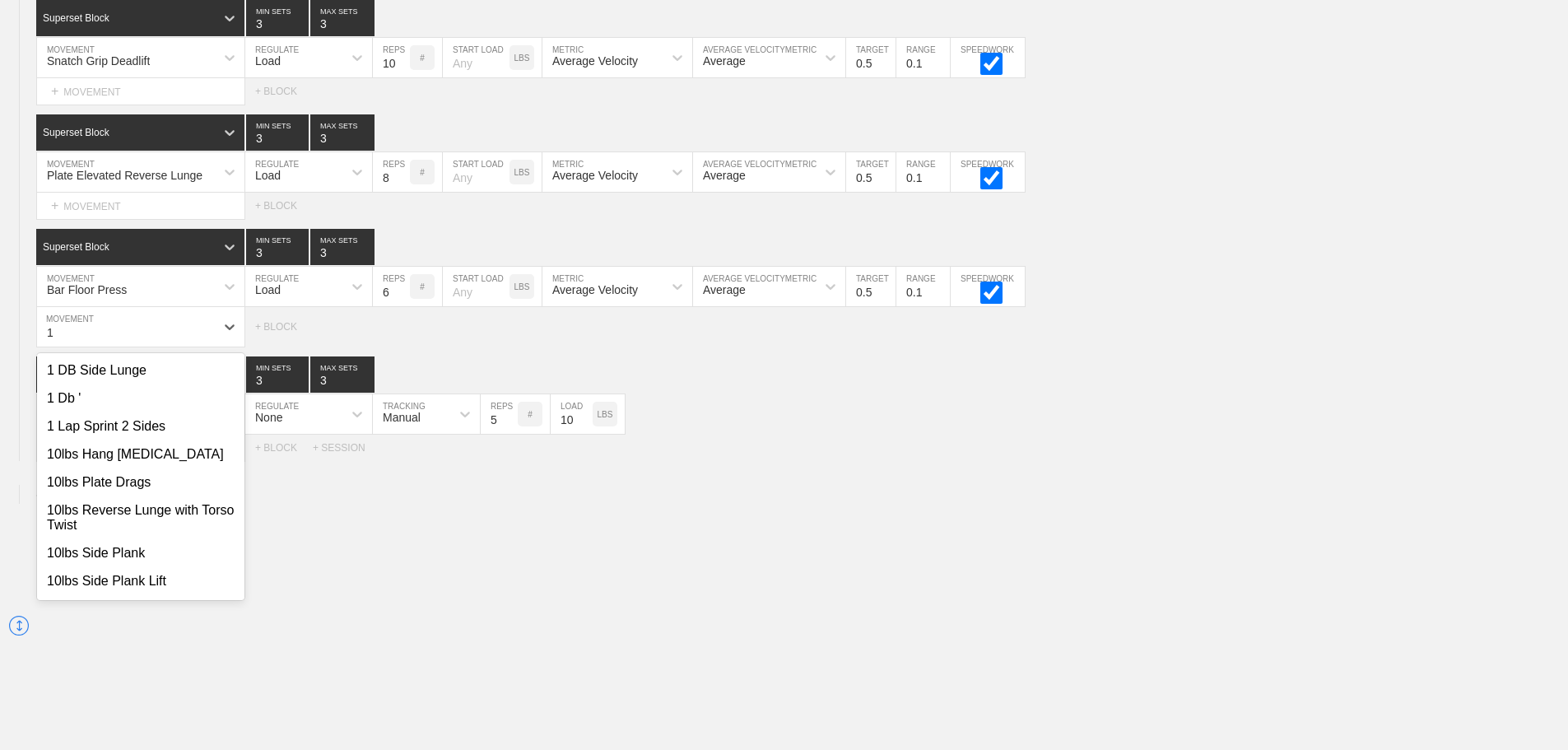
type input "1"
click at [141, 220] on div "+ MOVEMENT" at bounding box center [141, 205] width 209 height 27
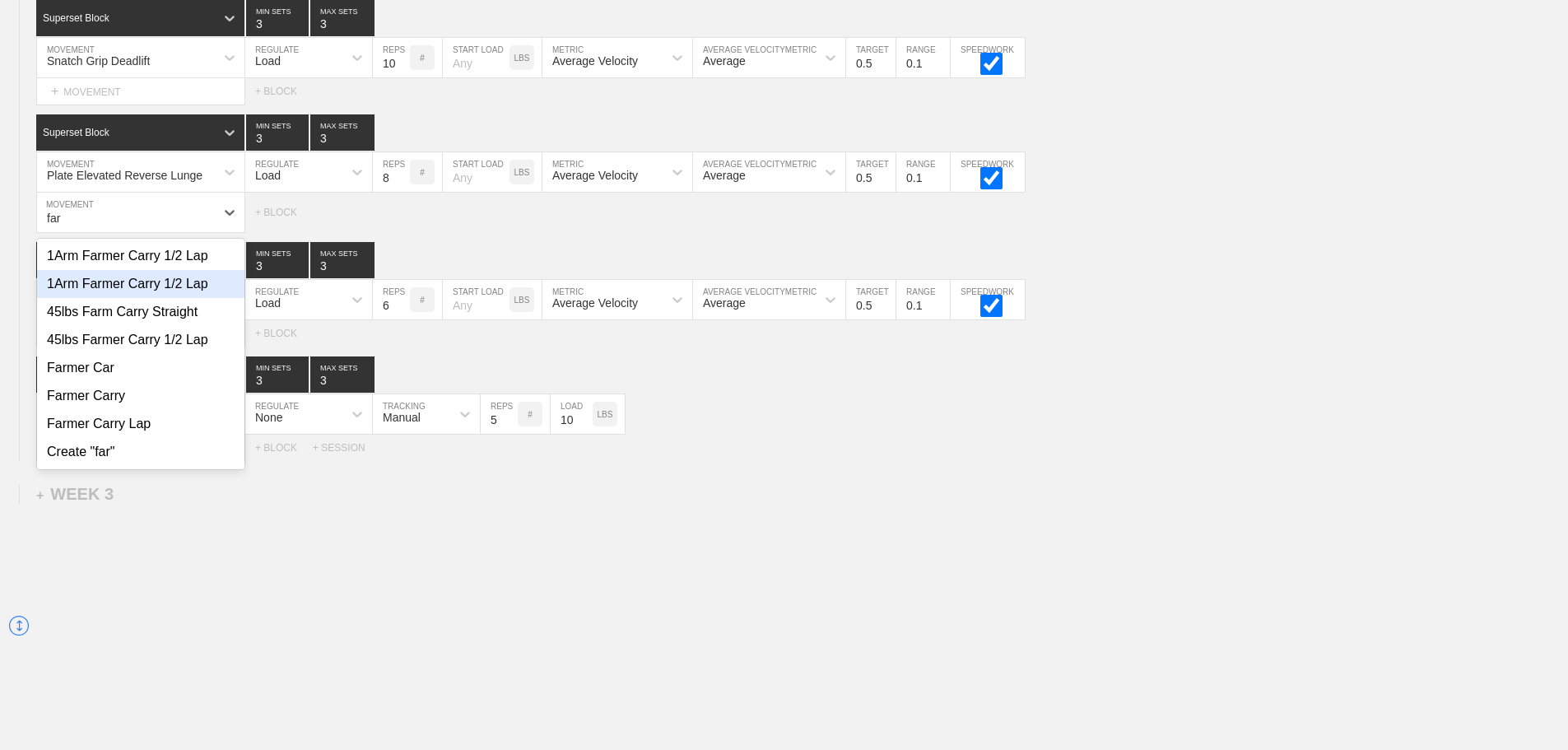
click at [145, 294] on div "1Arm Farmer Carry 1/2 Lap" at bounding box center [140, 284] width 207 height 28
type input "far"
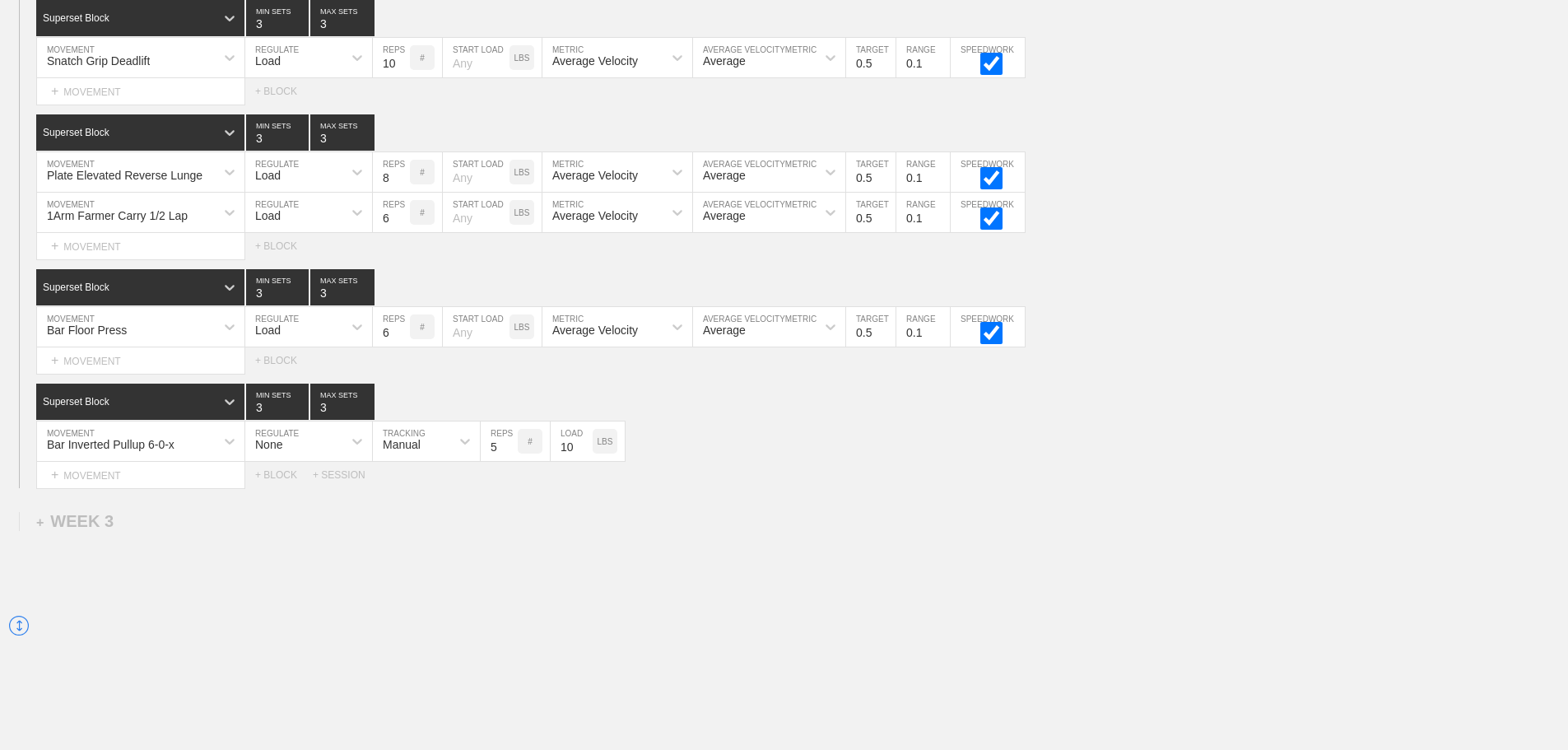
click at [304, 218] on div "Load" at bounding box center [294, 212] width 97 height 28
click at [280, 265] on div "None" at bounding box center [309, 256] width 127 height 28
click at [410, 222] on div "Sensor" at bounding box center [400, 215] width 37 height 13
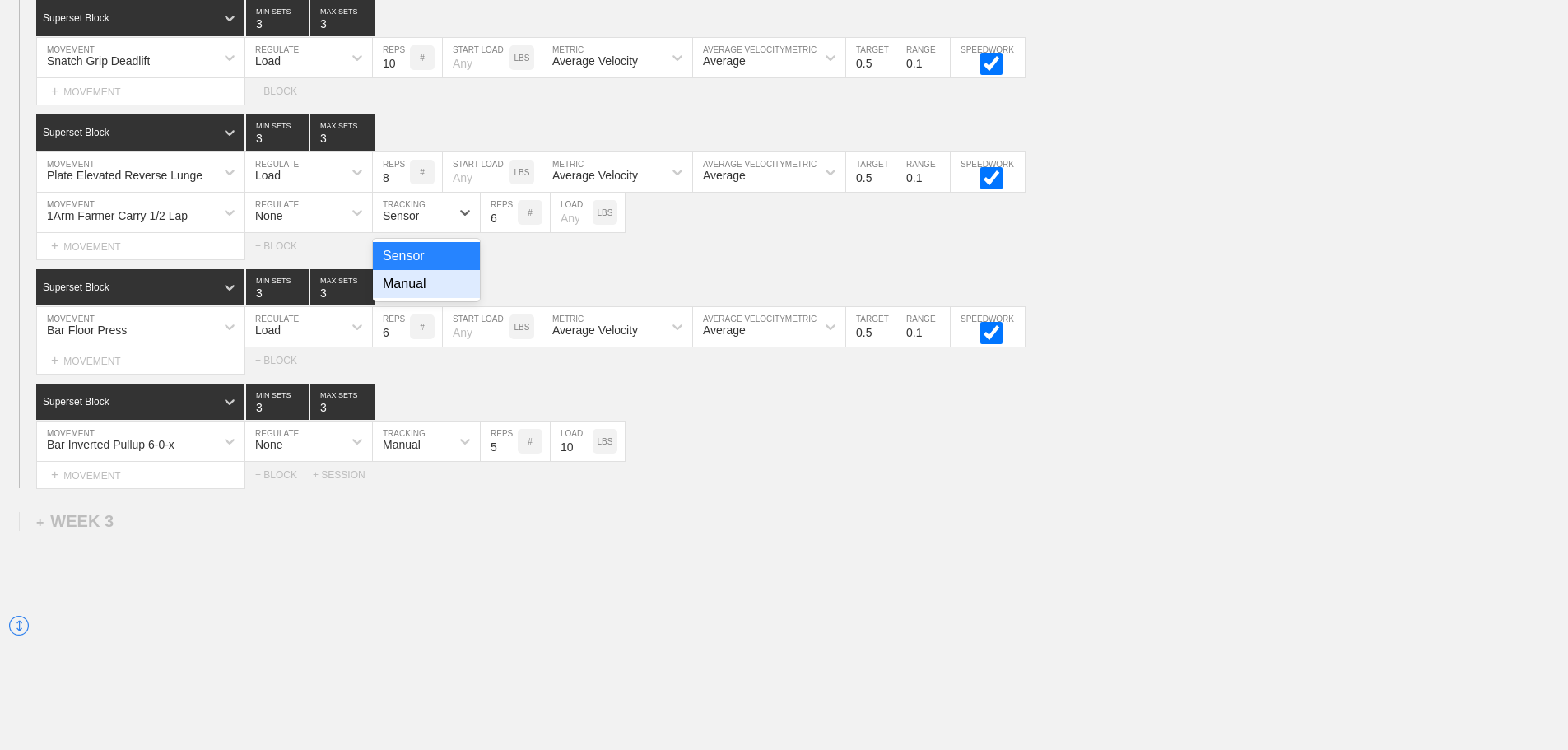
drag, startPoint x: 408, startPoint y: 294, endPoint x: 414, endPoint y: 287, distance: 9.2
click at [409, 294] on div "Manual" at bounding box center [426, 284] width 107 height 28
click at [508, 232] on input "5" at bounding box center [498, 212] width 37 height 40
click at [508, 232] on input "4" at bounding box center [498, 212] width 37 height 40
click at [508, 232] on input "3" at bounding box center [498, 212] width 37 height 40
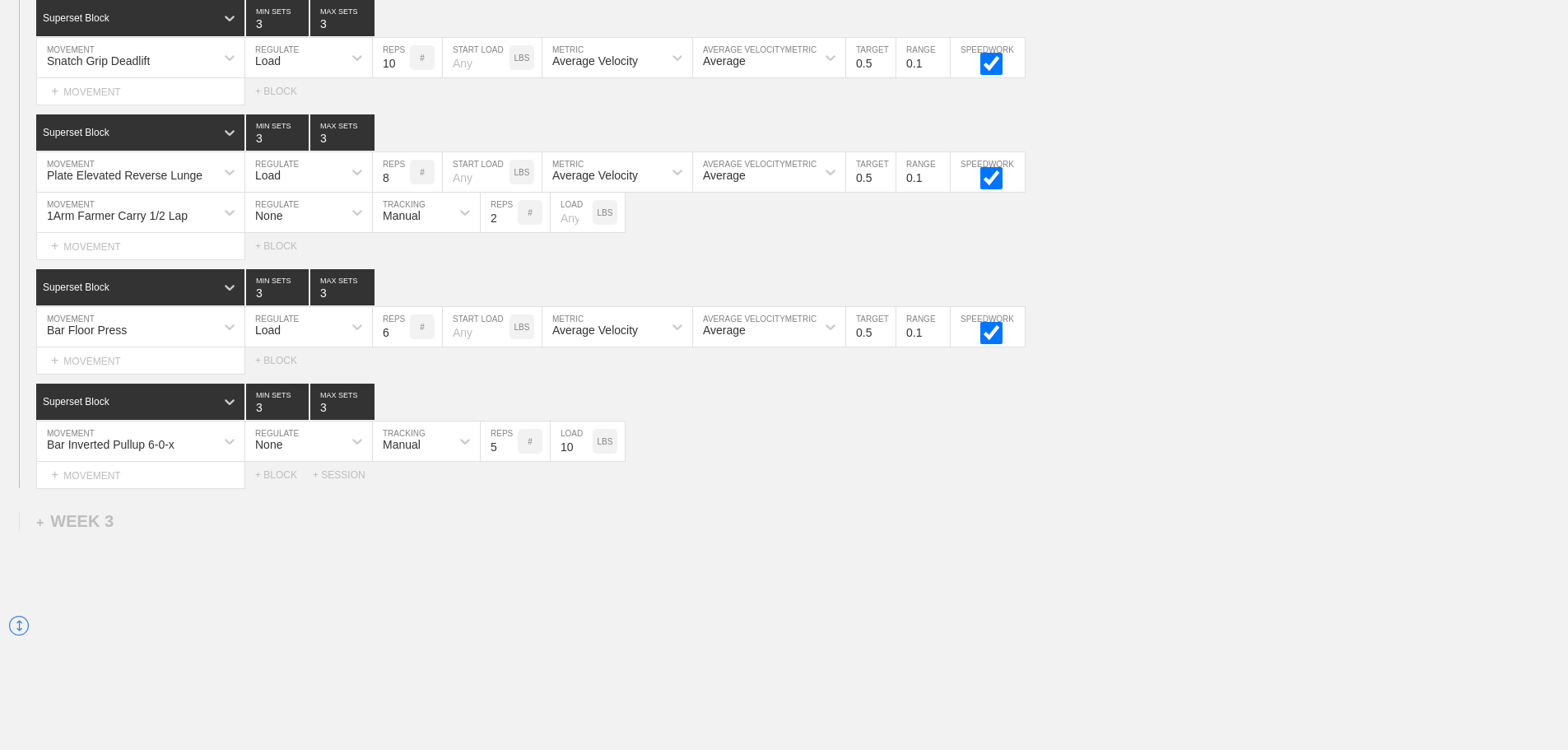
click at [508, 232] on input "2" at bounding box center [498, 212] width 37 height 40
type input "1"
click at [508, 232] on input "1" at bounding box center [498, 212] width 37 height 40
click at [562, 232] on input "number" at bounding box center [572, 212] width 42 height 40
click at [210, 226] on div "1Arm Farmer Carry 1/2 Lap" at bounding box center [125, 212] width 177 height 28
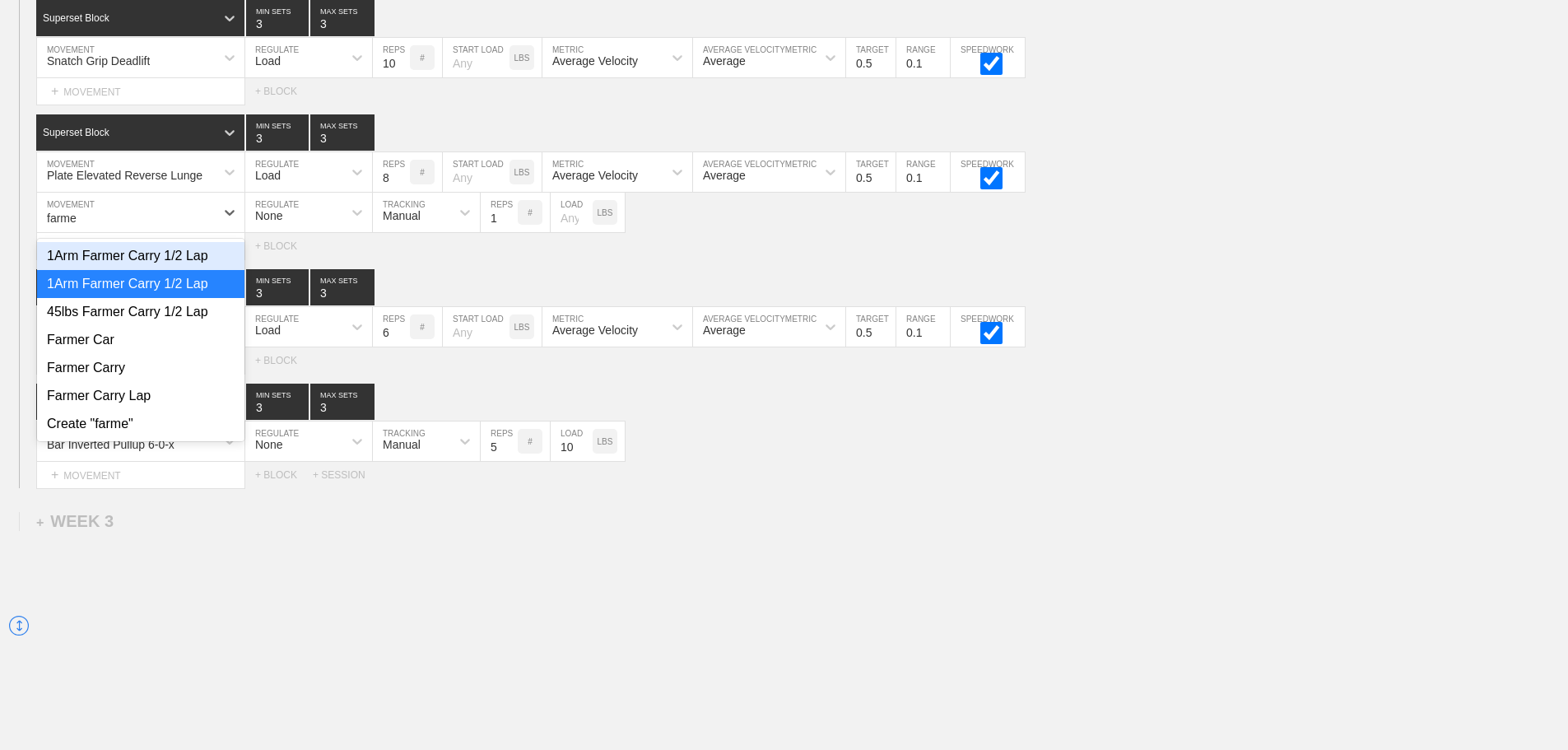
type input "farmer"
click at [111, 382] on div "Farmer Carry" at bounding box center [140, 368] width 207 height 28
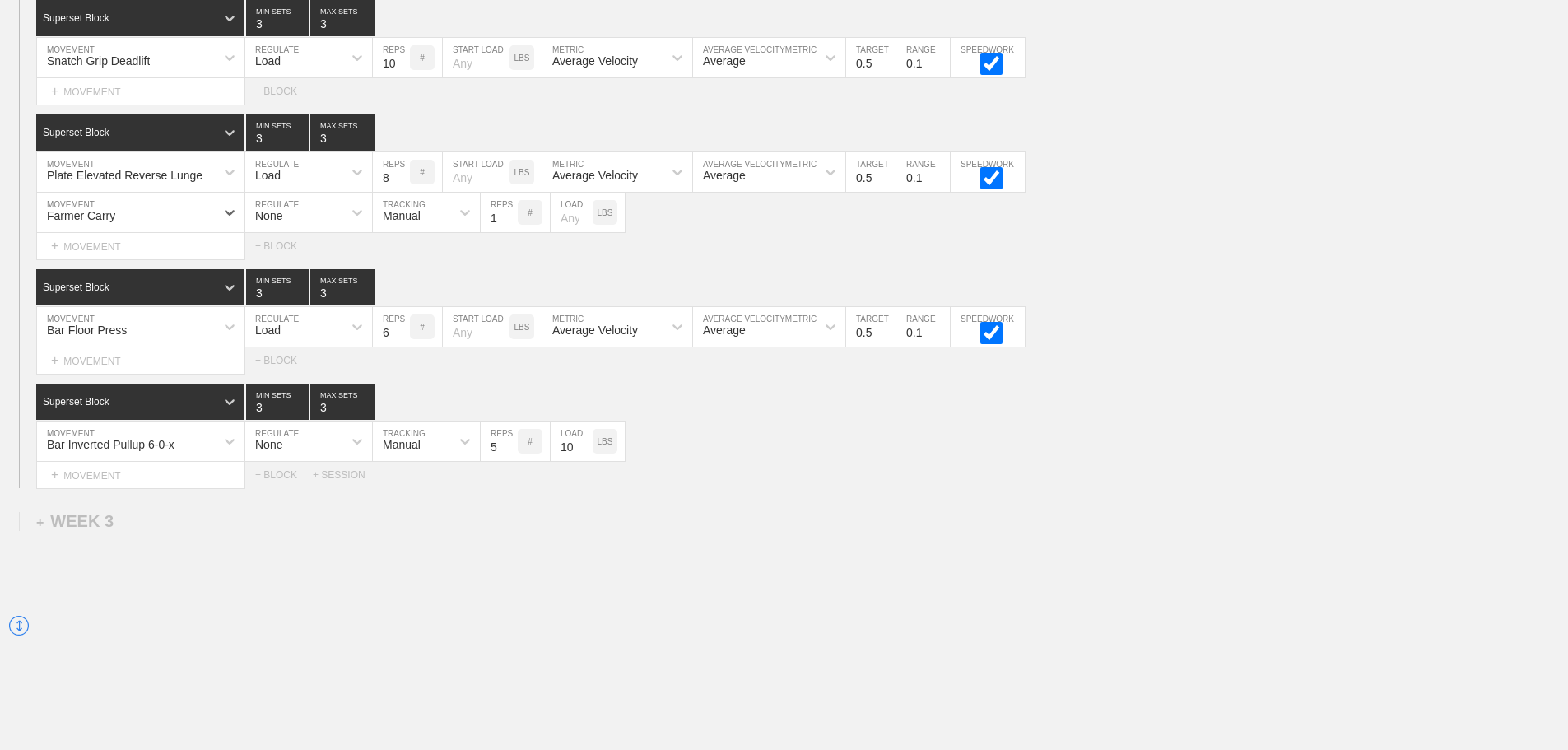
click at [564, 231] on input "number" at bounding box center [572, 212] width 42 height 40
type input "25"
click at [664, 260] on div "Select... MOVEMENT + MOVEMENT + BLOCK" at bounding box center [784, 246] width 1568 height 27
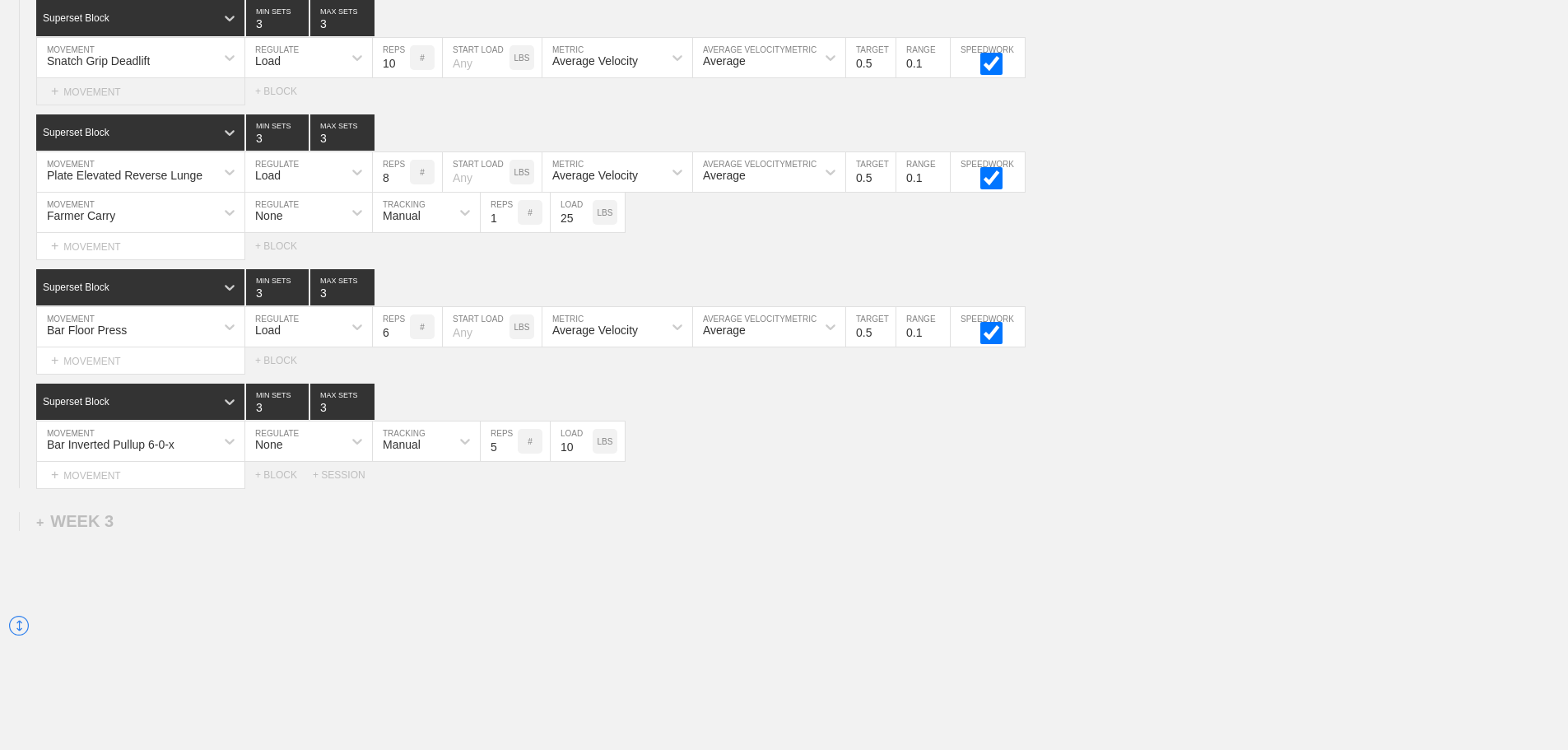
click at [123, 105] on div "+ MOVEMENT" at bounding box center [141, 91] width 209 height 27
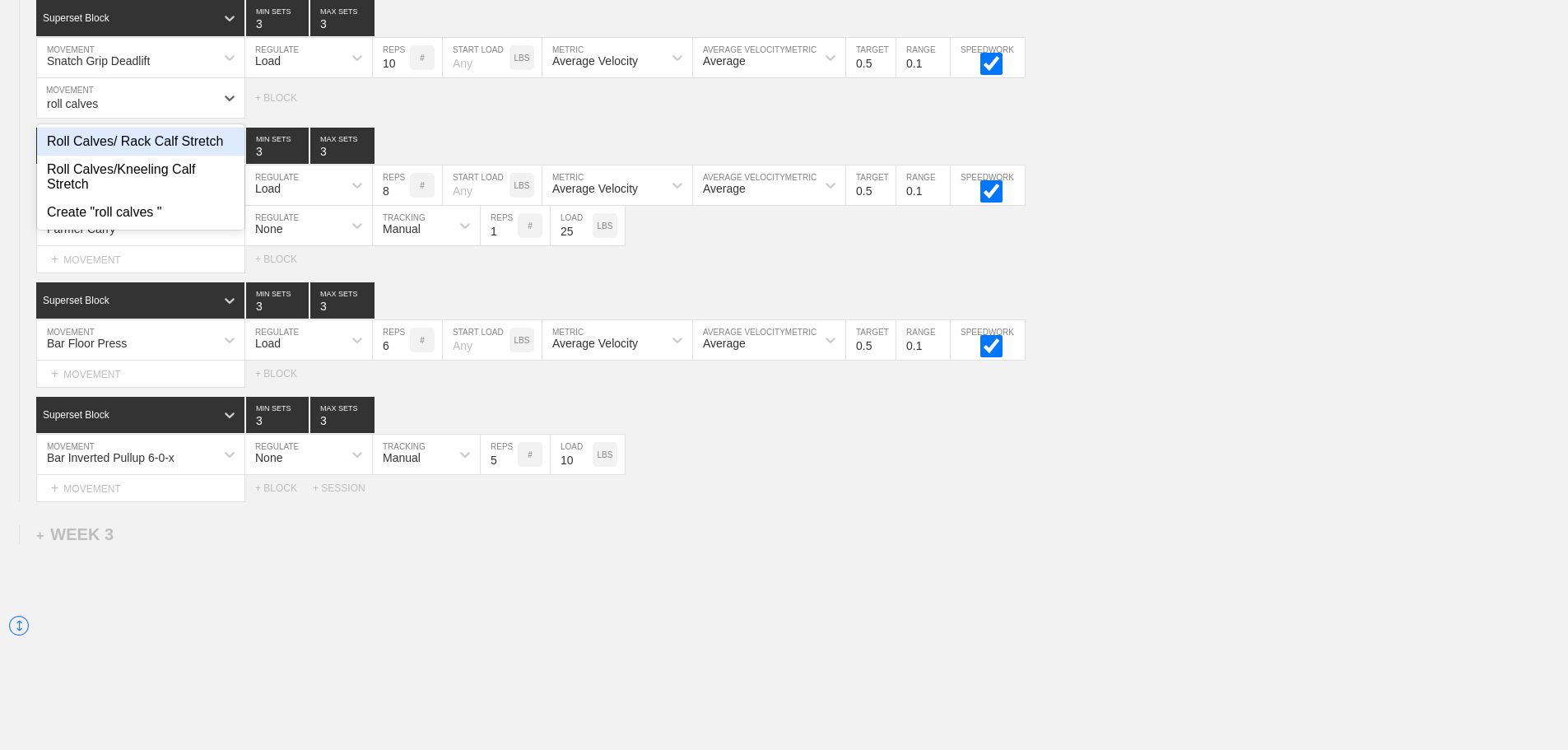
click at [182, 156] on div "Roll Calves/ Rack Calf Stretch" at bounding box center [140, 142] width 207 height 28
type input "roll calves"
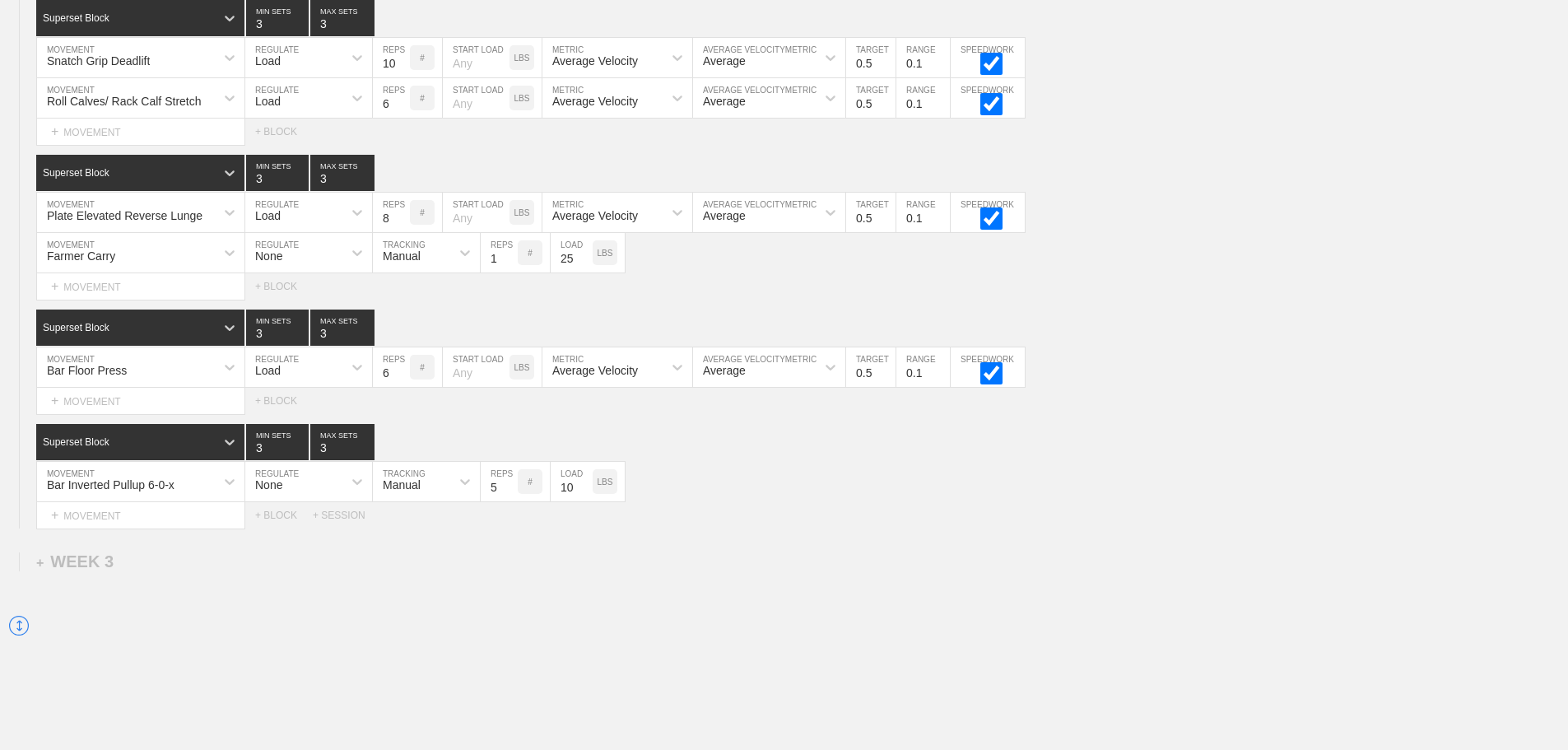
drag, startPoint x: 271, startPoint y: 110, endPoint x: 281, endPoint y: 133, distance: 25.1
click at [274, 108] on div "Load" at bounding box center [268, 101] width 26 height 13
drag, startPoint x: 284, startPoint y: 151, endPoint x: 388, endPoint y: 139, distance: 104.7
click at [284, 151] on div "None" at bounding box center [309, 142] width 127 height 28
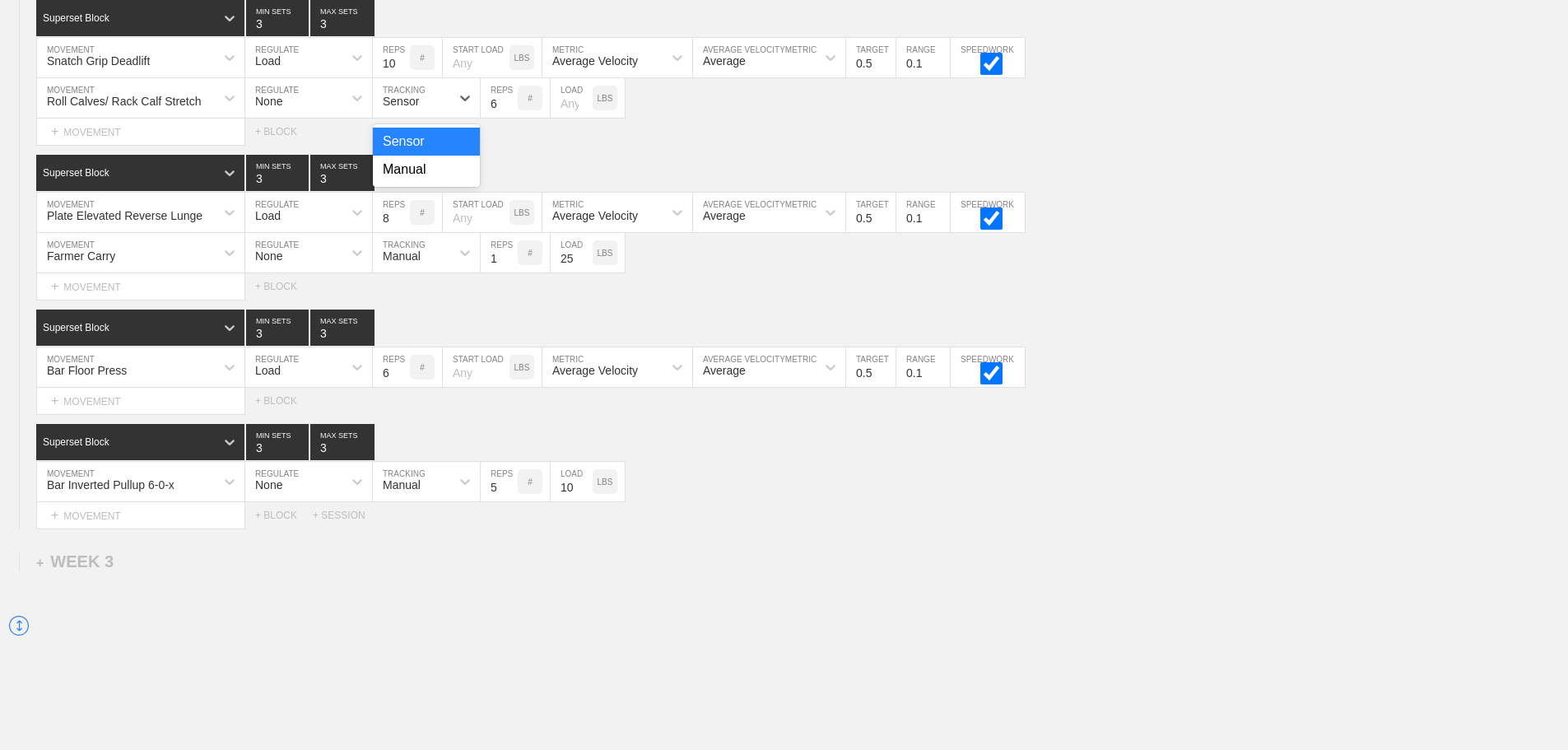
click at [423, 112] on div "Sensor" at bounding box center [411, 98] width 77 height 28
click at [450, 183] on div "Manual" at bounding box center [426, 169] width 107 height 28
click at [509, 110] on input "7" at bounding box center [498, 98] width 37 height 40
click at [509, 110] on input "8" at bounding box center [498, 98] width 37 height 40
click at [509, 110] on input "9" at bounding box center [498, 98] width 37 height 40
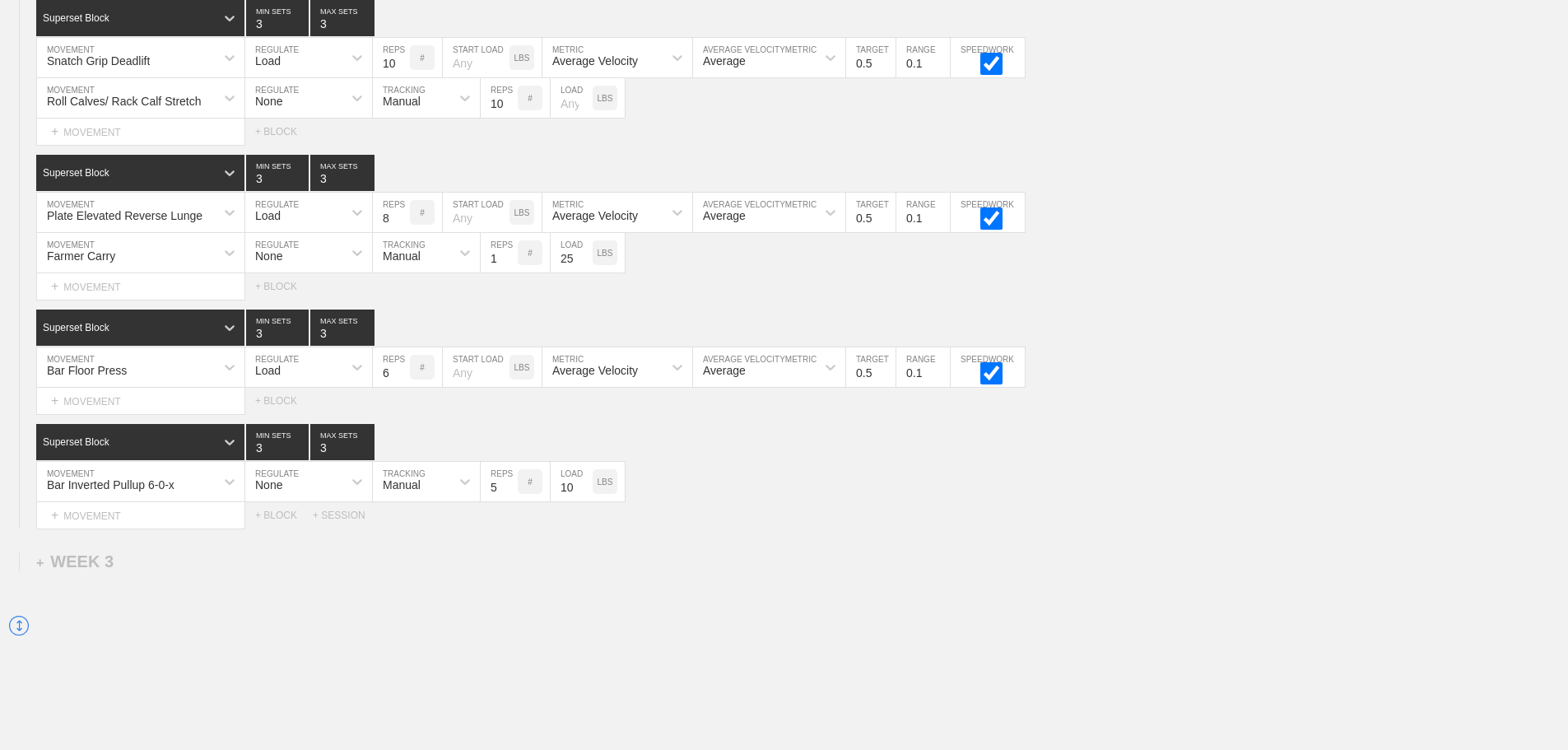
type input "10"
click at [509, 110] on input "10" at bounding box center [498, 98] width 37 height 40
click at [1248, 266] on div "Farmer Carry MOVEMENT None REGULATE Manual TRACKING 1 REPS # 25 LOAD LBS" at bounding box center [784, 253] width 1568 height 41
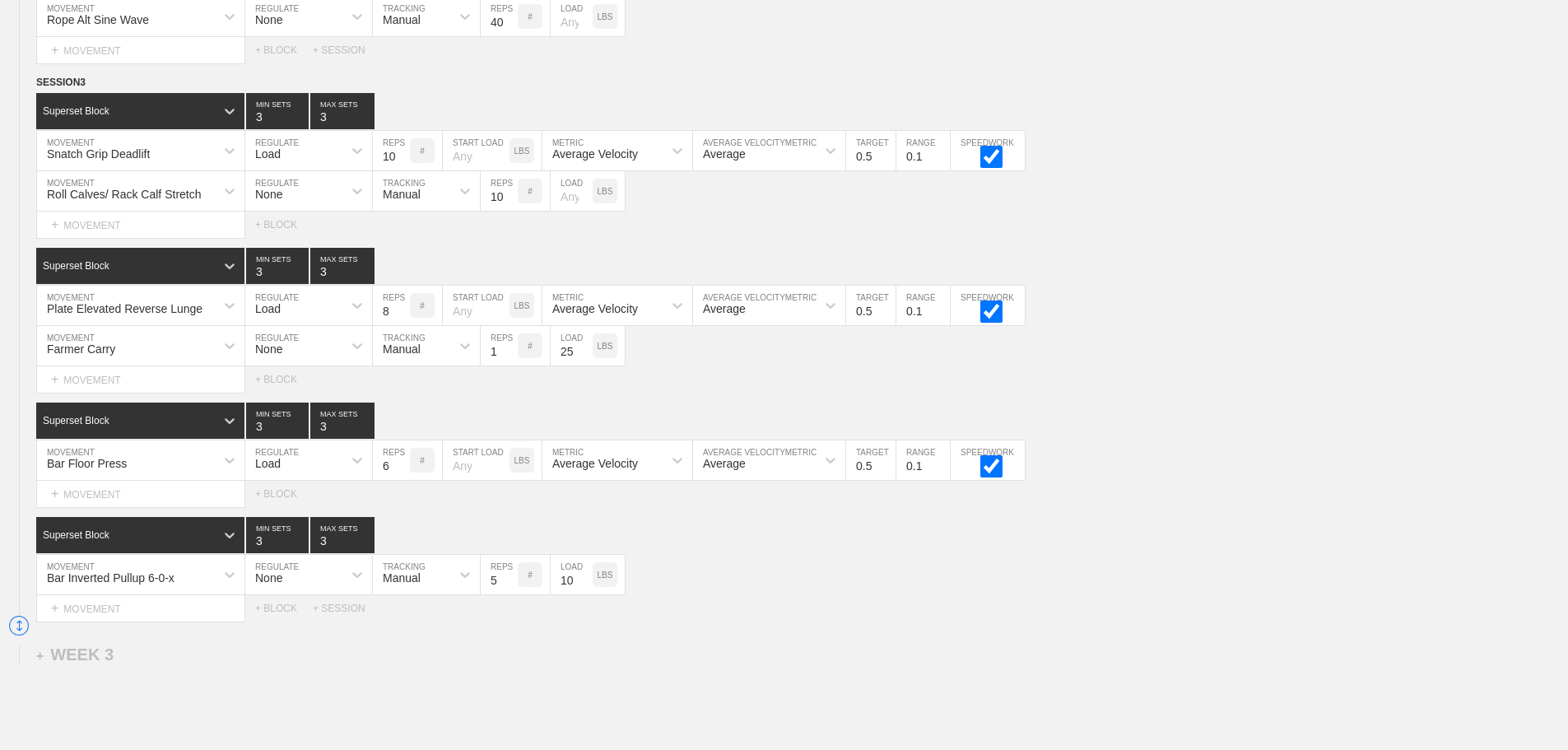
scroll to position [2411, 0]
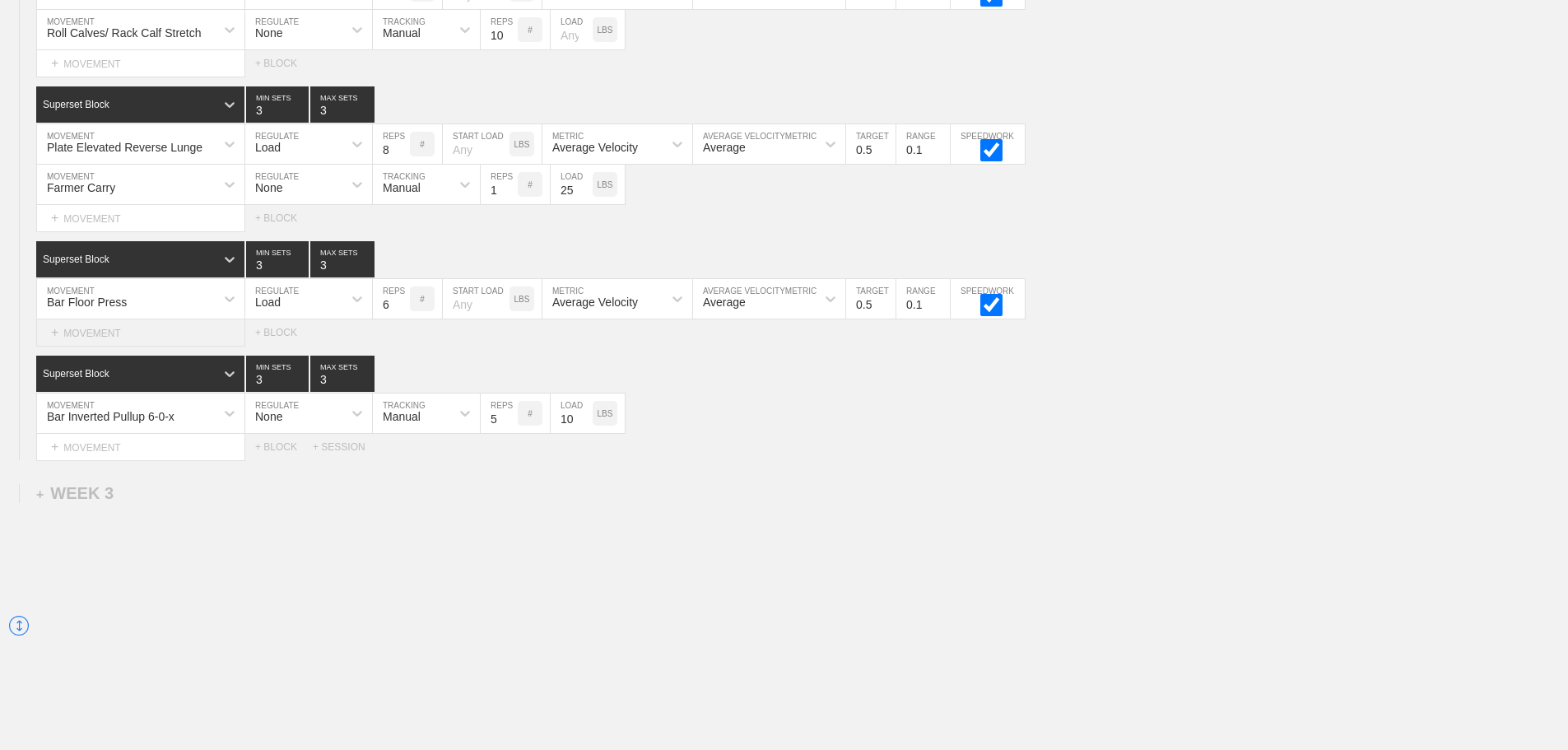
click at [133, 331] on div "+ MOVEMENT" at bounding box center [141, 332] width 209 height 27
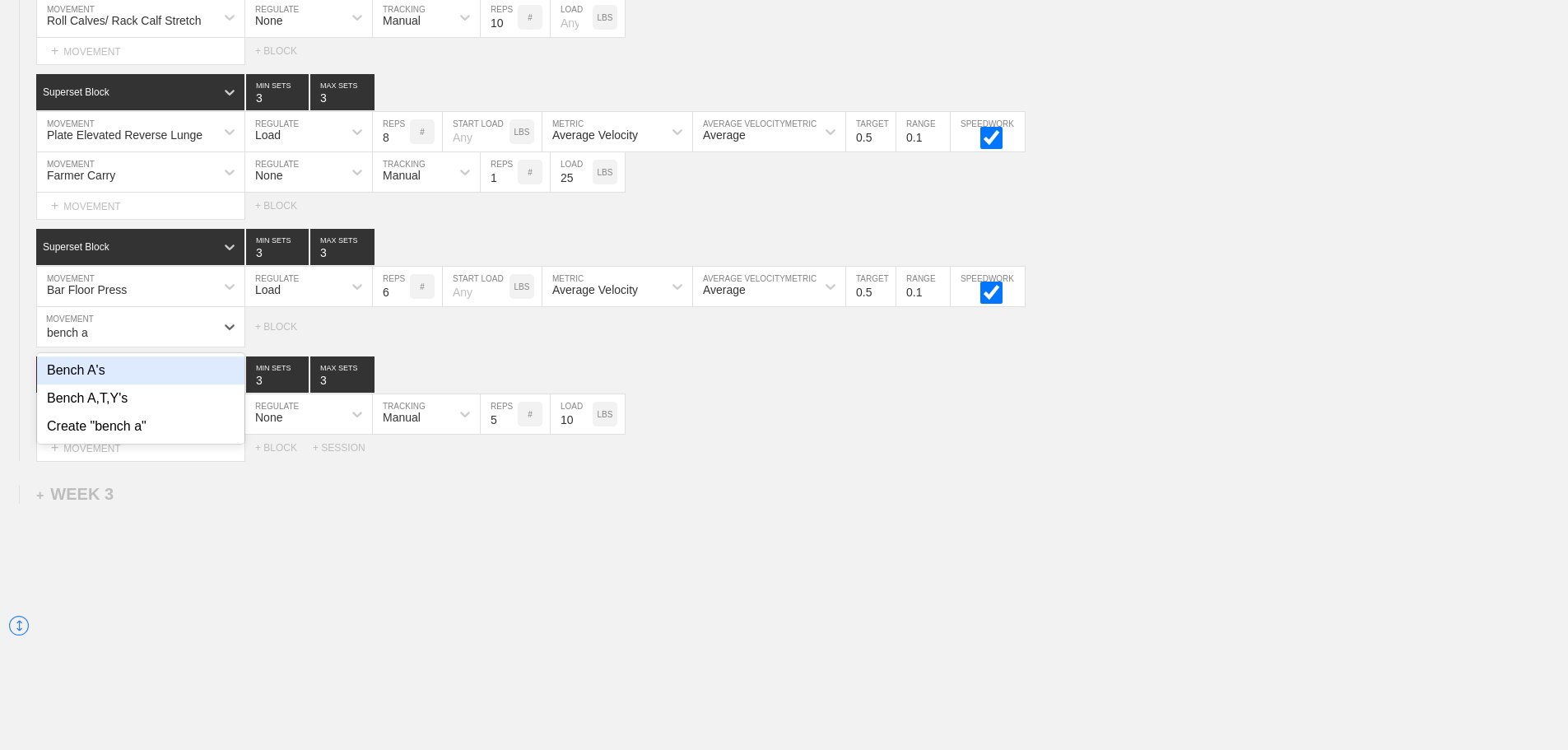
click at [109, 377] on div "Bench A's" at bounding box center [140, 371] width 207 height 28
type input "bench a"
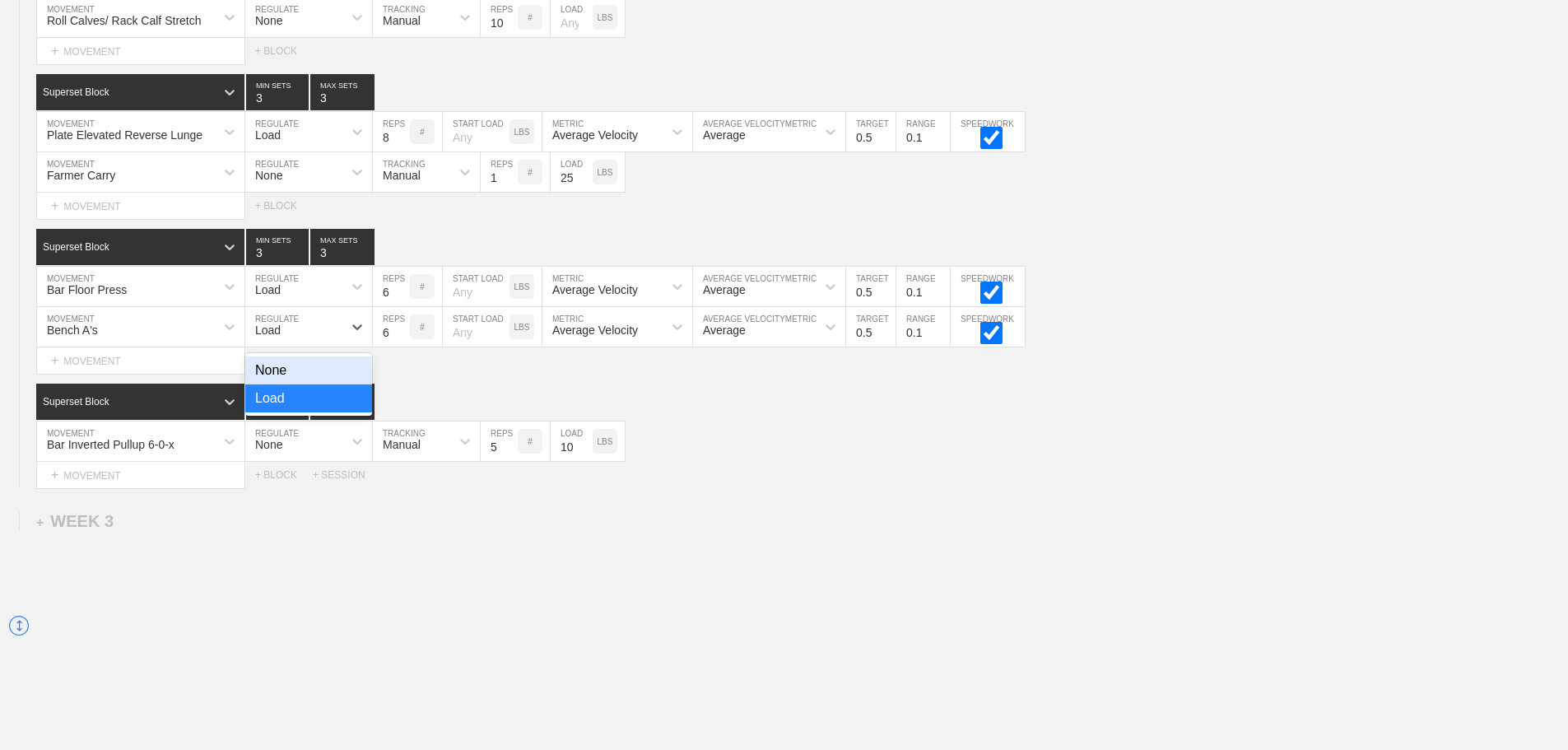
click at [272, 337] on div "Load" at bounding box center [268, 330] width 26 height 13
click at [287, 384] on div "None" at bounding box center [309, 371] width 127 height 28
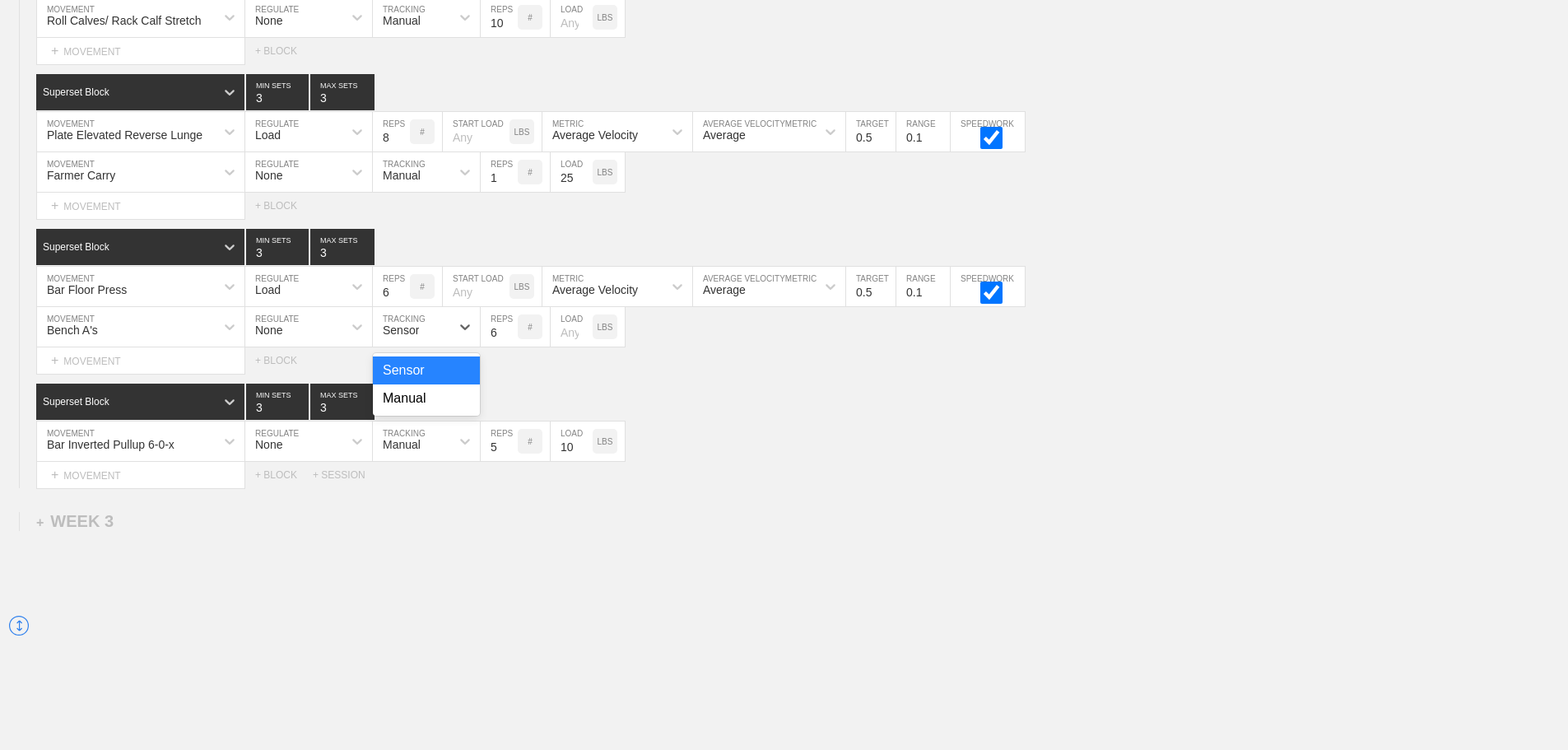
click at [431, 341] on div "Sensor" at bounding box center [411, 327] width 77 height 28
click at [417, 411] on div "Manual" at bounding box center [426, 398] width 107 height 28
click at [508, 342] on input "7" at bounding box center [498, 327] width 37 height 40
click at [508, 342] on input "8" at bounding box center [498, 327] width 37 height 40
click at [508, 342] on input "9" at bounding box center [498, 327] width 37 height 40
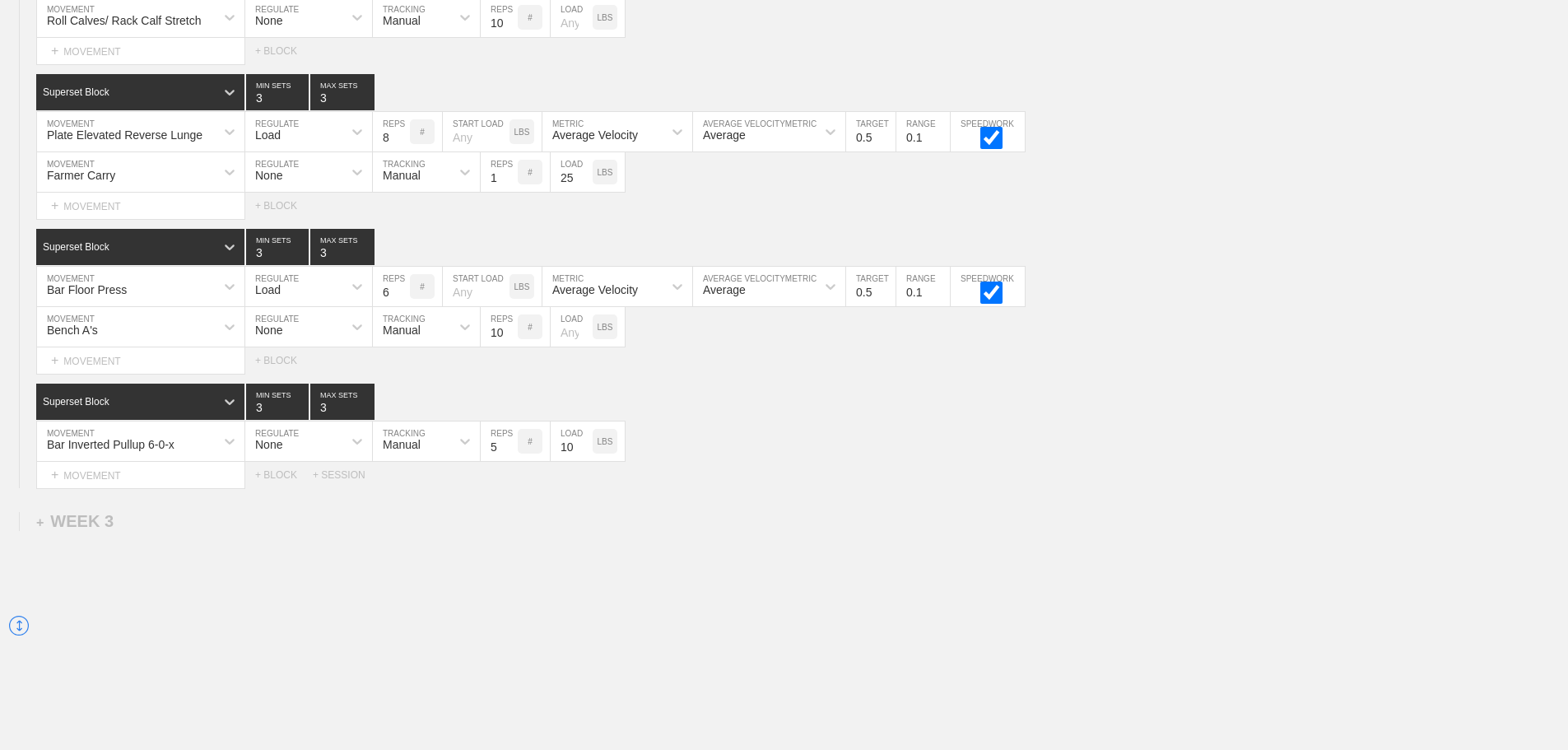
type input "10"
click at [508, 342] on input "10" at bounding box center [498, 327] width 37 height 40
click at [563, 347] on input "number" at bounding box center [572, 327] width 42 height 40
type input "5"
click at [796, 439] on div "Bar Inverted Pullup 6-0-x MOVEMENT None REGULATE Manual TRACKING 5 REPS # 10 LO…" at bounding box center [784, 441] width 1568 height 41
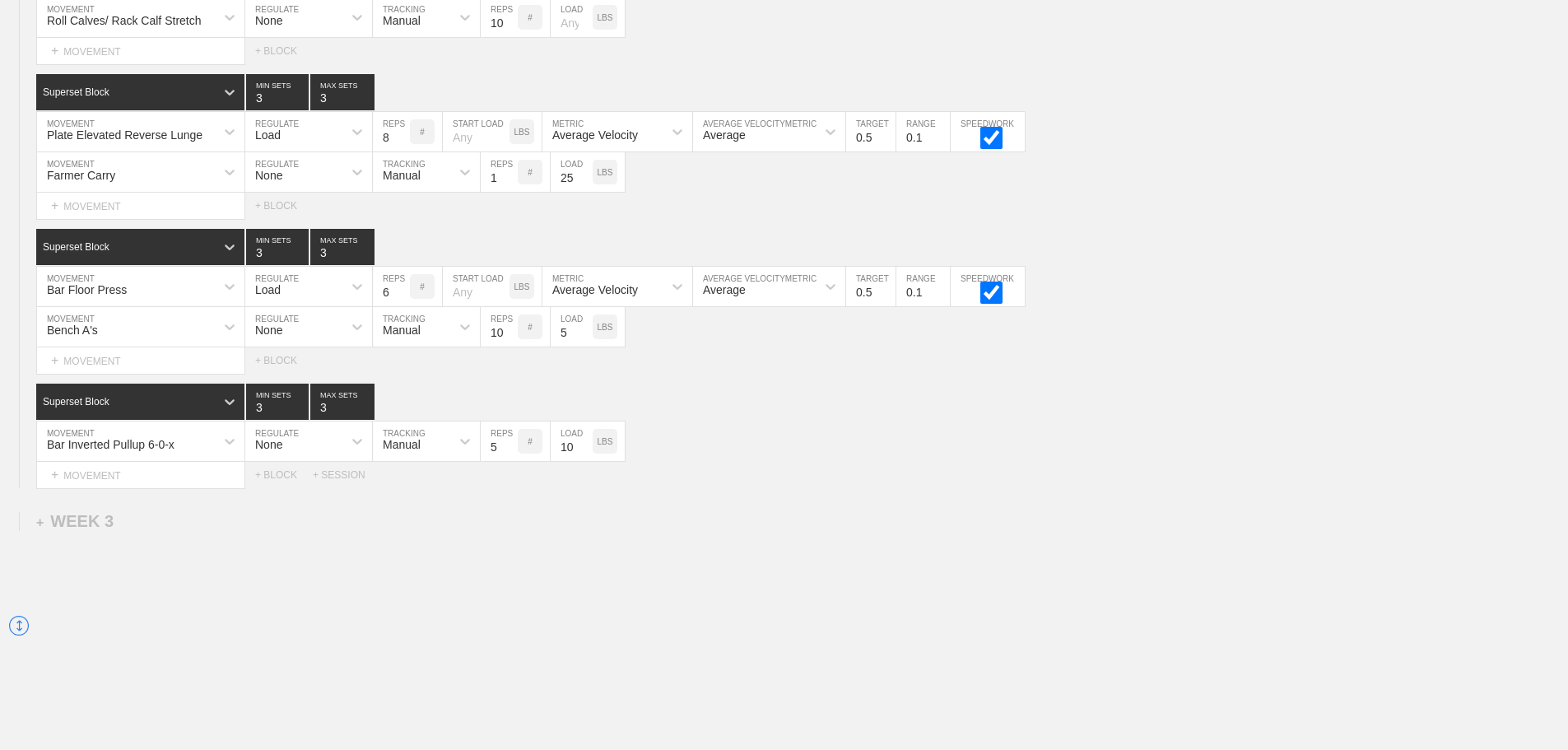
click at [911, 438] on div "Bar Inverted Pullup 6-0-x MOVEMENT None REGULATE Manual TRACKING 5 REPS # 10 LO…" at bounding box center [784, 441] width 1568 height 41
click at [799, 374] on div "Select... MOVEMENT + MOVEMENT + BLOCK" at bounding box center [784, 361] width 1568 height 27
drag, startPoint x: 866, startPoint y: 459, endPoint x: 51, endPoint y: 381, distance: 818.7
click at [864, 459] on div "Bar Inverted Pullup 6-0-x MOVEMENT None REGULATE Manual TRACKING 5 REPS # 10 LO…" at bounding box center [784, 441] width 1568 height 41
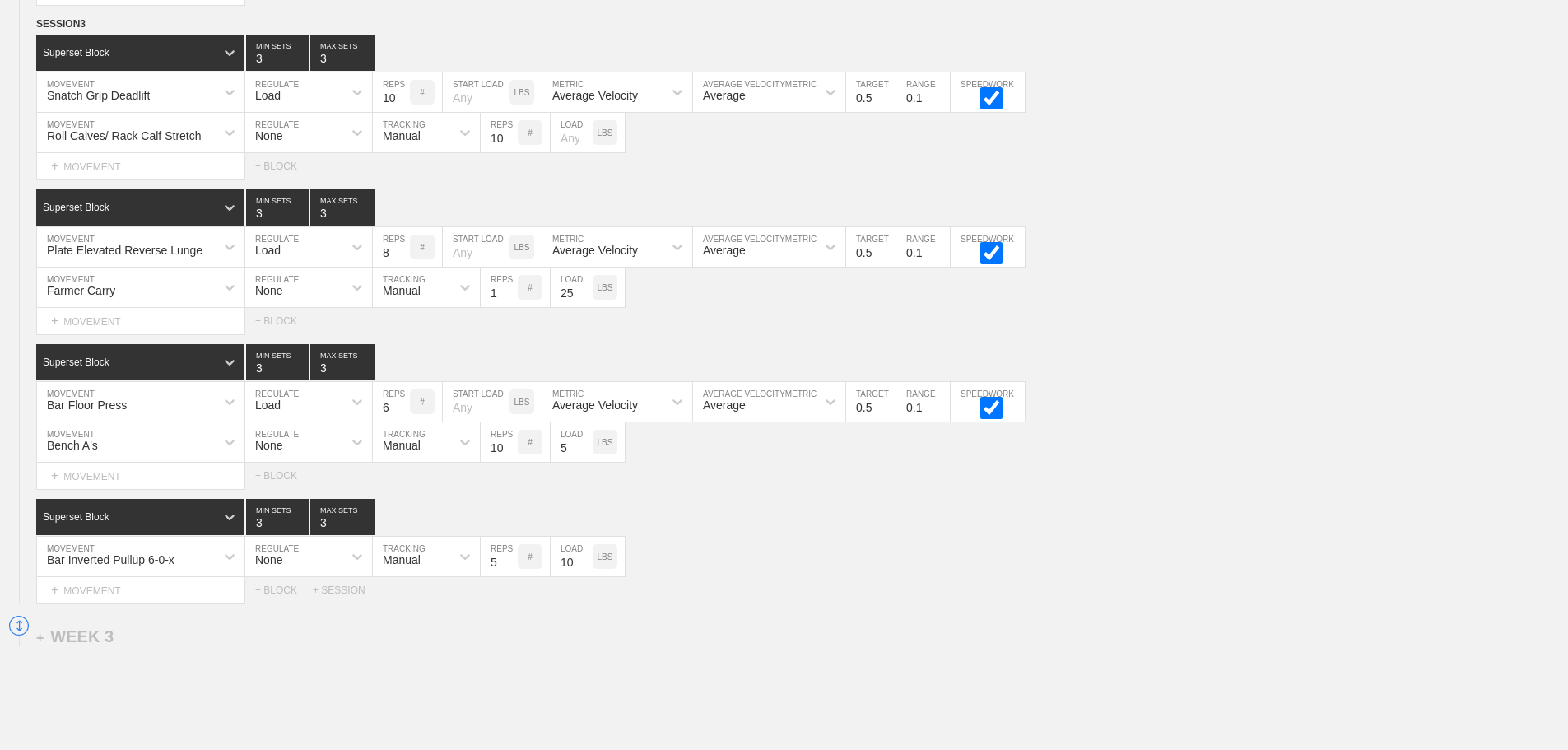
scroll to position [2452, 0]
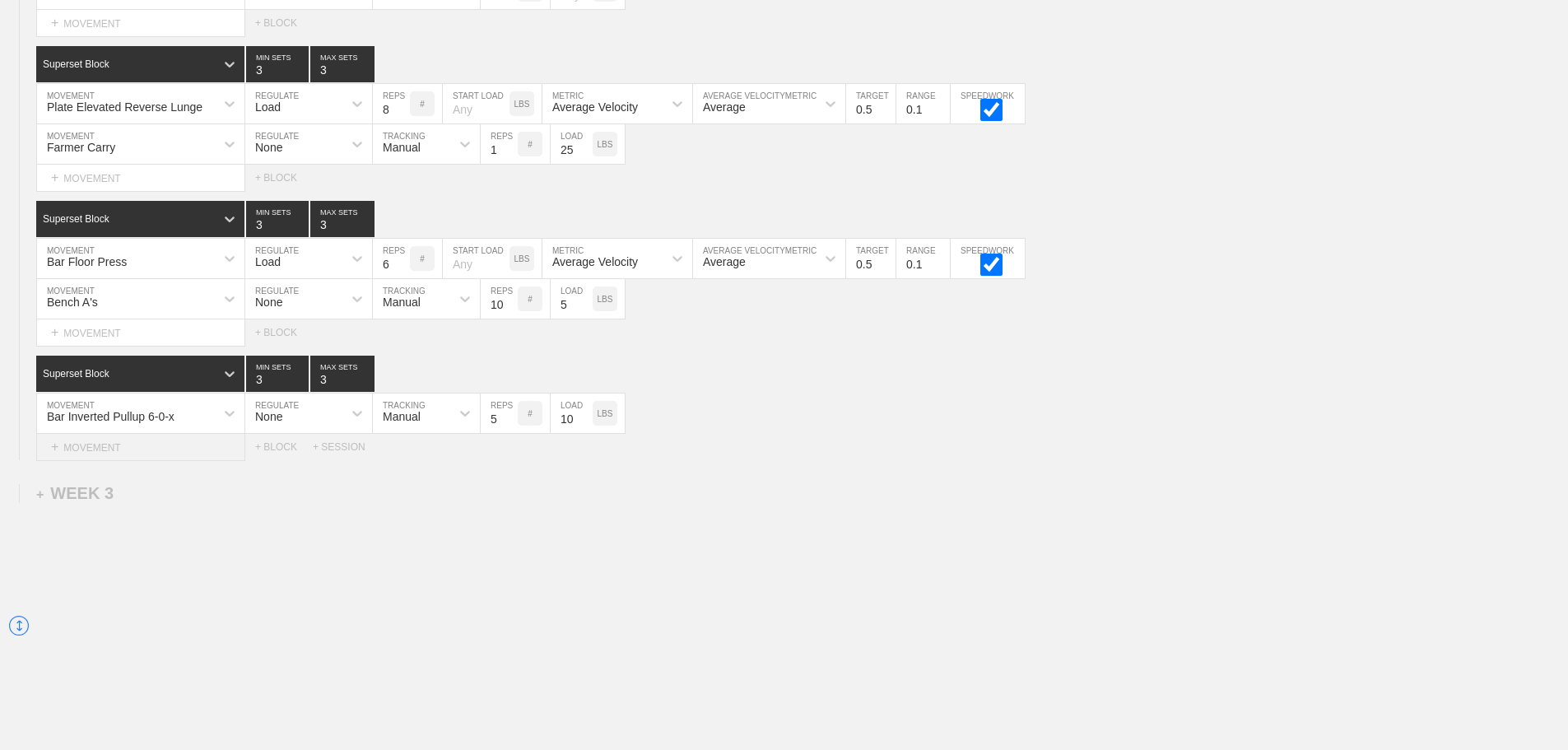
click at [125, 451] on div "+ MOVEMENT" at bounding box center [141, 447] width 209 height 27
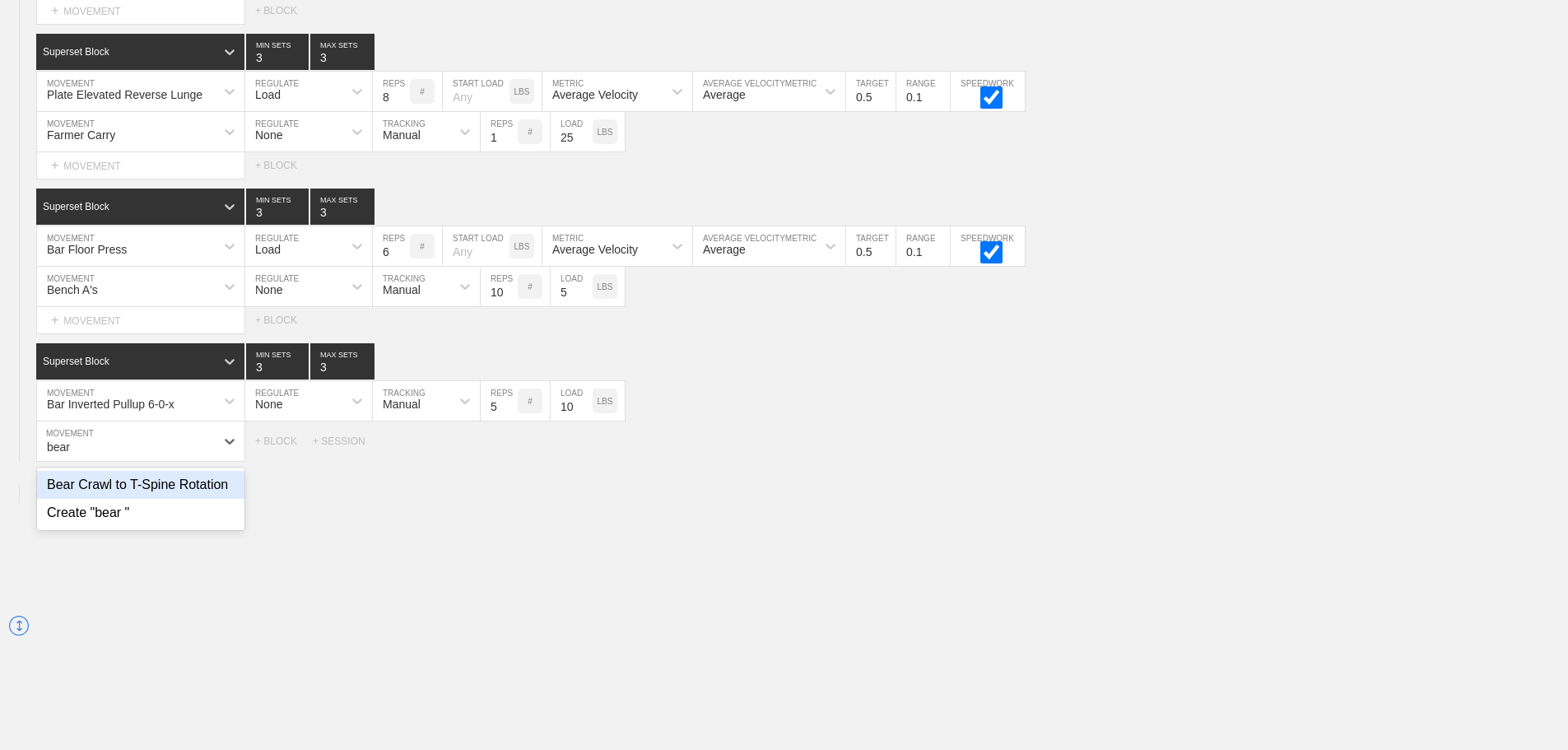
click at [207, 499] on div "Bear Crawl to T-Spine Rotation" at bounding box center [140, 484] width 207 height 28
type input "bear"
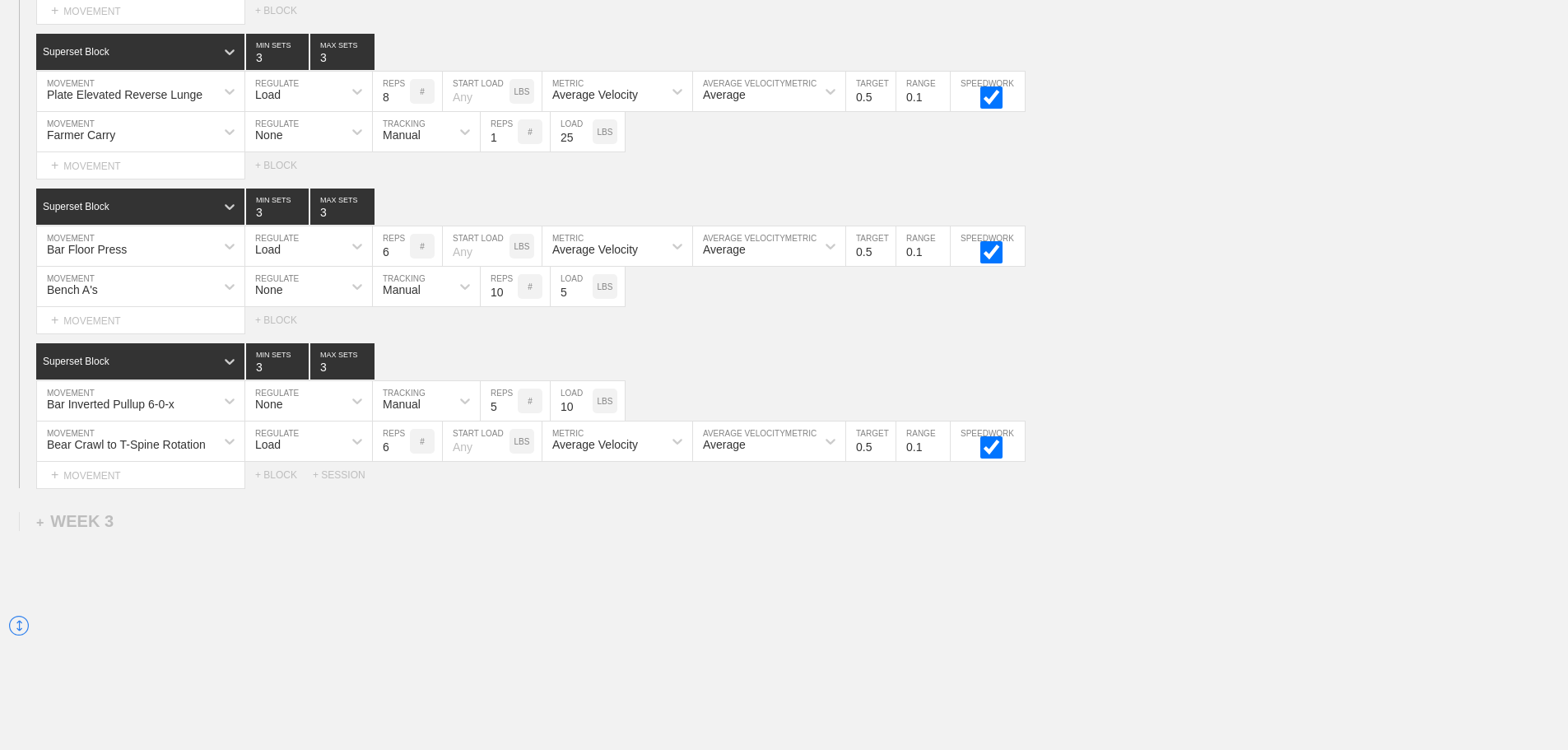
click at [300, 455] on div "Load" at bounding box center [294, 441] width 97 height 28
click at [299, 492] on div "None" at bounding box center [309, 484] width 127 height 28
click at [420, 455] on div "Sensor" at bounding box center [411, 441] width 77 height 28
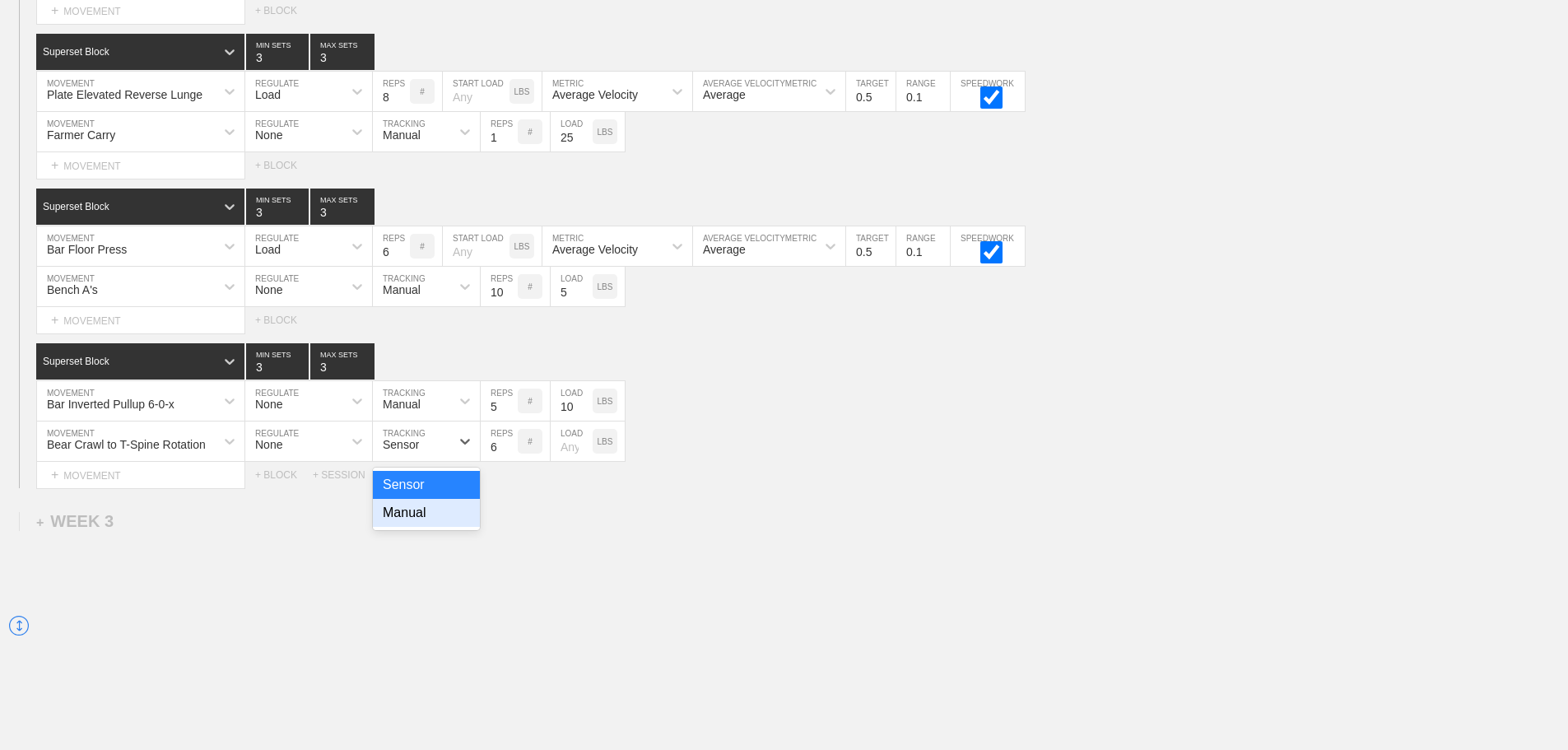
click at [418, 516] on div "Manual" at bounding box center [426, 513] width 107 height 28
click at [509, 455] on input "7" at bounding box center [498, 441] width 37 height 40
click at [509, 455] on input "8" at bounding box center [498, 441] width 37 height 40
click at [509, 455] on input "9" at bounding box center [498, 441] width 37 height 40
click at [509, 455] on input "10" at bounding box center [498, 441] width 37 height 40
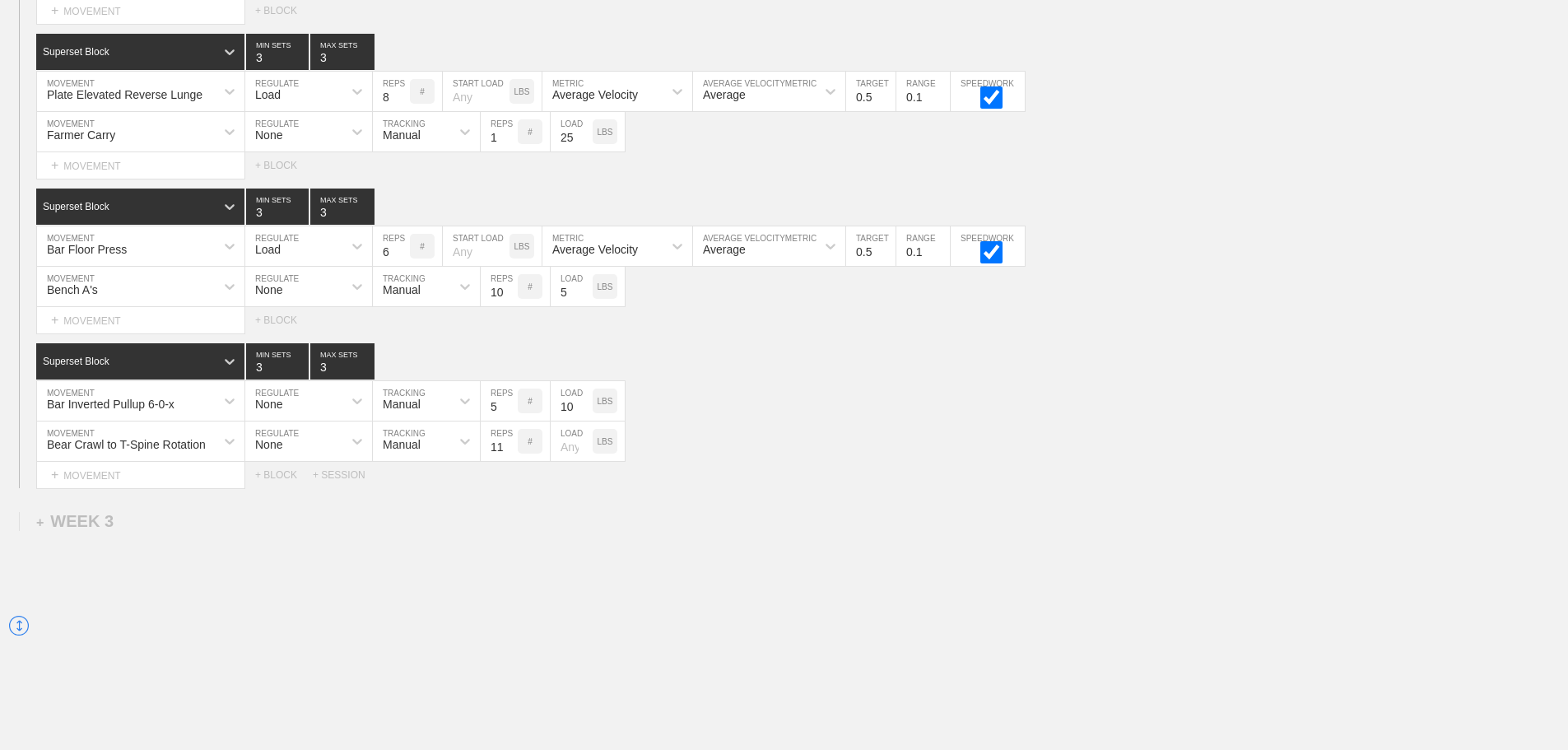
click at [508, 454] on input "11" at bounding box center [498, 441] width 37 height 40
type input "12"
click at [508, 454] on input "12" at bounding box center [498, 441] width 37 height 40
click at [833, 488] on div "Select... MOVEMENT + MOVEMENT + BLOCK + SESSION" at bounding box center [784, 475] width 1568 height 27
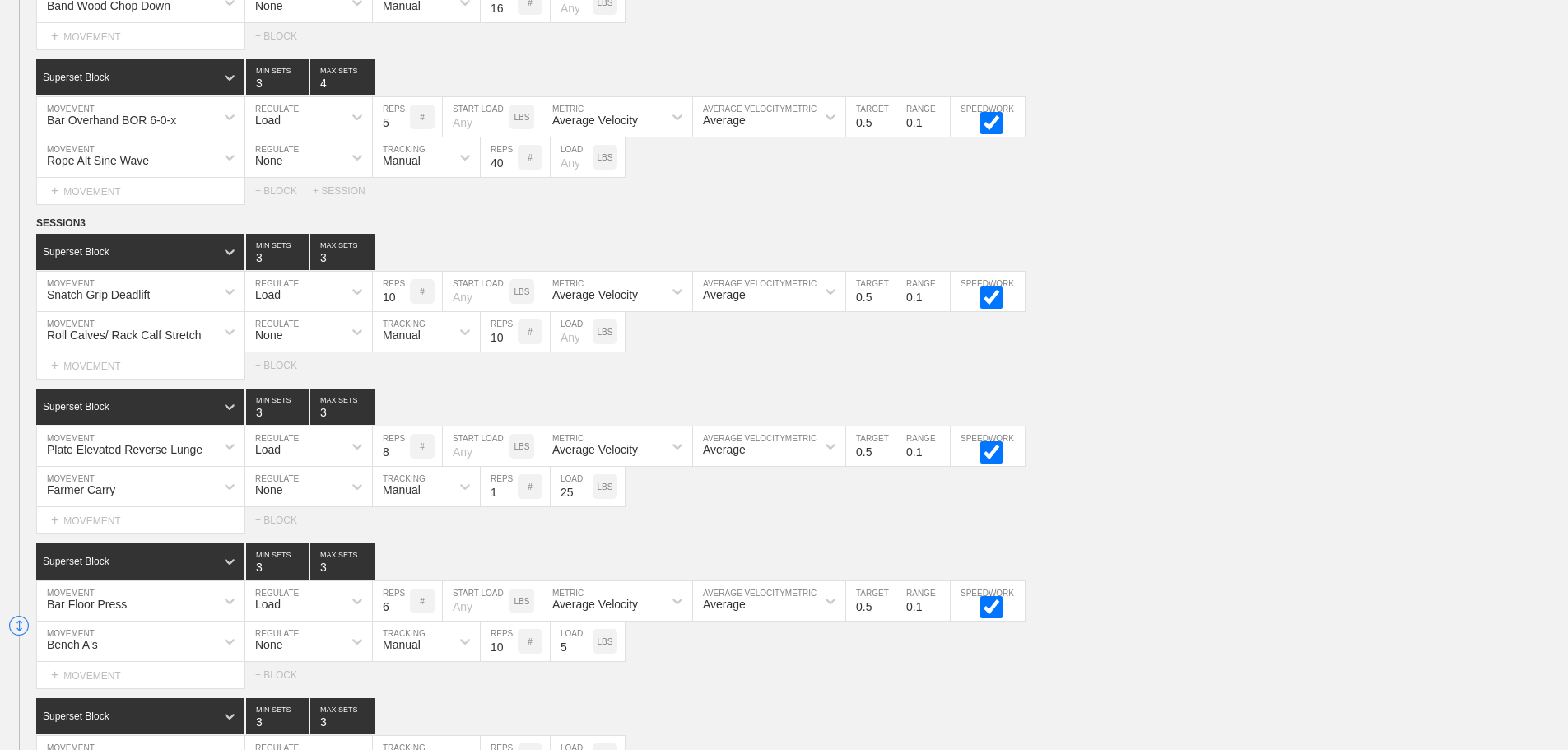
scroll to position [1959, 0]
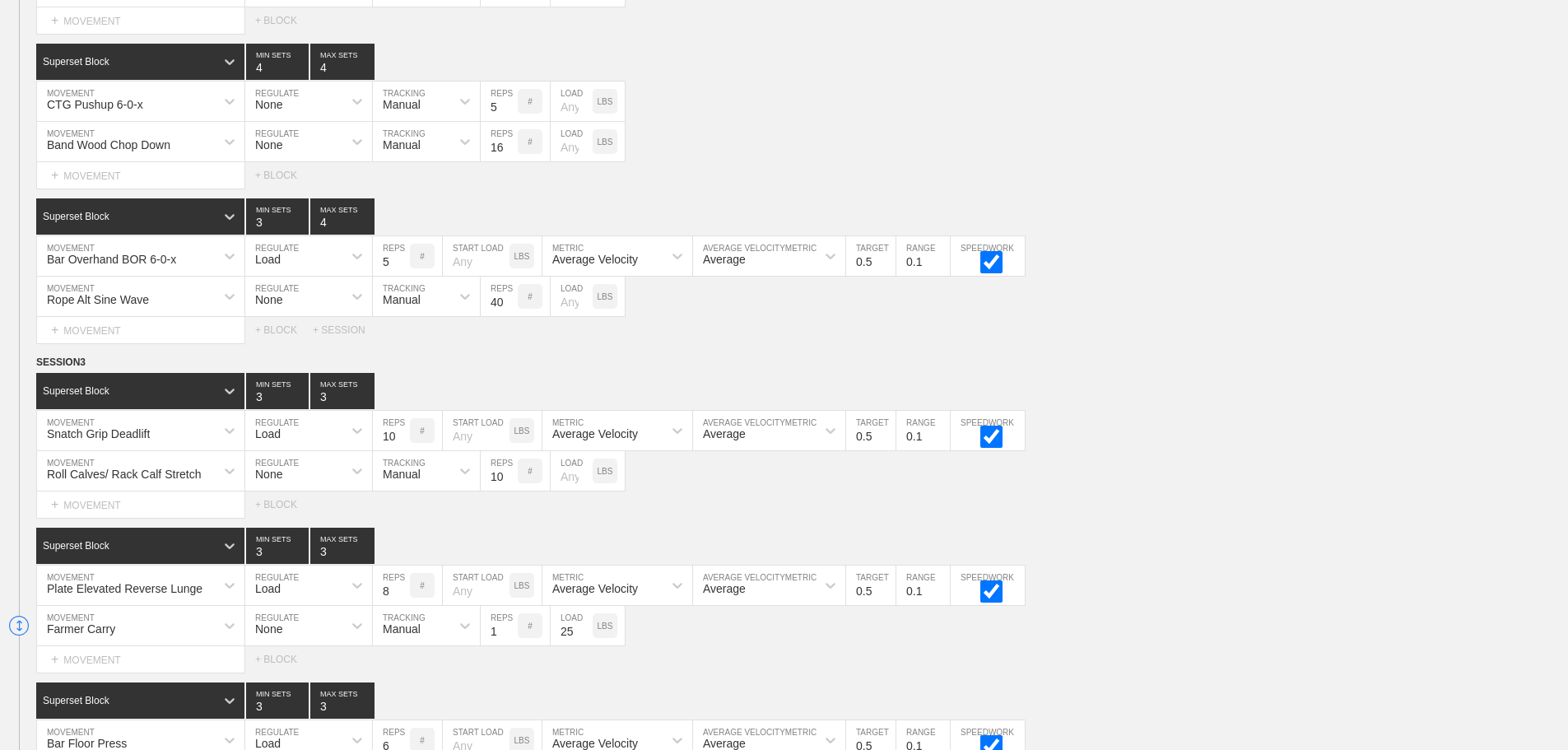
click at [1176, 511] on div "Select... MOVEMENT + MOVEMENT + BLOCK" at bounding box center [784, 504] width 1568 height 27
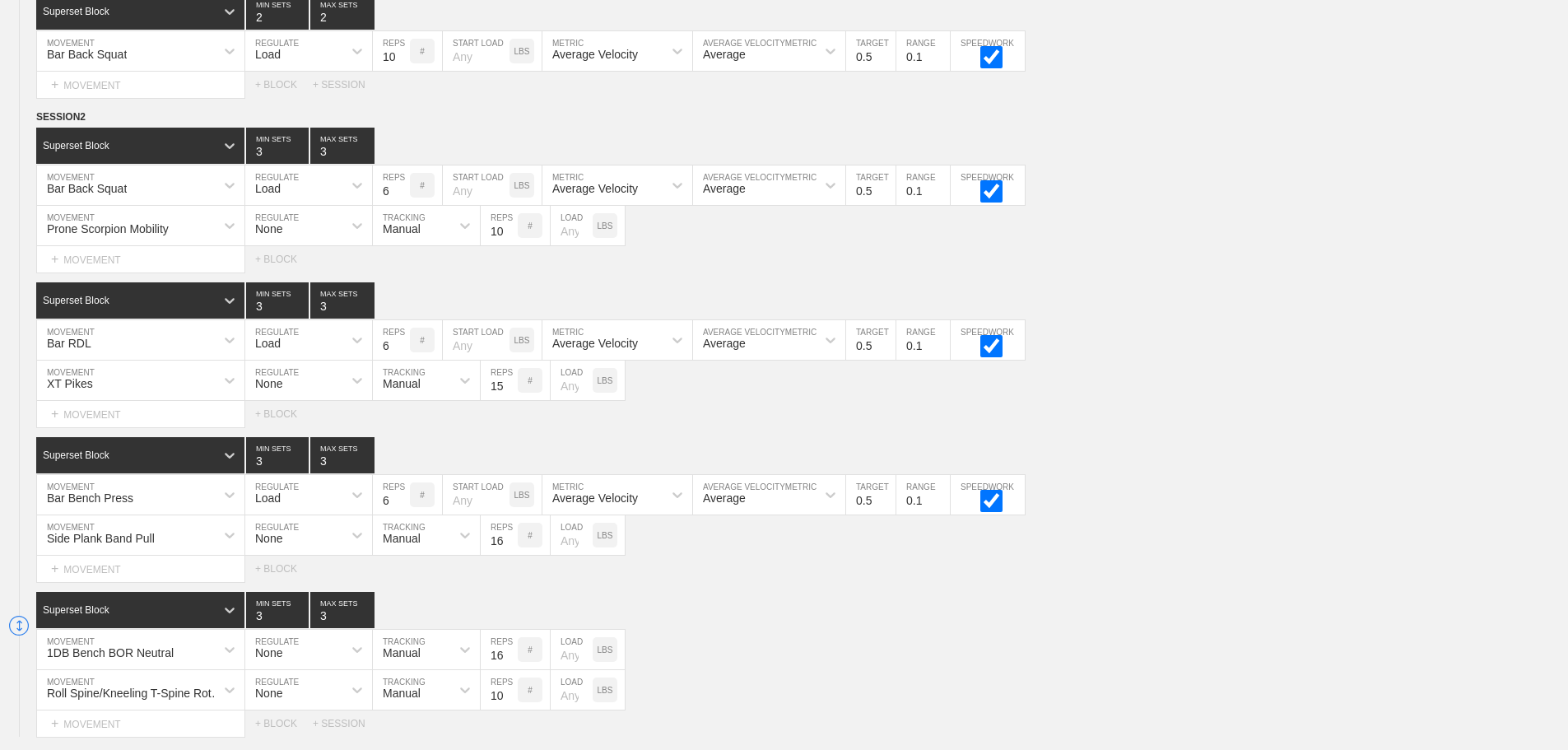
scroll to position [0, 0]
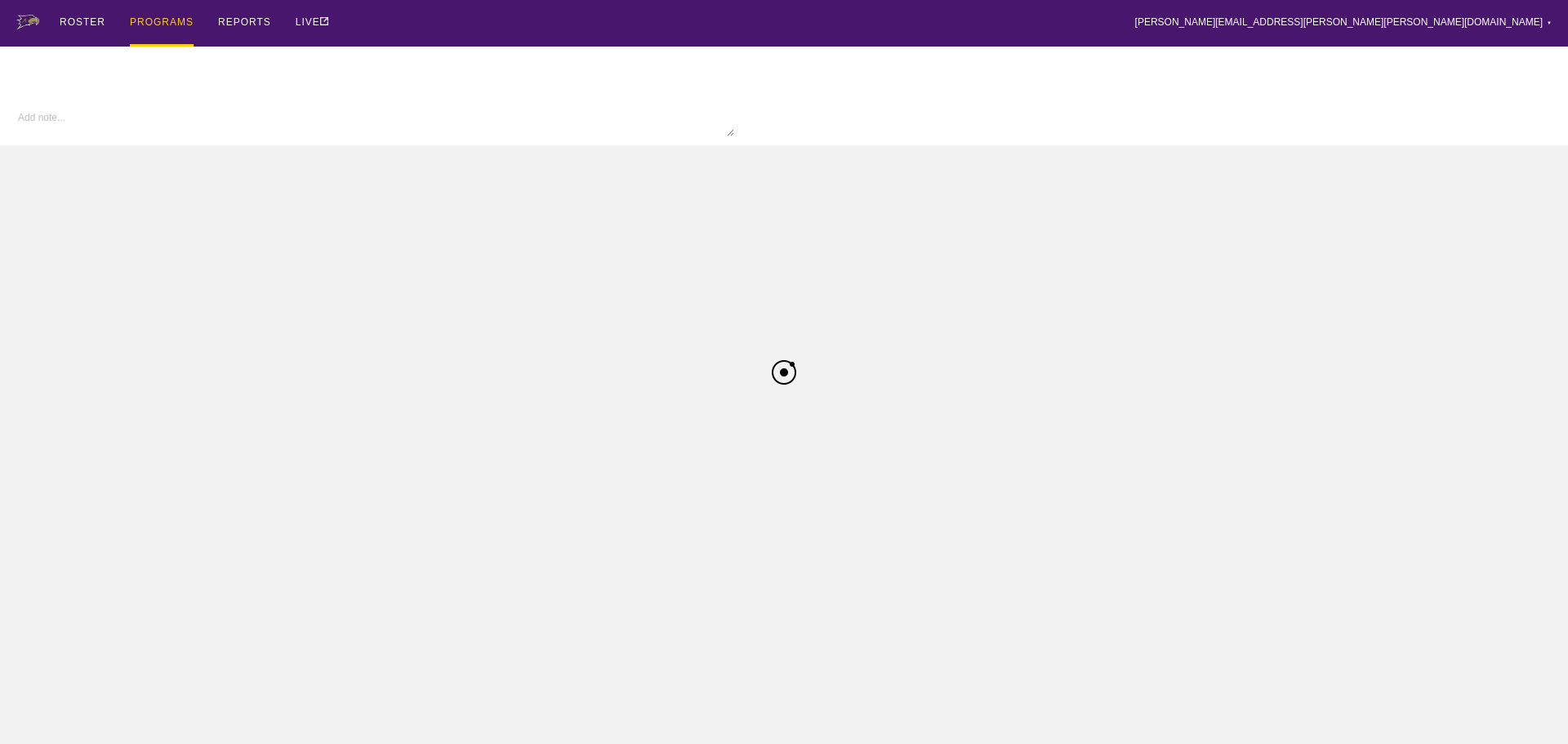
type textarea "x"
type input "W Wrestling FA25"
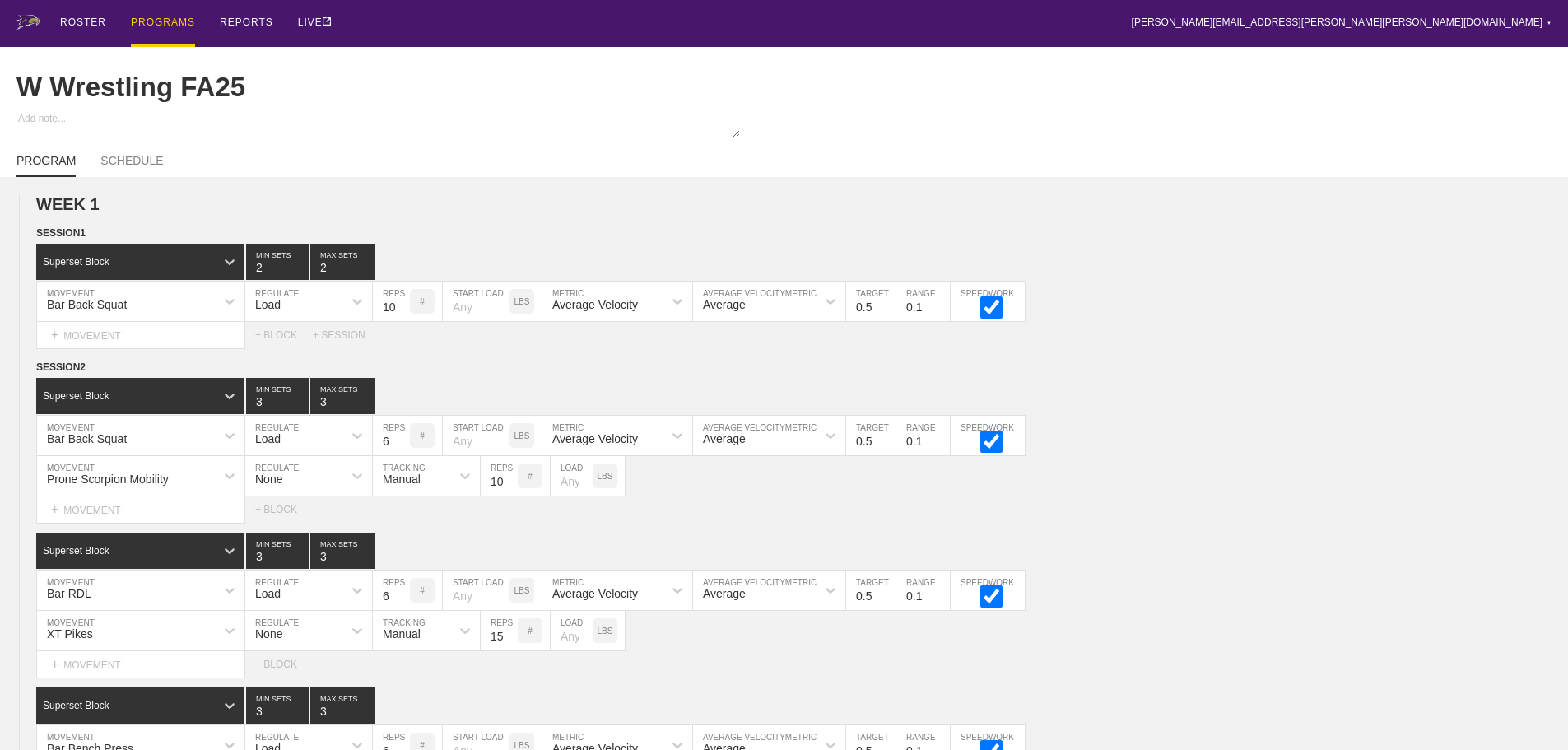
click at [166, 22] on div "PROGRAMS" at bounding box center [162, 23] width 64 height 47
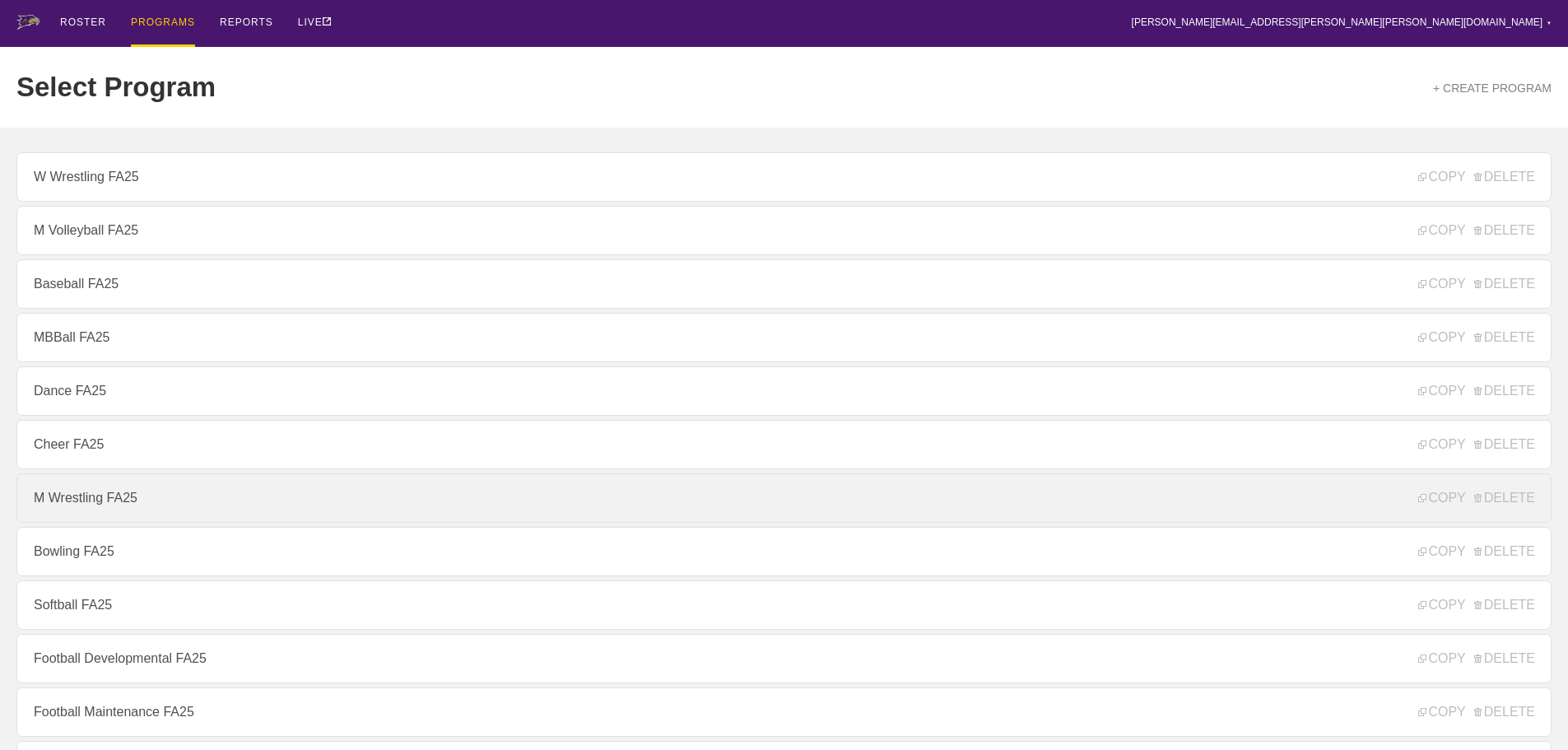
click at [76, 500] on link "M Wrestling FA25" at bounding box center [784, 498] width 1535 height 50
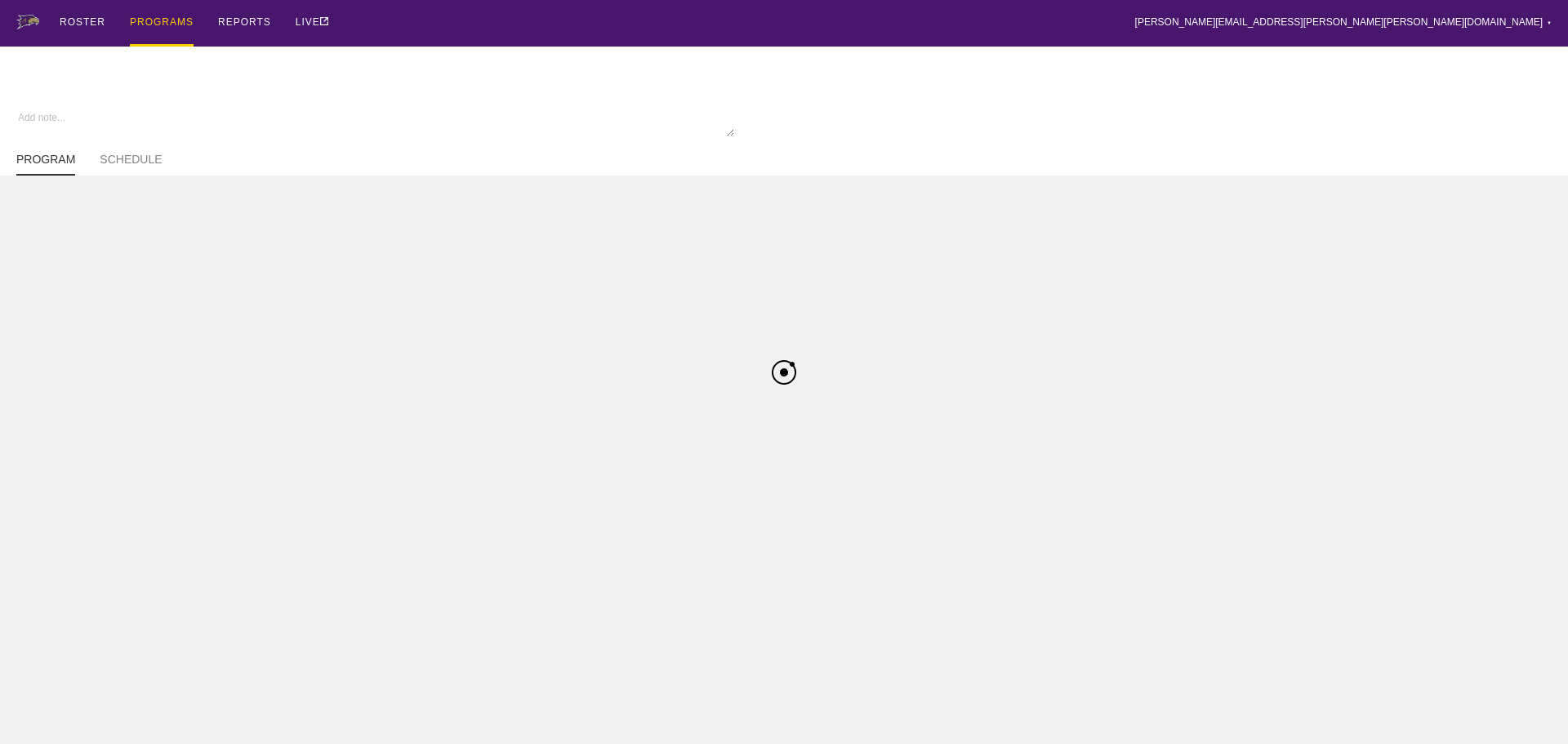
type textarea "x"
type input "M Wrestling FA25"
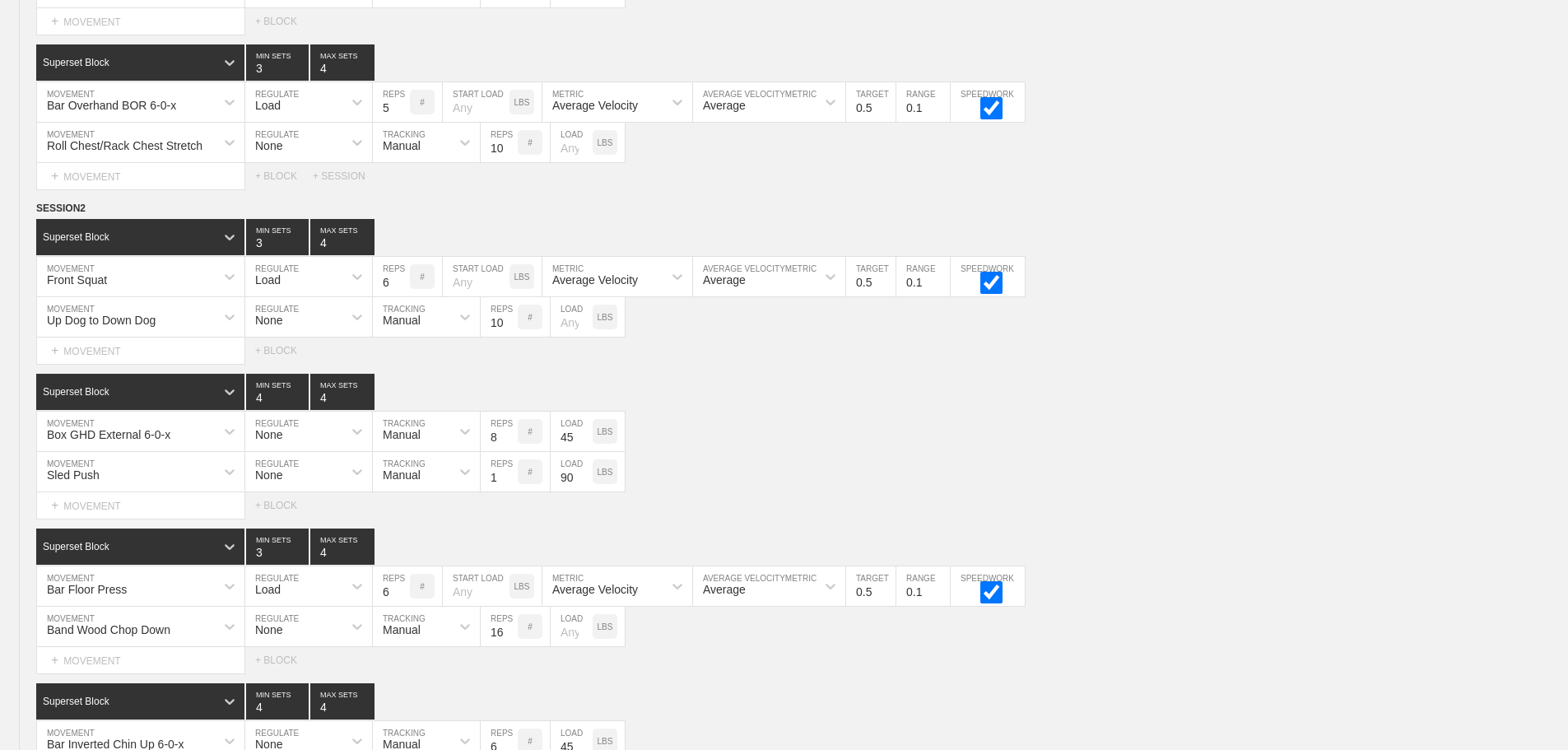
scroll to position [3646, 0]
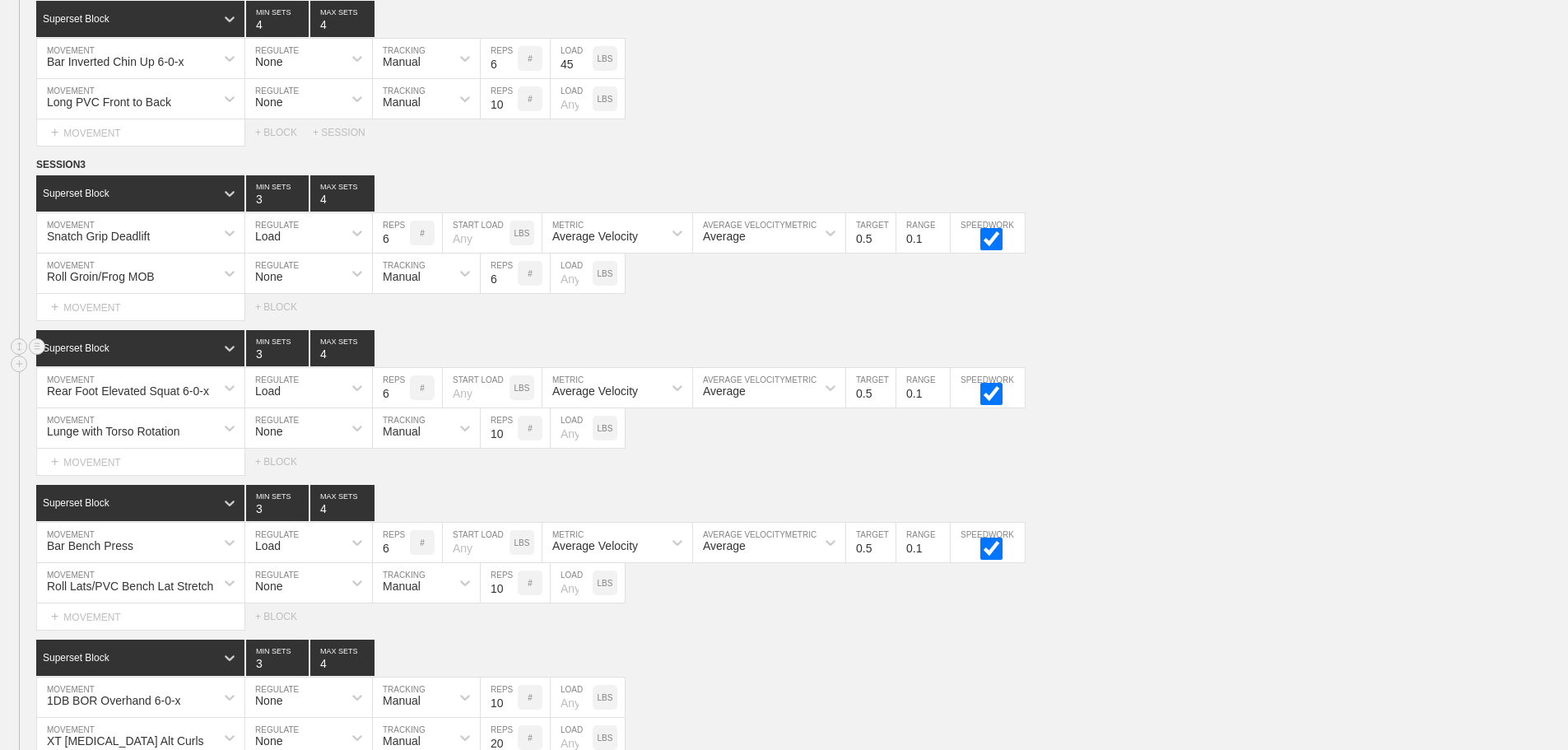
scroll to position [3317, 0]
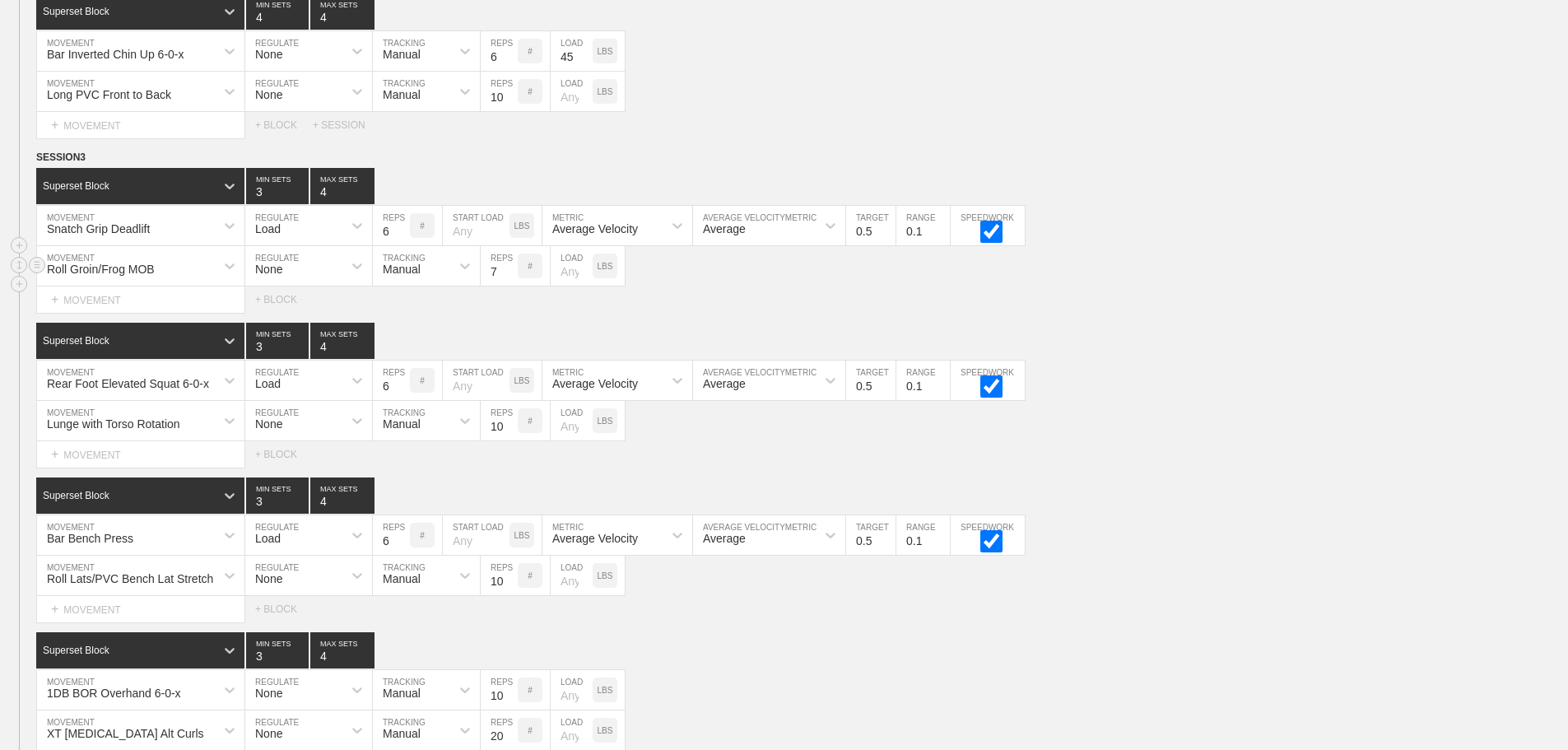
click at [508, 278] on input "7" at bounding box center [498, 266] width 37 height 40
click at [508, 278] on input "8" at bounding box center [498, 266] width 37 height 40
click at [508, 278] on input "9" at bounding box center [498, 266] width 37 height 40
type input "10"
click at [508, 278] on input "10" at bounding box center [498, 266] width 37 height 40
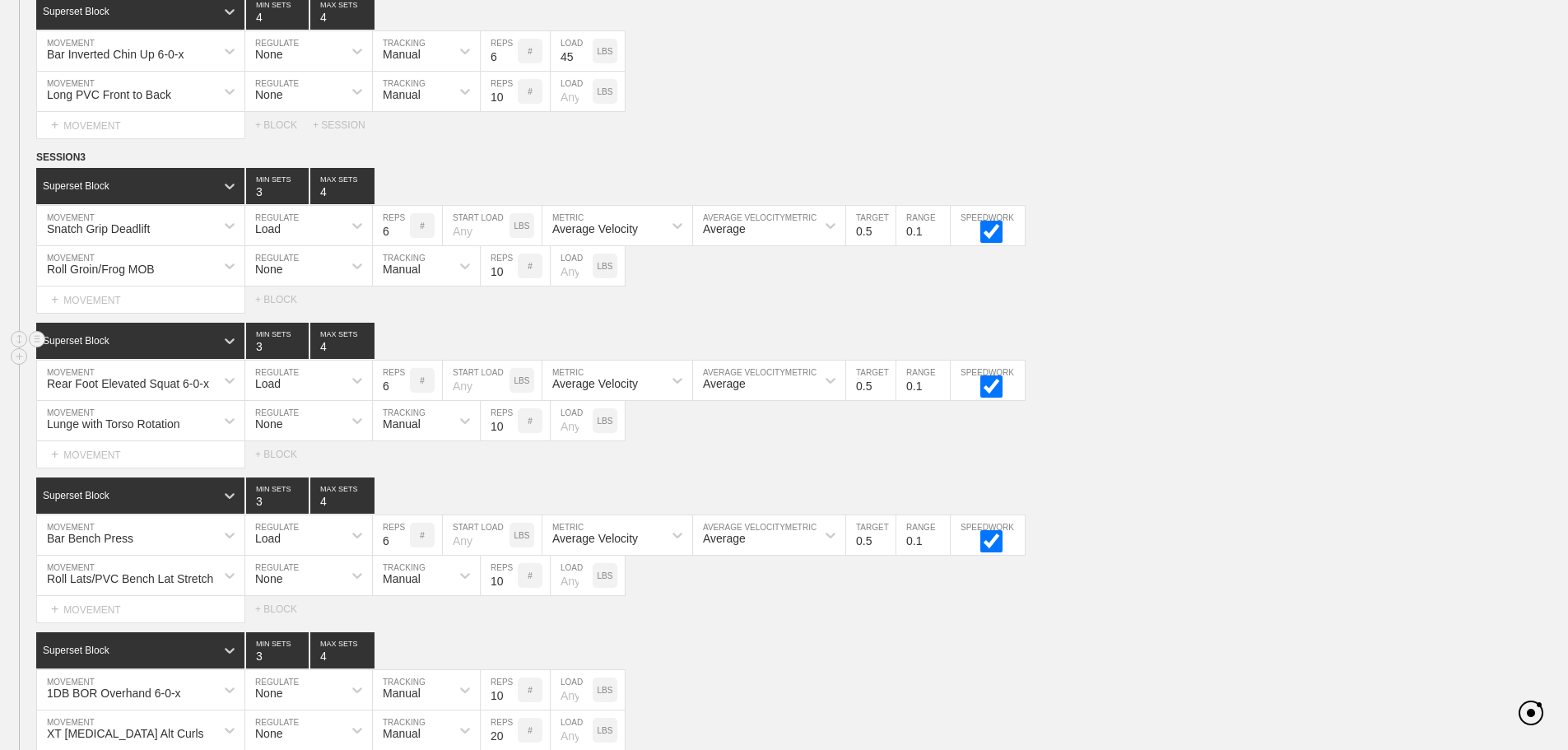
click at [1262, 337] on div "Superset Block 3 MIN SETS 4 MAX SETS" at bounding box center [802, 341] width 1531 height 37
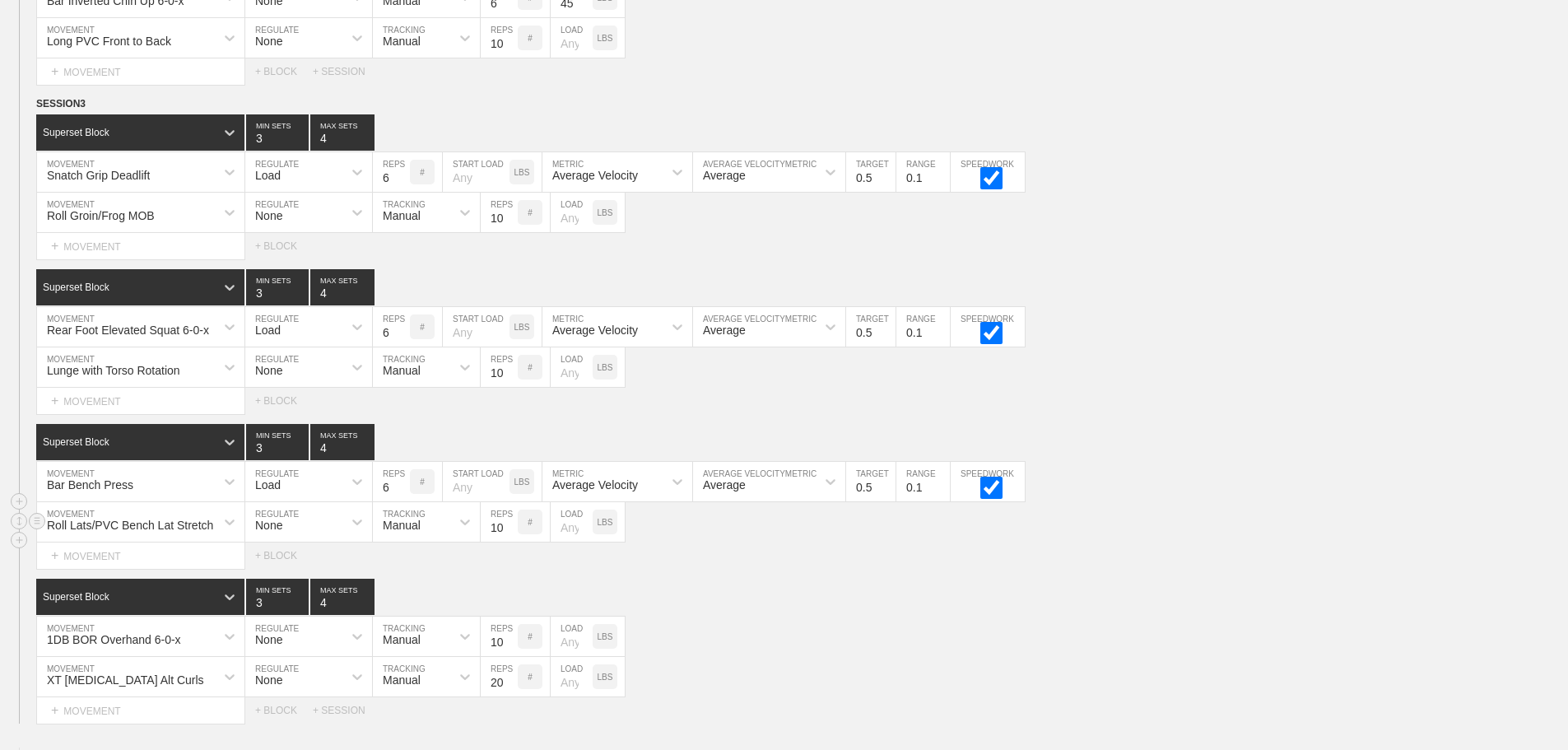
scroll to position [3399, 0]
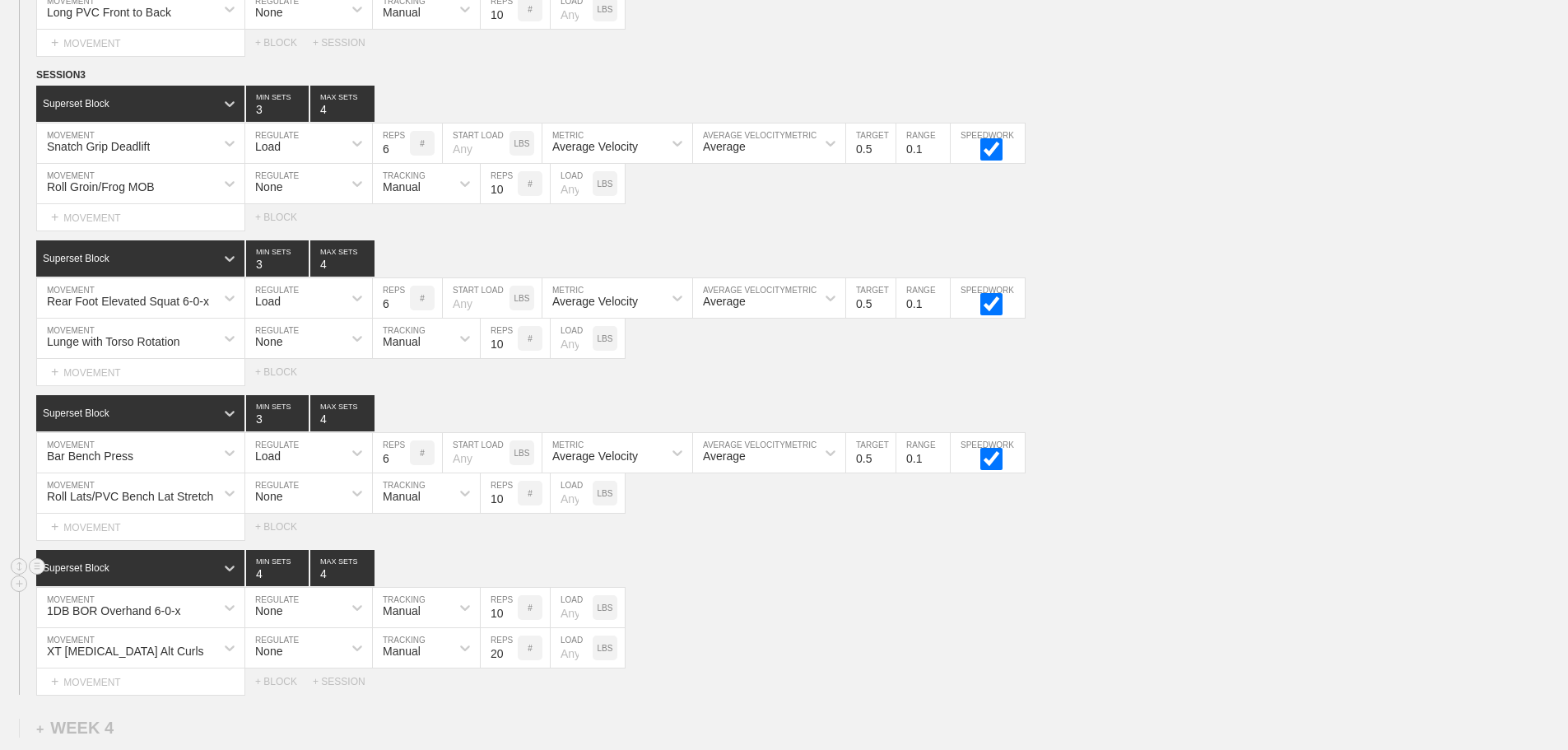
type input "4"
click at [299, 584] on input "4" at bounding box center [276, 568] width 62 height 37
click at [861, 610] on div "1DB BOR Overhand 6-0-x MOVEMENT None REGULATE Manual TRACKING 10 REPS # LOAD LBS" at bounding box center [784, 607] width 1568 height 41
click at [509, 625] on input "9" at bounding box center [498, 607] width 37 height 40
type input "8"
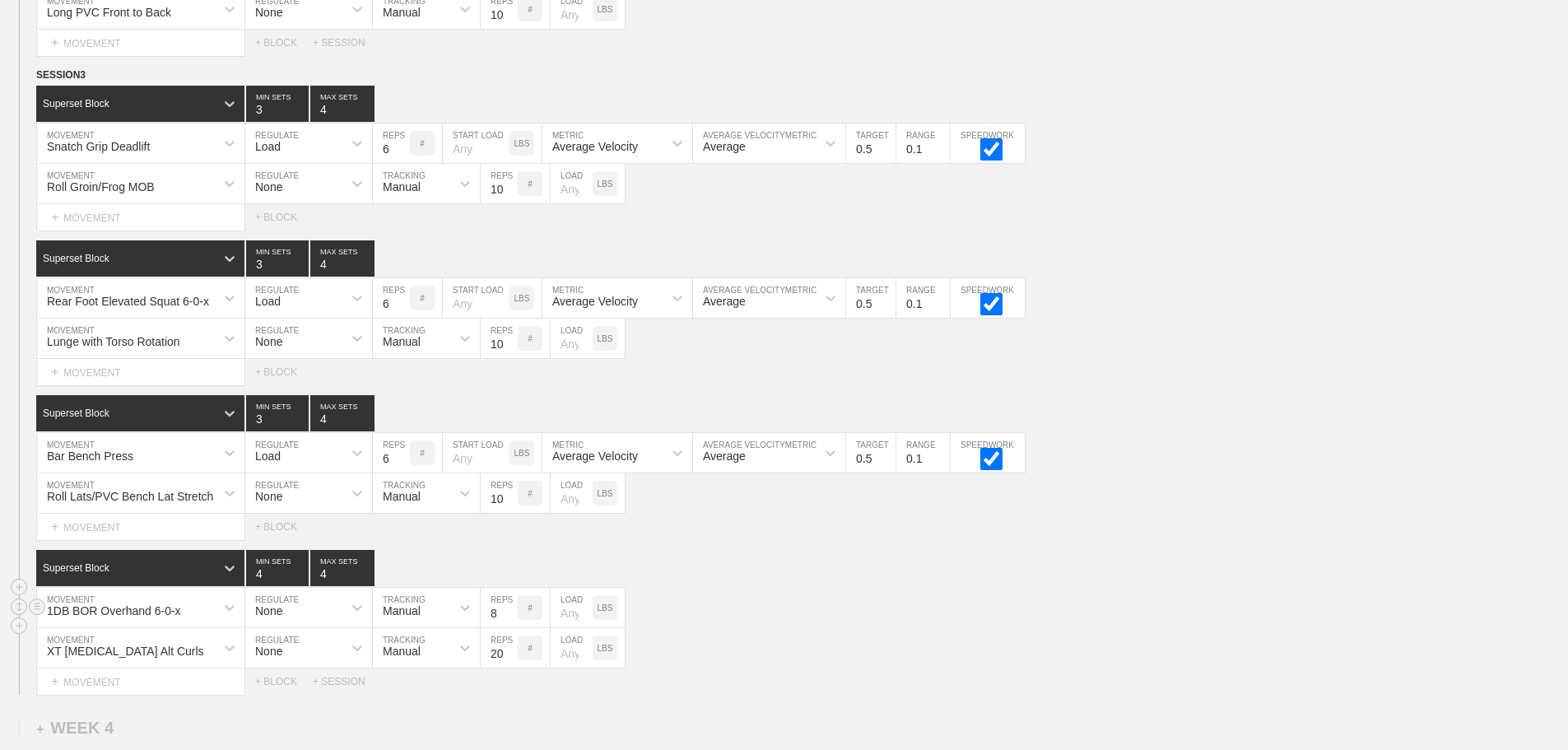
click at [509, 625] on input "8" at bounding box center [498, 607] width 37 height 40
click at [757, 620] on div "1DB BOR Overhand 6-0-x MOVEMENT None REGULATE Manual TRACKING 8 REPS # LOAD LBS" at bounding box center [784, 607] width 1568 height 41
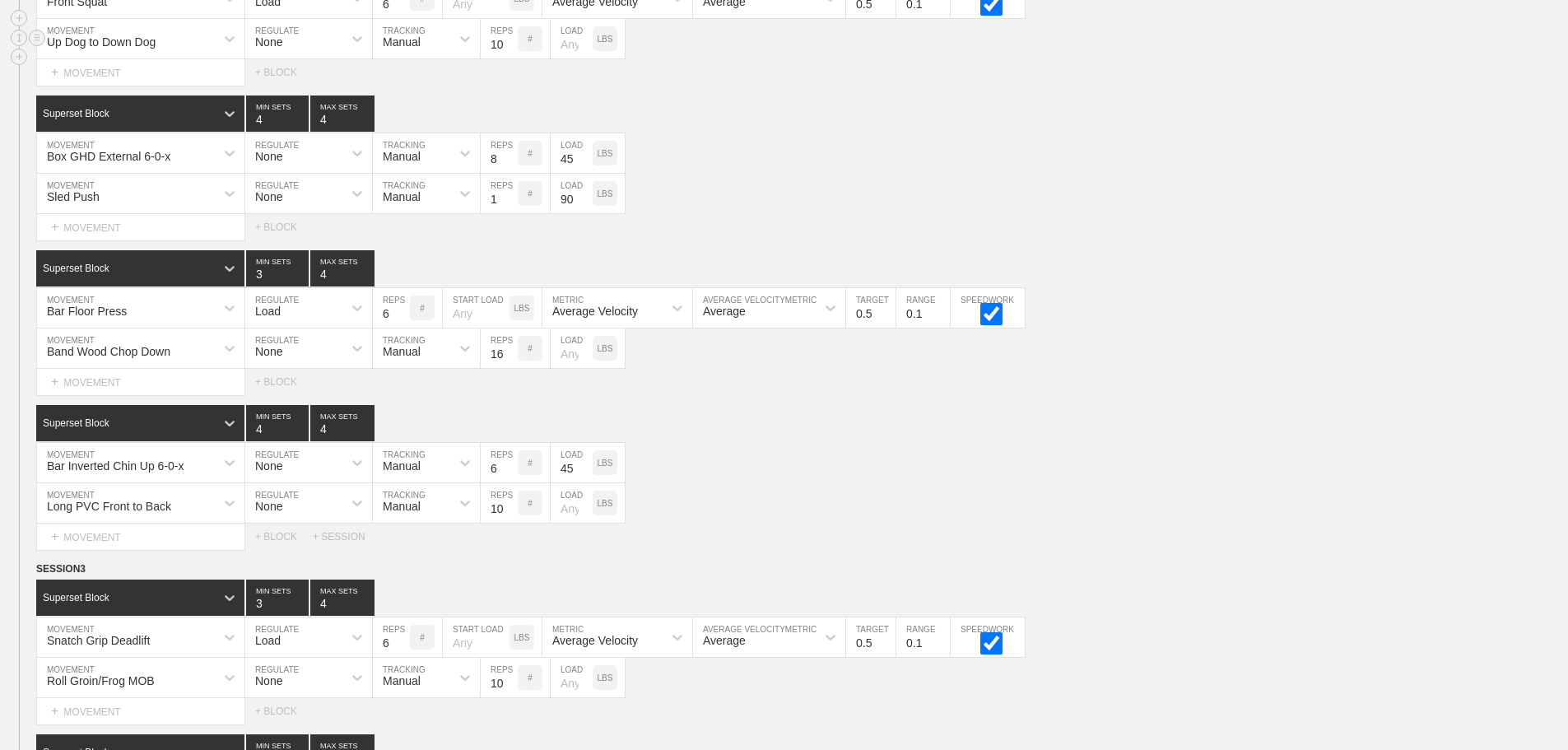
scroll to position [3482, 0]
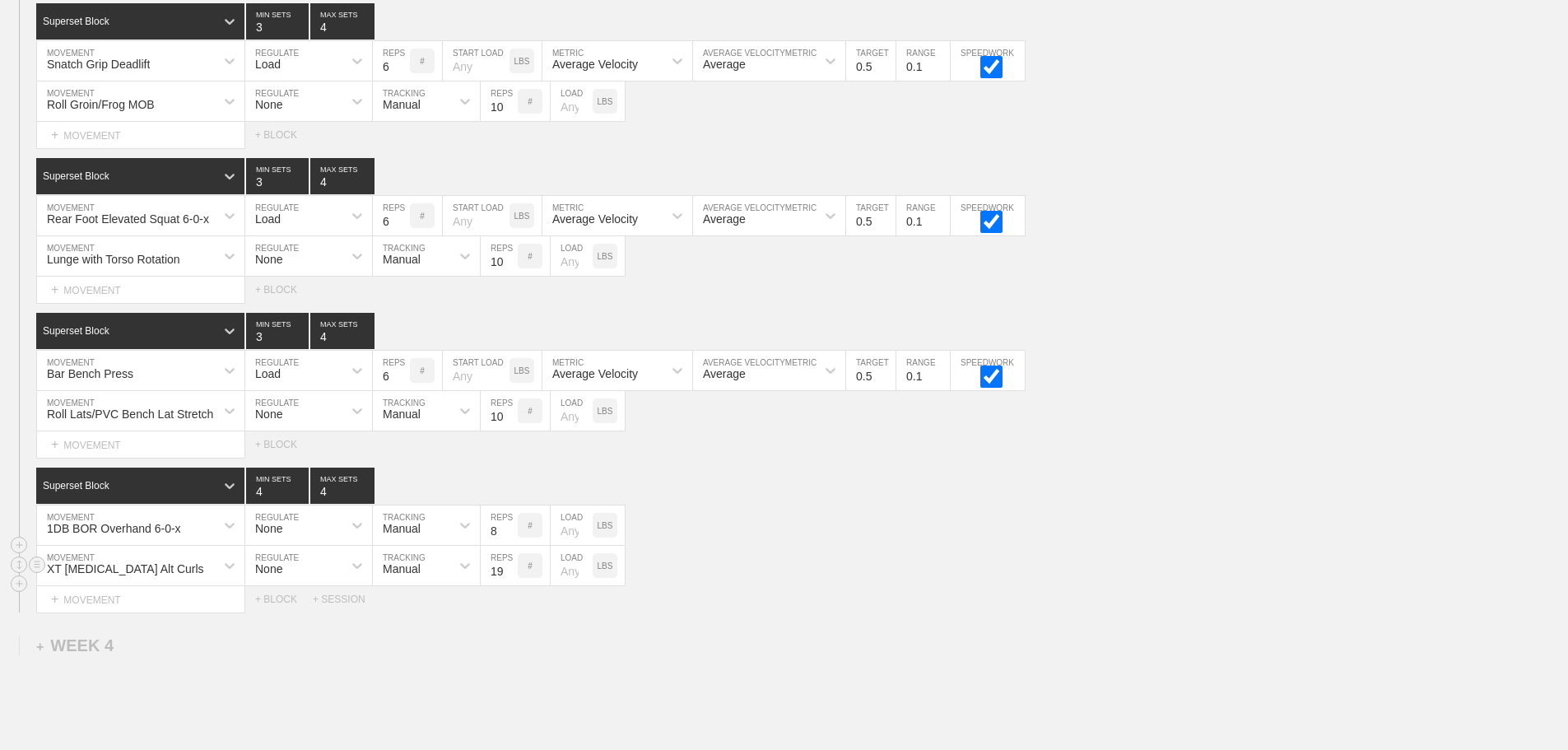
click at [509, 585] on input "19" at bounding box center [498, 566] width 37 height 40
click at [509, 585] on input "18" at bounding box center [498, 566] width 37 height 40
click at [509, 585] on input "17" at bounding box center [498, 566] width 37 height 40
type input "16"
click at [509, 585] on input "16" at bounding box center [498, 566] width 37 height 40
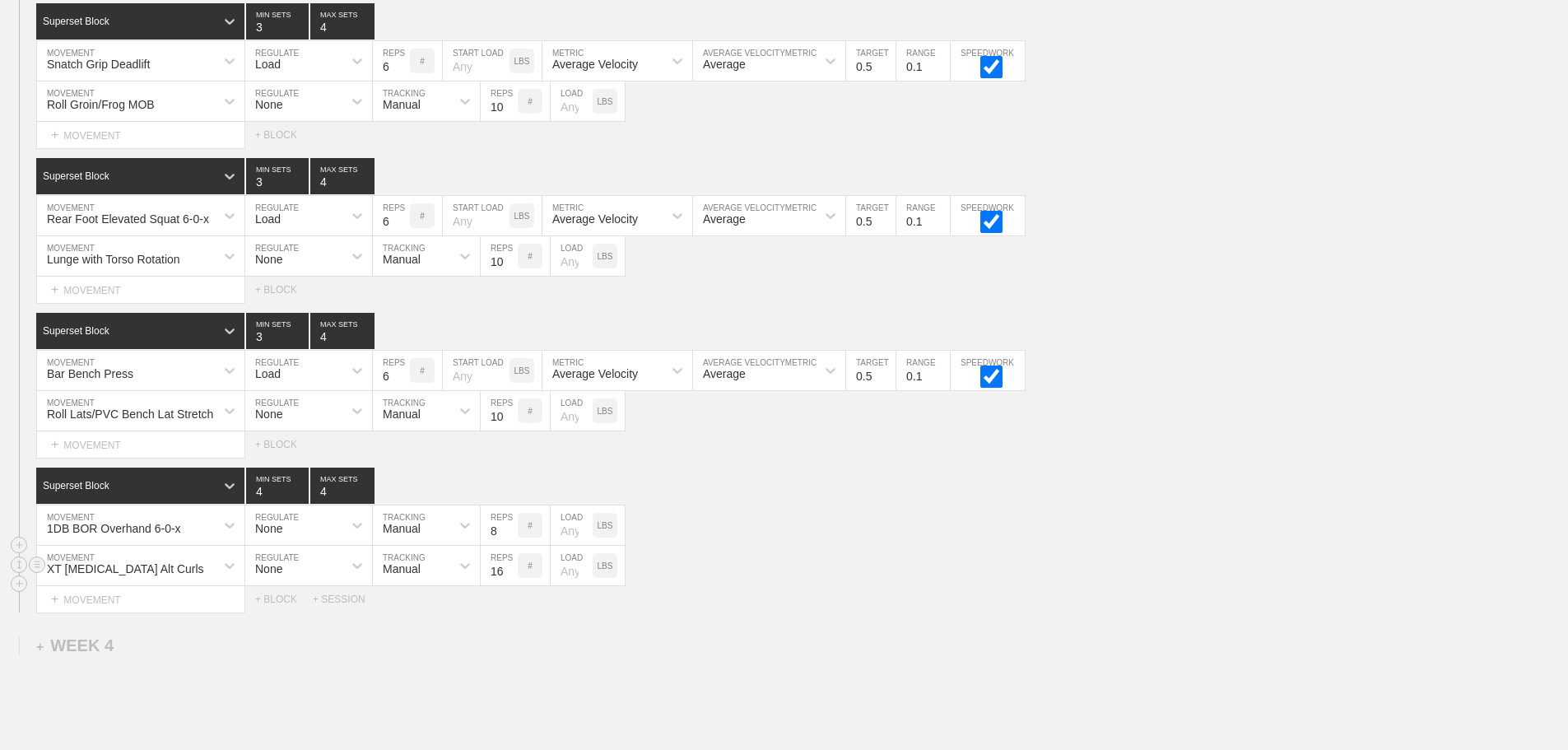
click at [841, 580] on div "XT Hamstring Alt Curls MOVEMENT None REGULATE Manual TRACKING 16 REPS # LOAD LBS" at bounding box center [784, 566] width 1568 height 41
click at [879, 546] on div "1DB BOR Overhand 6-0-x MOVEMENT None REGULATE Manual TRACKING 8 REPS # LOAD LBS" at bounding box center [784, 525] width 1568 height 41
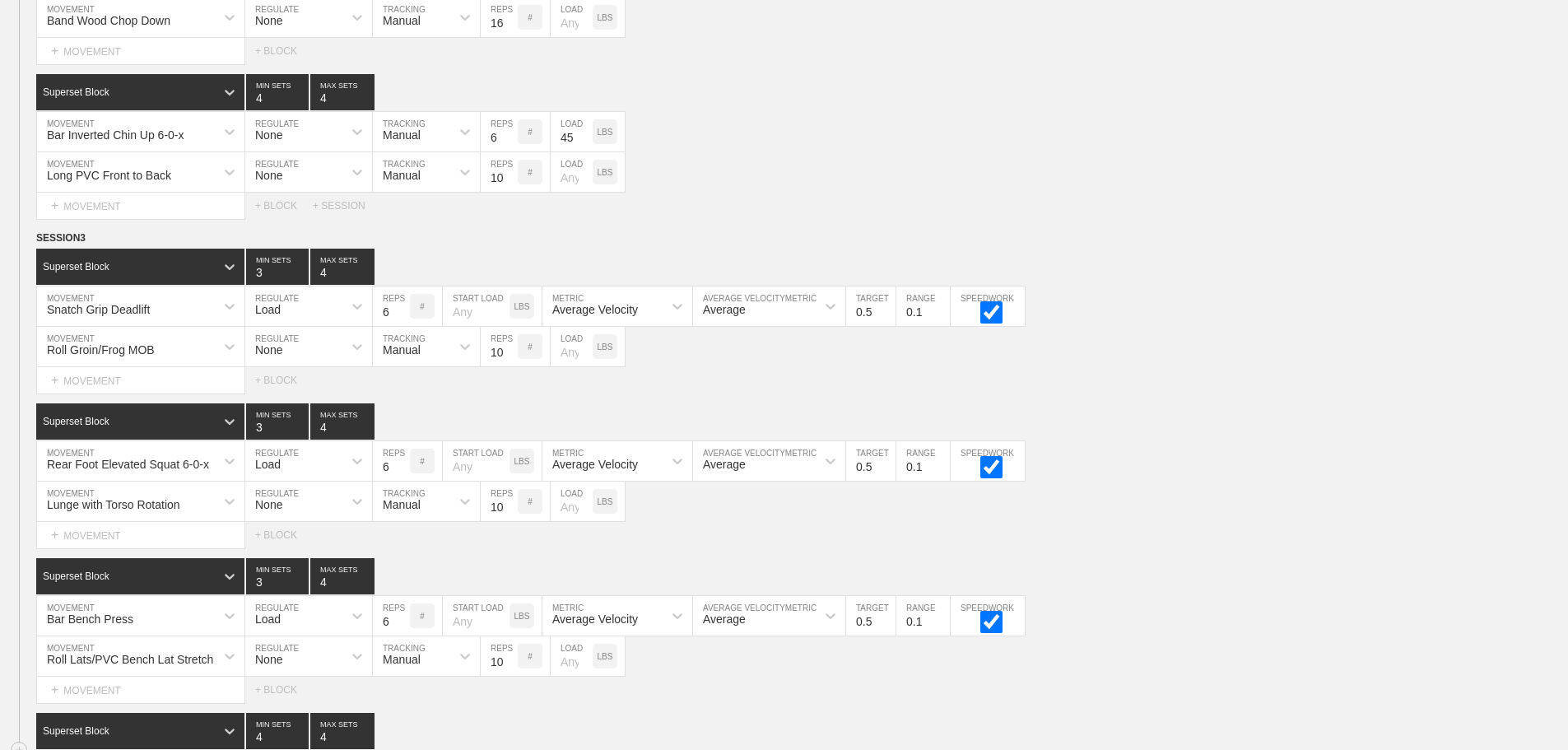
scroll to position [3235, 0]
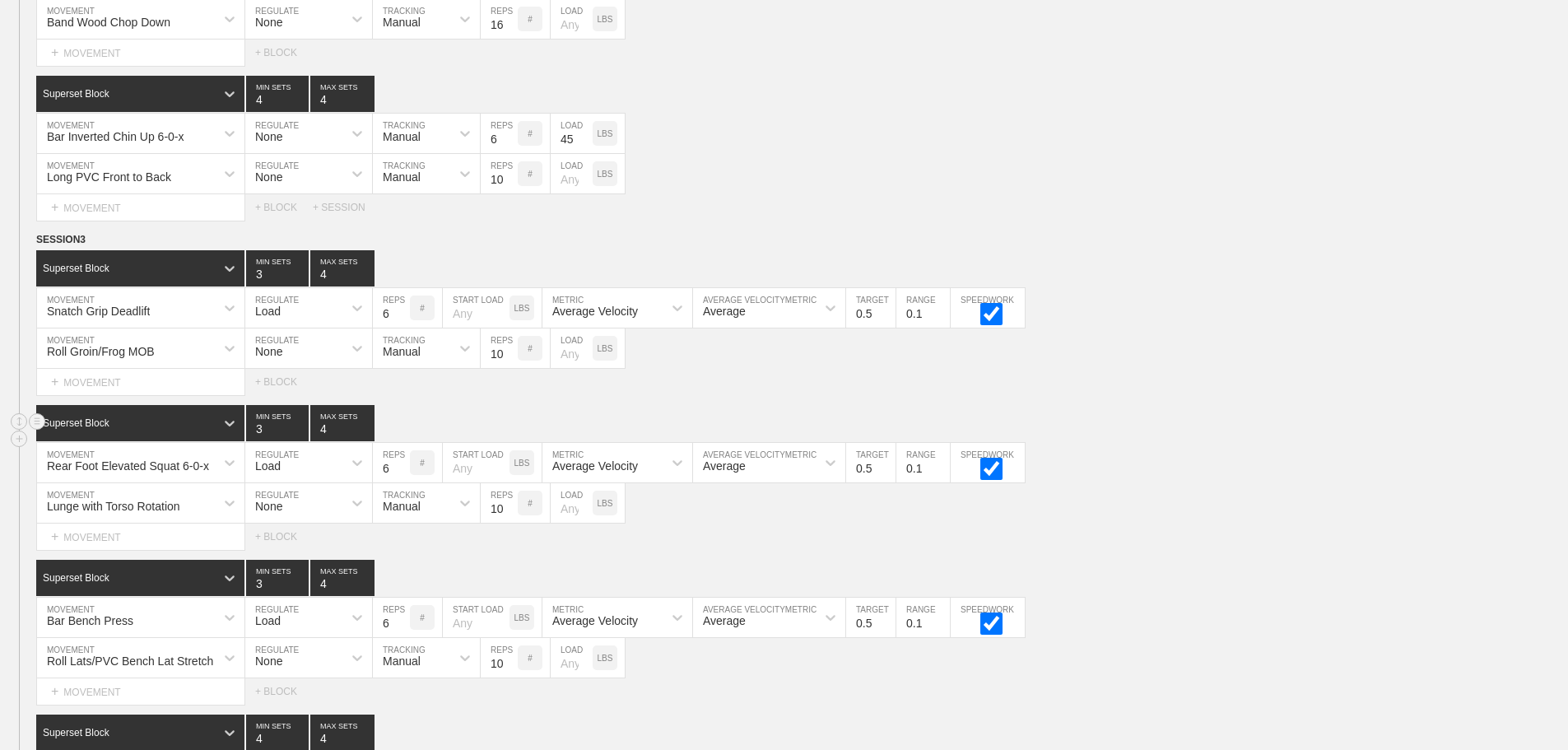
click at [1215, 423] on div "Superset Block 3 MIN SETS 4 MAX SETS" at bounding box center [802, 423] width 1531 height 37
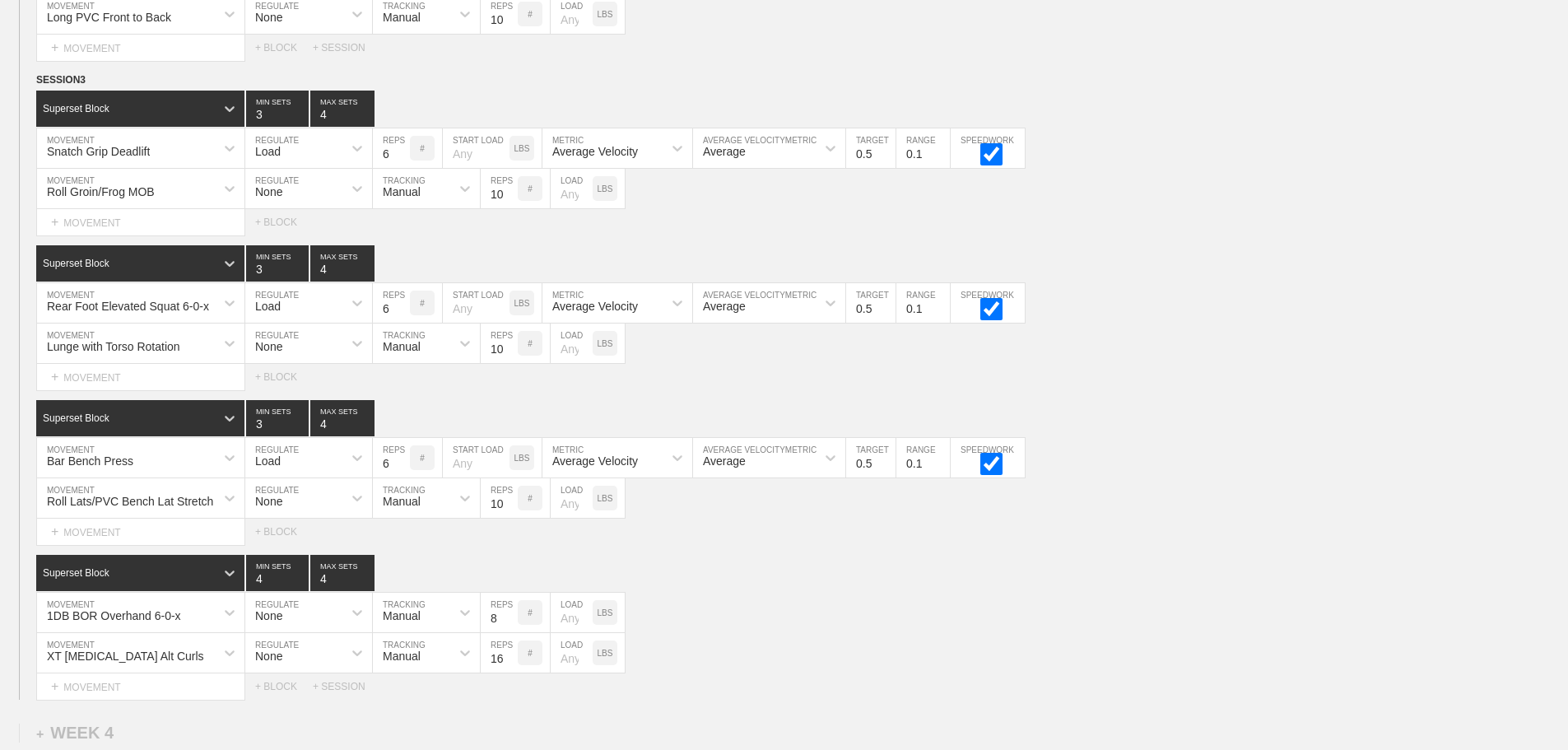
scroll to position [3399, 0]
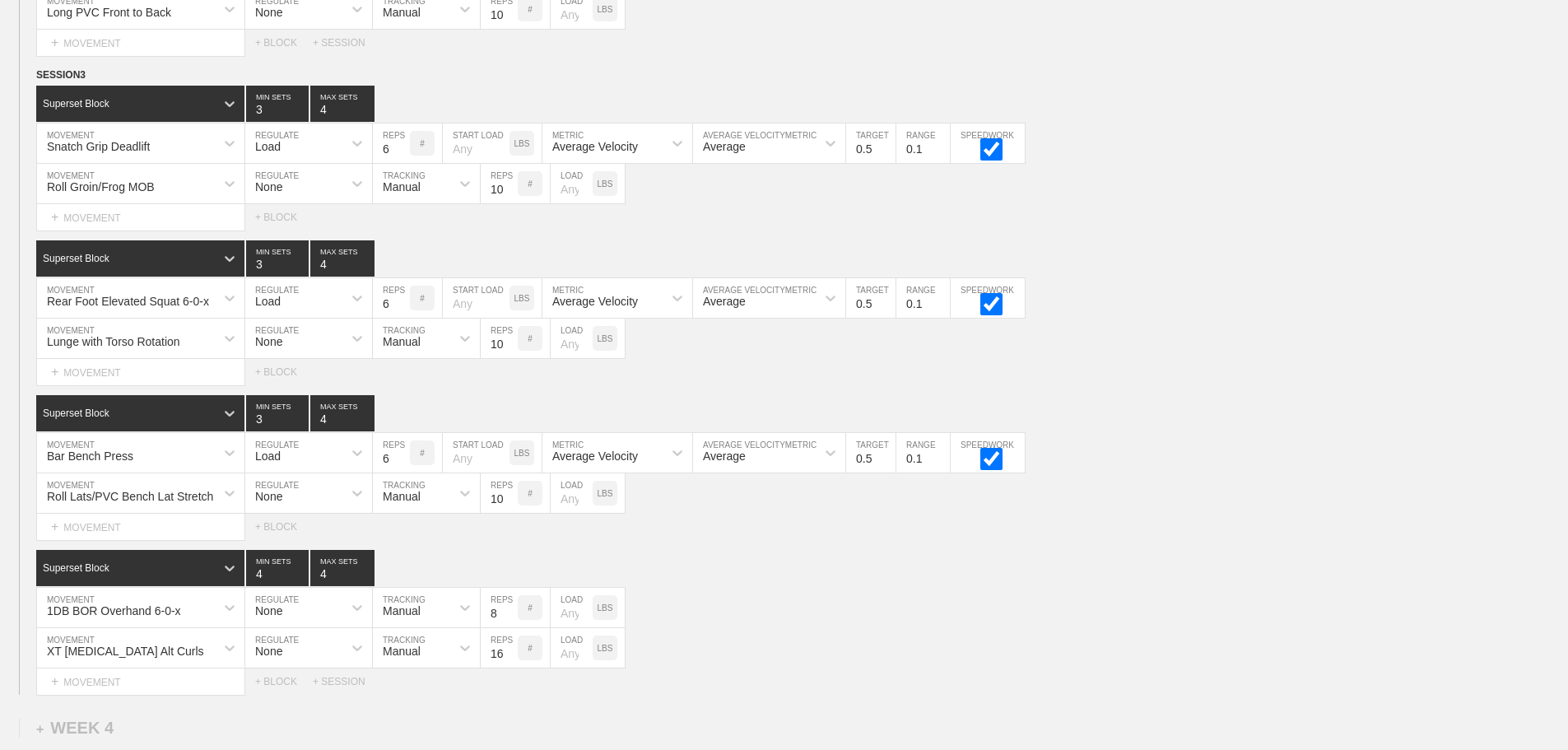
click at [1186, 378] on div "Select... MOVEMENT + MOVEMENT + BLOCK" at bounding box center [784, 372] width 1568 height 27
click at [997, 614] on div "1DB BOR Overhand 6-0-x MOVEMENT None REGULATE Manual TRACKING 8 REPS # LOAD LBS" at bounding box center [784, 607] width 1568 height 41
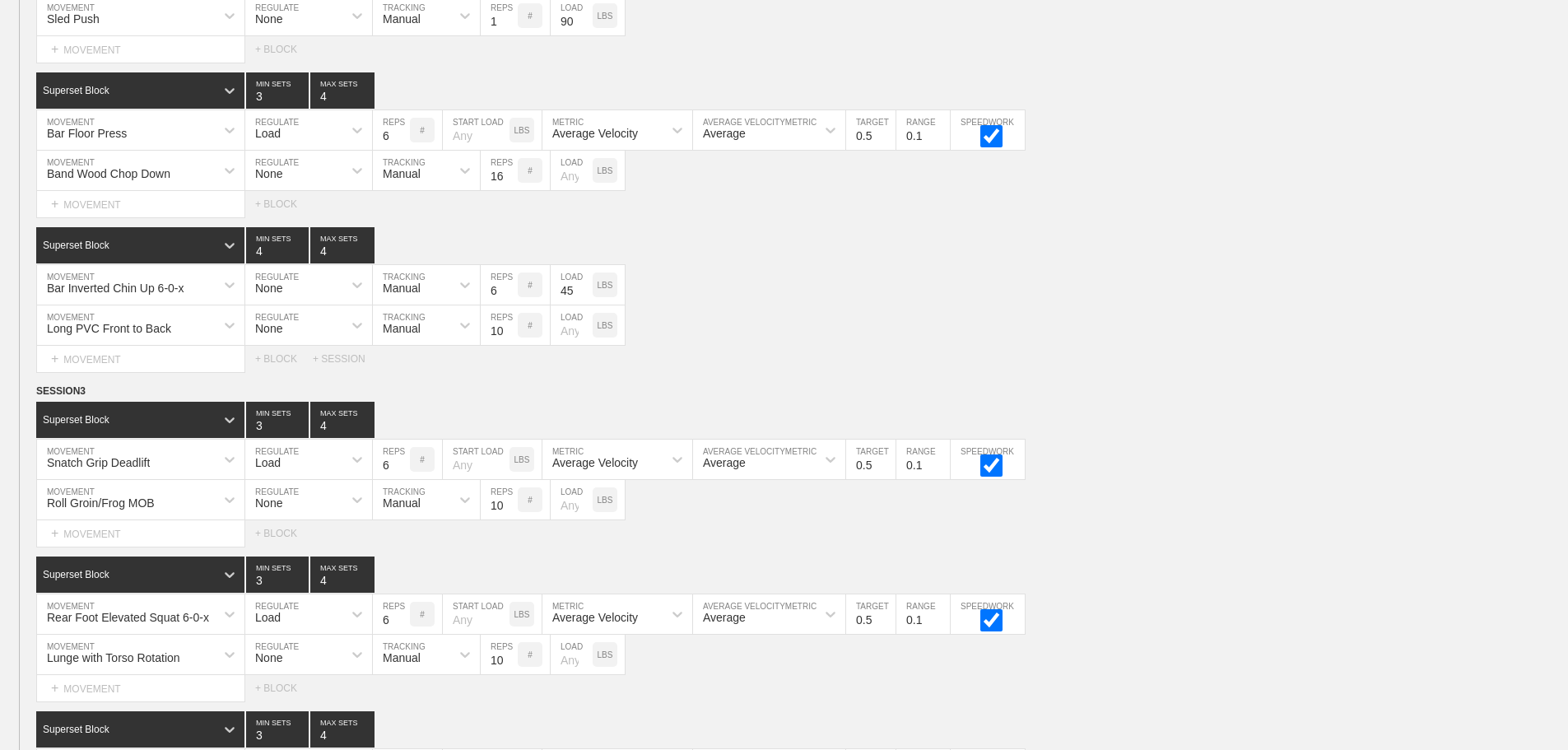
scroll to position [3564, 0]
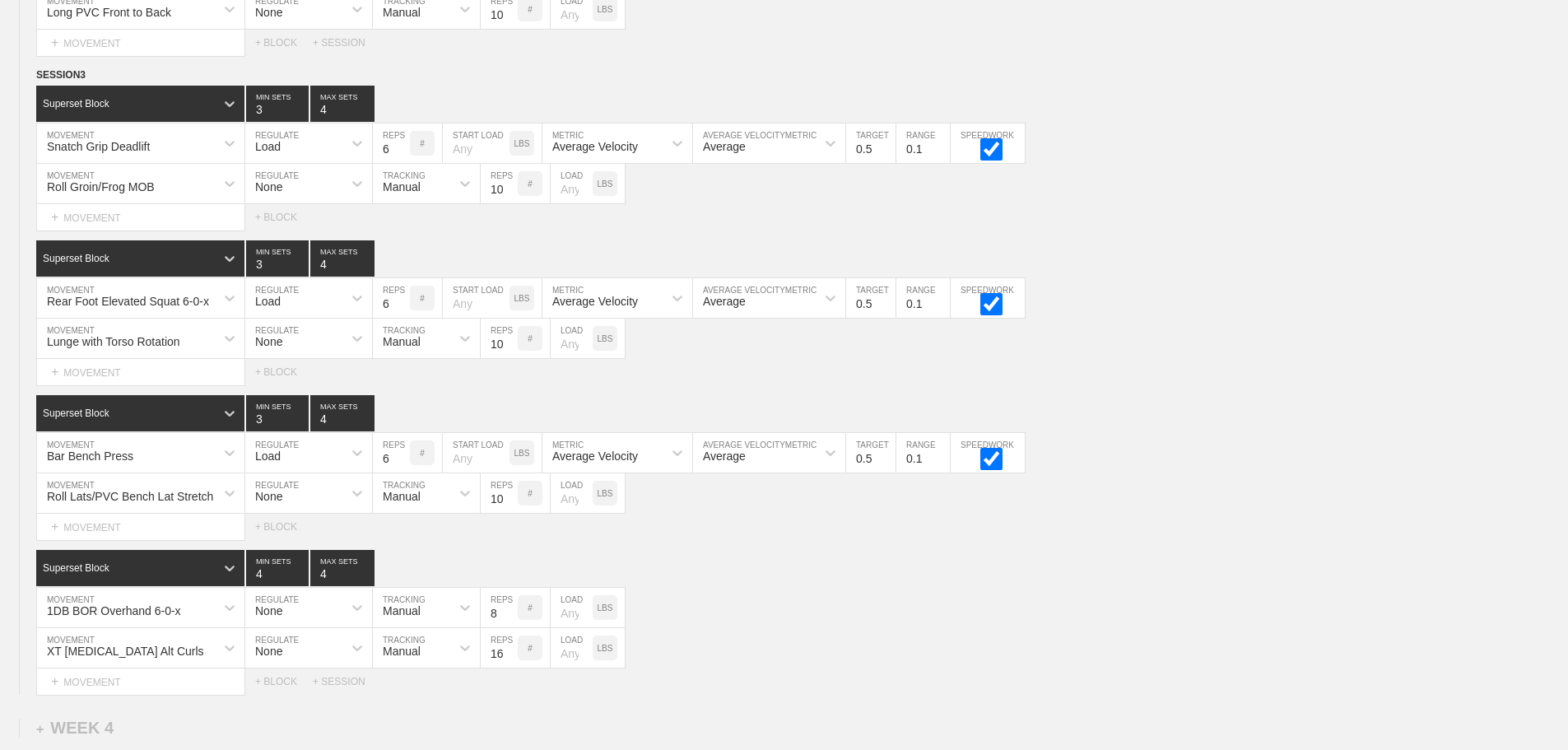
scroll to position [3317, 0]
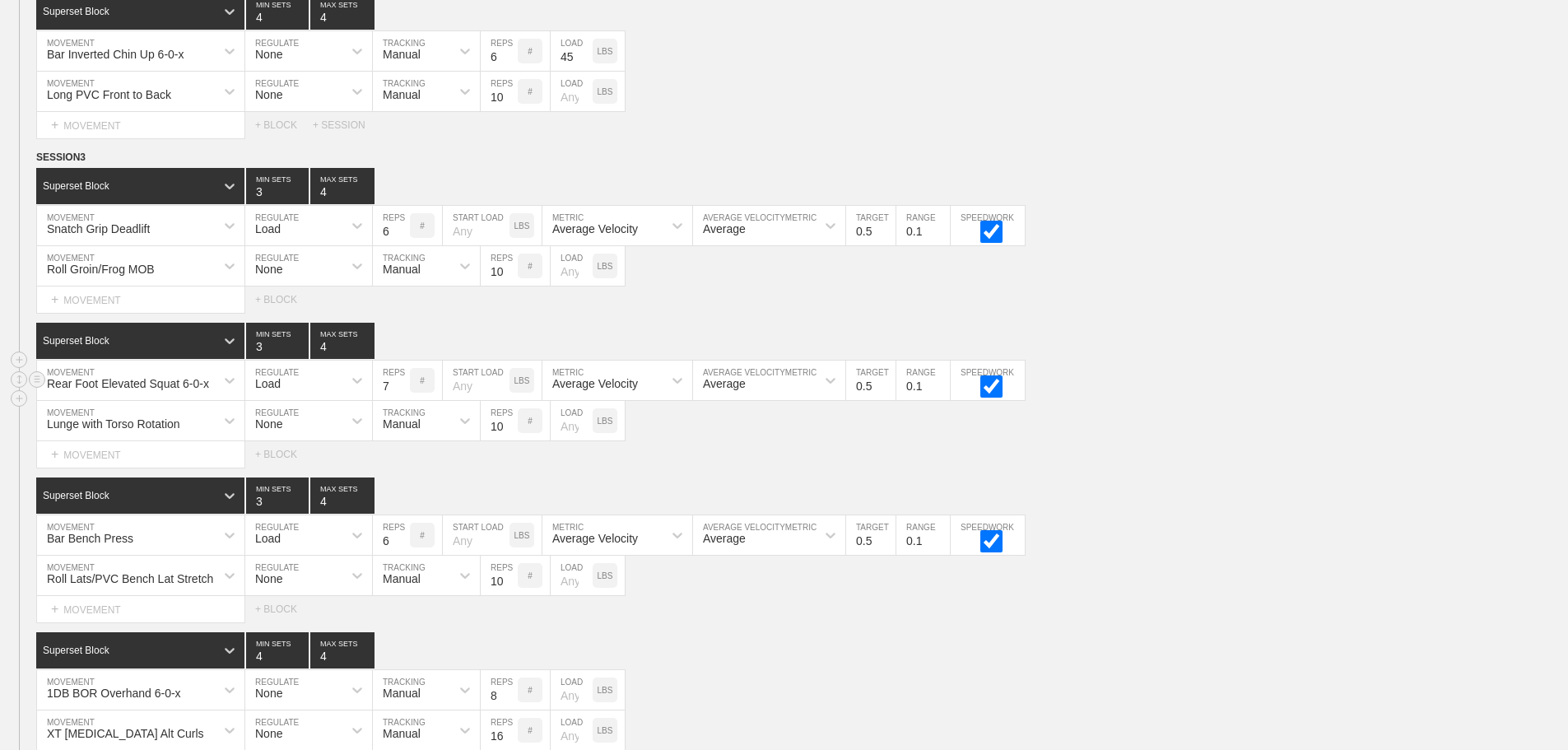
click at [404, 395] on input "7" at bounding box center [390, 380] width 37 height 40
type input "8"
click at [404, 395] on input "8" at bounding box center [390, 380] width 37 height 40
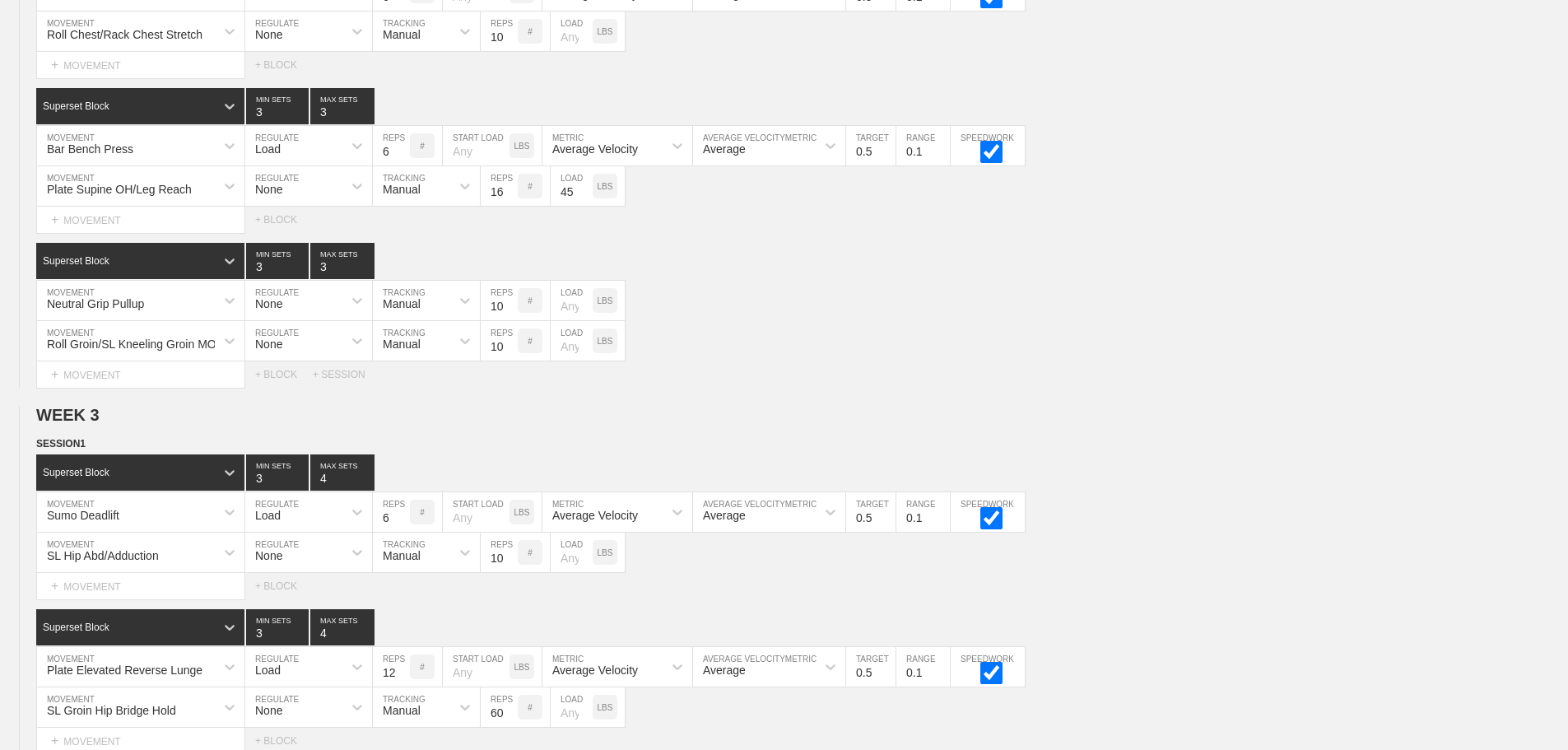
scroll to position [0, 0]
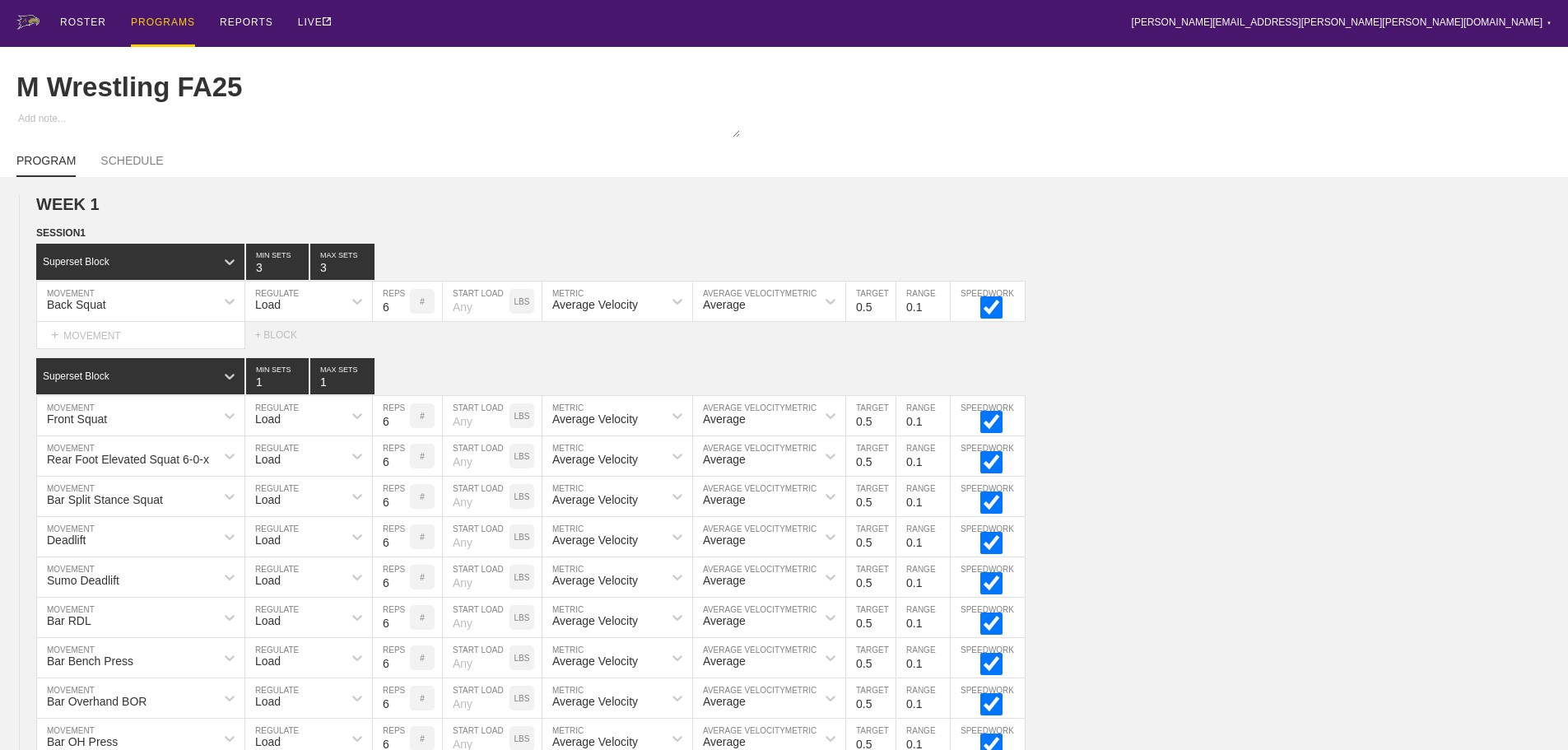
click at [1265, 27] on div "ROSTER PROGRAMS REPORTS LIVE [PERSON_NAME][EMAIL_ADDRESS][PERSON_NAME][PERSON_N…" at bounding box center [784, 23] width 1535 height 47
click at [436, 19] on div "ROSTER PROGRAMS REPORTS LIVE [PERSON_NAME][EMAIL_ADDRESS][PERSON_NAME][PERSON_N…" at bounding box center [784, 23] width 1535 height 47
click at [1208, 415] on div "Front Squat MOVEMENT Load REGULATE 6 REPS # START LOAD LBS Average Velocity MET…" at bounding box center [784, 416] width 1568 height 41
click at [759, 19] on div "ROSTER PROGRAMS REPORTS LIVE [PERSON_NAME][EMAIL_ADDRESS][PERSON_NAME][PERSON_N…" at bounding box center [784, 23] width 1535 height 47
